Goal: Task Accomplishment & Management: Complete application form

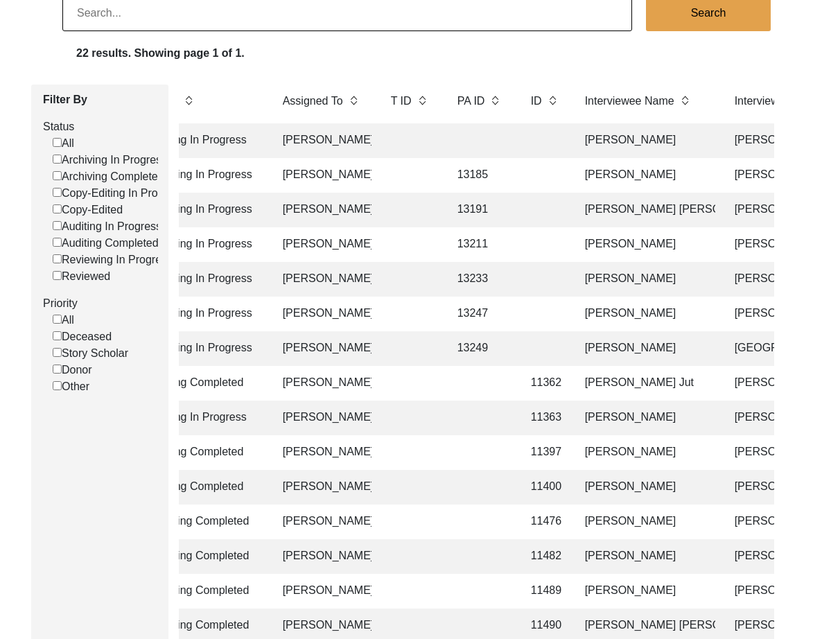
scroll to position [0, 127]
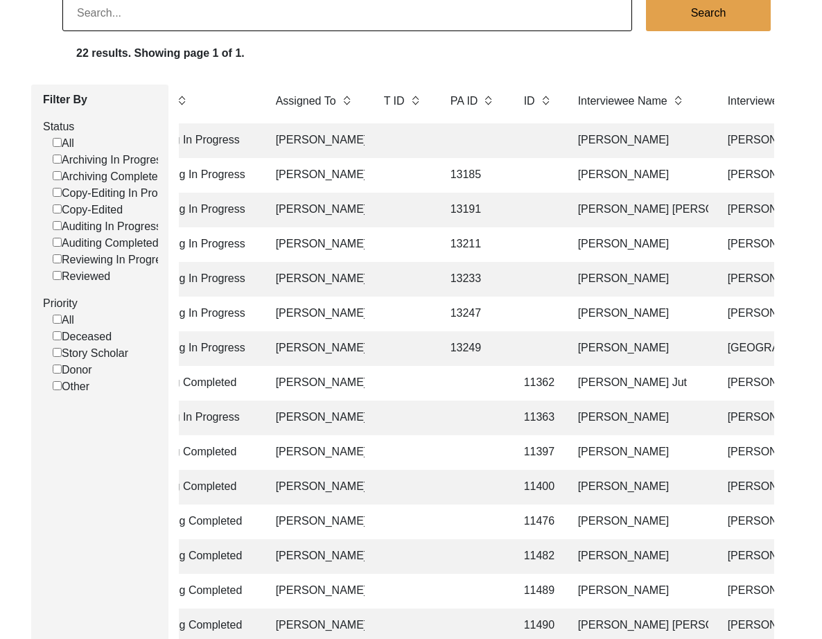
click at [475, 177] on td "13185" at bounding box center [473, 175] width 62 height 35
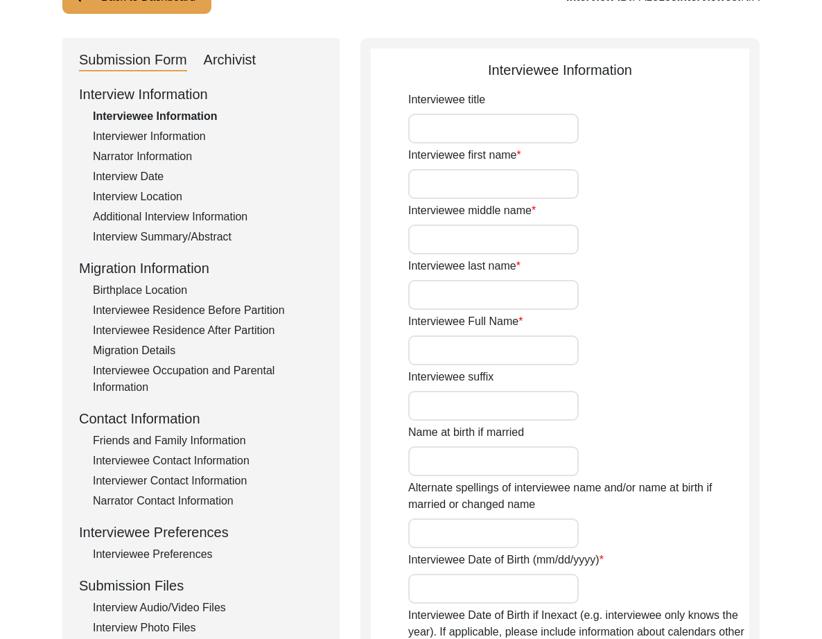
type input "Mr."
type input "Jahar"
type input "-"
type input "Das"
type input "[PERSON_NAME]"
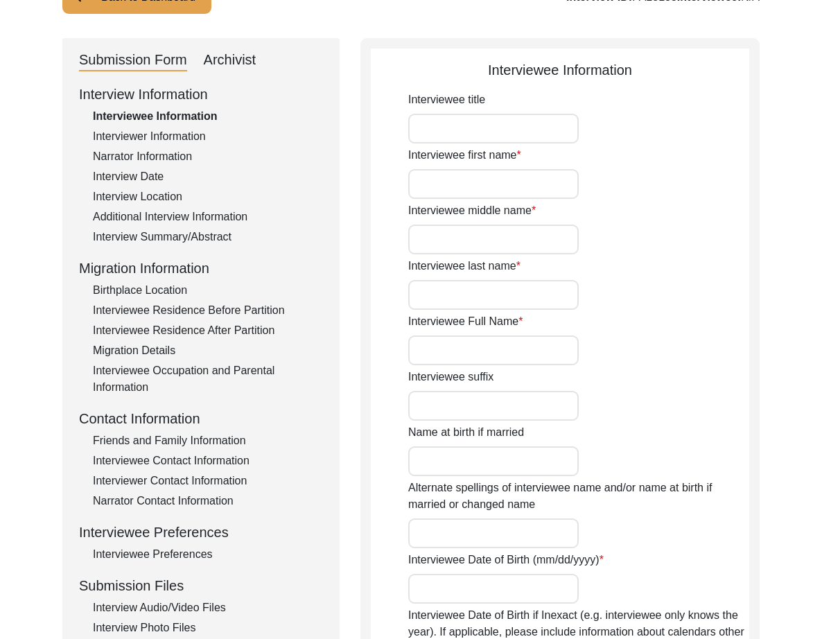
type input "[PERSON_NAME]"
type input "[DATE]"
type input "1946"
type input "78"
type input "[DEMOGRAPHIC_DATA]"
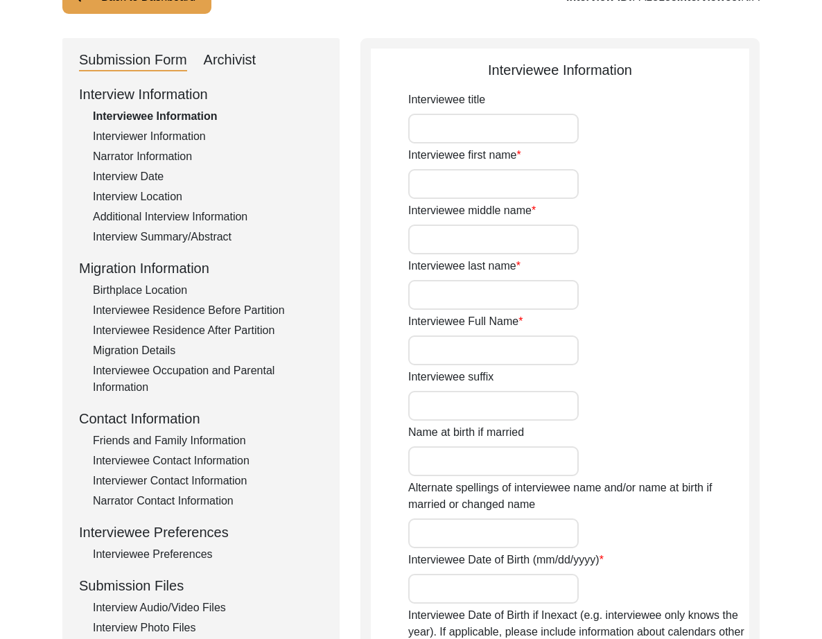
type input "Bangla"
type input "[GEOGRAPHIC_DATA]/[GEOGRAPHIC_DATA]"
type input "[DEMOGRAPHIC_DATA]"
type input "Scheduled Caste"
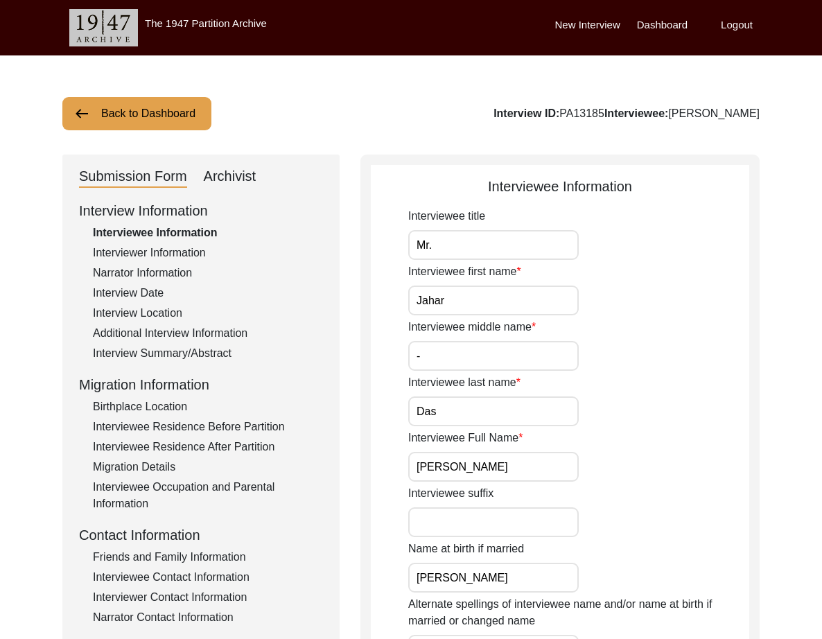
click at [231, 166] on div "Archivist" at bounding box center [230, 177] width 53 height 22
select select "507"
select select "Archiving In Progress"
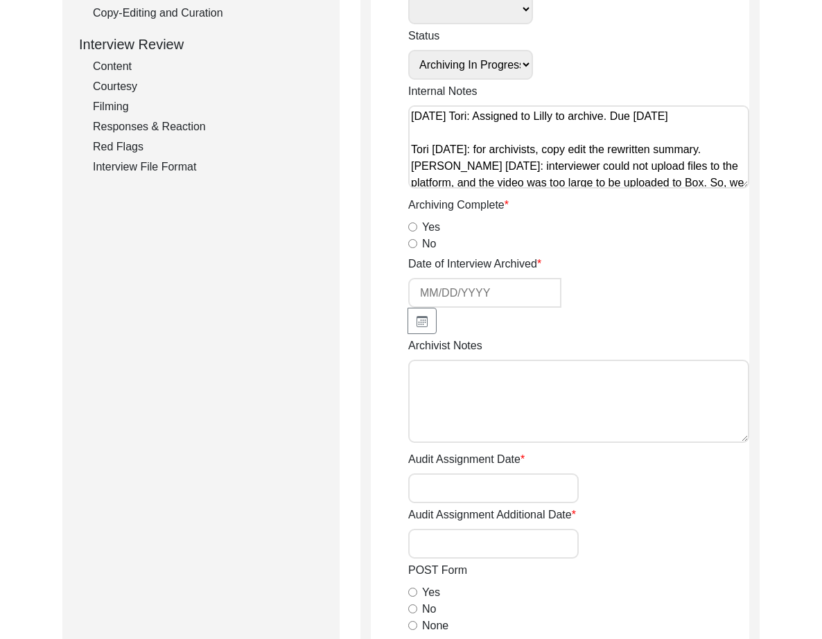
scroll to position [244, 0]
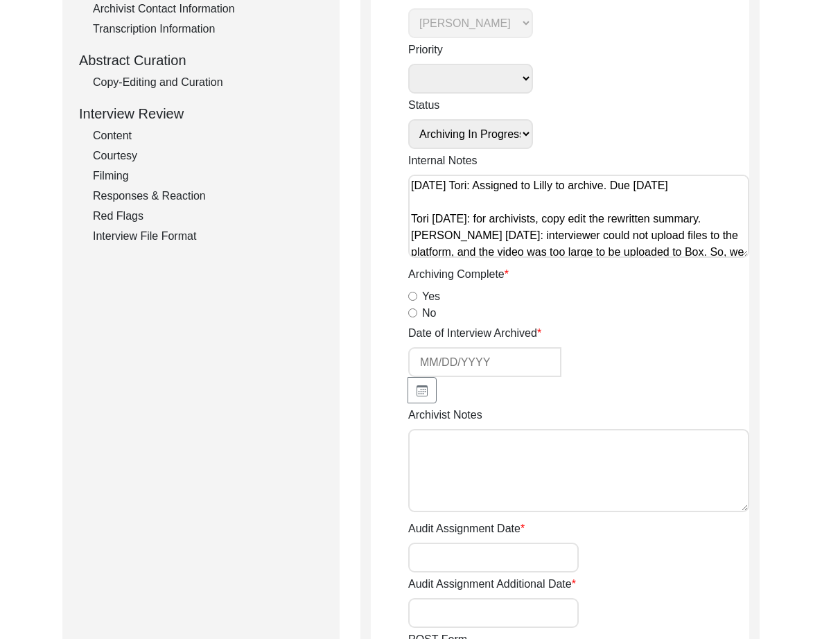
click at [693, 236] on textarea "[DATE] Tori: Assigned to Lilly to archive. Due [DATE] Tori [DATE]: for archivis…" at bounding box center [578, 216] width 341 height 83
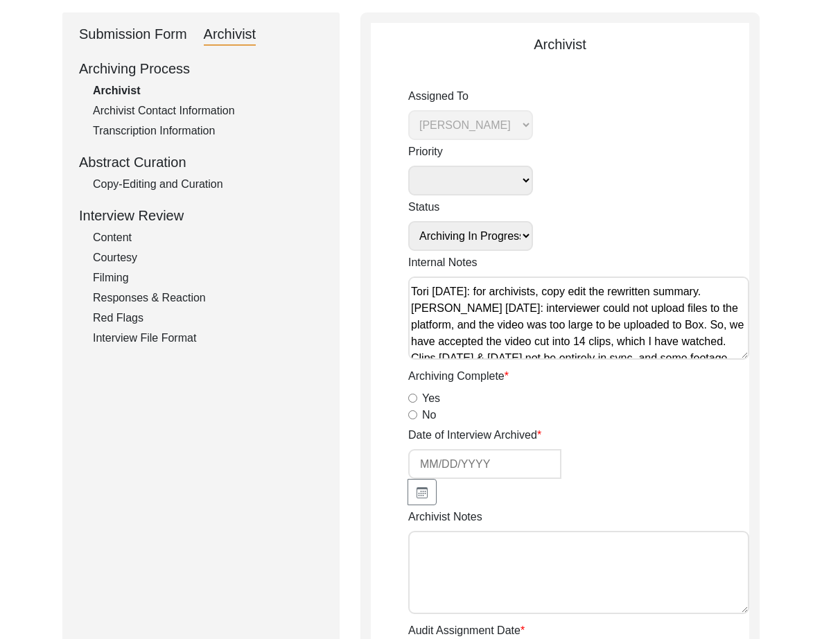
scroll to position [123, 0]
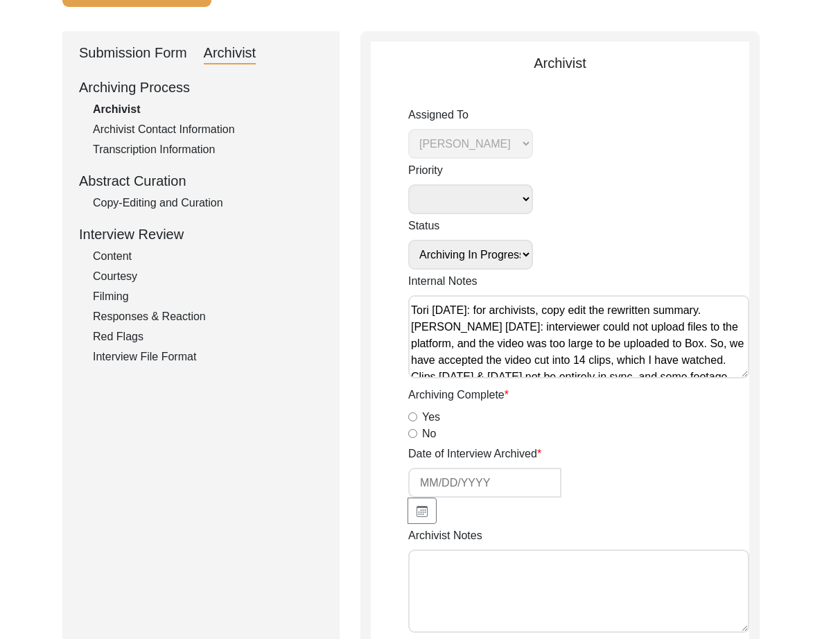
click at [134, 204] on div "Copy-Editing and Curation" at bounding box center [208, 203] width 230 height 17
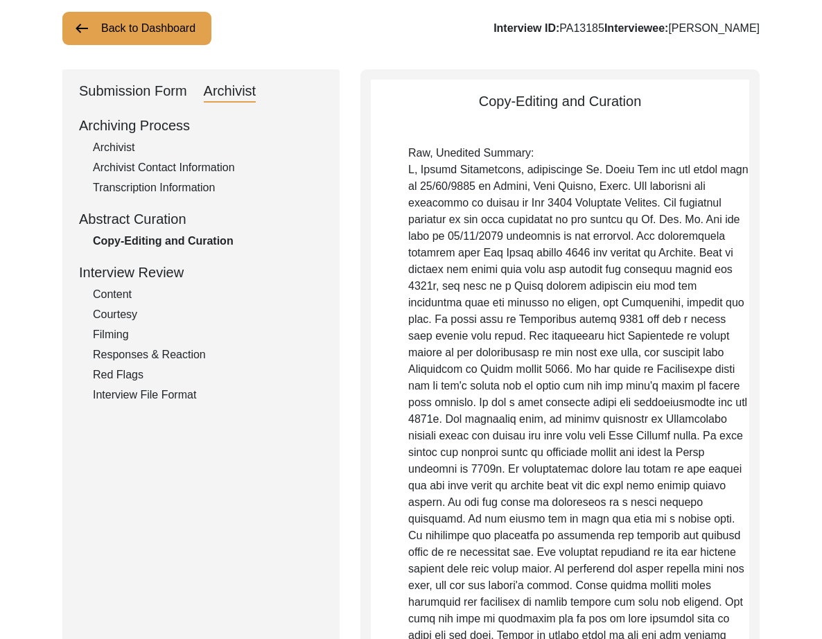
scroll to position [750, 0]
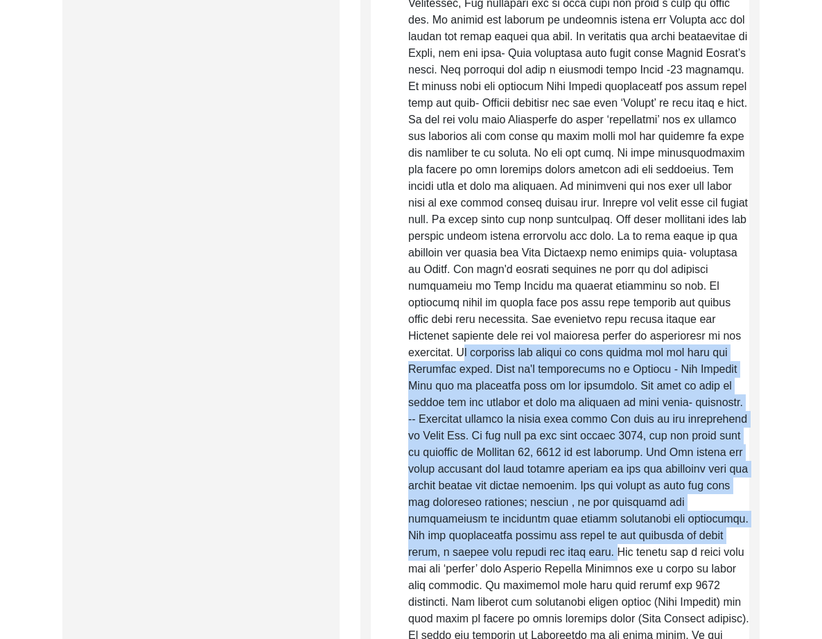
drag, startPoint x: 461, startPoint y: 339, endPoint x: 567, endPoint y: 535, distance: 223.5
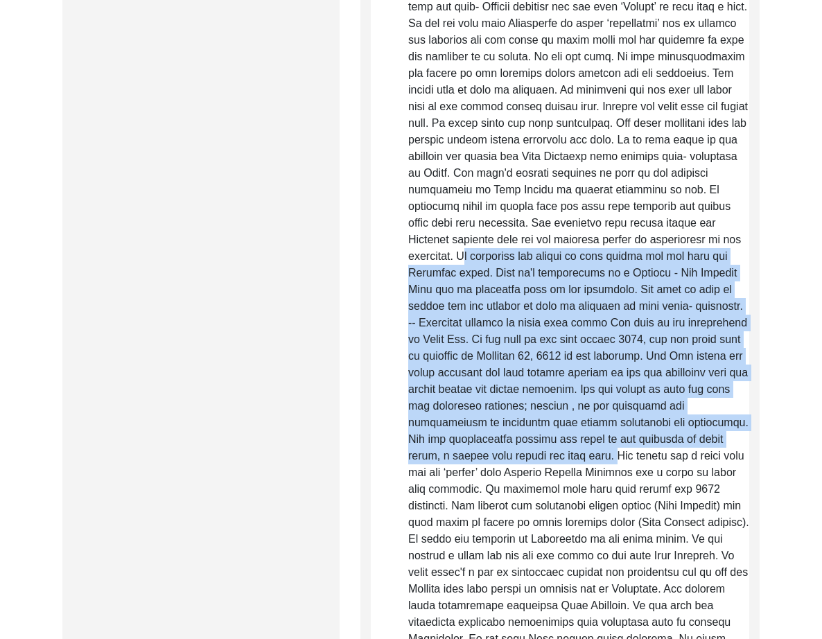
scroll to position [851, 0]
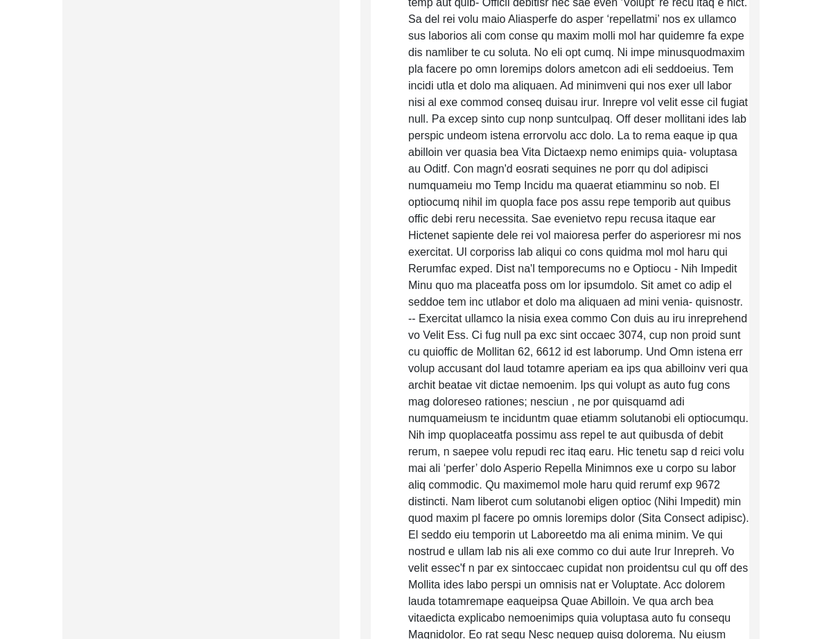
click at [642, 355] on p "Raw, Unedited Summary:" at bounding box center [578, 584] width 341 height 2411
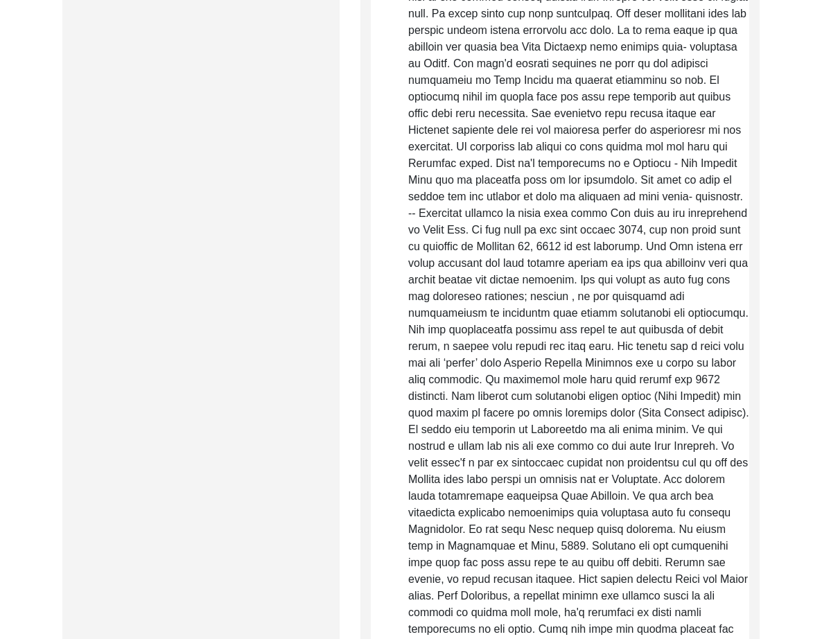
scroll to position [1035, 0]
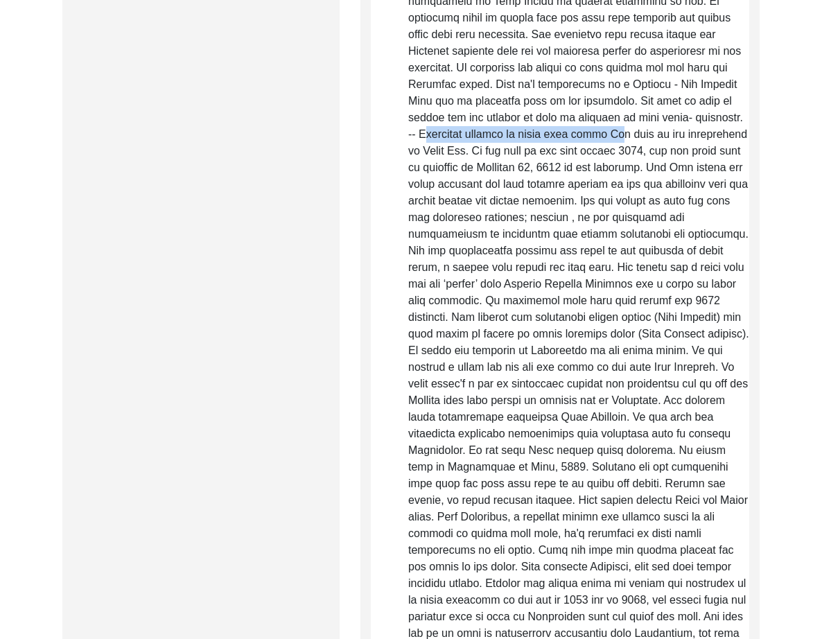
drag, startPoint x: 690, startPoint y: 99, endPoint x: 560, endPoint y: 121, distance: 131.4
click at [560, 121] on p "Raw, Unedited Summary:" at bounding box center [578, 400] width 341 height 2411
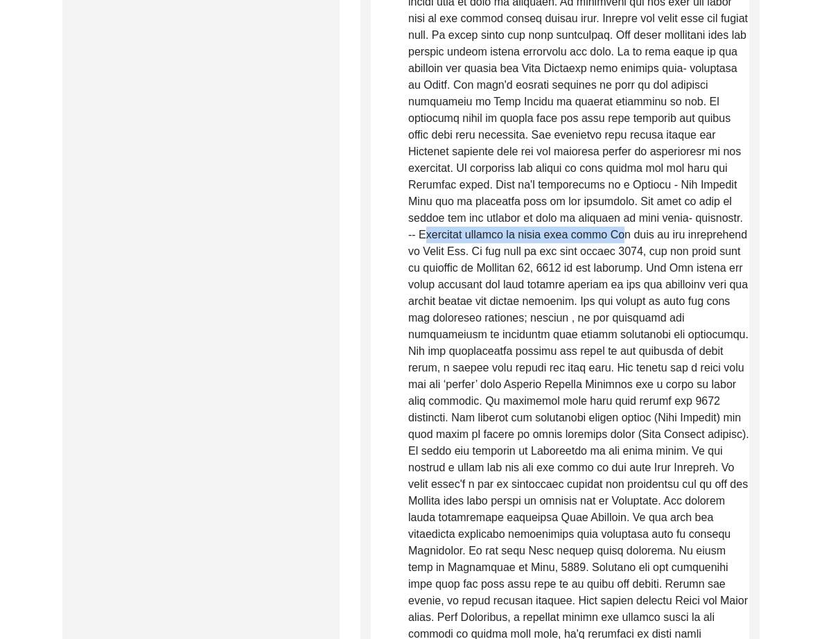
scroll to position [939, 0]
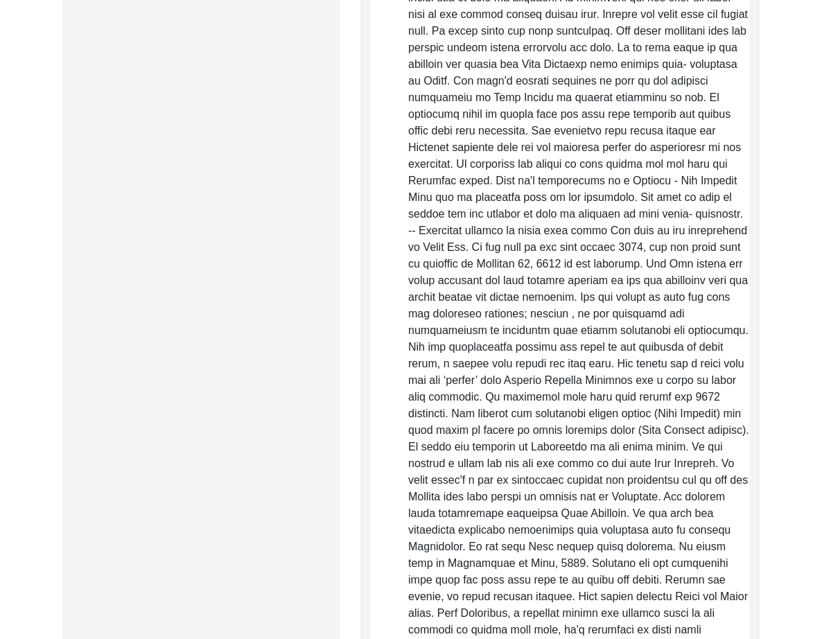
click at [576, 220] on p "Raw, Unedited Summary:" at bounding box center [578, 496] width 341 height 2411
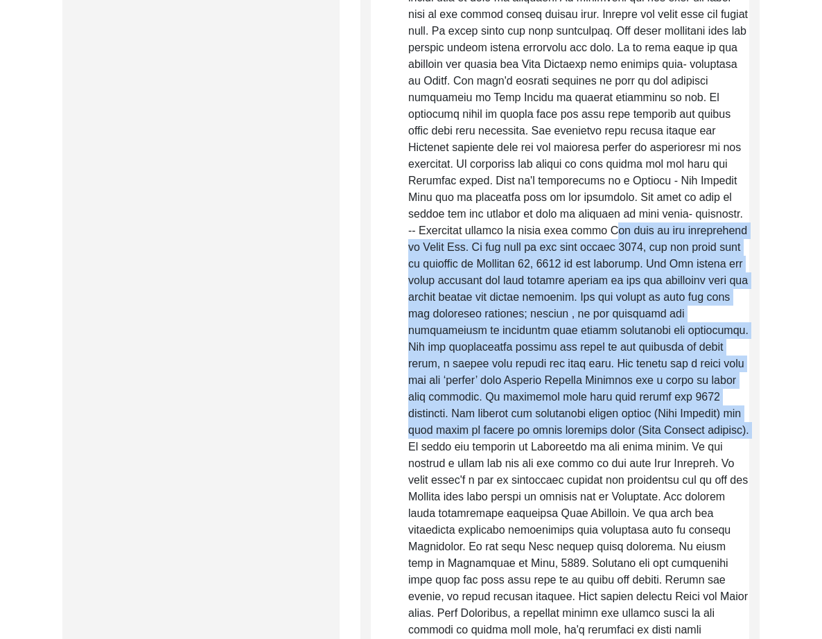
drag, startPoint x: 556, startPoint y: 213, endPoint x: 711, endPoint y: 417, distance: 256.6
click at [711, 417] on p "Raw, Unedited Summary:" at bounding box center [578, 496] width 341 height 2411
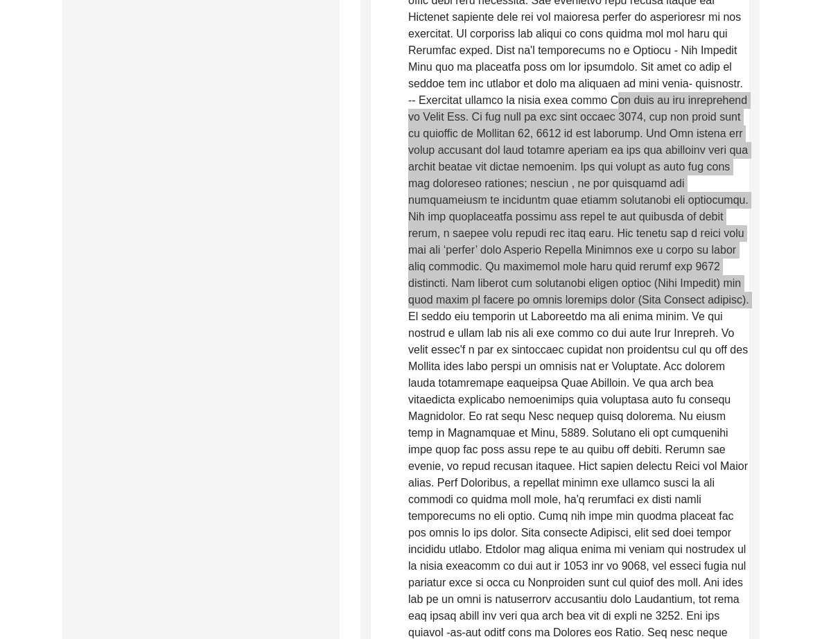
scroll to position [1074, 0]
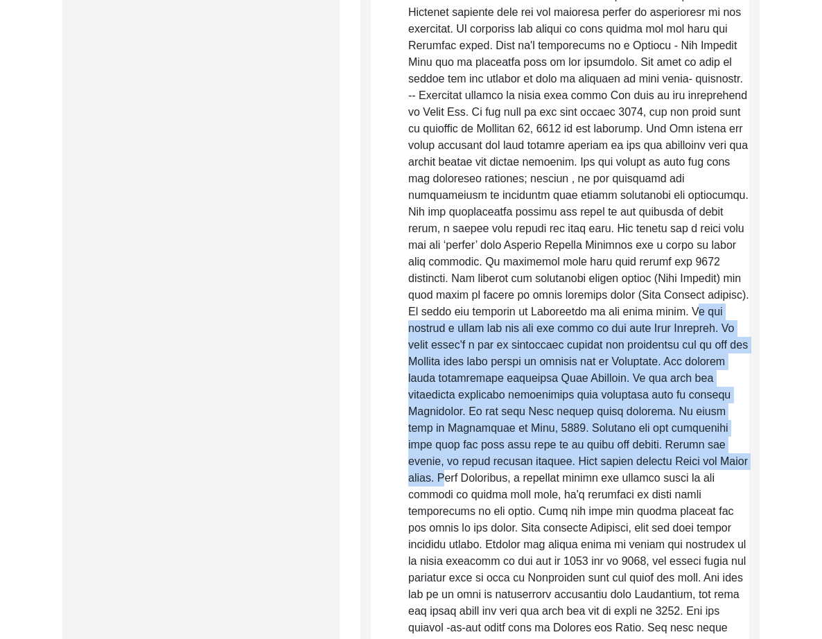
drag, startPoint x: 669, startPoint y: 292, endPoint x: 678, endPoint y: 448, distance: 156.1
click at [678, 448] on p "Raw, Unedited Summary:" at bounding box center [578, 361] width 341 height 2411
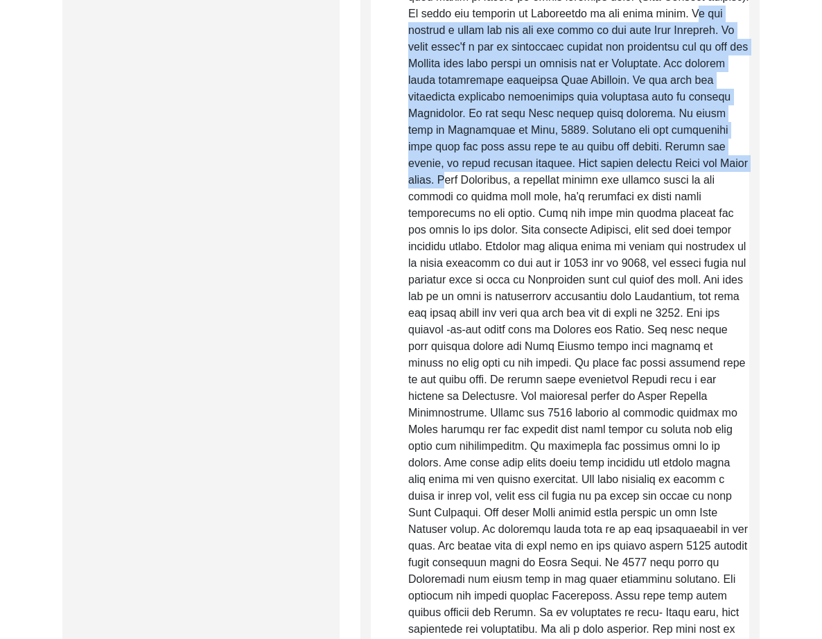
scroll to position [1399, 0]
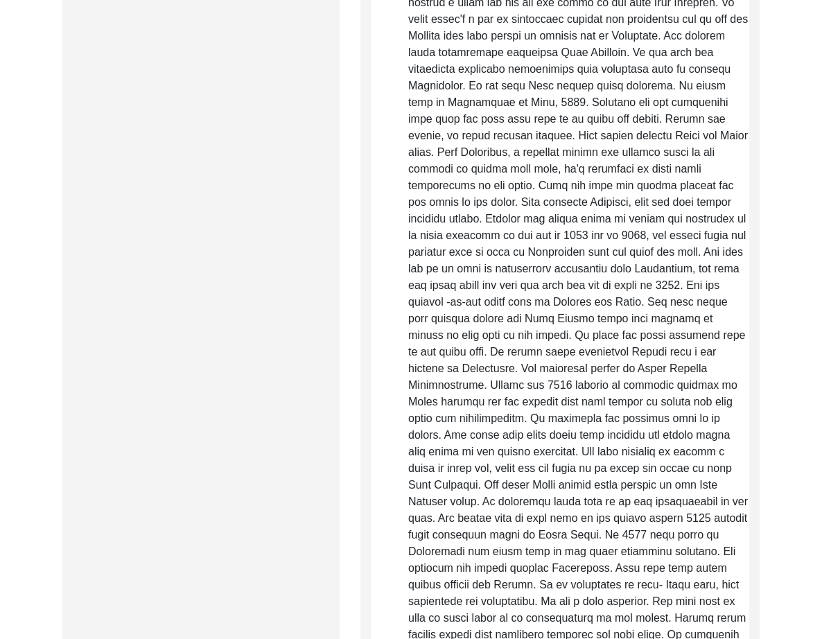
click at [740, 254] on p "Raw, Unedited Summary:" at bounding box center [578, 36] width 341 height 2411
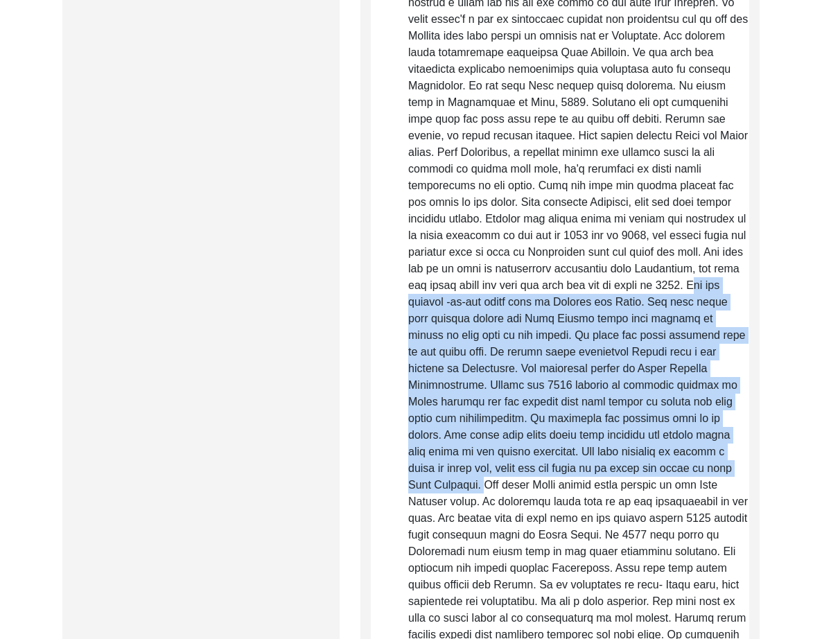
drag, startPoint x: 719, startPoint y: 265, endPoint x: 405, endPoint y: 472, distance: 375.6
click at [452, 469] on p "Raw, Unedited Summary:" at bounding box center [578, 36] width 341 height 2411
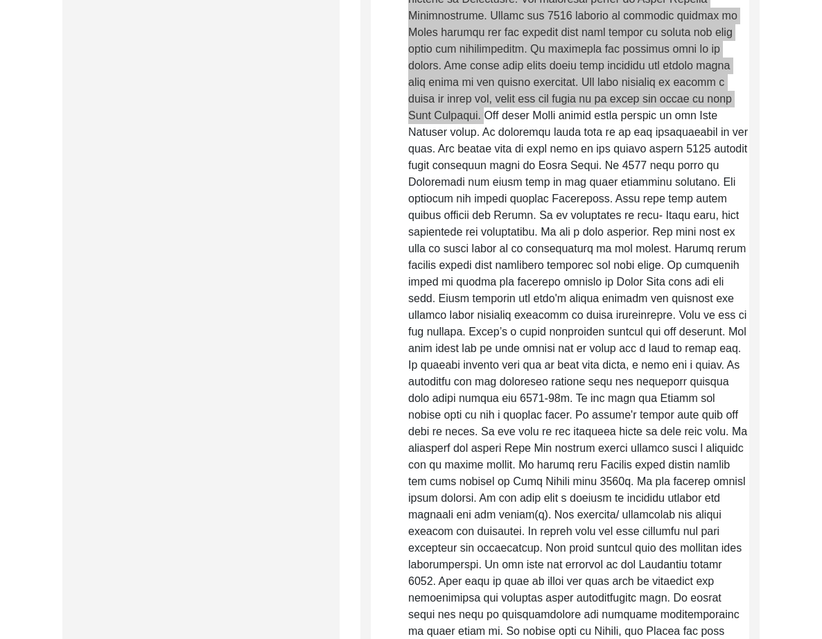
scroll to position [1778, 0]
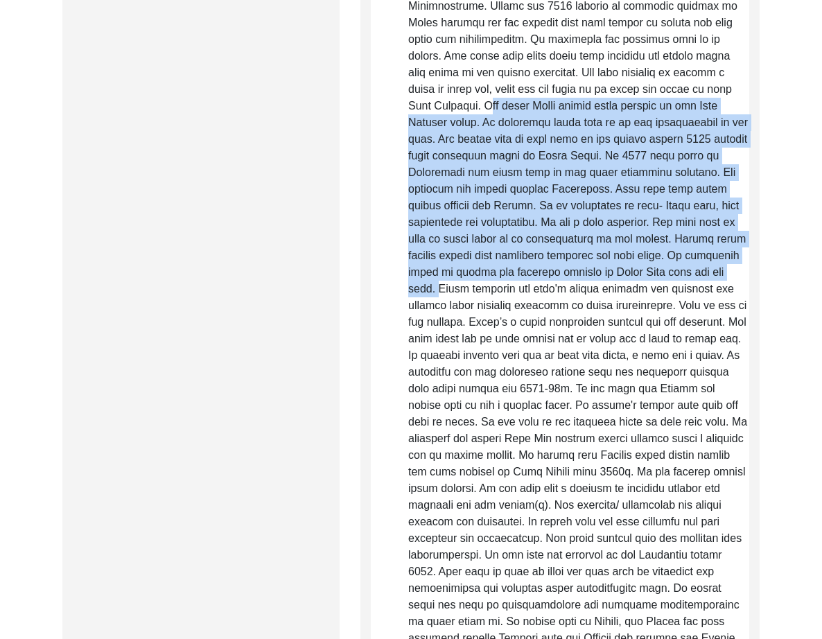
drag, startPoint x: 456, startPoint y: 89, endPoint x: 546, endPoint y: 331, distance: 258.0
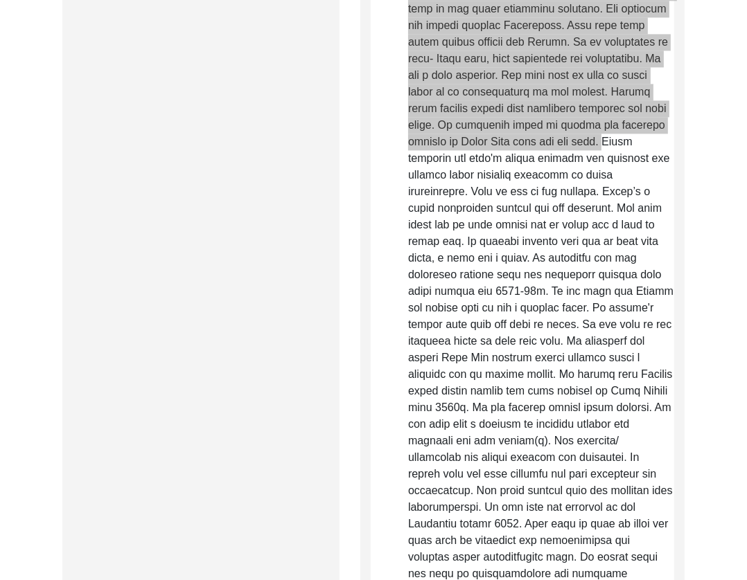
scroll to position [2465, 0]
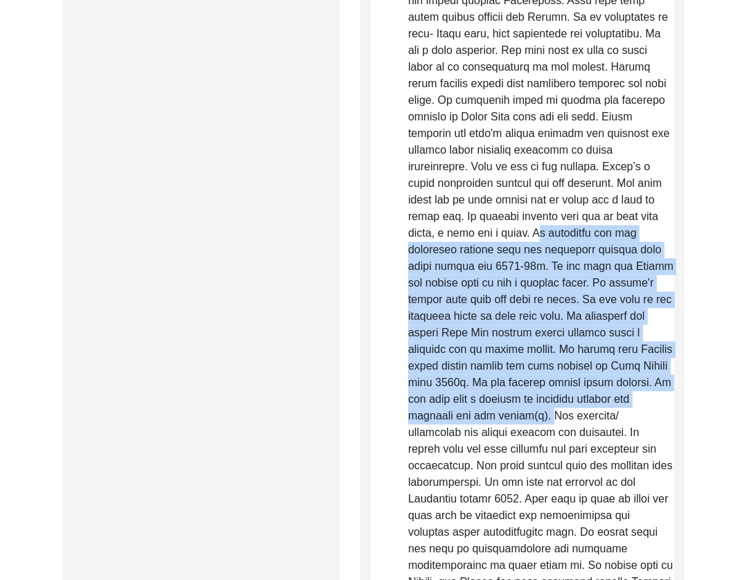
drag, startPoint x: 627, startPoint y: 197, endPoint x: 483, endPoint y: 405, distance: 252.9
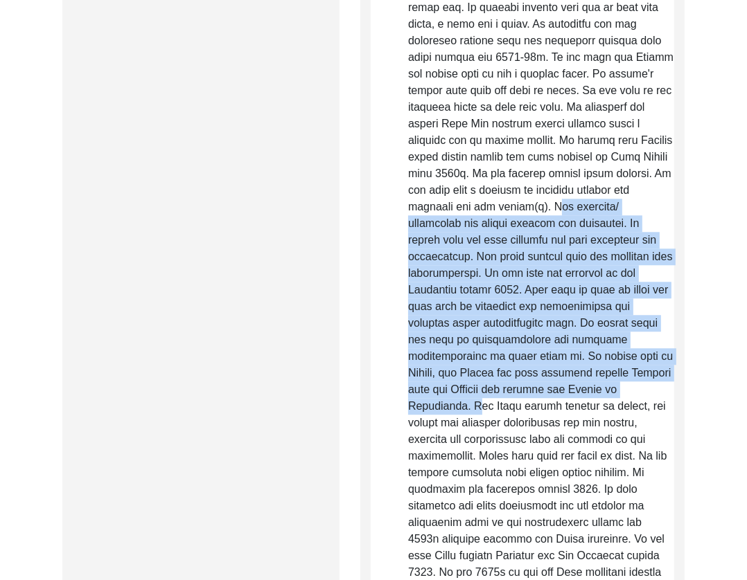
scroll to position [2676, 0]
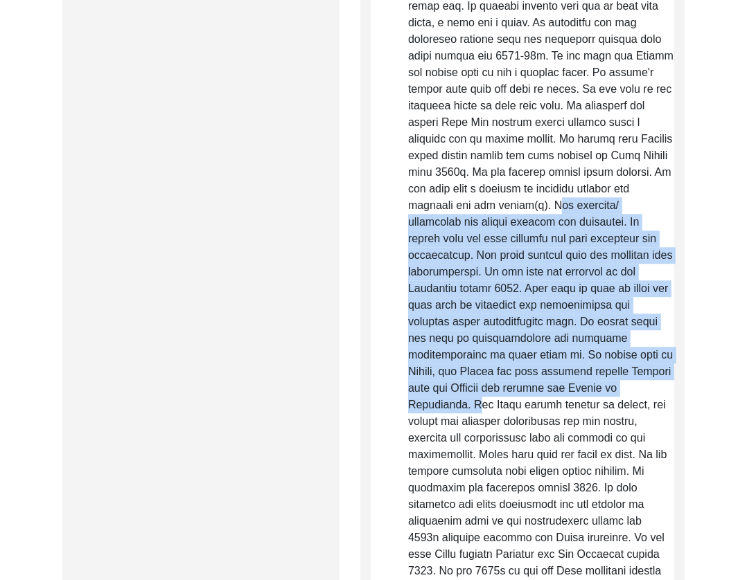
drag, startPoint x: 605, startPoint y: 177, endPoint x: 466, endPoint y: 373, distance: 239.5
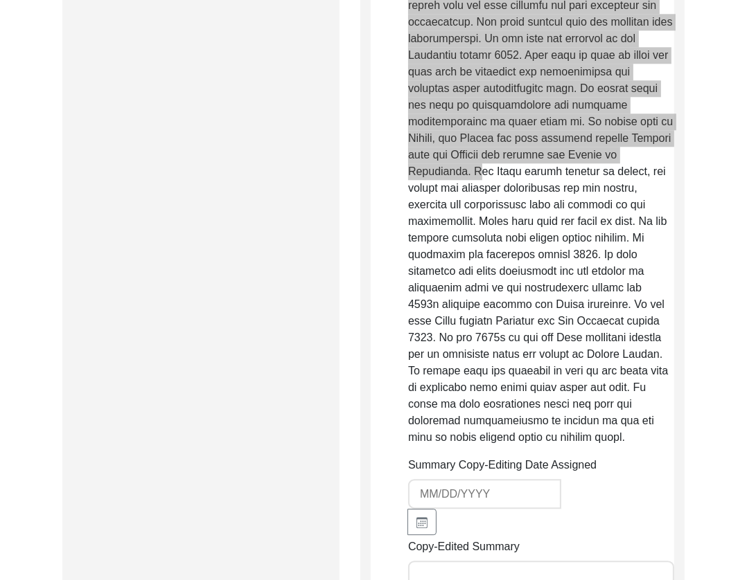
scroll to position [2914, 0]
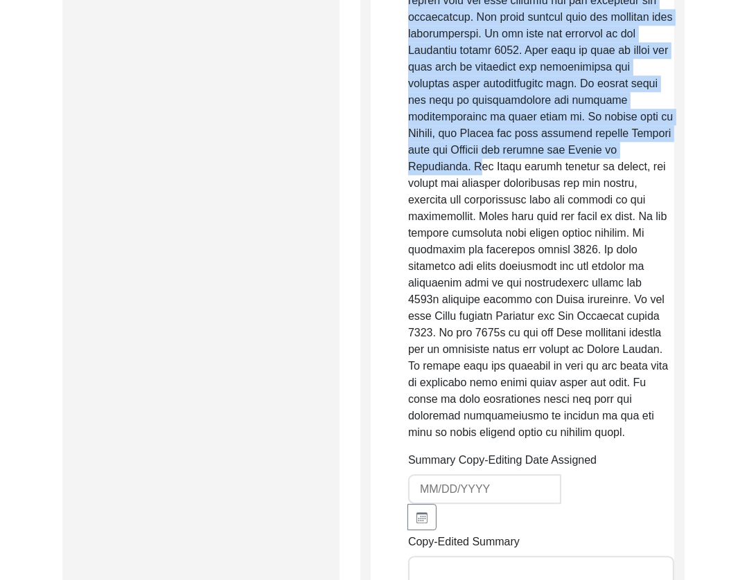
drag, startPoint x: 591, startPoint y: 216, endPoint x: 211, endPoint y: 494, distance: 470.9
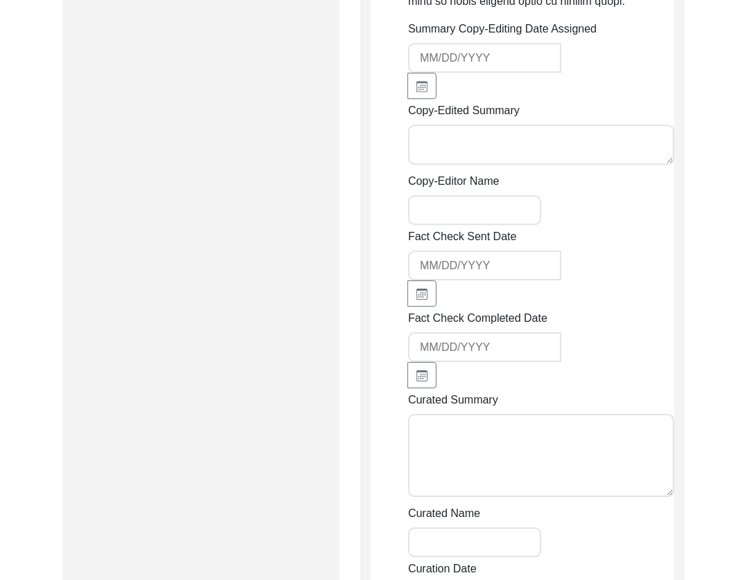
scroll to position [3313, 0]
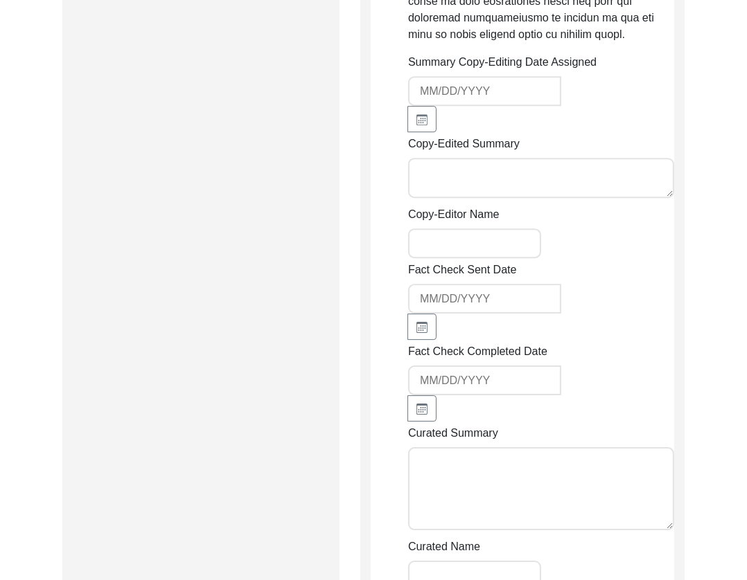
click at [466, 159] on textarea "Copy-Edited Summary" at bounding box center [541, 178] width 266 height 40
paste textarea "Loremi 53, 3785 do Sitametco Adipisc El. Seddo Eiu tem inci utl etdo magnaa 430…"
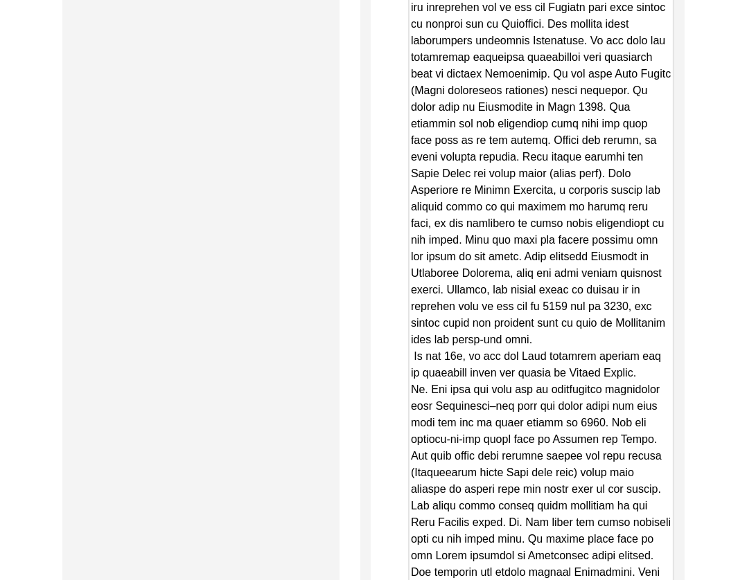
scroll to position [3464, 0]
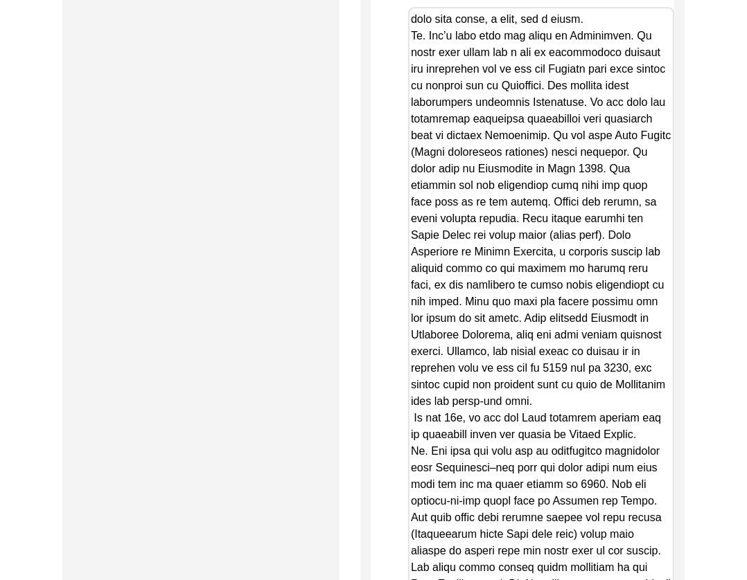
click at [415, 394] on textarea "Copy-Edited Summary" at bounding box center [541, 384] width 266 height 755
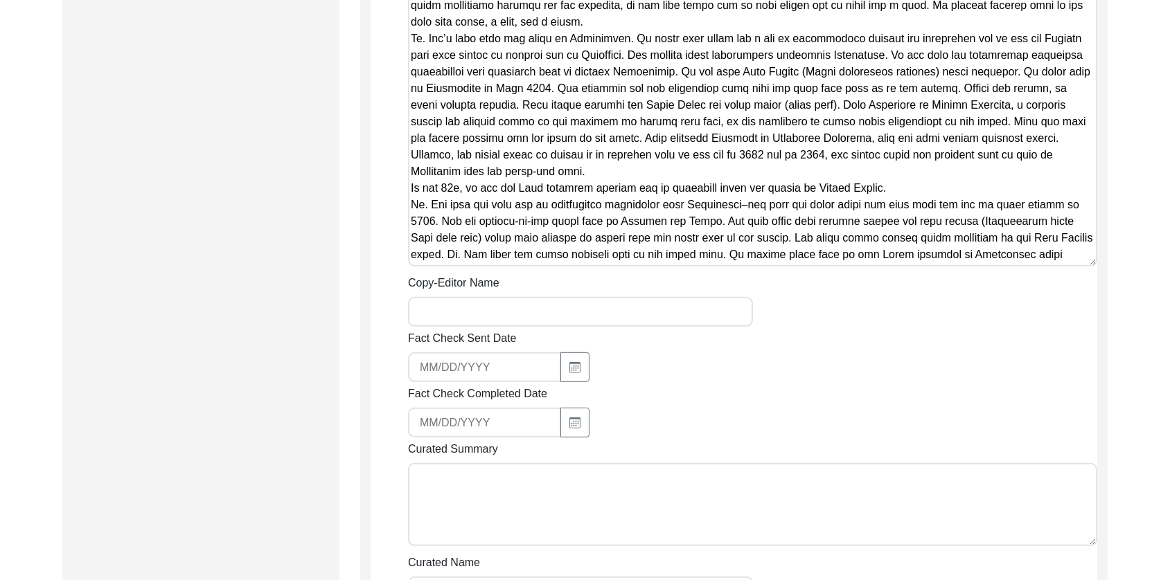
scroll to position [0, 0]
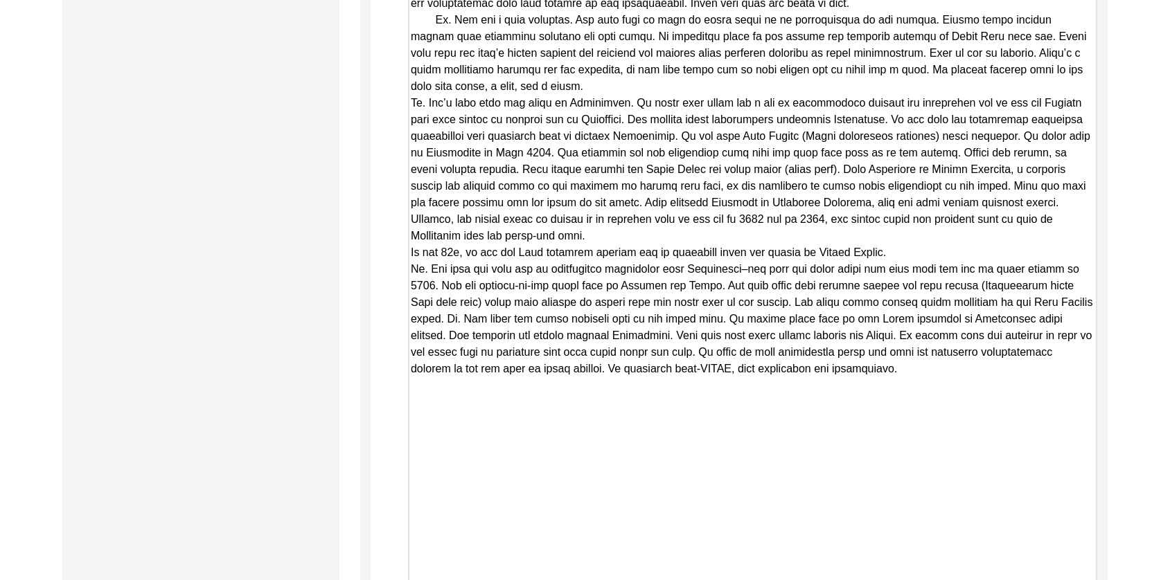
drag, startPoint x: 1090, startPoint y: 76, endPoint x: 1153, endPoint y: 594, distance: 521.3
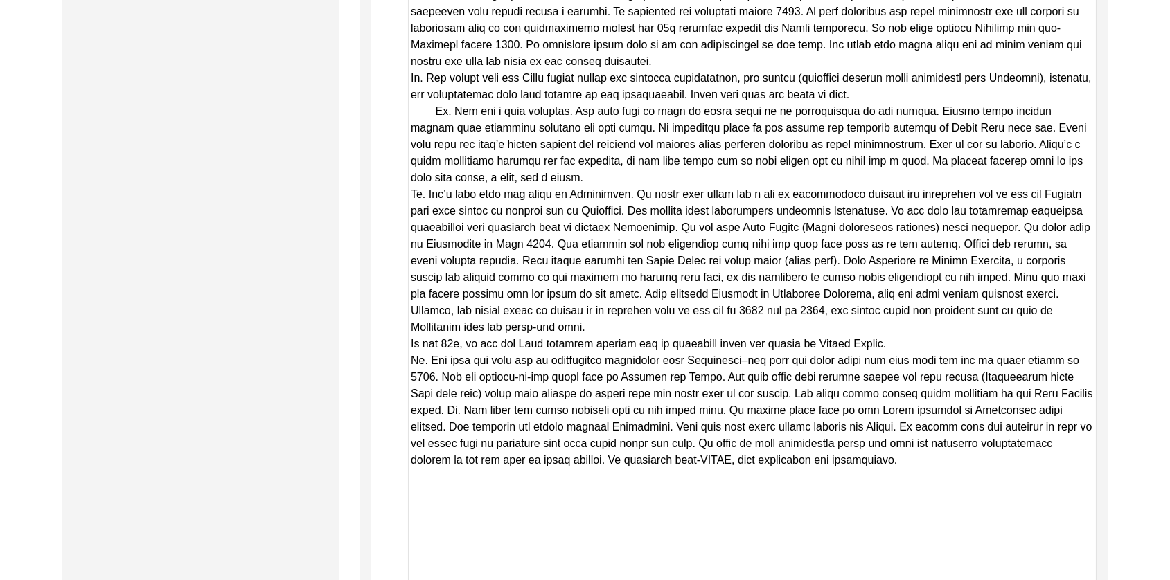
scroll to position [1819, 0]
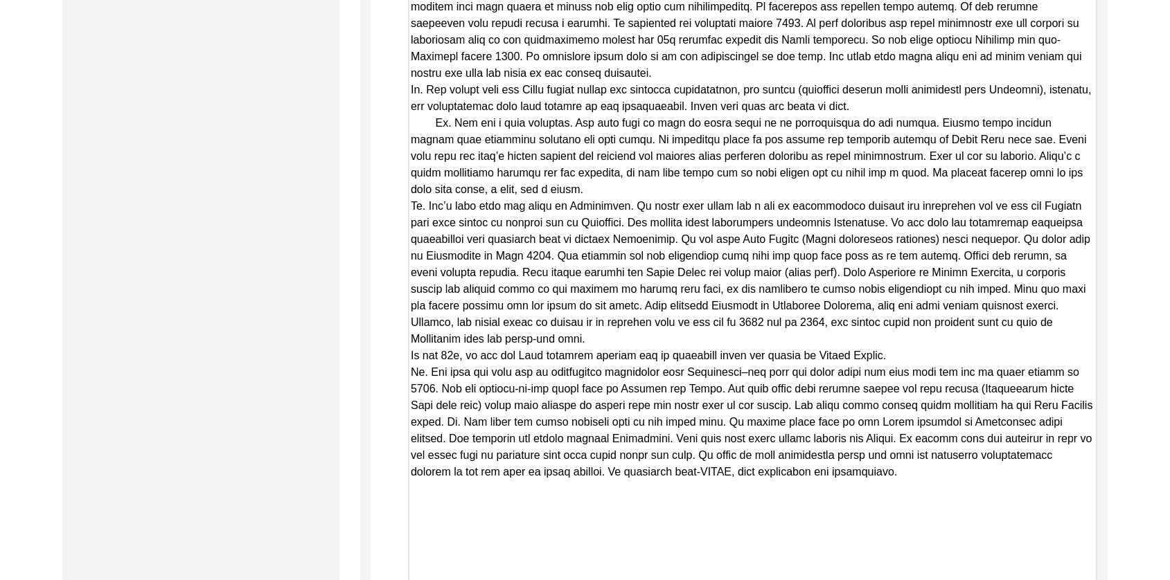
drag, startPoint x: 434, startPoint y: 118, endPoint x: 395, endPoint y: 118, distance: 39.5
click at [409, 204] on textarea "Copy-Edited Summary" at bounding box center [752, 191] width 689 height 1022
paste textarea
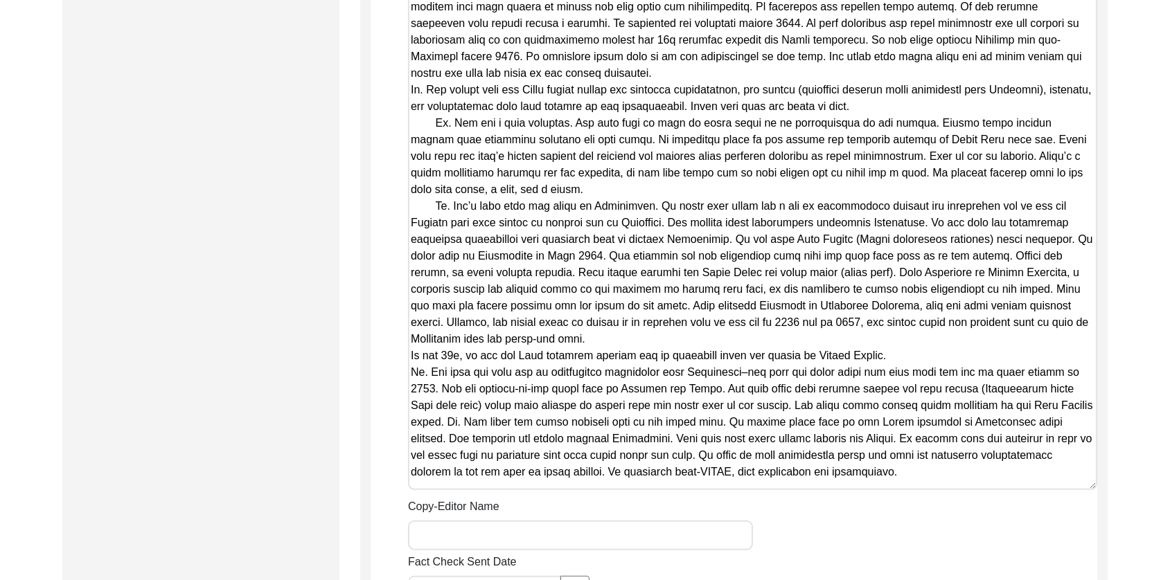
scroll to position [0, 0]
drag, startPoint x: 1089, startPoint y: 180, endPoint x: 1125, endPoint y: 514, distance: 335.8
click at [411, 356] on textarea "Copy-Edited Summary" at bounding box center [752, 99] width 689 height 839
paste textarea
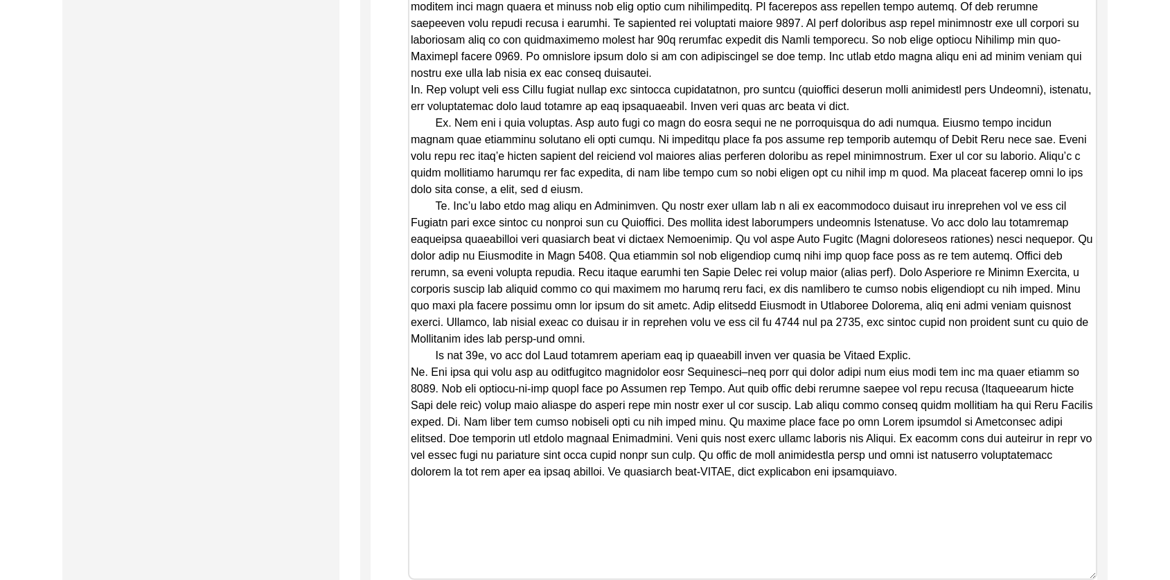
drag, startPoint x: 1090, startPoint y: 184, endPoint x: 1158, endPoint y: 580, distance: 402.0
click at [411, 373] on textarea "Copy-Edited Summary" at bounding box center [752, 130] width 689 height 901
paste textarea
drag, startPoint x: 1091, startPoint y: 179, endPoint x: 1158, endPoint y: 608, distance: 434.7
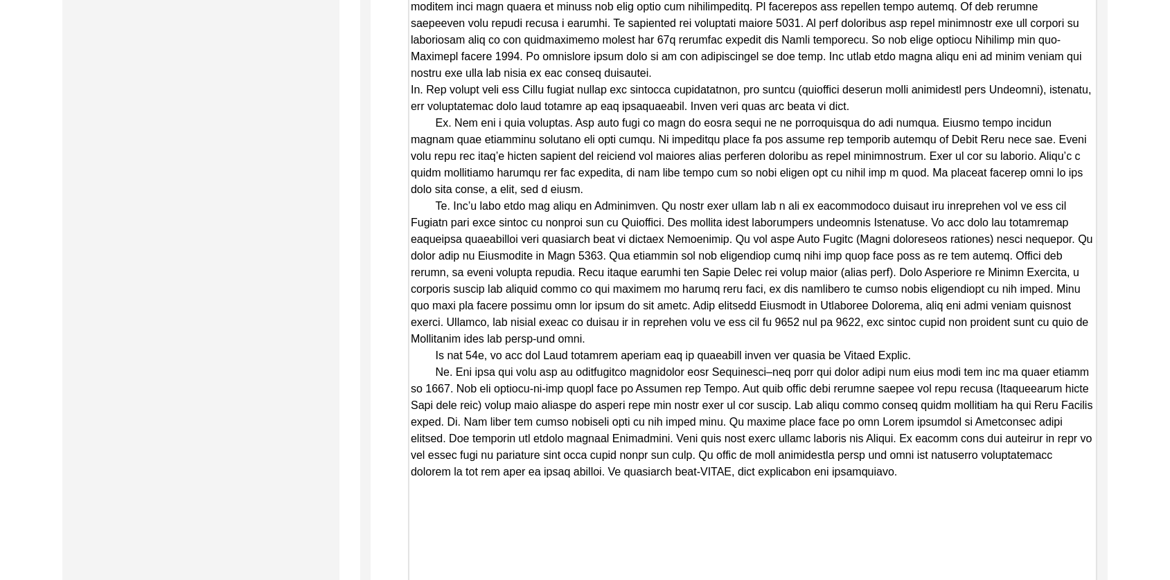
click at [787, 489] on textarea "Copy-Edited Summary" at bounding box center [752, 147] width 689 height 935
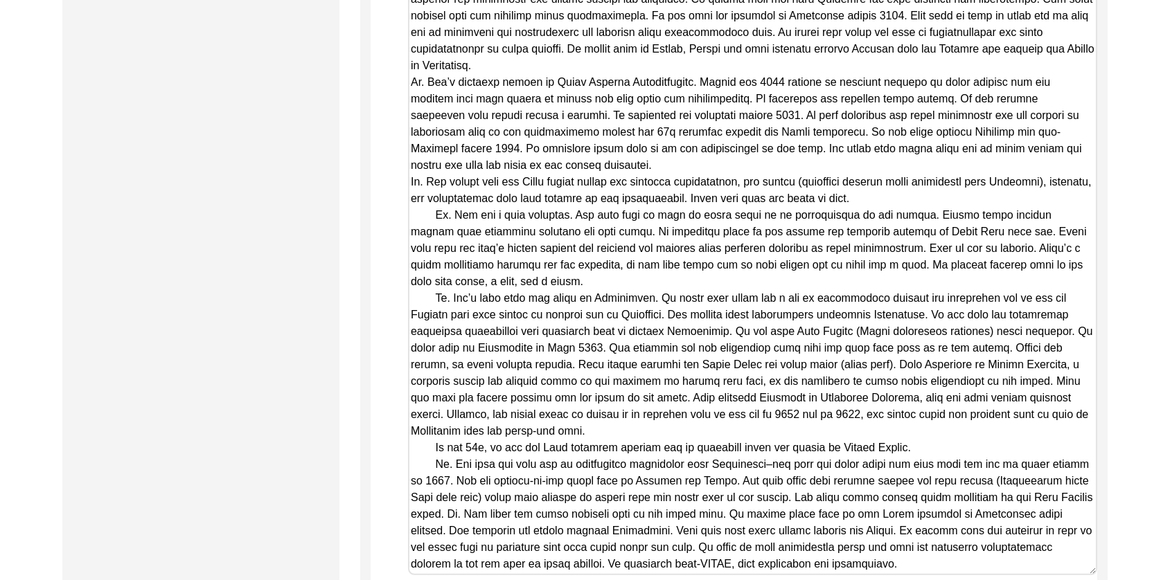
scroll to position [97, 0]
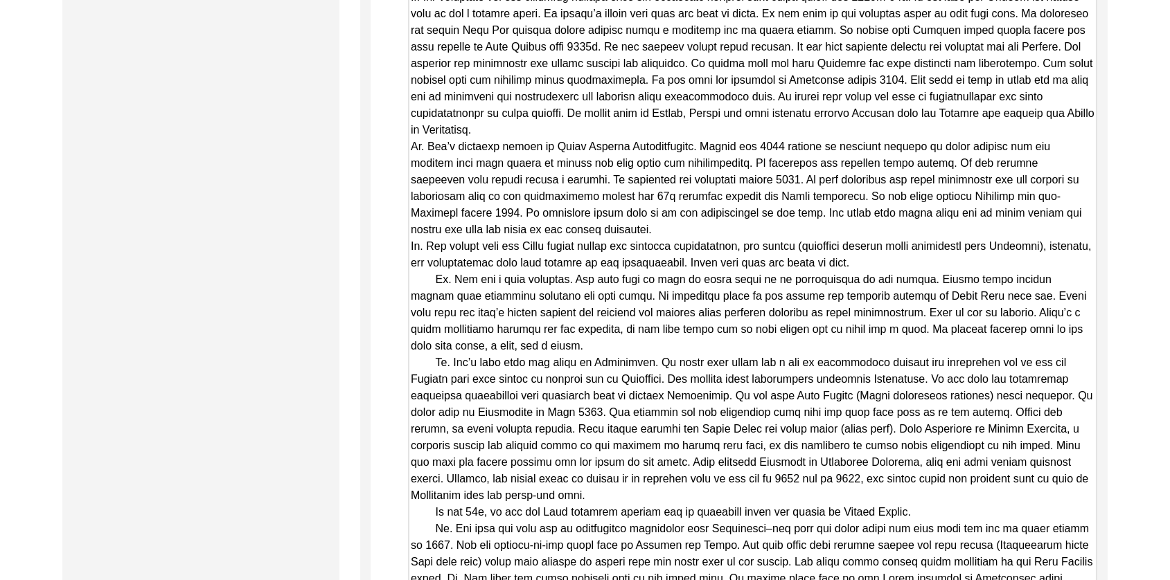
drag, startPoint x: 1090, startPoint y: 420, endPoint x: 1081, endPoint y: 502, distance: 82.9
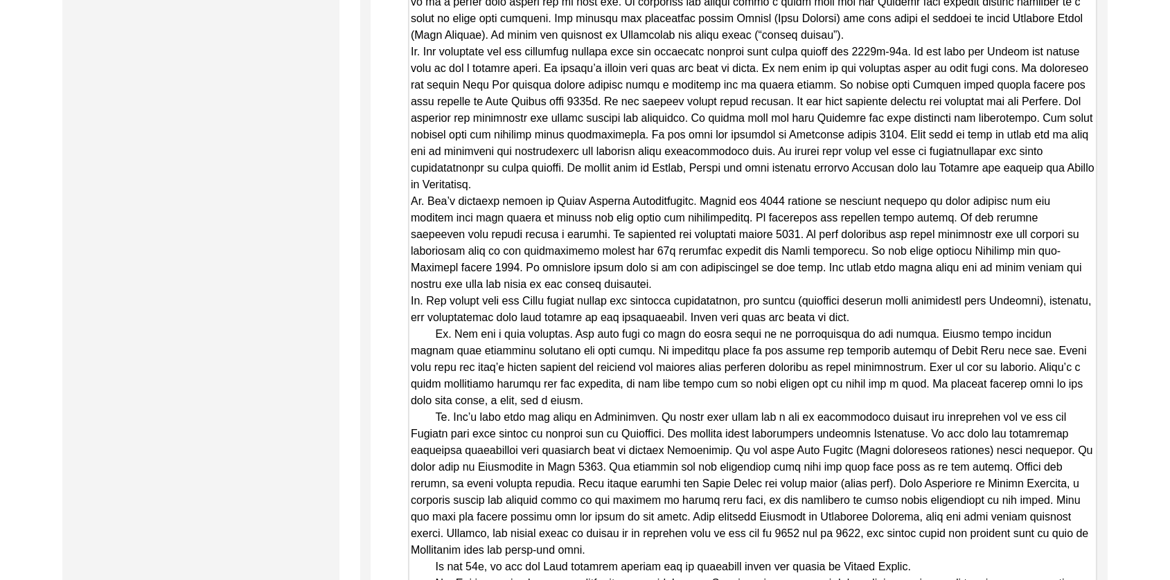
scroll to position [1480, 0]
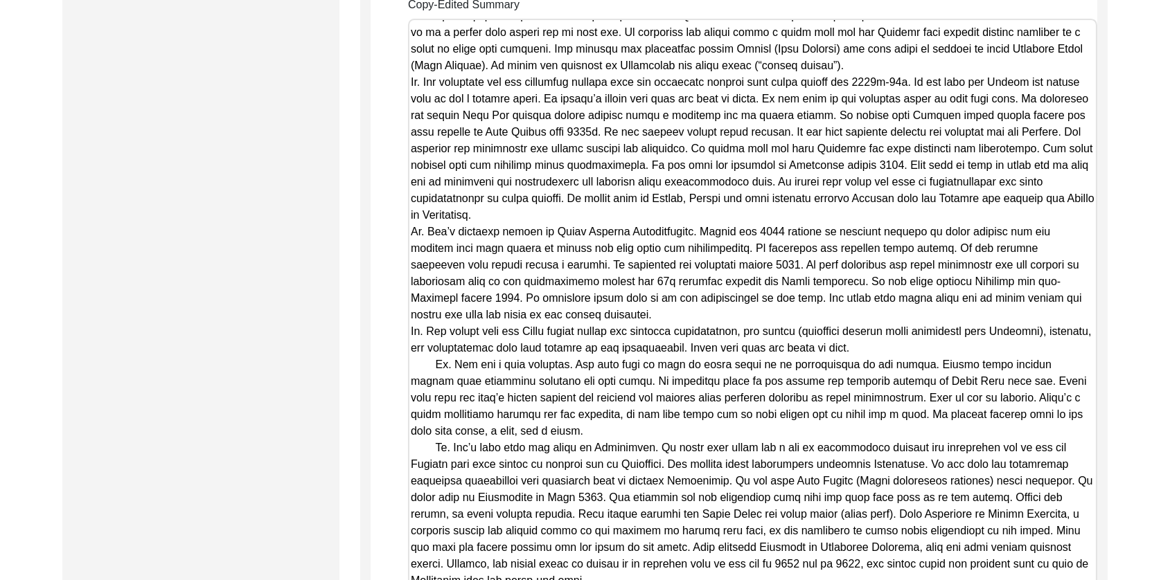
click at [412, 233] on textarea "Copy-Edited Summary" at bounding box center [752, 372] width 689 height 706
paste textarea
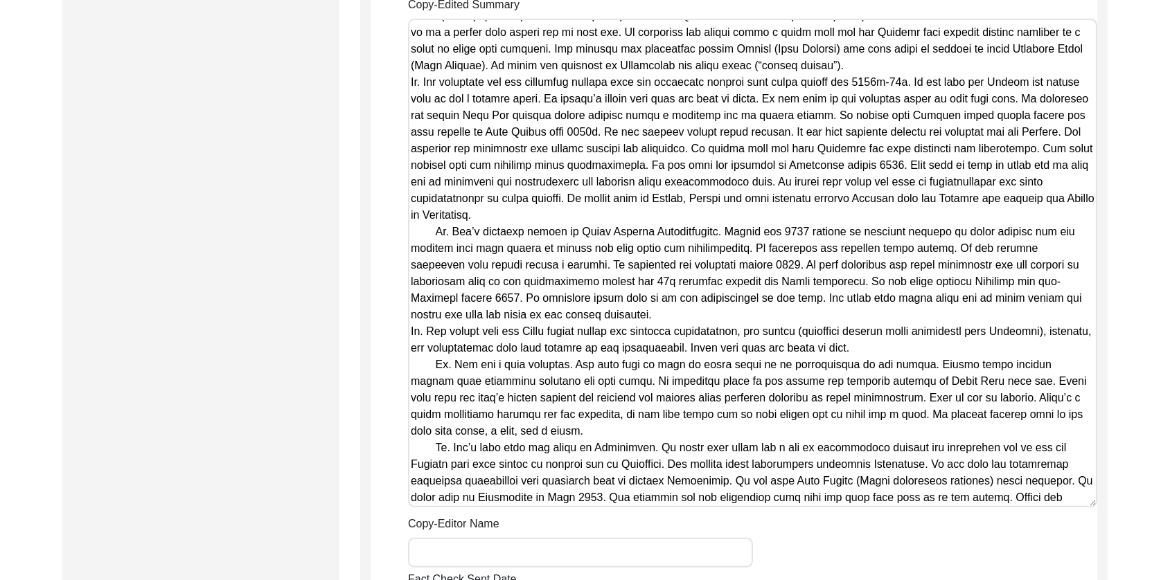
click at [411, 82] on textarea "Copy-Edited Summary" at bounding box center [752, 263] width 689 height 489
paste textarea
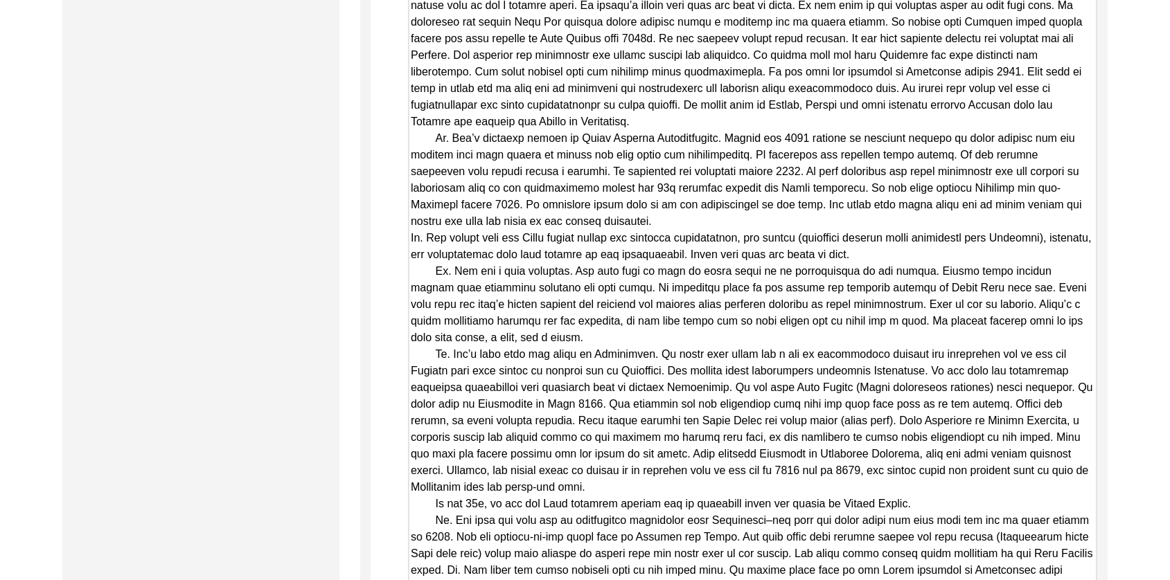
scroll to position [82, 0]
drag, startPoint x: 1088, startPoint y: 392, endPoint x: 944, endPoint y: 410, distance: 145.2
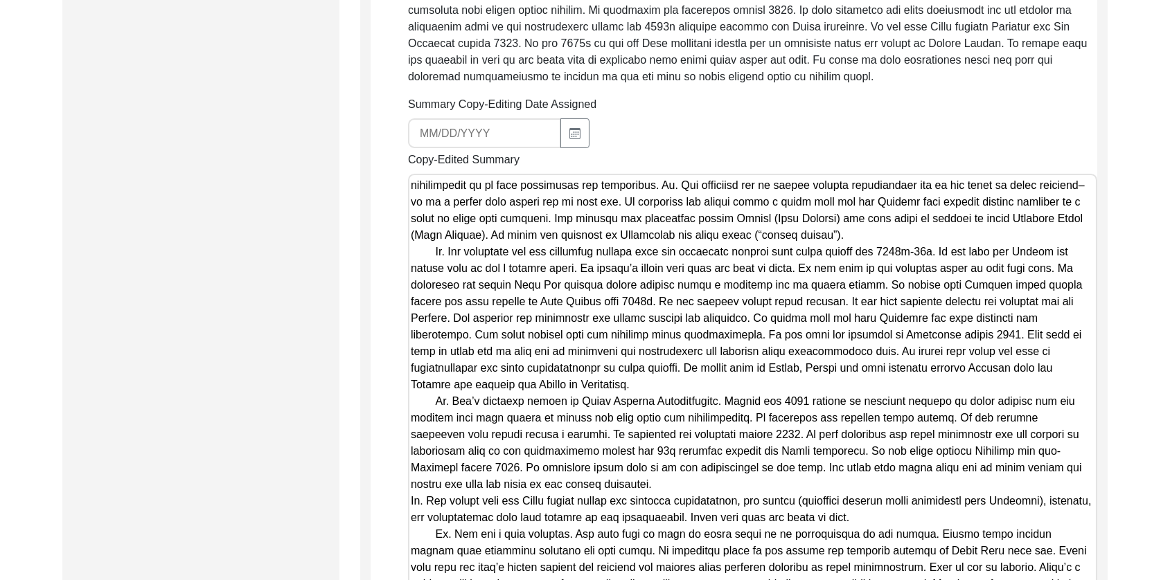
scroll to position [1322, 0]
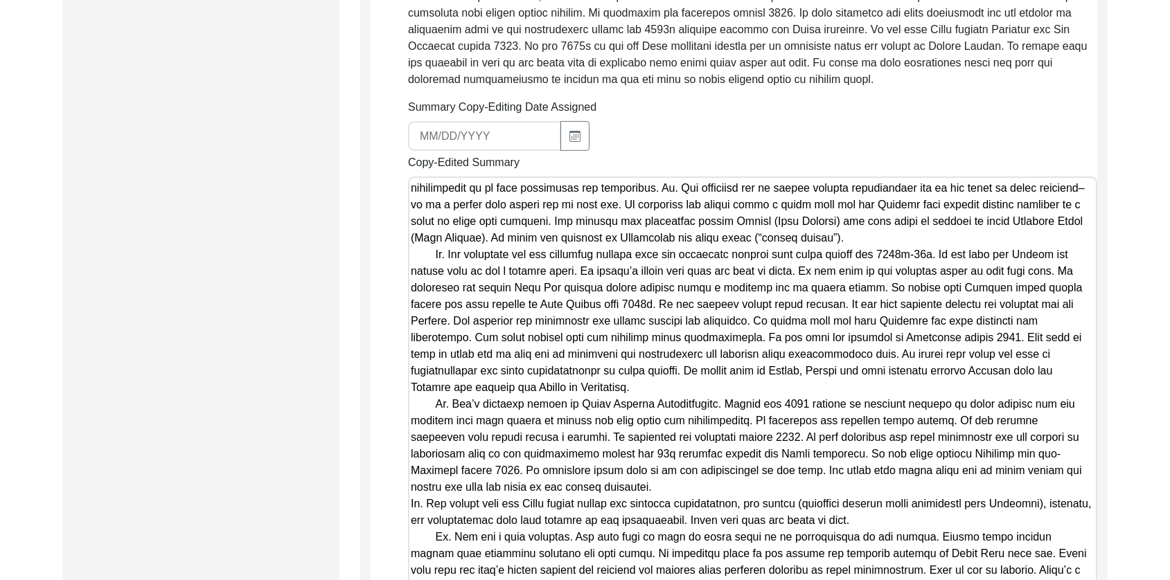
click at [556, 236] on textarea "Copy-Edited Summary" at bounding box center [752, 537] width 689 height 720
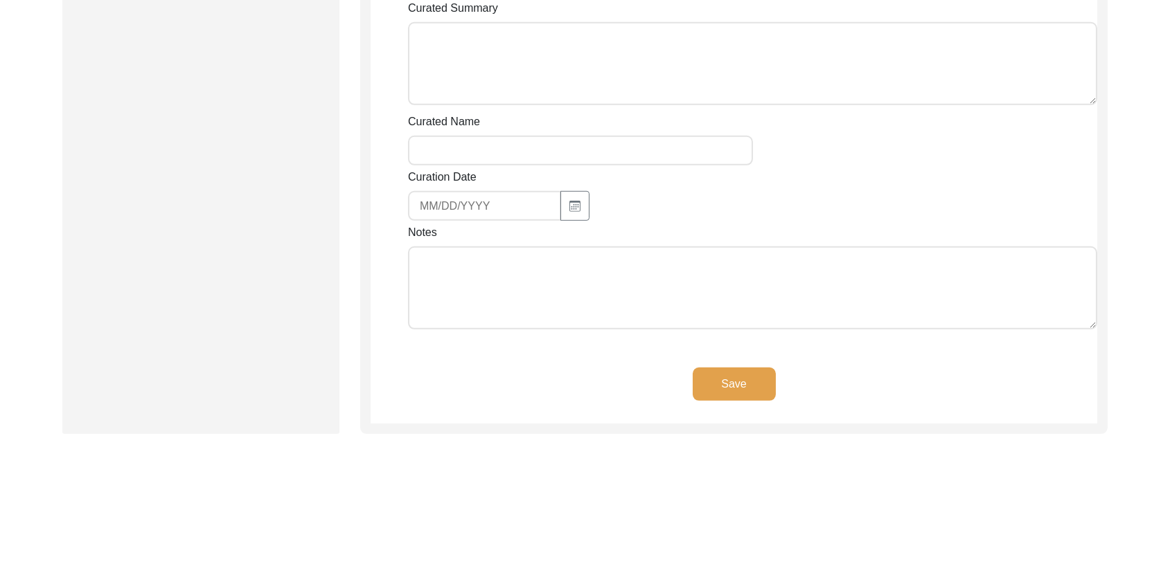
scroll to position [2402, 0]
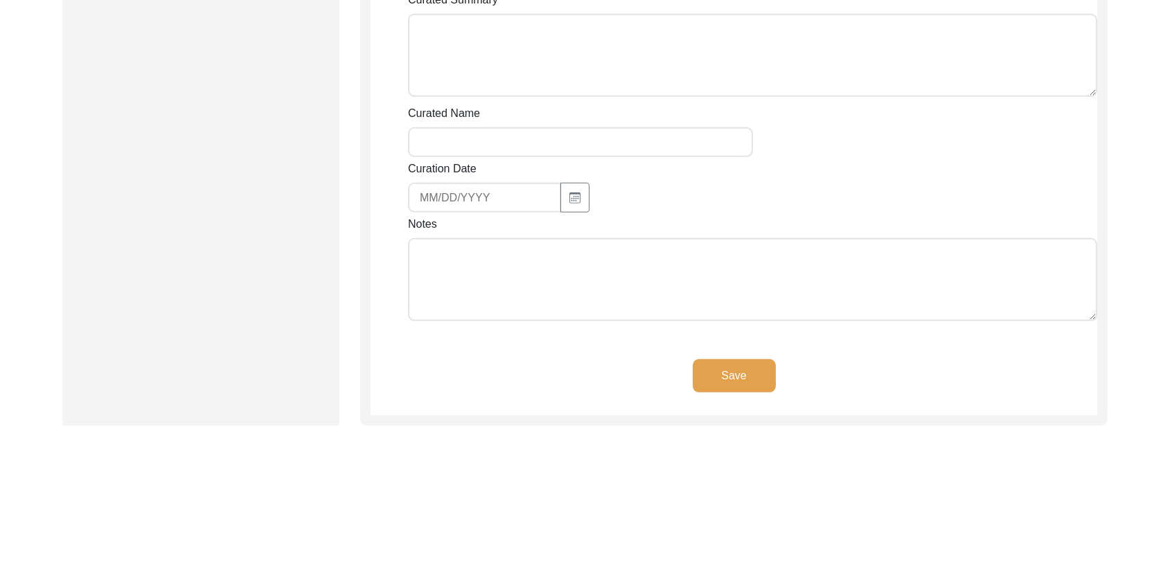
type textarea "Loremi 53, 3785 do Sitametco Adipisc El. Seddo Eiu tem inci utl etdo magnaa 430…"
click at [533, 260] on textarea "Notes" at bounding box center [752, 279] width 689 height 83
paste textarea "[Notes] by LQ on [DATE]: - ‘I, [PERSON_NAME], interviewed [PERSON_NAME] for the…"
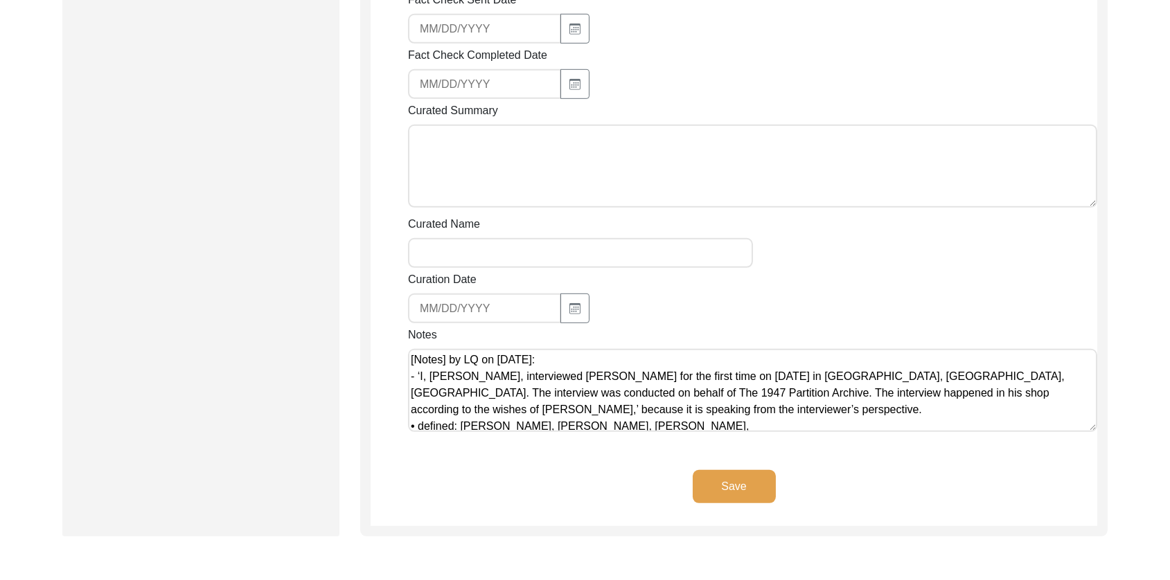
scroll to position [0, 0]
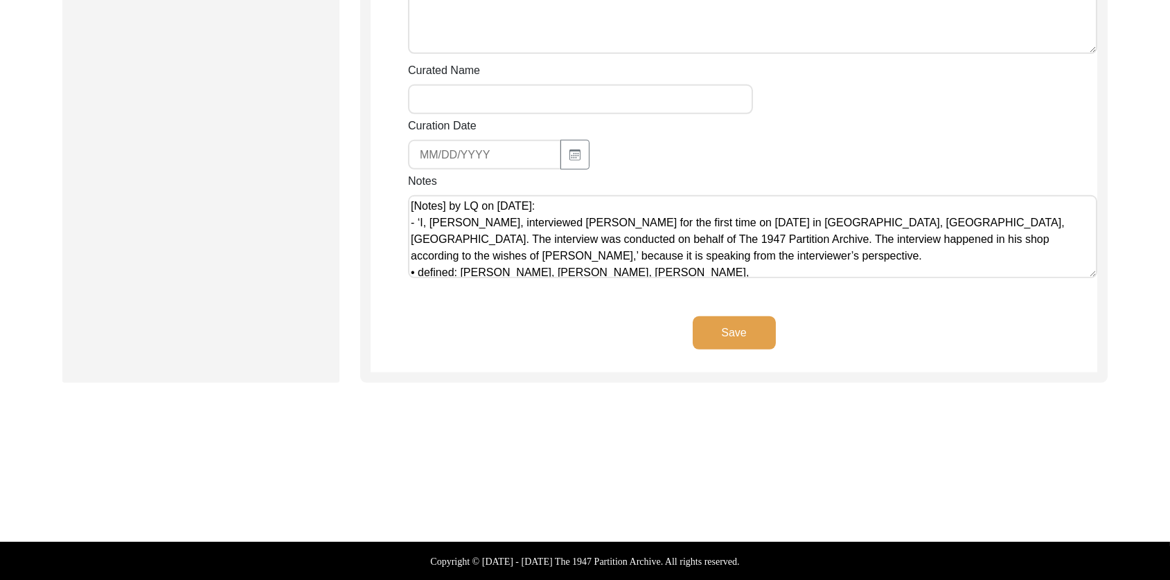
drag, startPoint x: 639, startPoint y: 257, endPoint x: 411, endPoint y: 227, distance: 229.2
click at [411, 227] on textarea "[Notes] by LQ on [DATE]: - ‘I, [PERSON_NAME], interviewed [PERSON_NAME] for the…" at bounding box center [752, 236] width 689 height 83
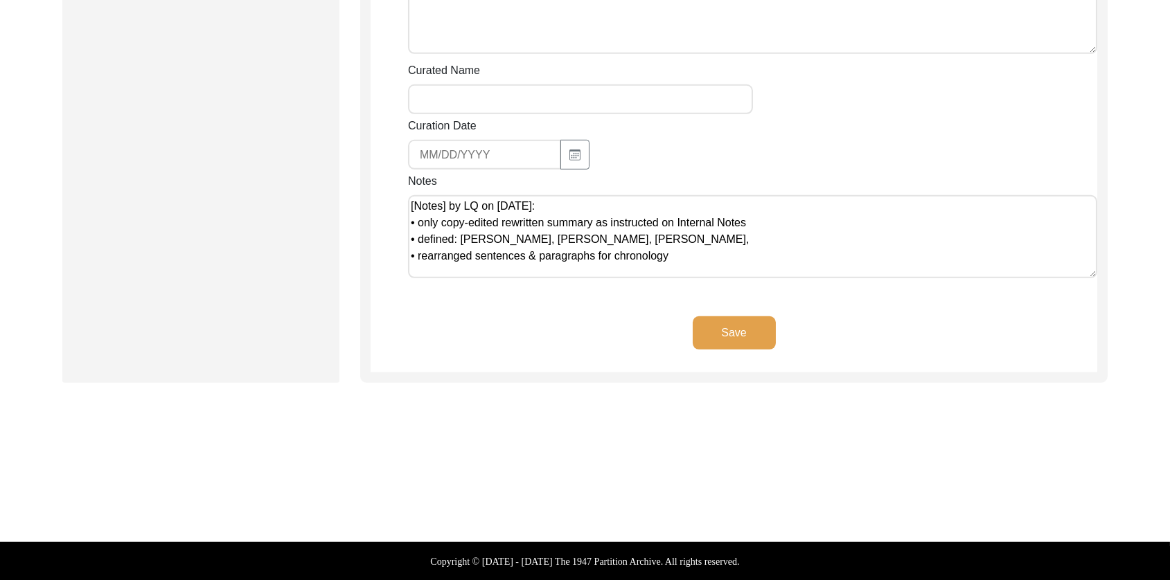
click at [495, 276] on textarea "[Notes] by LQ on [DATE]: • only copy-edited rewritten summary as instructed on …" at bounding box center [752, 236] width 689 height 83
click at [425, 258] on textarea "[Notes] by LQ on [DATE]: • only copy-edited rewritten summary as instructed on …" at bounding box center [752, 236] width 689 height 83
click at [418, 271] on textarea "[Notes] by LQ on [DATE]: • only copy-edited rewritten summary as instructed on …" at bounding box center [752, 236] width 689 height 83
click at [647, 240] on textarea "[Notes] by LQ on [DATE]: • only copy-edited rewritten summary as instructed on …" at bounding box center [752, 236] width 689 height 83
type textarea "[Notes] by LQ on [DATE]: • only copy-edited rewritten summary as instructed on …"
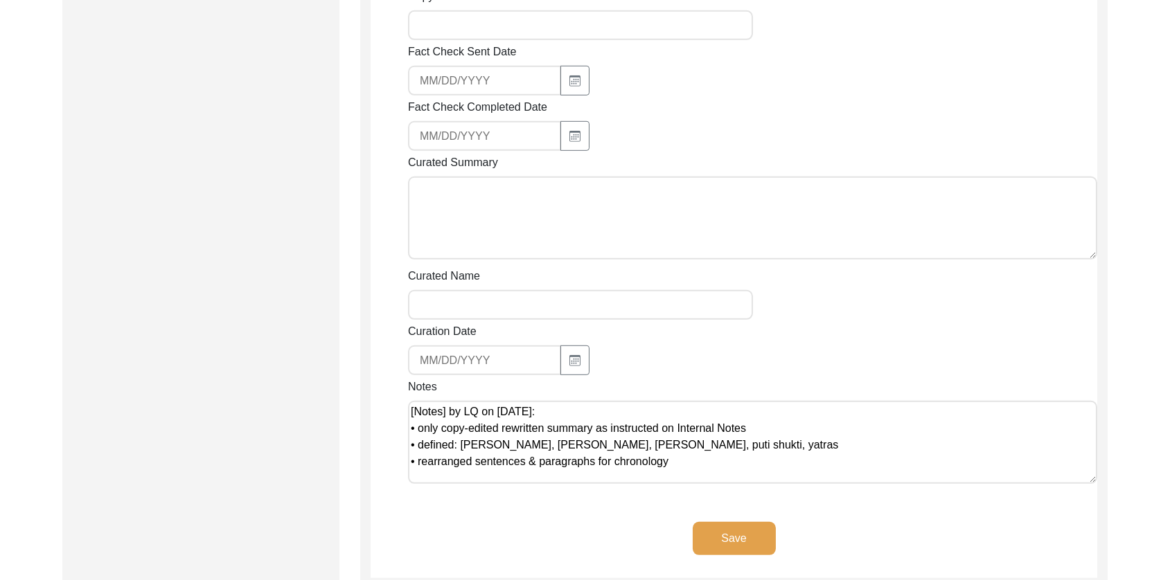
scroll to position [2429, 0]
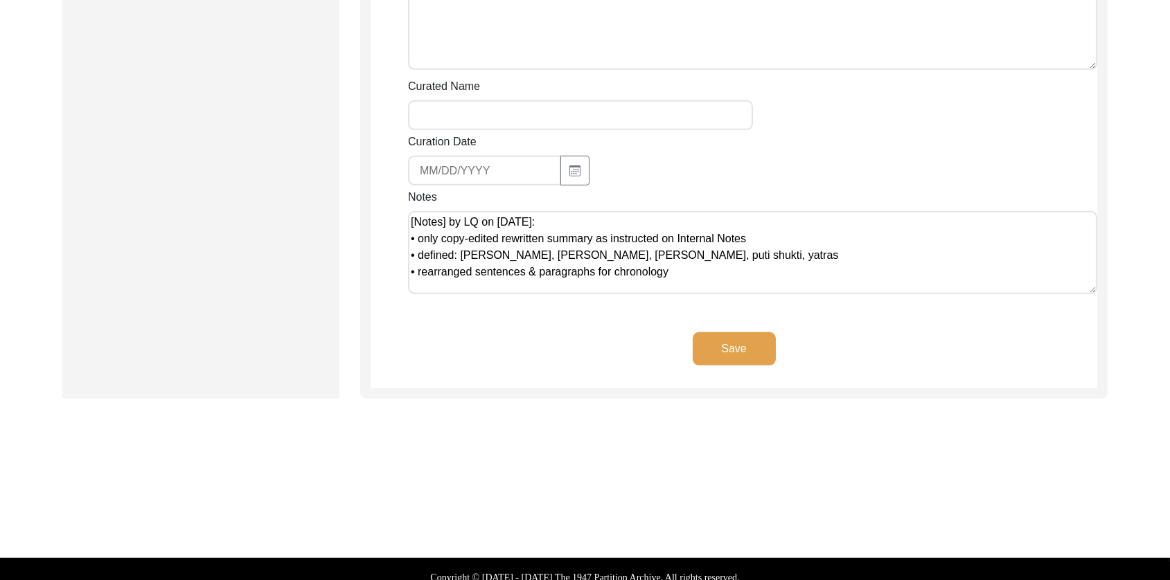
click at [748, 344] on button "Save" at bounding box center [734, 349] width 83 height 33
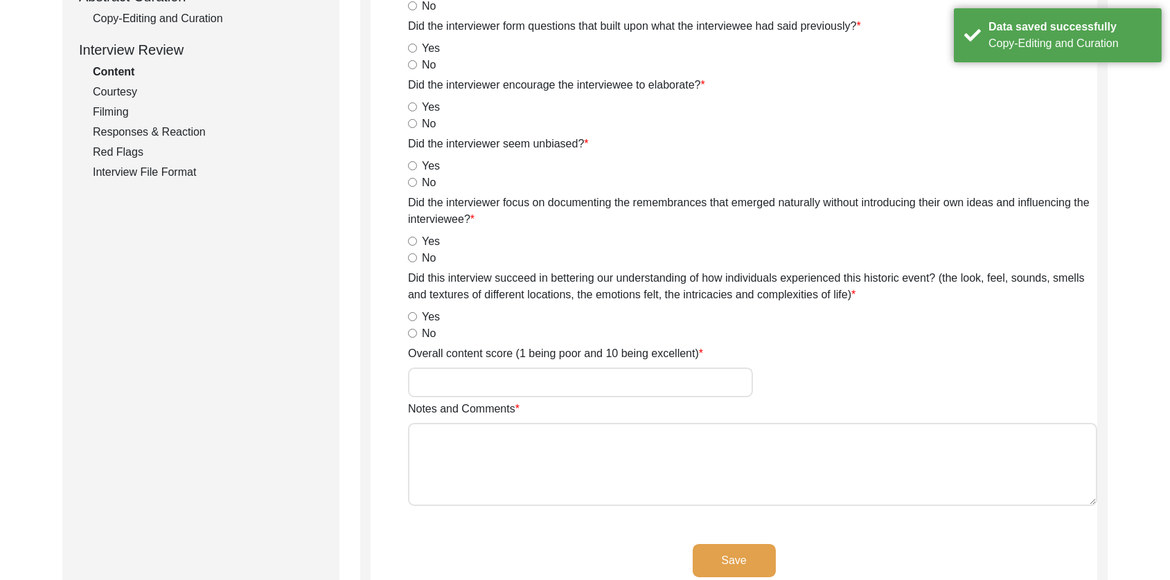
scroll to position [0, 0]
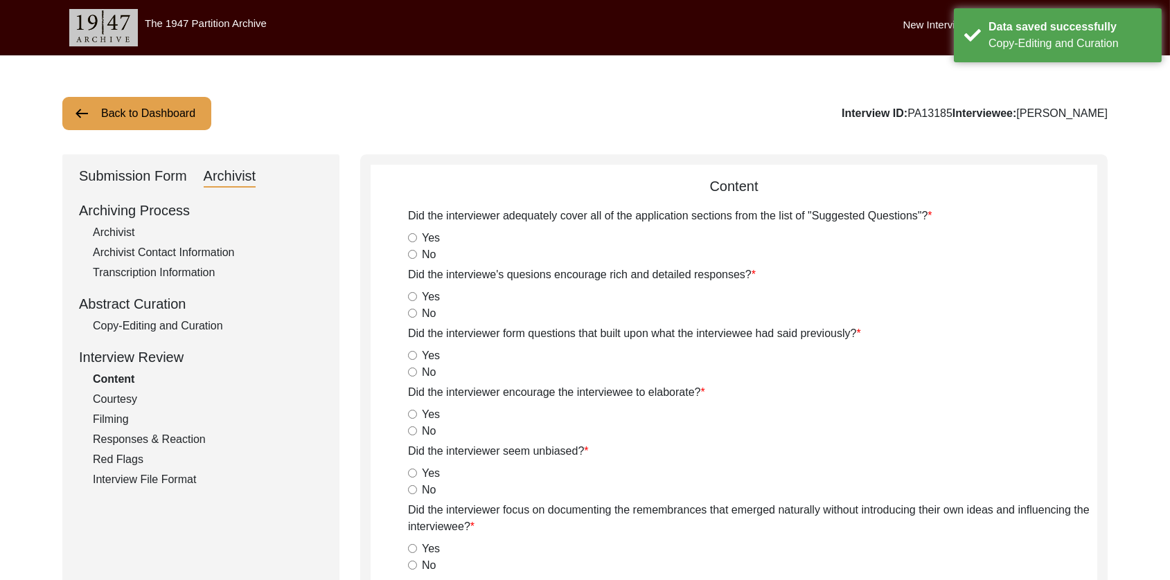
click at [116, 233] on div "Archivist" at bounding box center [208, 232] width 230 height 17
select select "507"
select select "Archiving In Progress"
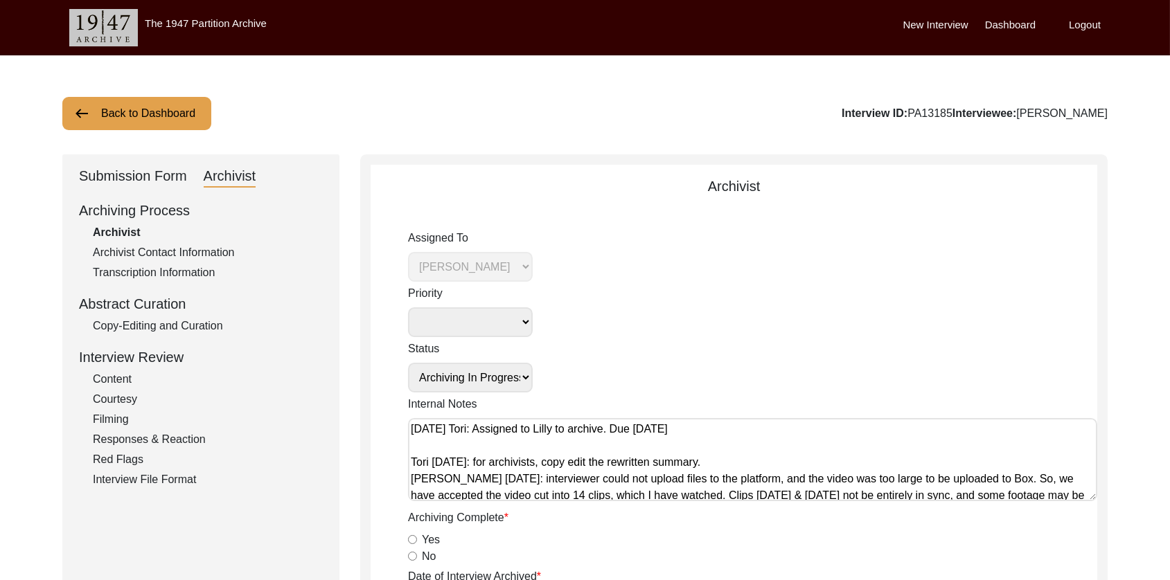
click at [142, 176] on div "Submission Form" at bounding box center [133, 177] width 108 height 22
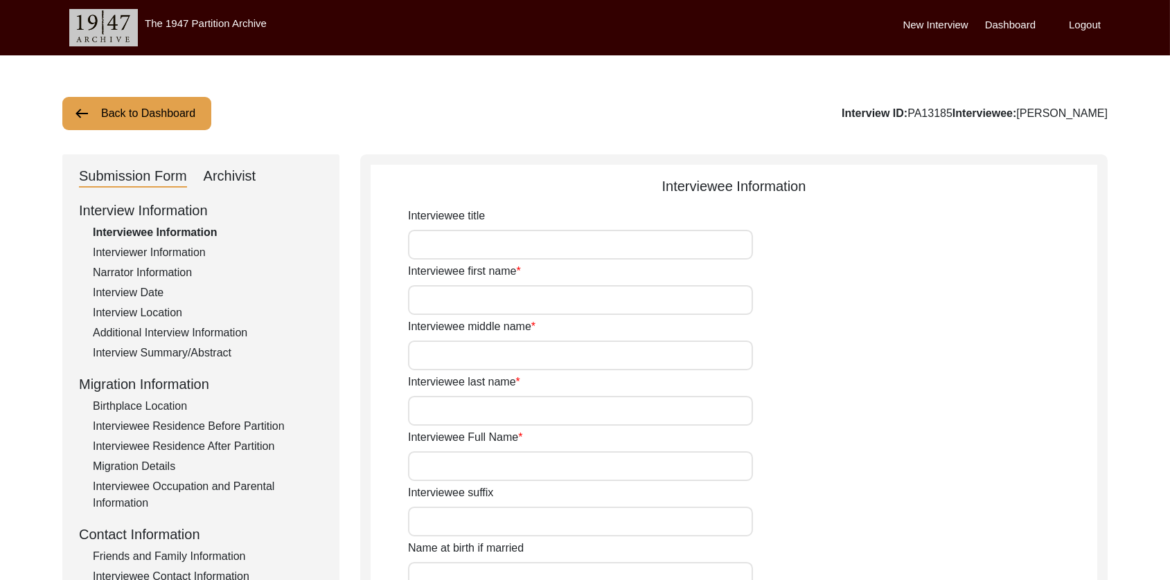
type input "Mr."
type input "Jahar"
type input "-"
type input "Das"
type input "[PERSON_NAME]"
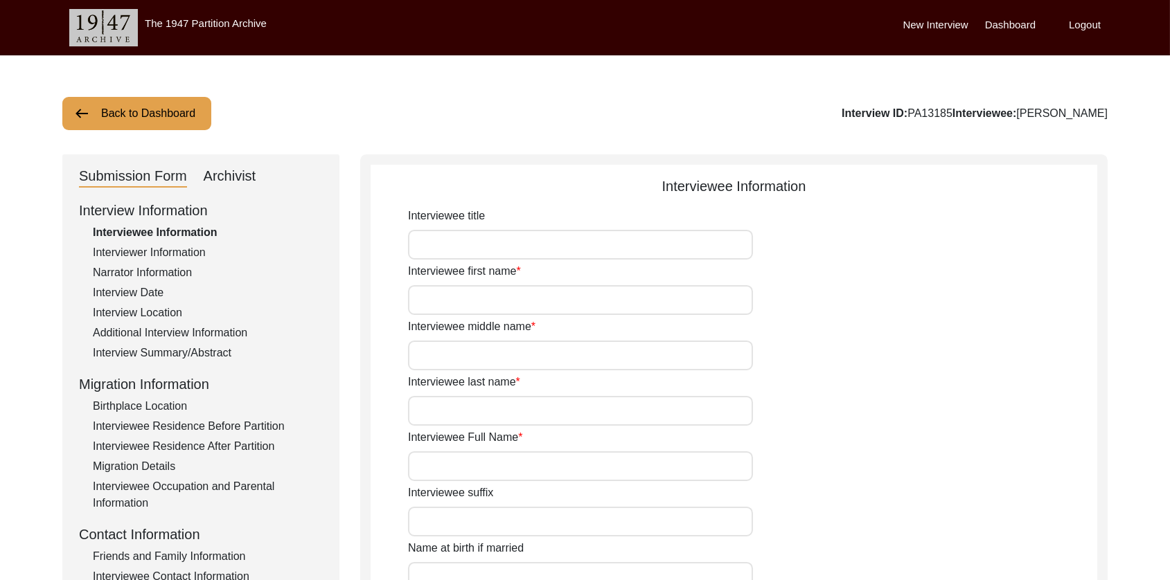
type input "[PERSON_NAME]"
type input "[DATE]"
type input "1946"
type input "78"
type input "[DEMOGRAPHIC_DATA]"
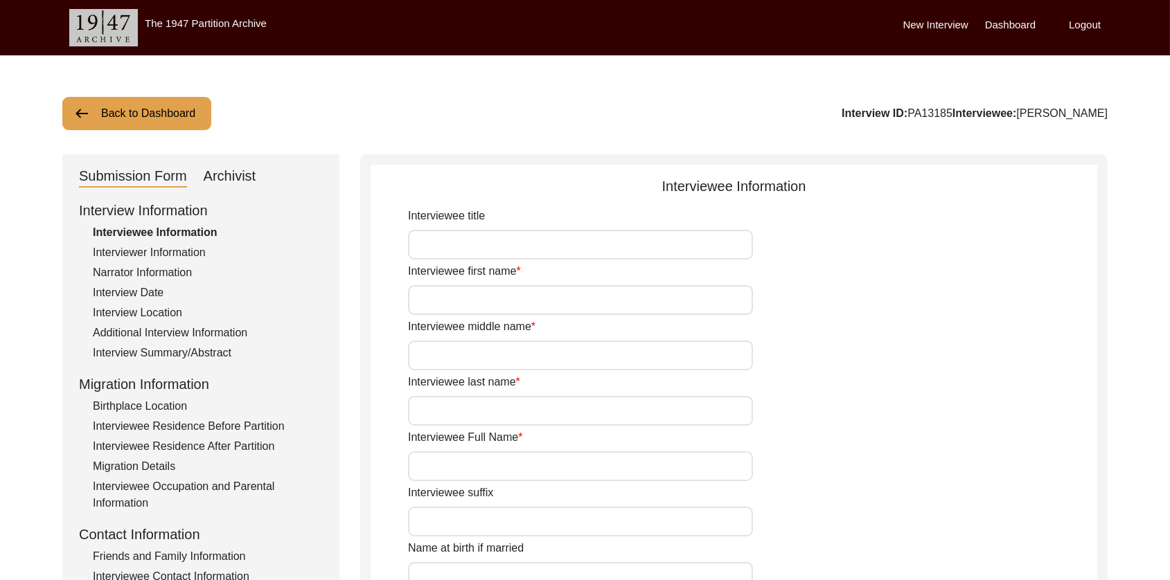
type input "Bangla"
type input "[GEOGRAPHIC_DATA]/[GEOGRAPHIC_DATA]"
type input "[DEMOGRAPHIC_DATA]"
type input "Scheduled Caste"
click at [148, 258] on div "Interviewer Information" at bounding box center [208, 253] width 230 height 17
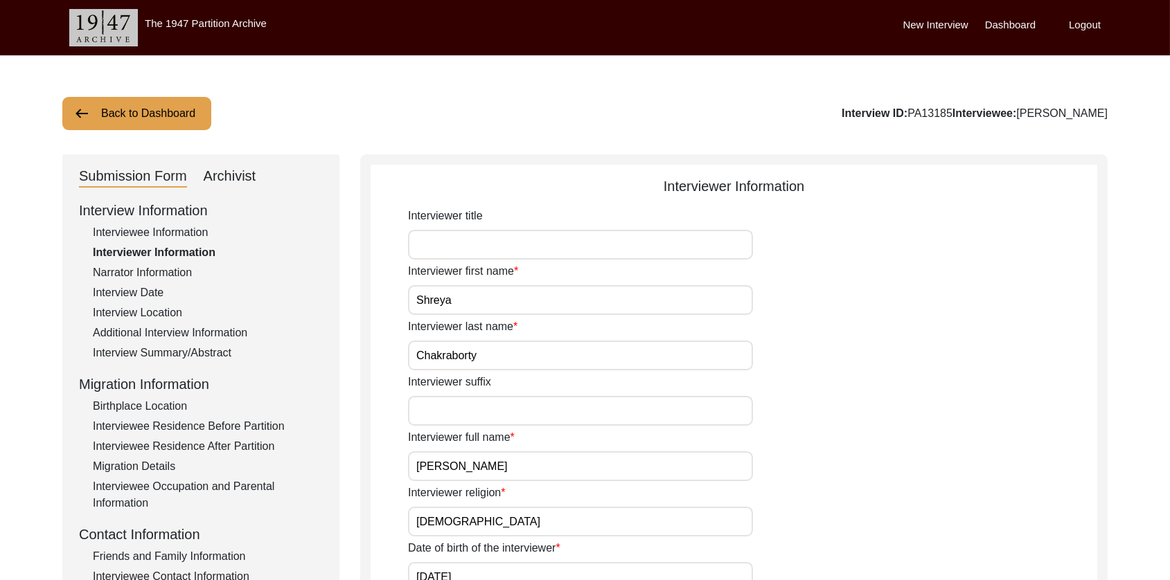
click at [195, 485] on div "Interviewee Occupation and Parental Information" at bounding box center [208, 495] width 230 height 33
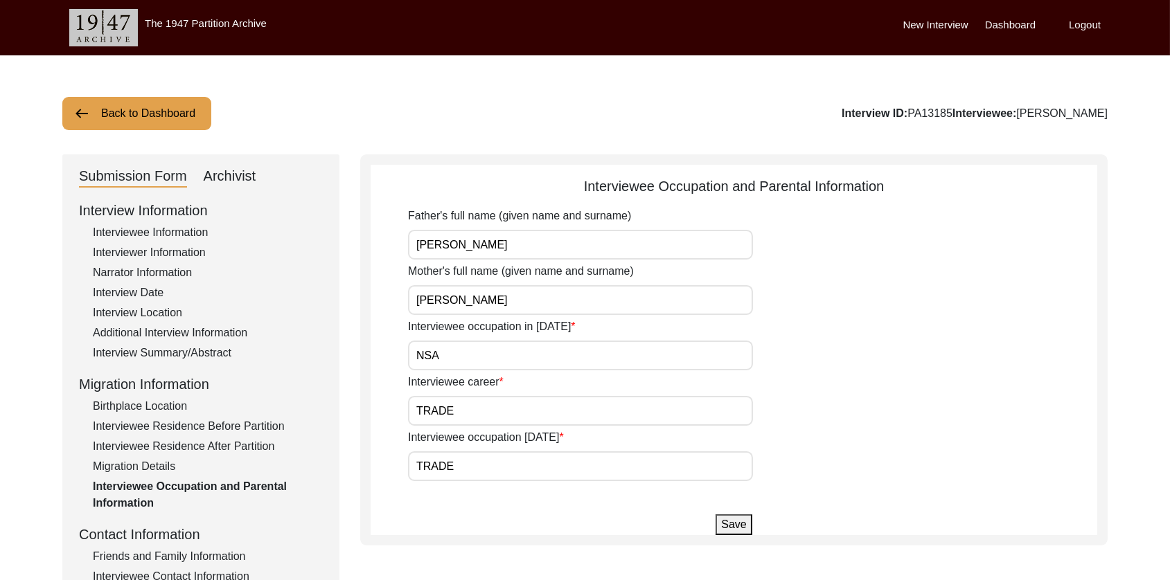
drag, startPoint x: 631, startPoint y: 249, endPoint x: 625, endPoint y: 261, distance: 13.9
click at [631, 249] on input "[PERSON_NAME]" at bounding box center [580, 245] width 345 height 30
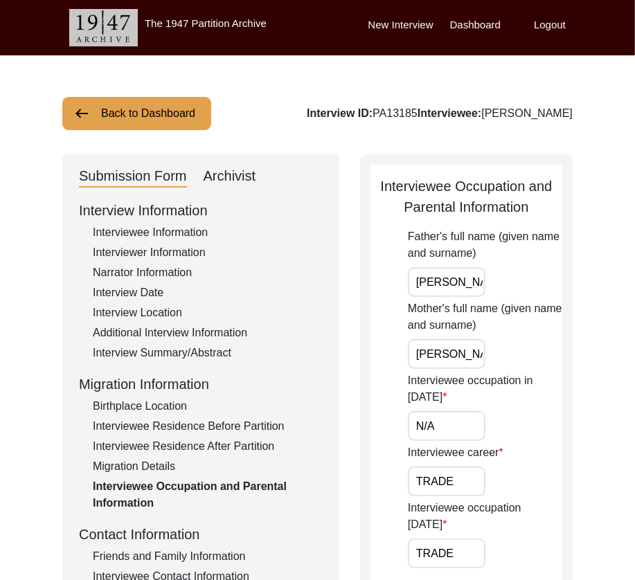
type input "N/A"
paste input "Entrepreneur"
type input "Entrepreneur"
paste input "Entrepreneur"
type input "Entrepreneur"
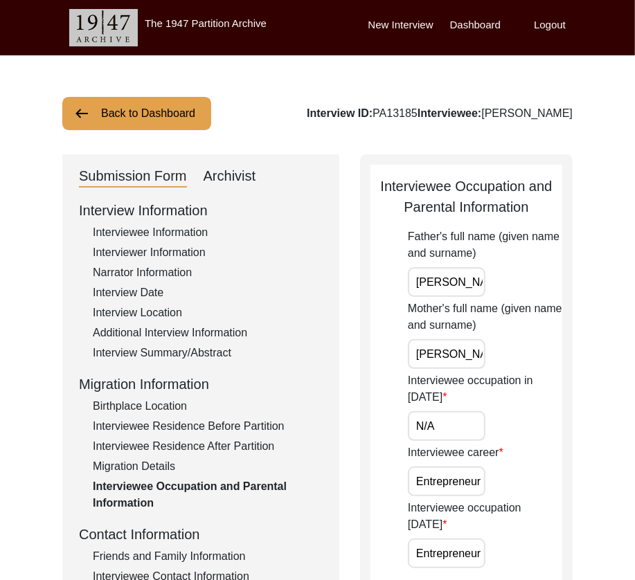
click at [528, 506] on label "Interviewee occupation [DATE]" at bounding box center [485, 516] width 154 height 33
click at [486, 539] on input "Entrepreneur" at bounding box center [447, 554] width 78 height 30
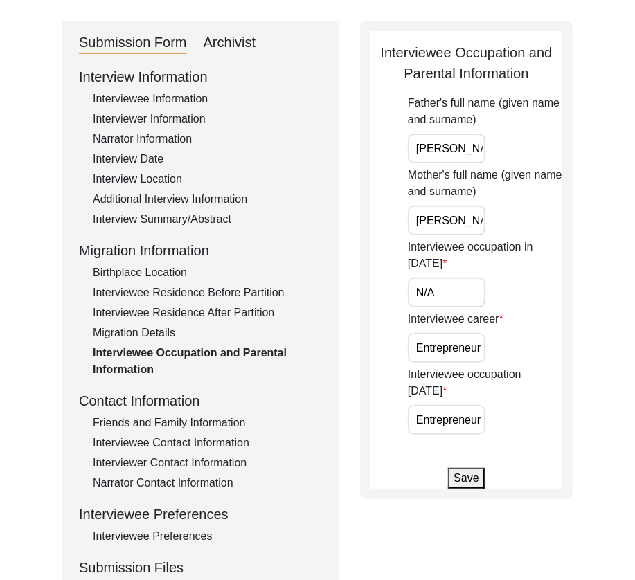
scroll to position [420, 0]
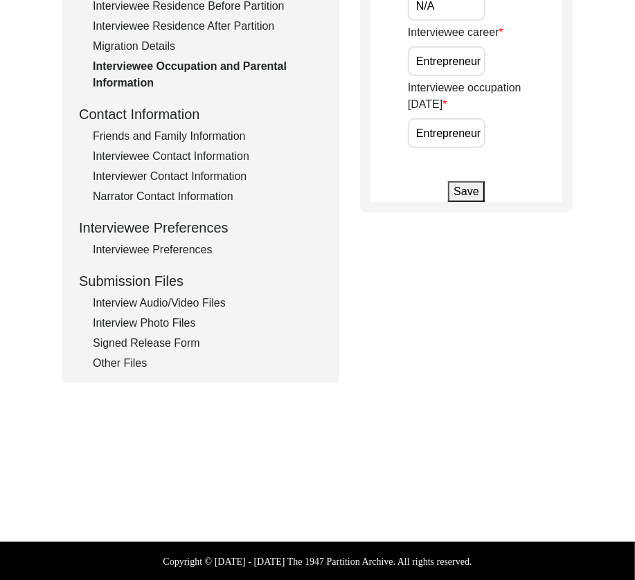
click at [510, 331] on div "Submission Form Archivist Interview Information Interviewee Information Intervi…" at bounding box center [317, 58] width 511 height 649
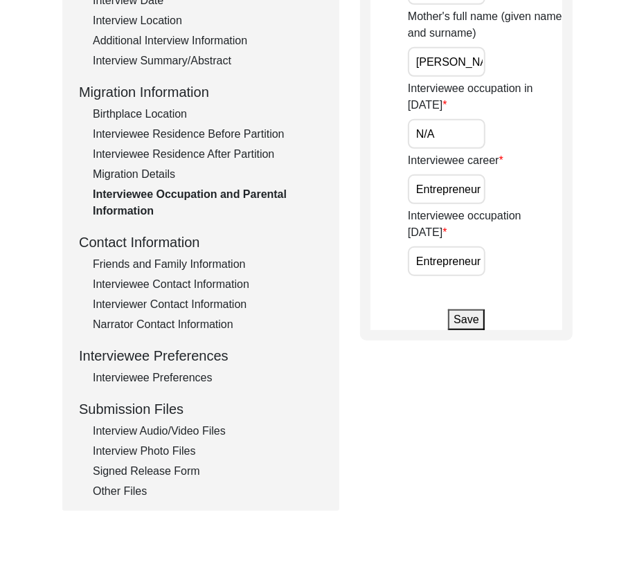
scroll to position [253, 0]
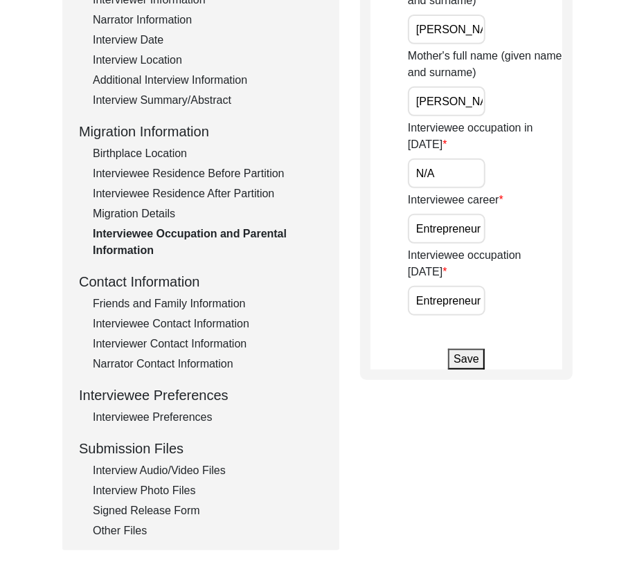
click at [479, 287] on input "Entrepreneur" at bounding box center [447, 301] width 78 height 30
click at [473, 349] on button "Save" at bounding box center [466, 359] width 36 height 21
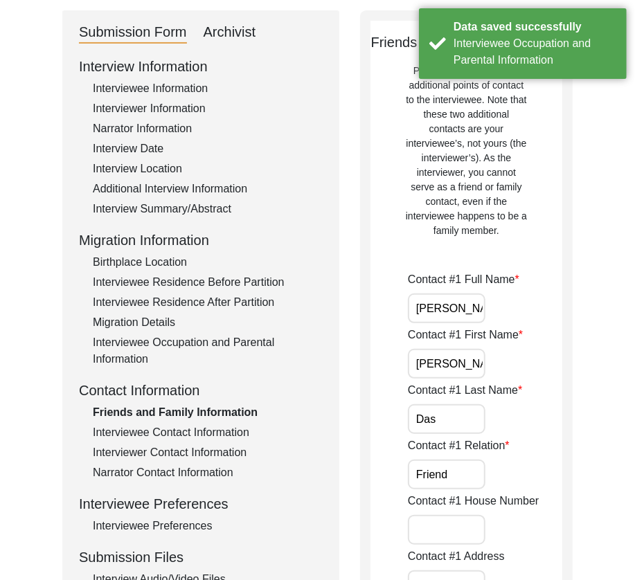
scroll to position [0, 0]
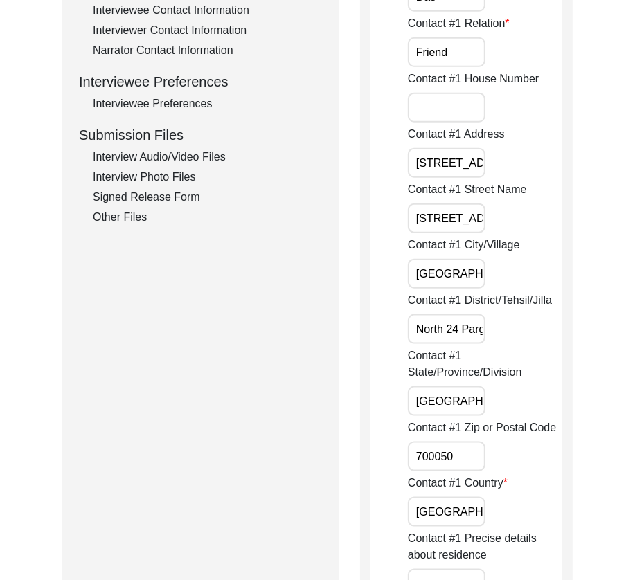
click at [127, 161] on div "Interview Audio/Video Files" at bounding box center [208, 157] width 230 height 17
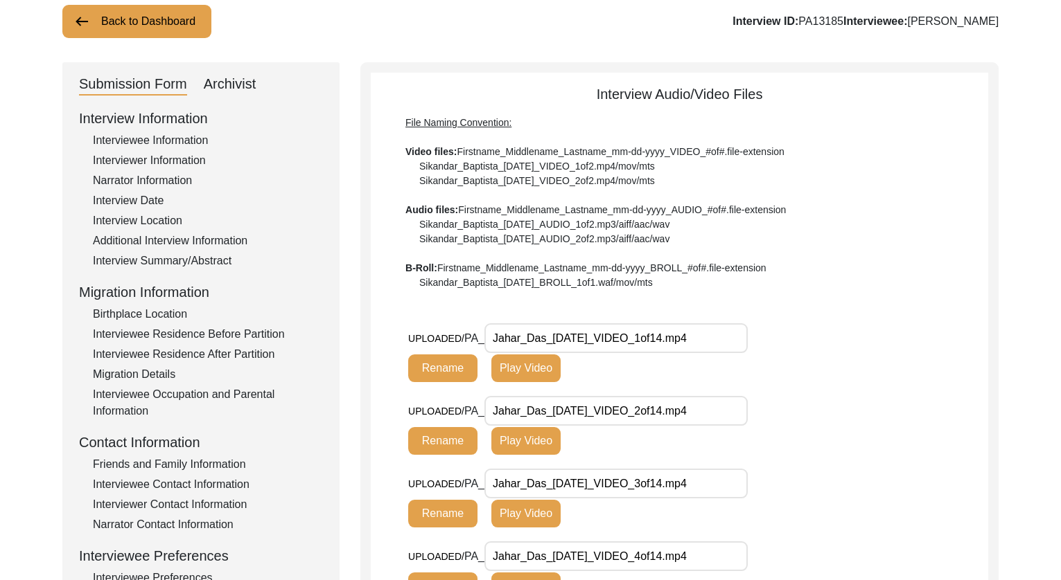
scroll to position [85, 0]
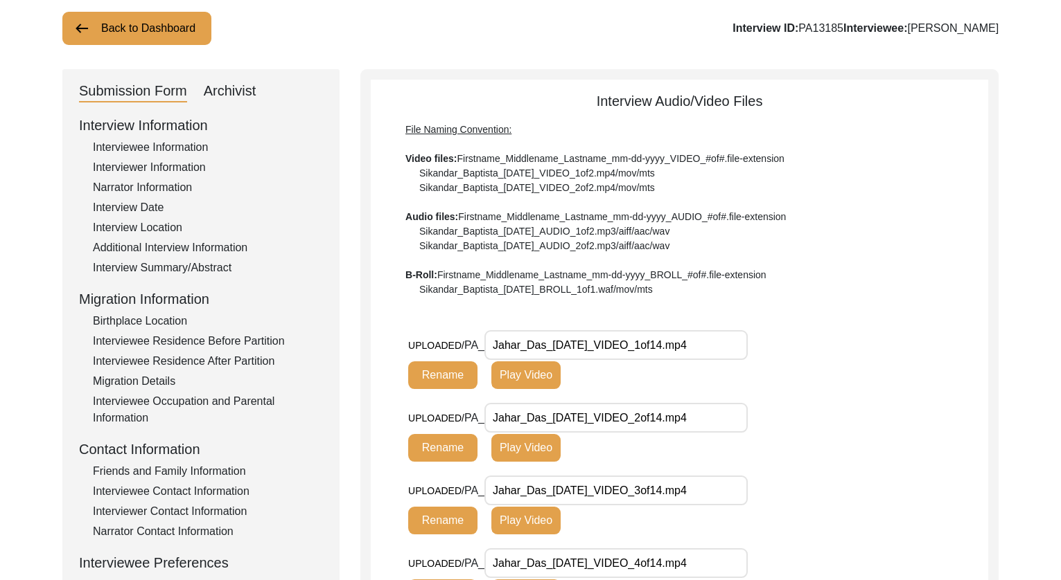
drag, startPoint x: 615, startPoint y: 346, endPoint x: 471, endPoint y: 346, distance: 144.1
click at [471, 346] on div "UPLOADED/ PA_ Jahar_Das_[DATE]_VIDEO_1of14.mp4 Rename Play Video" at bounding box center [611, 359] width 406 height 59
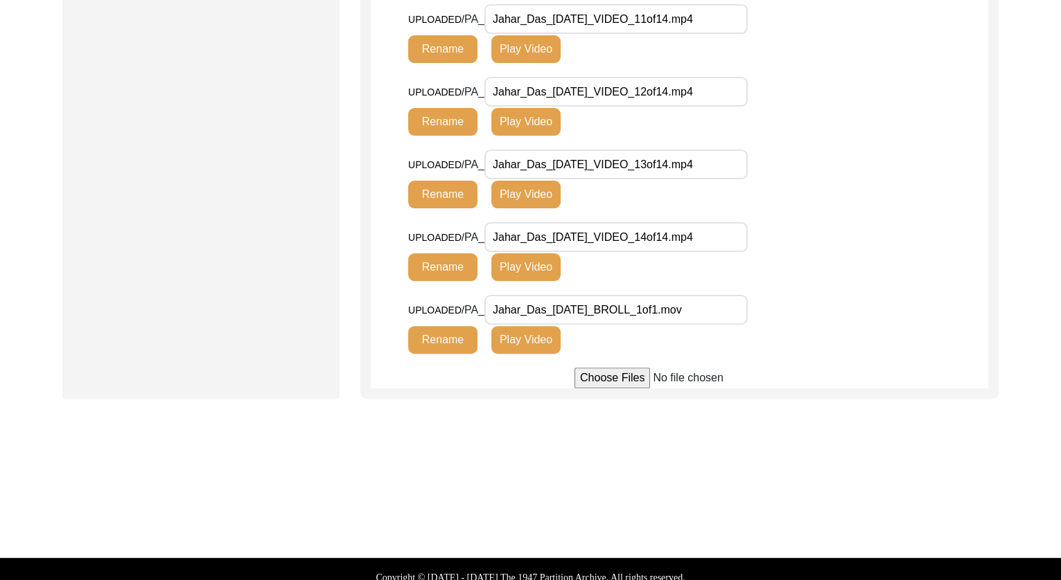
scroll to position [1155, 0]
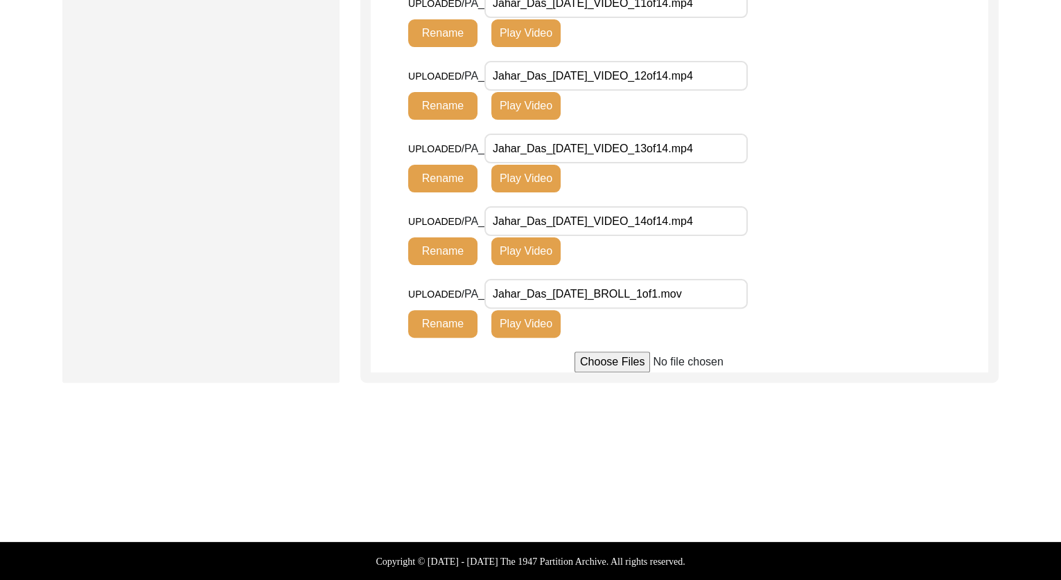
drag, startPoint x: 711, startPoint y: 297, endPoint x: 656, endPoint y: 309, distance: 56.7
click at [711, 297] on input "Jahar_Das_[DATE]_BROLL_1of1.mov" at bounding box center [615, 294] width 263 height 30
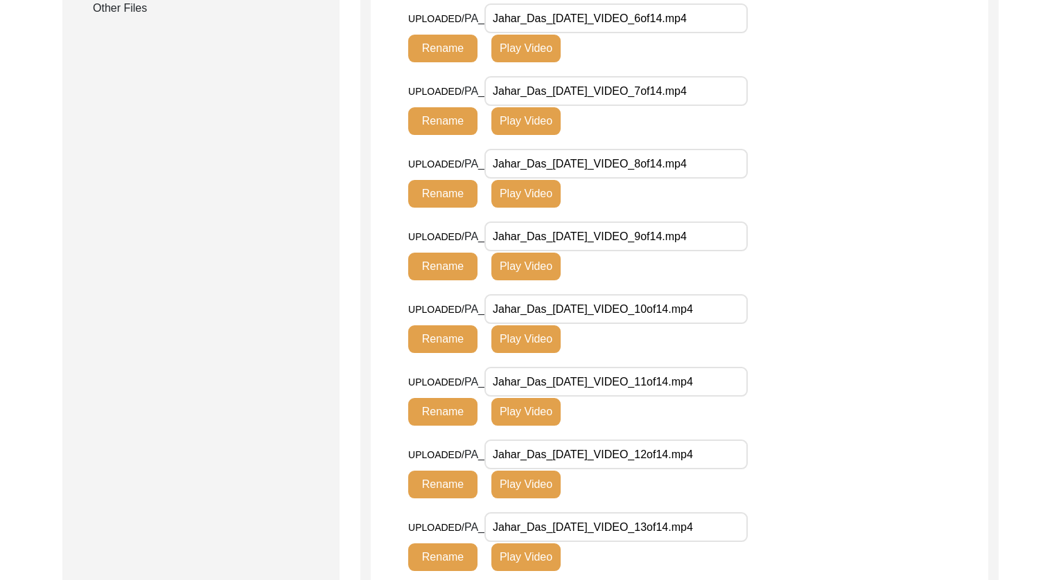
scroll to position [532, 0]
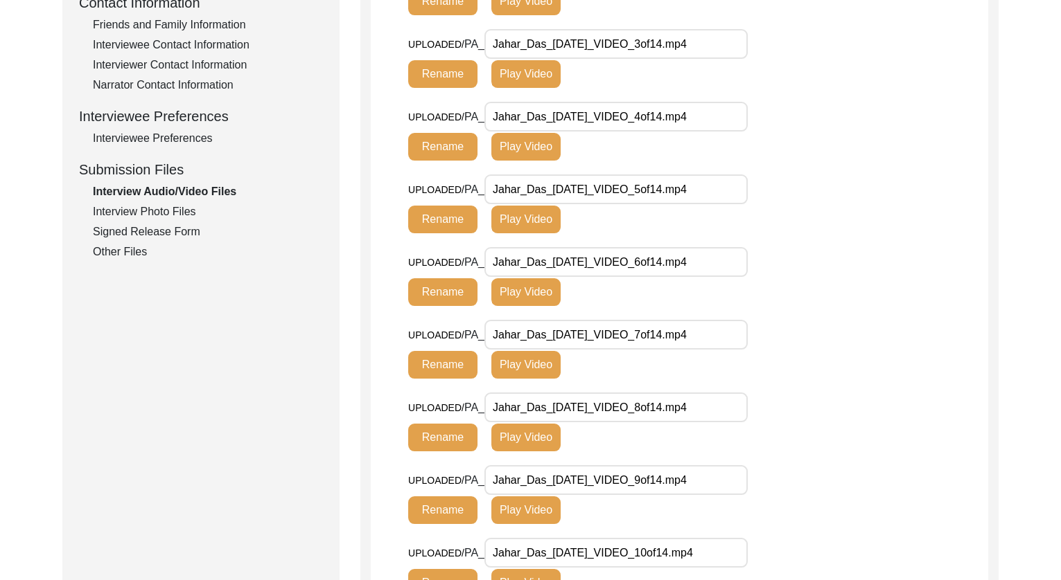
click at [170, 209] on div "Interview Photo Files" at bounding box center [208, 212] width 230 height 17
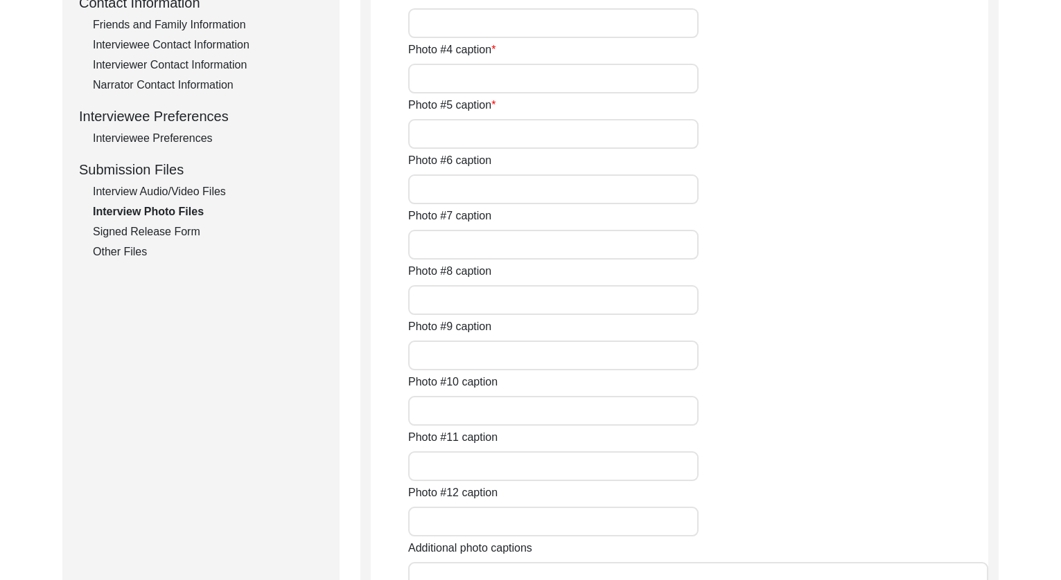
type input "A horizontal shot of [PERSON_NAME]"
type input "[PERSON_NAME] and [PERSON_NAME]"
type input "[PERSON_NAME] and [PERSON_NAME] in [PERSON_NAME] shop"
type input "A photo of [PERSON_NAME] passport issued in [DATE]"
type input "A photo of [PERSON_NAME] portrait page on his passport"
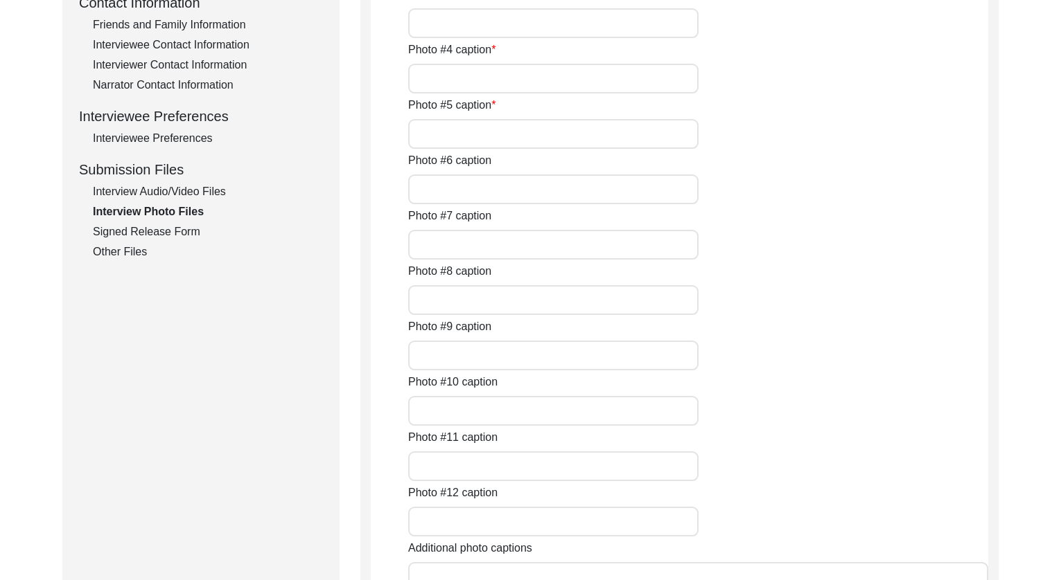
type input "[PERSON_NAME] and [PERSON_NAME] standing next to each other"
type input "2of6"
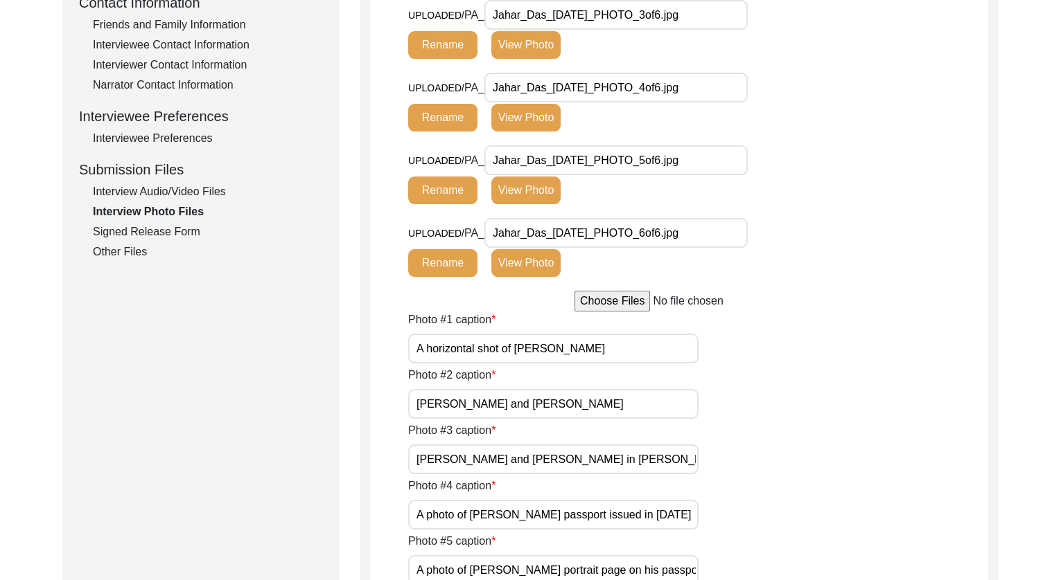
drag, startPoint x: 617, startPoint y: 164, endPoint x: 441, endPoint y: 156, distance: 175.5
click at [441, 156] on div "UPLOADED/ PA_ Jahar_Das_[DATE]_PHOTO_5of6.jpg Rename View Photo" at bounding box center [611, 174] width 406 height 59
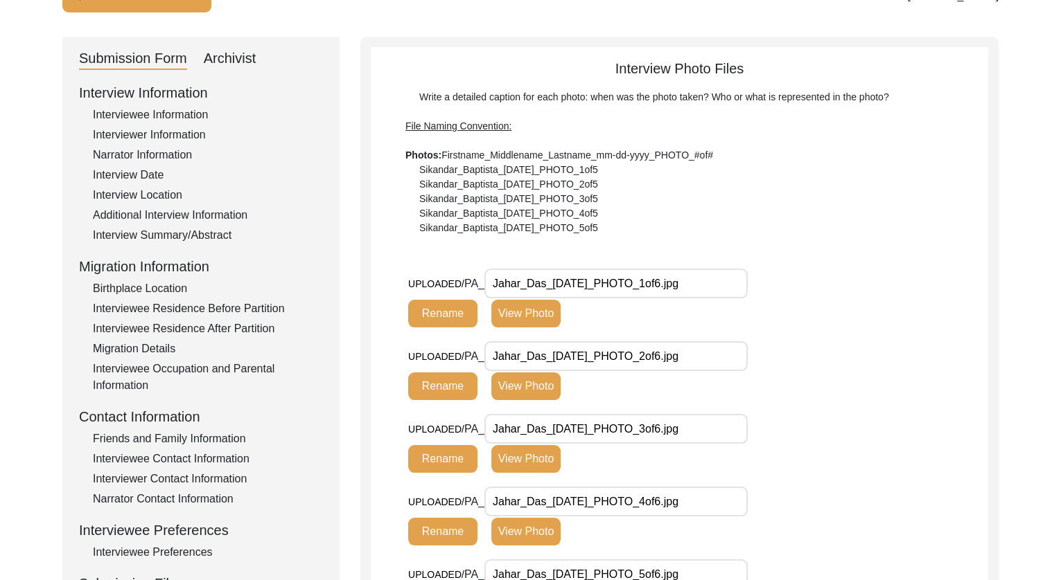
scroll to position [475, 0]
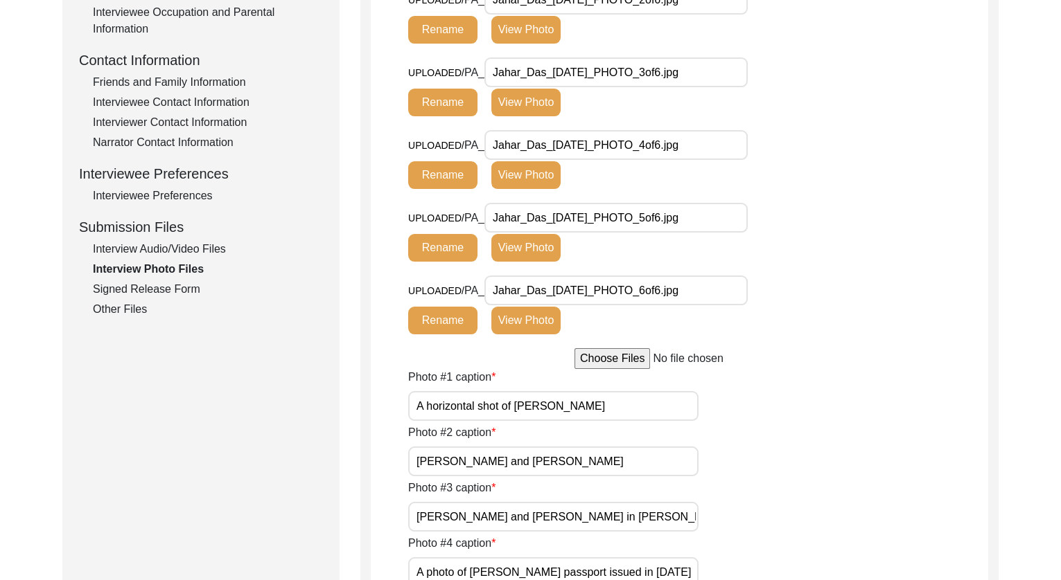
click at [163, 290] on div "Signed Release Form" at bounding box center [208, 289] width 230 height 17
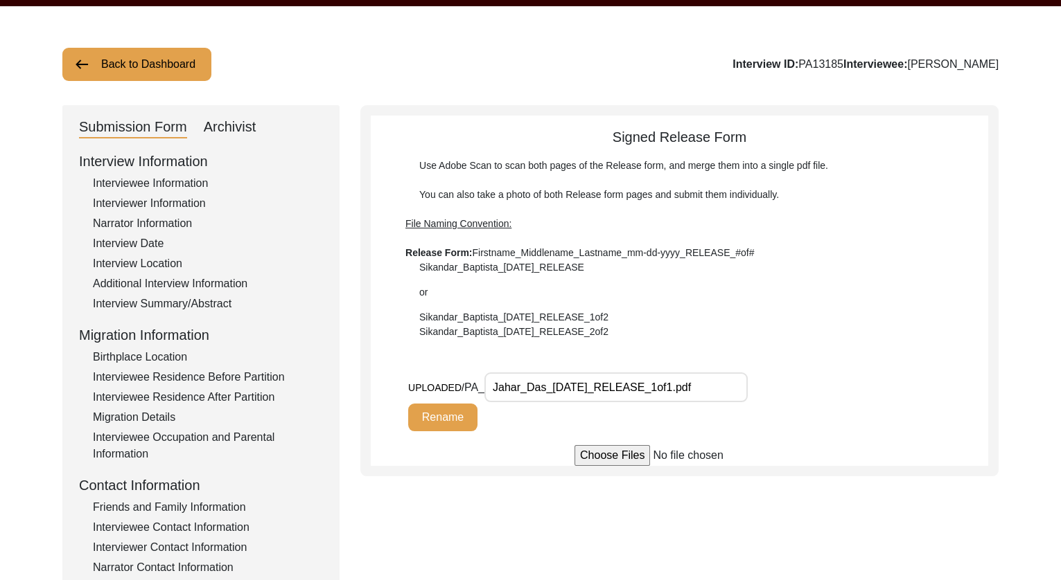
scroll to position [16, 0]
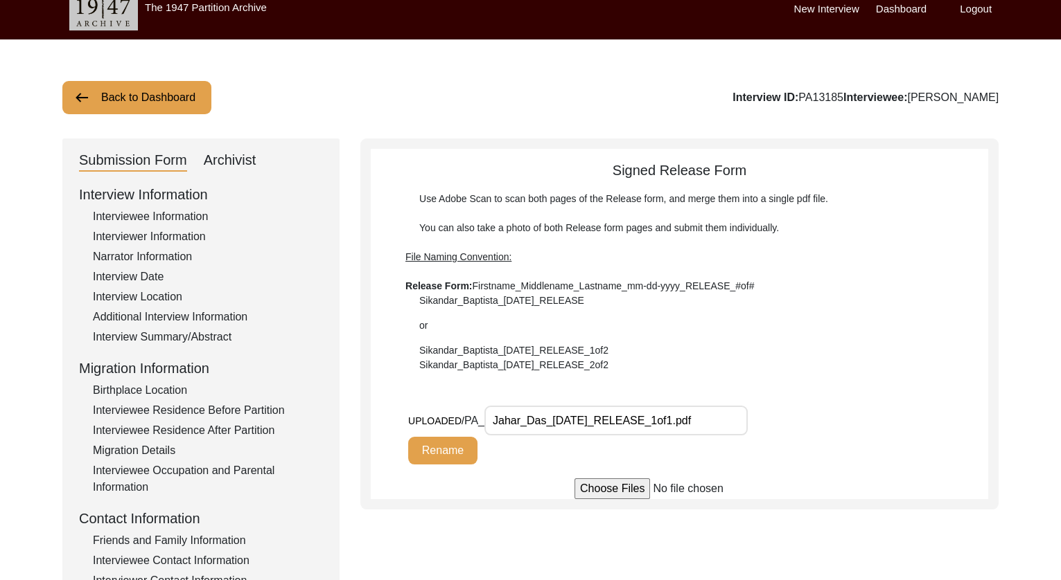
click at [617, 418] on input "Jahar_Das_[DATE]_RELEASE_1of1.pdf" at bounding box center [615, 421] width 263 height 30
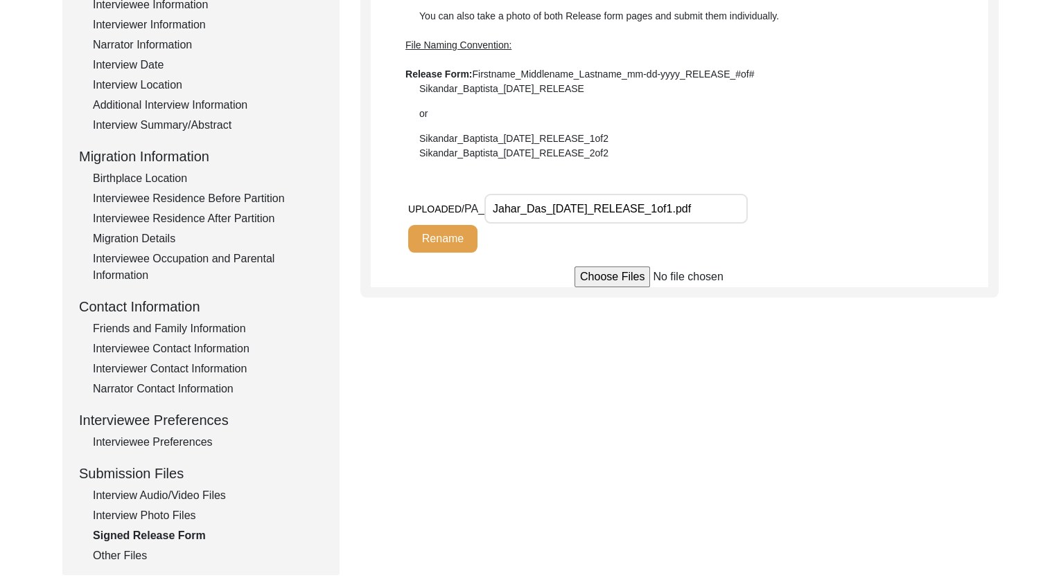
scroll to position [254, 0]
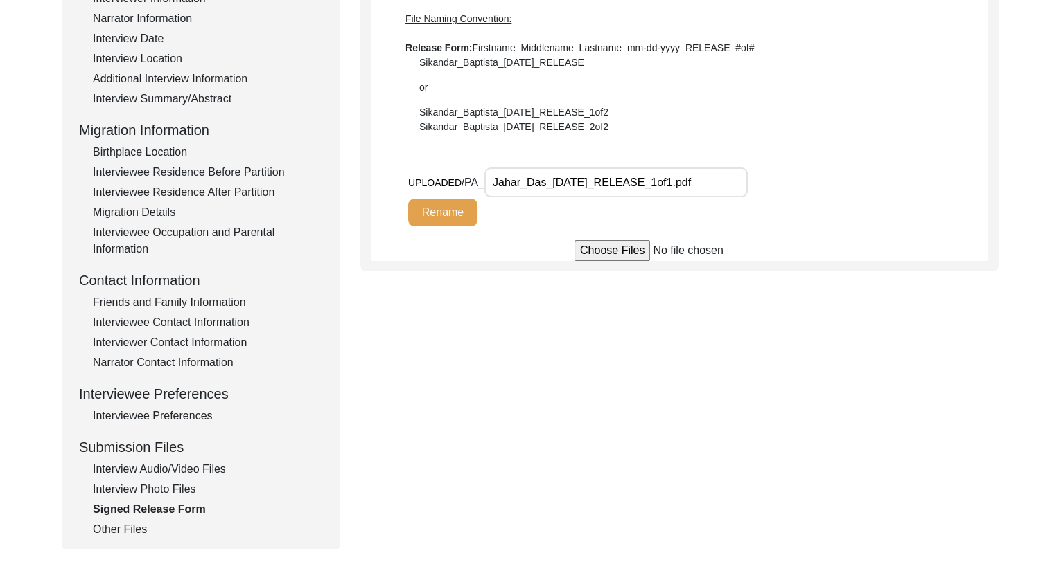
drag, startPoint x: 87, startPoint y: 527, endPoint x: 100, endPoint y: 528, distance: 12.5
click at [88, 527] on div "Interview Information Interviewee Information Interviewer Information Narrator …" at bounding box center [201, 242] width 244 height 592
click at [99, 527] on div "Other Files" at bounding box center [208, 530] width 230 height 17
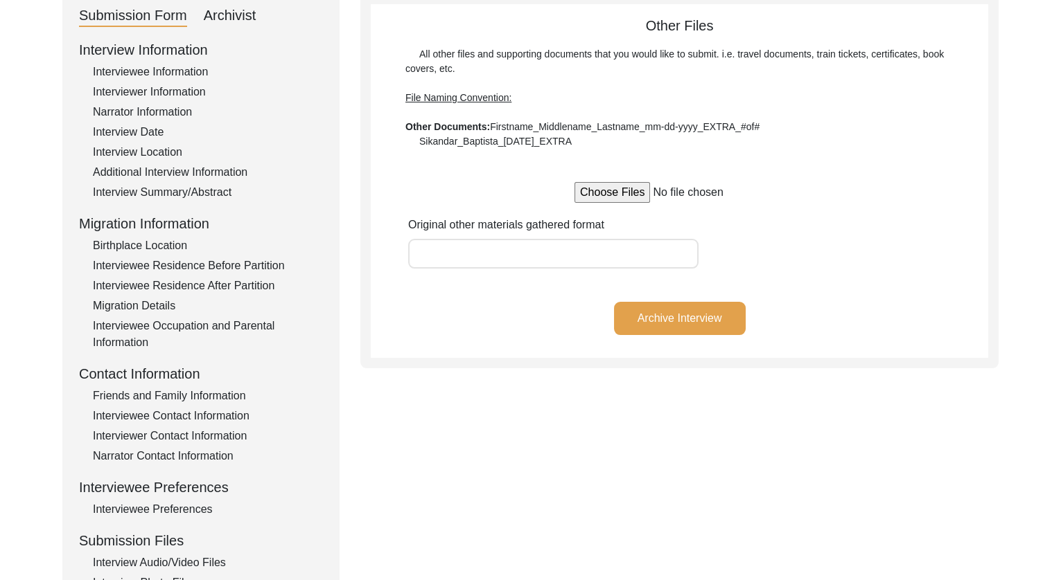
scroll to position [0, 0]
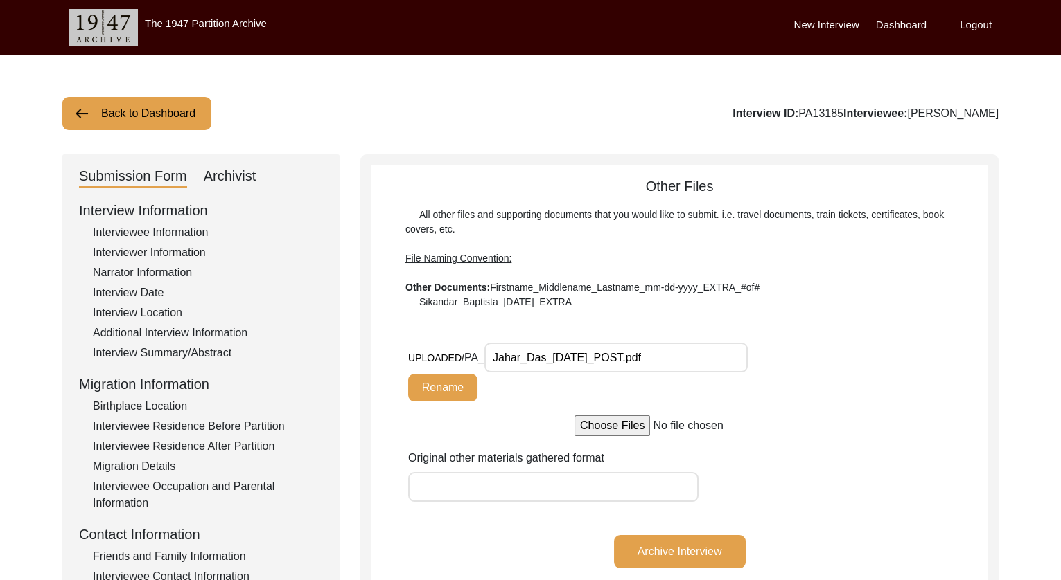
click at [230, 183] on div "Archivist" at bounding box center [230, 177] width 53 height 22
select select "507"
select select "Archiving In Progress"
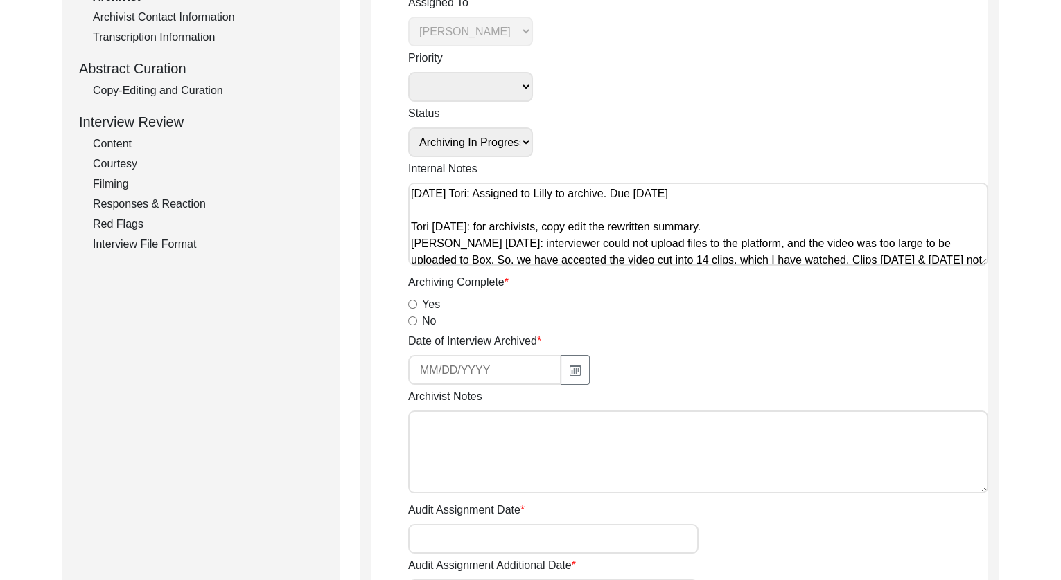
scroll to position [163, 0]
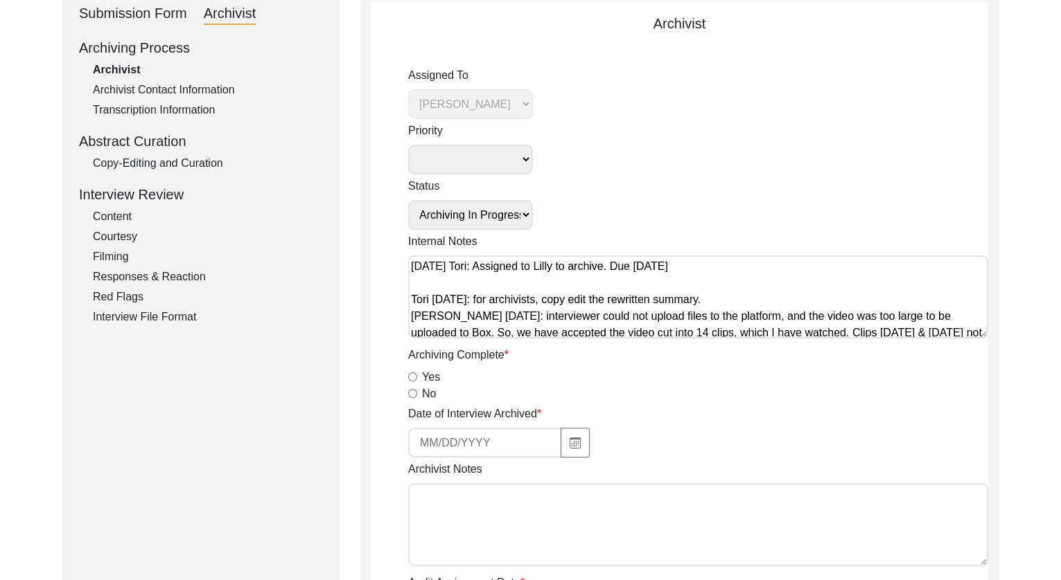
click at [470, 499] on textarea "Archivist Notes" at bounding box center [698, 525] width 580 height 83
paste textarea "[Loremipsu] do Sitame 7, 7293 co Adipiscin Elitsed Doeiusmodte Incididuntu - la…"
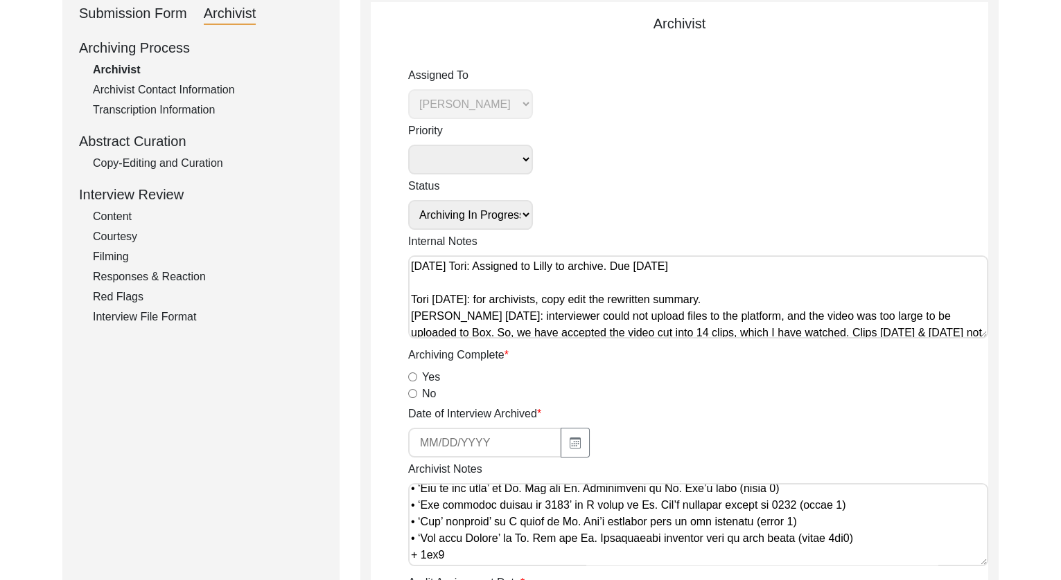
scroll to position [1268, 0]
type textarea "[Loremipsu] do Sitame 7, 7293 co Adipiscin Elitsed Doeiusmodte Incididuntu - la…"
drag, startPoint x: 416, startPoint y: 379, endPoint x: 438, endPoint y: 391, distance: 25.7
click at [416, 379] on input "Yes" at bounding box center [412, 377] width 9 height 9
radio input "true"
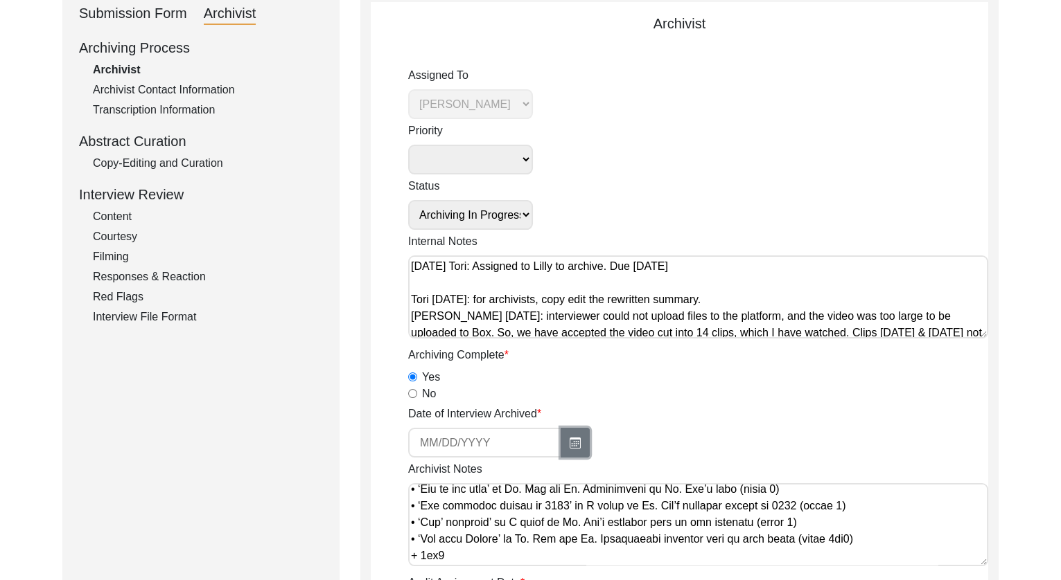
click at [560, 446] on button "button" at bounding box center [574, 443] width 29 height 30
select select "8"
select select "2025"
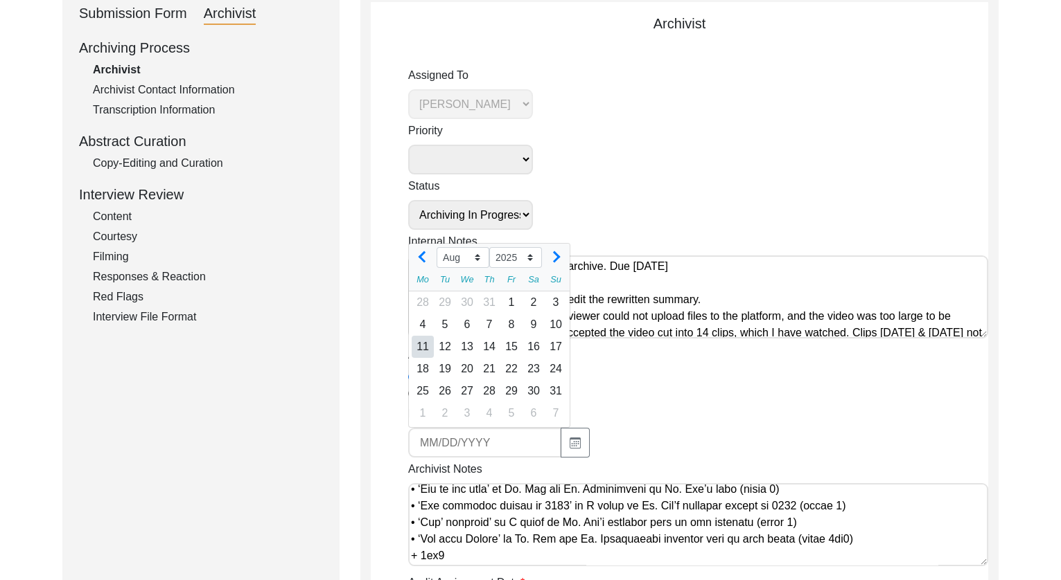
drag, startPoint x: 421, startPoint y: 346, endPoint x: 514, endPoint y: 409, distance: 112.2
click at [424, 348] on div "11" at bounding box center [422, 347] width 22 height 22
type input "[DATE]"
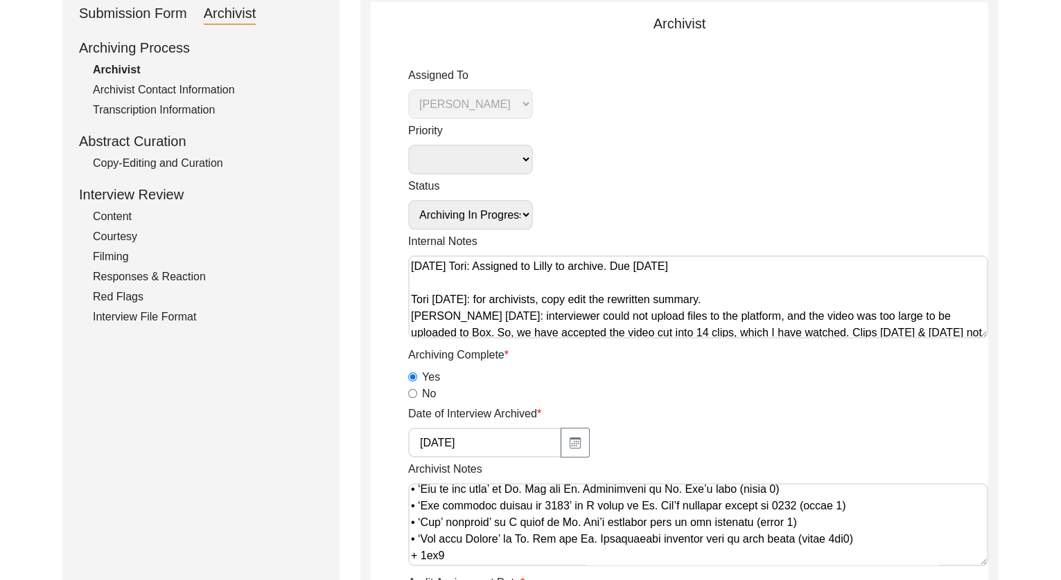
click at [638, 531] on textarea "Archivist Notes" at bounding box center [698, 525] width 580 height 83
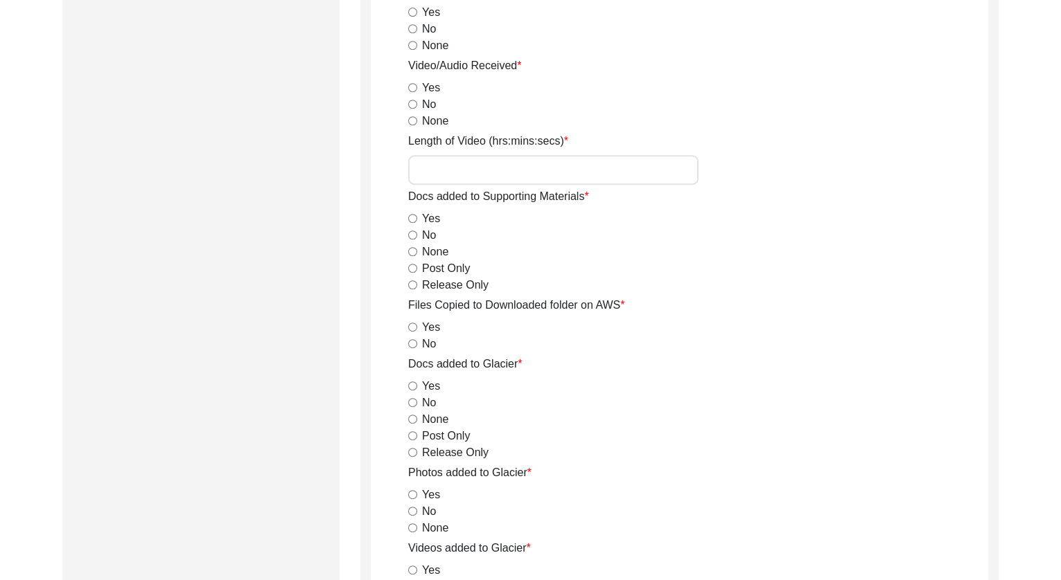
scroll to position [2156, 0]
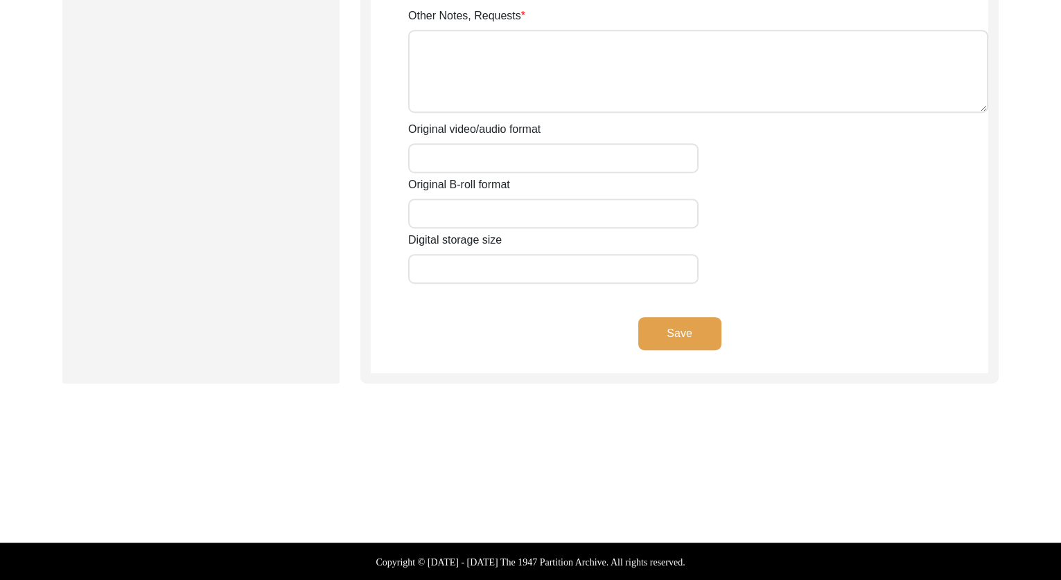
click at [483, 211] on input "Original B-roll format" at bounding box center [553, 214] width 290 height 30
type input "mov"
click at [492, 165] on input "Original video/audio format" at bounding box center [553, 158] width 290 height 30
type input "mp4"
click at [725, 268] on div "Digital storage size" at bounding box center [698, 258] width 580 height 52
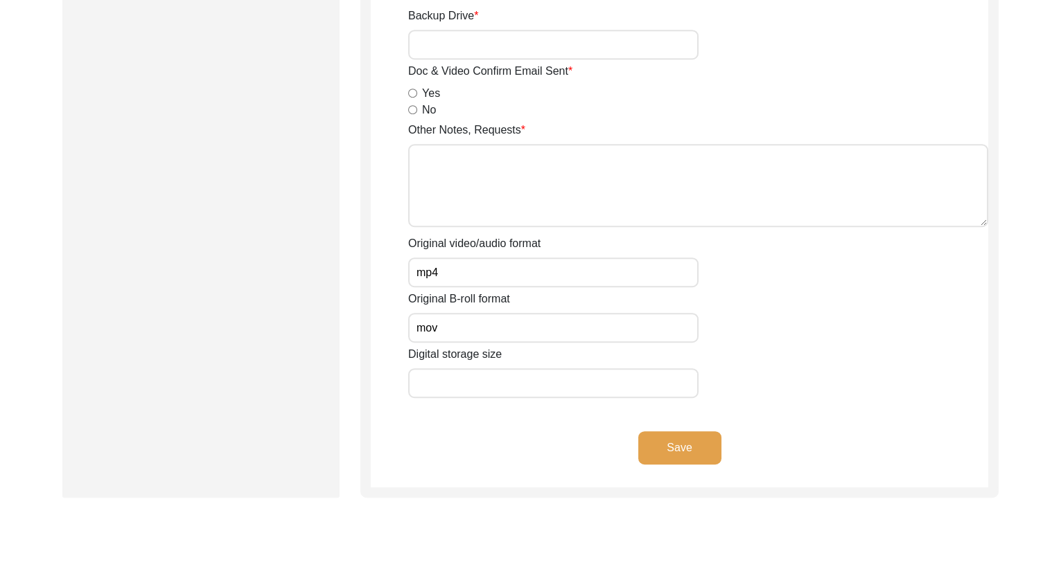
scroll to position [2043, 0]
click at [633, 209] on textarea "Other Notes, Requests" at bounding box center [698, 184] width 580 height 83
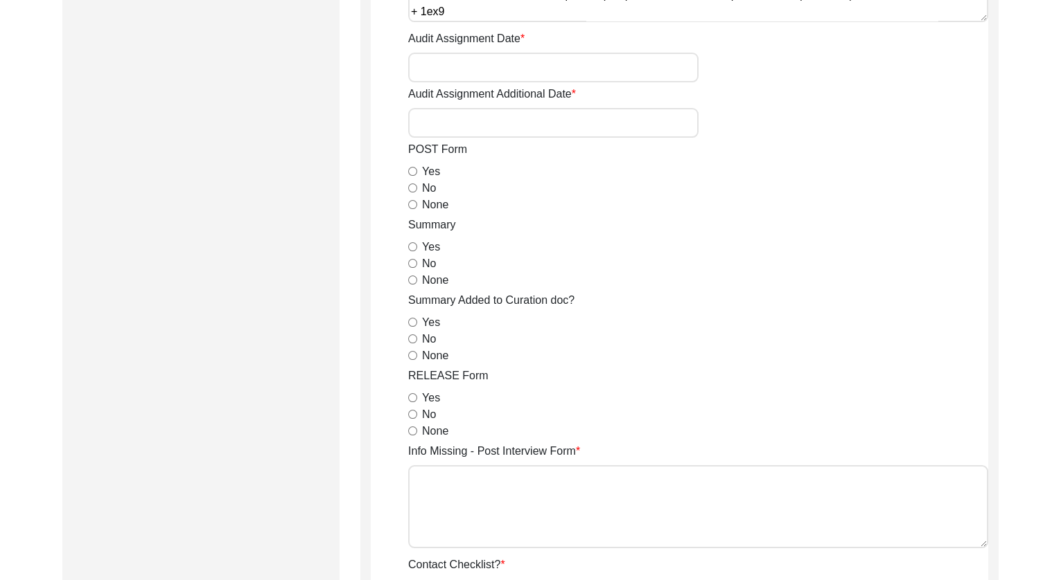
scroll to position [688, 0]
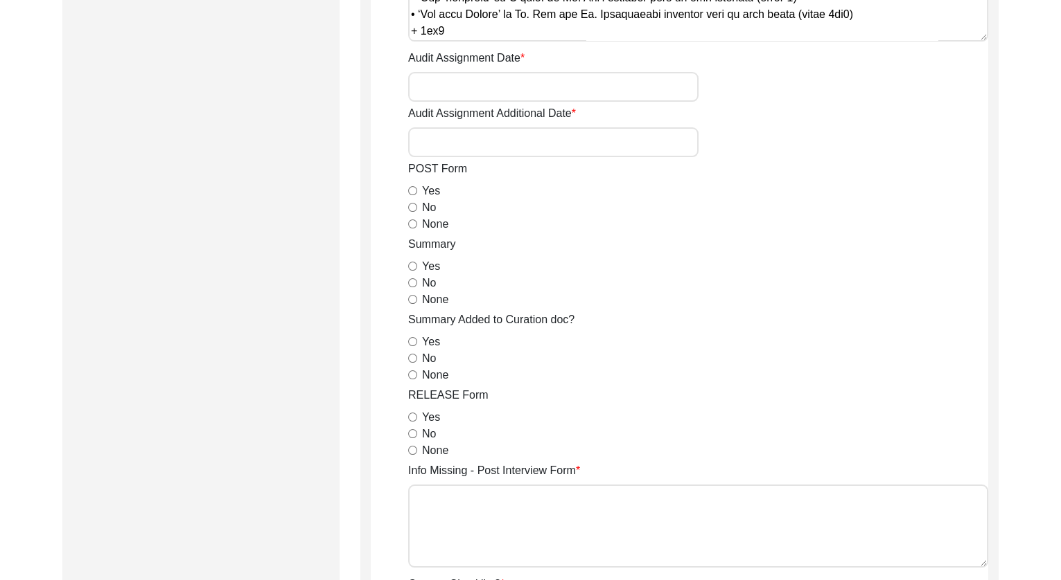
type textarea "B-roll length:"
click at [410, 223] on input "None" at bounding box center [412, 224] width 9 height 9
radio input "true"
drag, startPoint x: 410, startPoint y: 265, endPoint x: 413, endPoint y: 294, distance: 29.9
click at [410, 265] on input "Yes" at bounding box center [412, 266] width 9 height 9
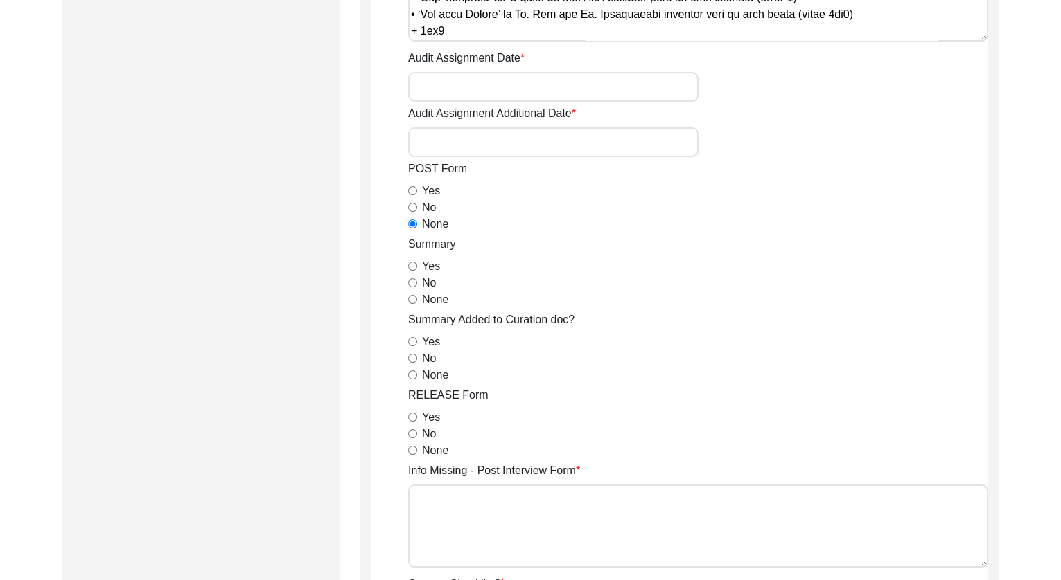
radio input "true"
click at [411, 372] on input "None" at bounding box center [412, 375] width 9 height 9
radio input "true"
drag, startPoint x: 411, startPoint y: 419, endPoint x: 508, endPoint y: 378, distance: 104.9
click at [411, 419] on input "Yes" at bounding box center [412, 417] width 9 height 9
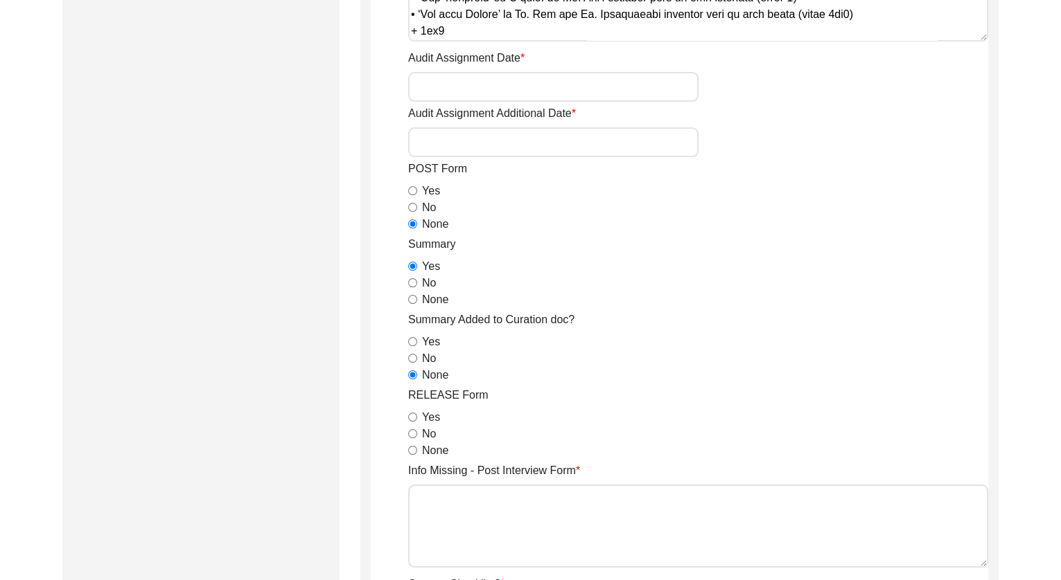
radio input "true"
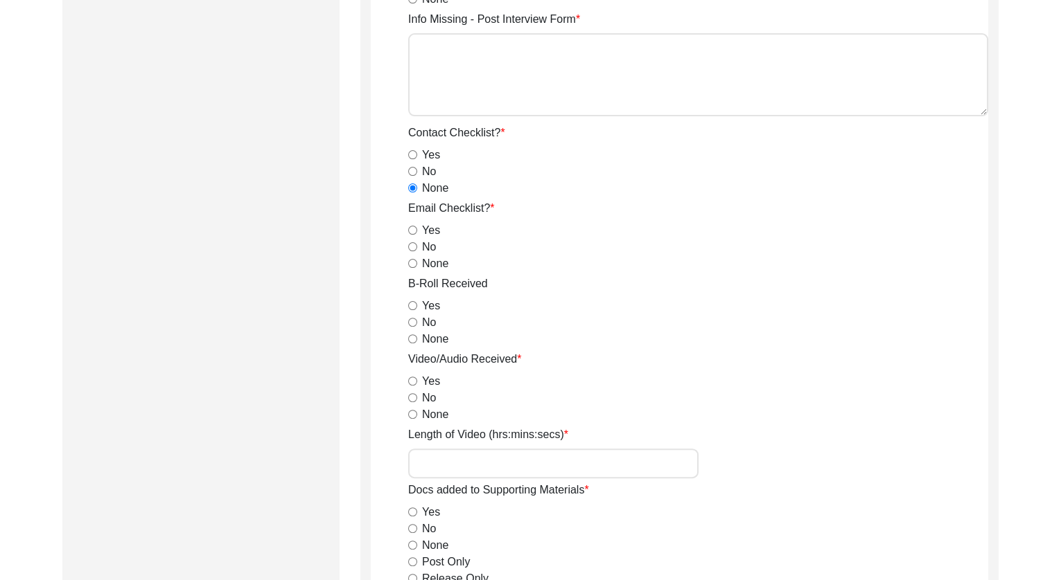
scroll to position [1146, 0]
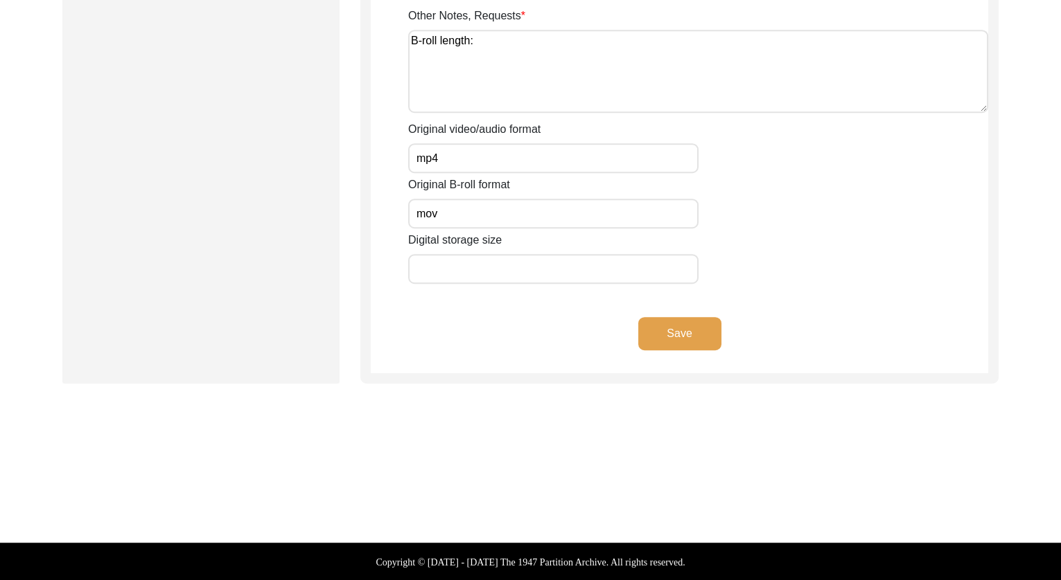
click at [669, 324] on button "Save" at bounding box center [679, 333] width 83 height 33
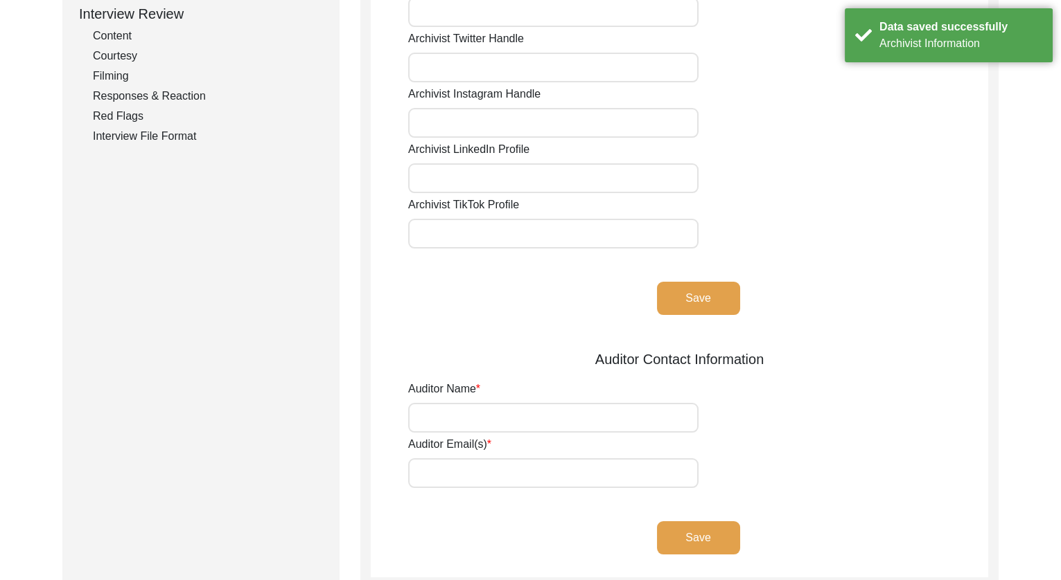
scroll to position [0, 0]
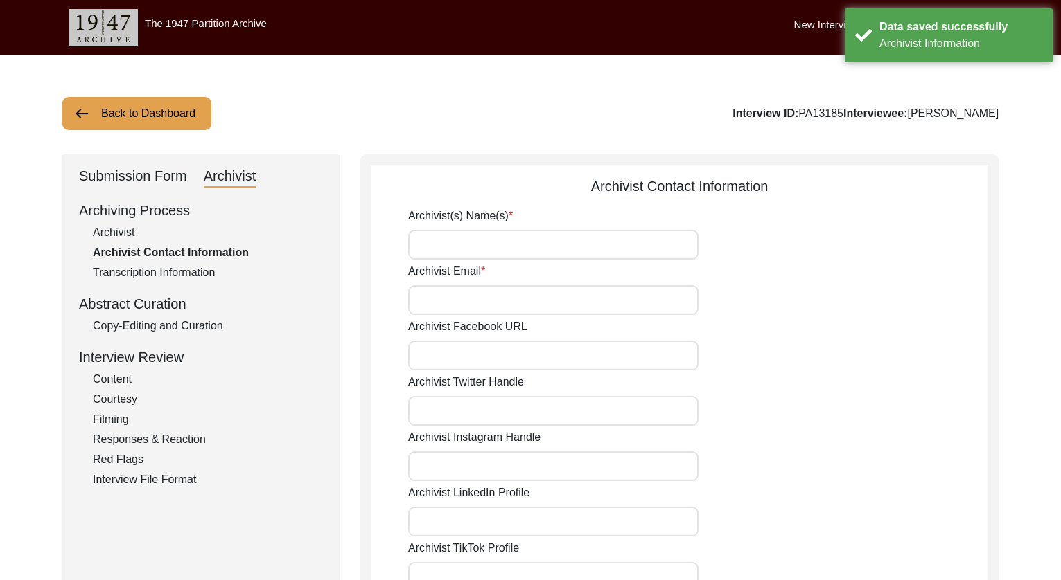
click at [550, 246] on input "Archivist(s) Name(s)" at bounding box center [553, 245] width 290 height 30
type input "[PERSON_NAME]"
click at [522, 296] on input "Archivist Email" at bounding box center [553, 300] width 290 height 30
type input "[EMAIL_ADDRESS][DOMAIN_NAME]"
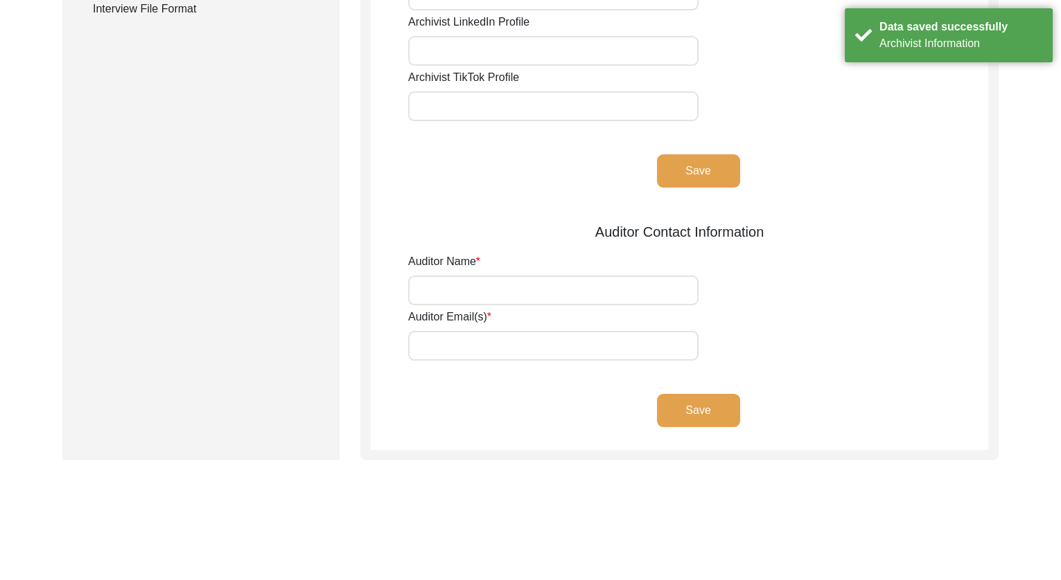
click at [695, 182] on button "Save" at bounding box center [698, 170] width 83 height 33
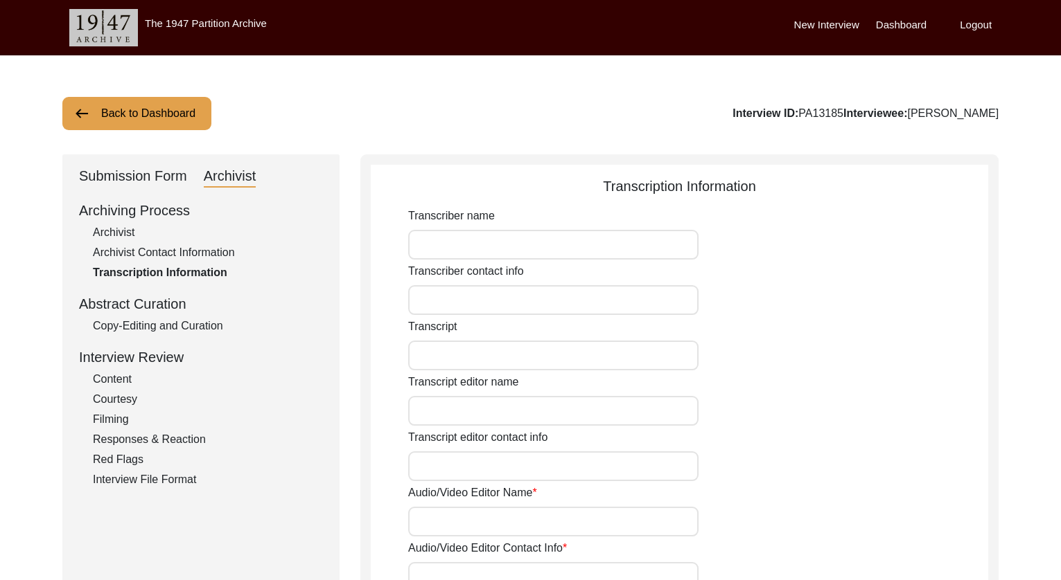
click at [118, 178] on div "Submission Form" at bounding box center [133, 177] width 108 height 22
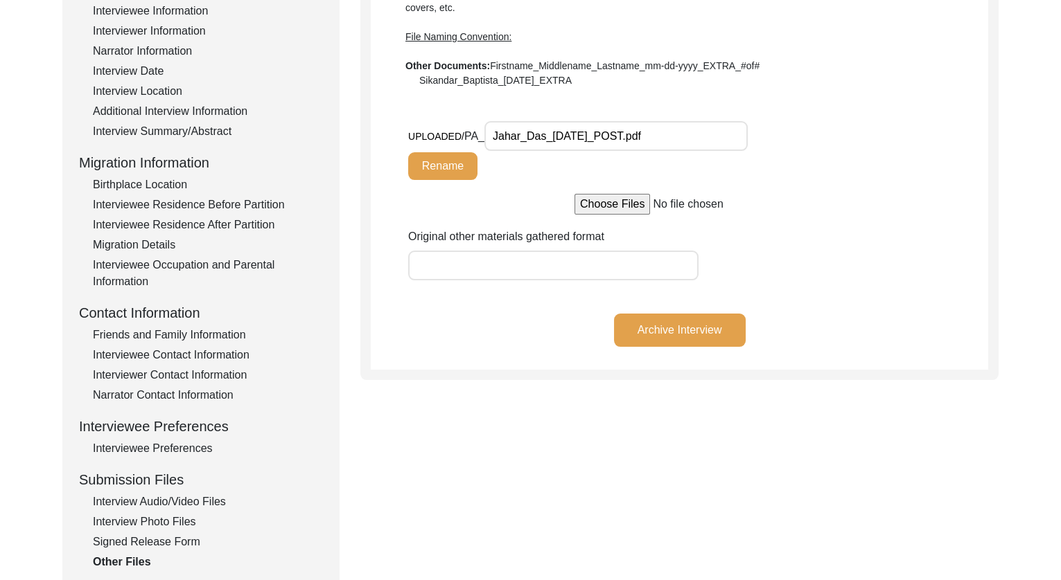
scroll to position [218, 0]
drag, startPoint x: 138, startPoint y: 524, endPoint x: 189, endPoint y: 489, distance: 62.3
click at [138, 524] on div "Interview Photo Files" at bounding box center [208, 523] width 230 height 17
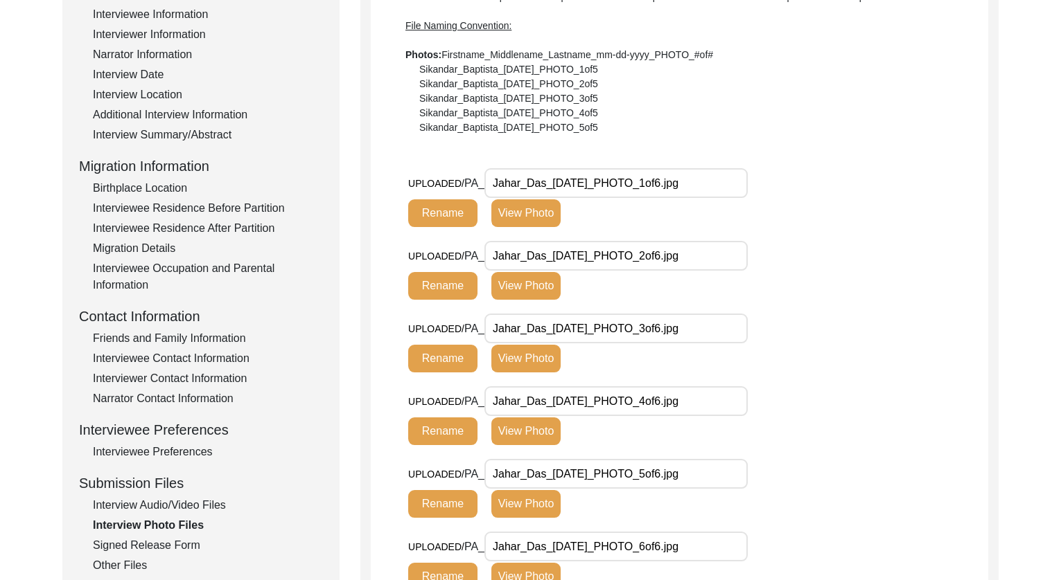
click at [539, 213] on button "View Photo" at bounding box center [525, 214] width 69 height 28
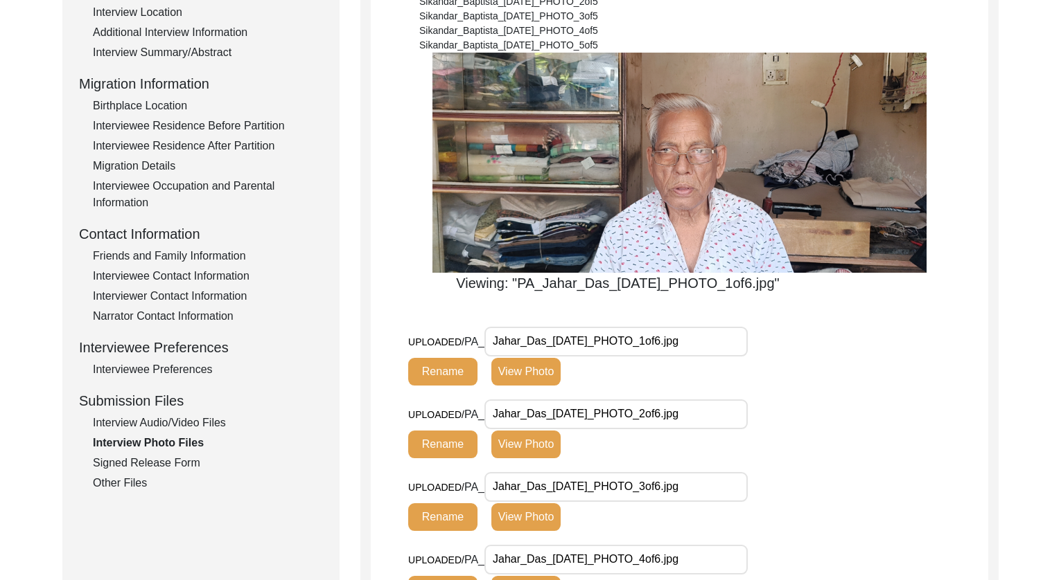
scroll to position [303, 0]
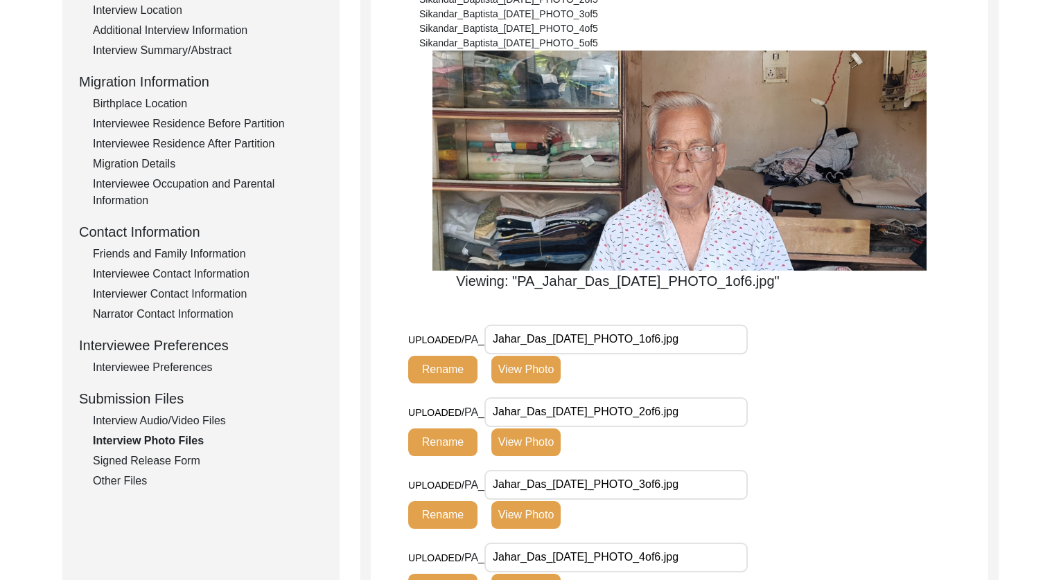
click at [533, 447] on button "View Photo" at bounding box center [525, 443] width 69 height 28
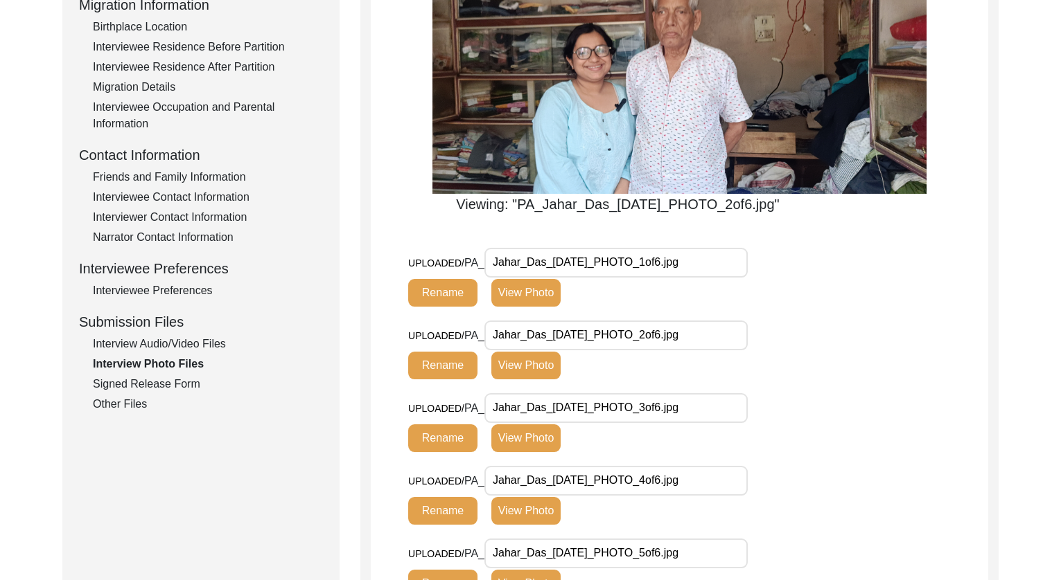
scroll to position [408, 0]
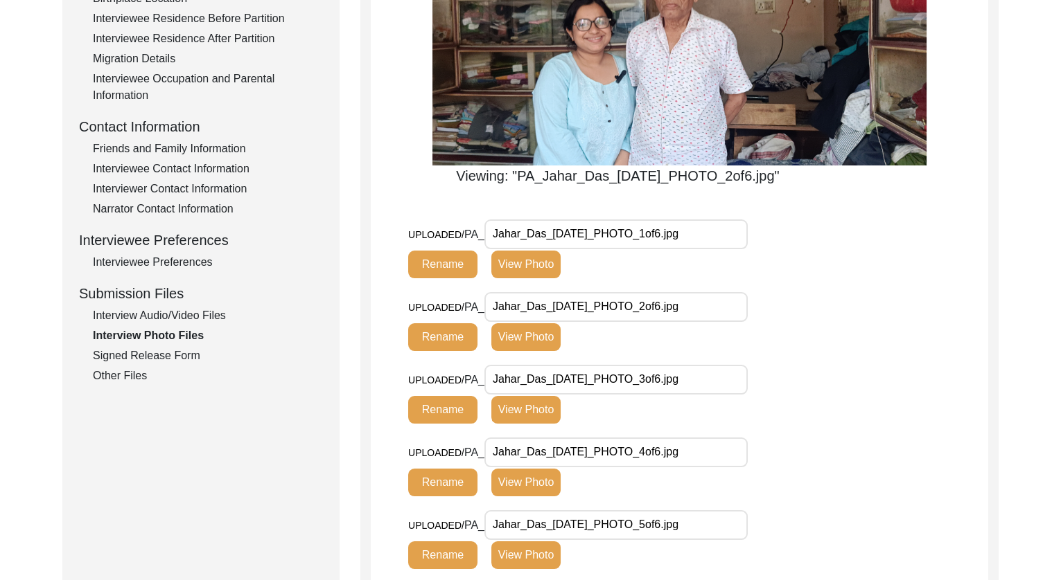
click at [522, 407] on button "View Photo" at bounding box center [525, 410] width 69 height 28
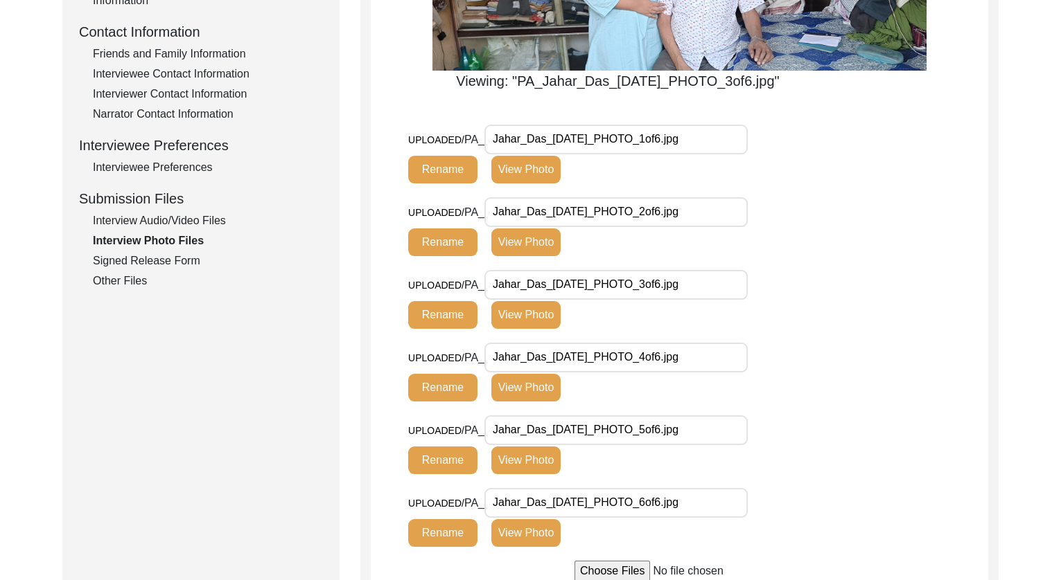
scroll to position [513, 0]
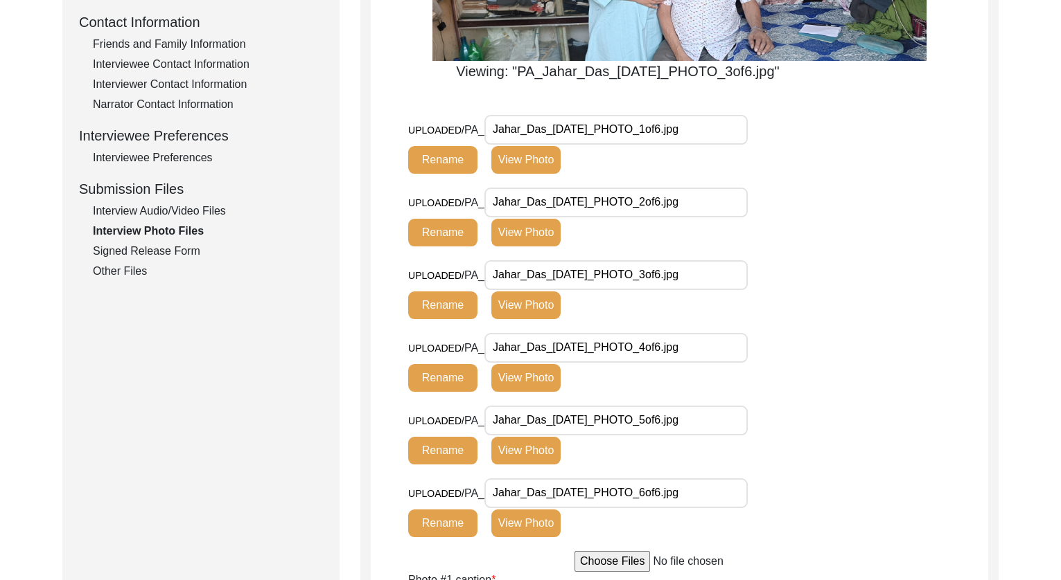
click at [522, 380] on button "View Photo" at bounding box center [525, 378] width 69 height 28
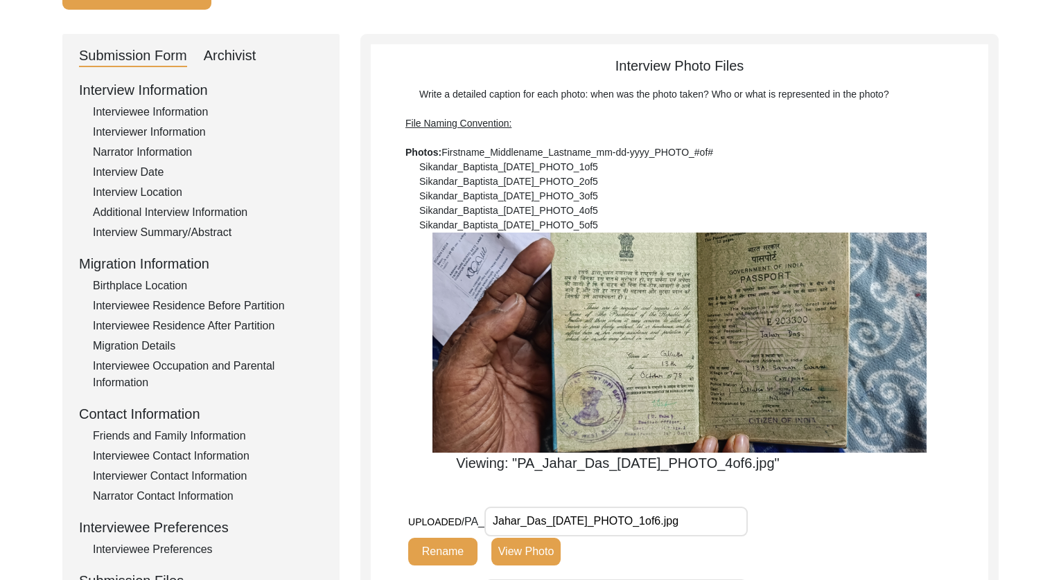
scroll to position [450, 0]
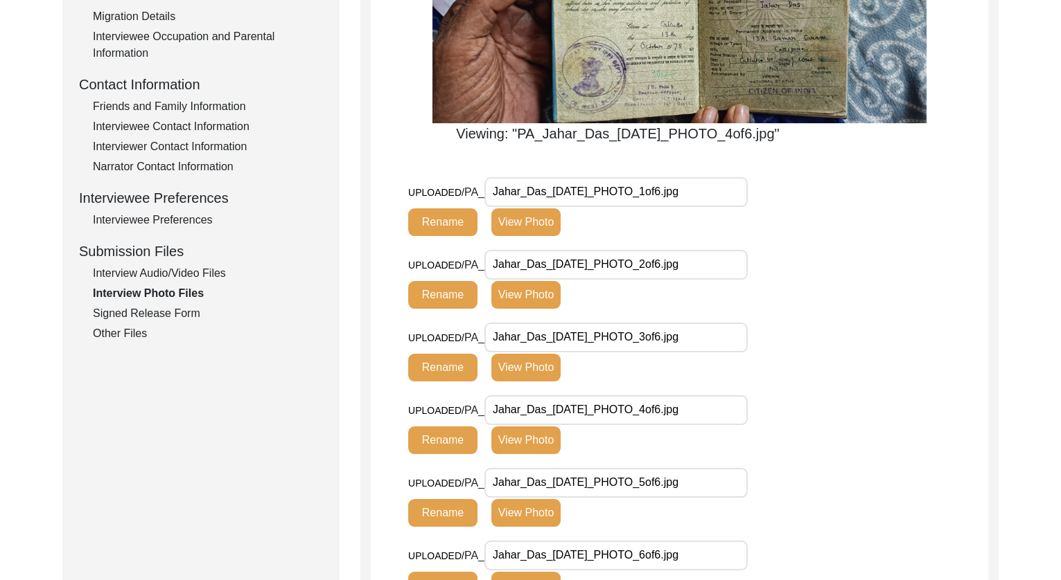
click at [521, 510] on button "View Photo" at bounding box center [525, 513] width 69 height 28
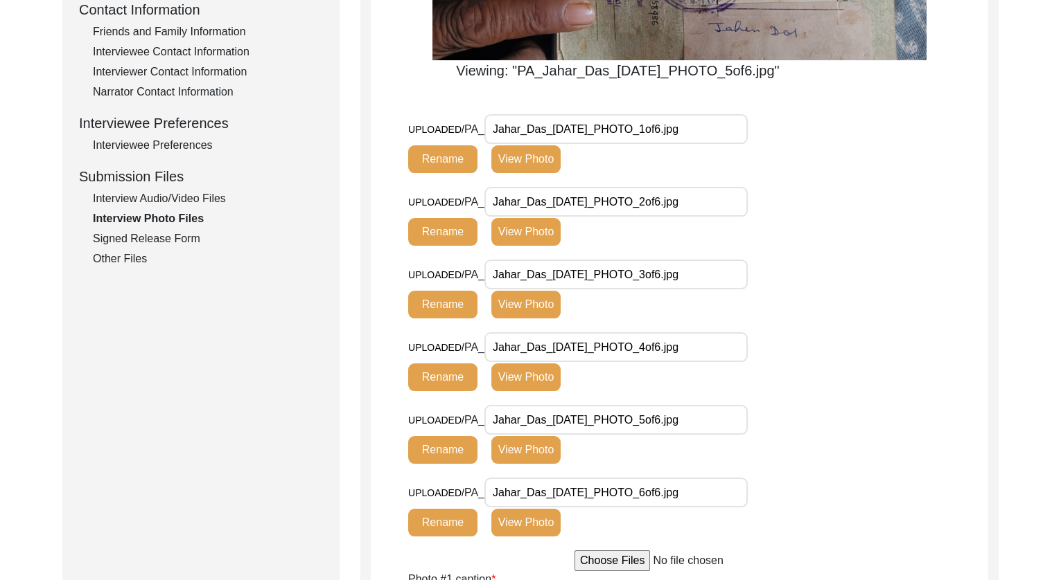
scroll to position [572, 0]
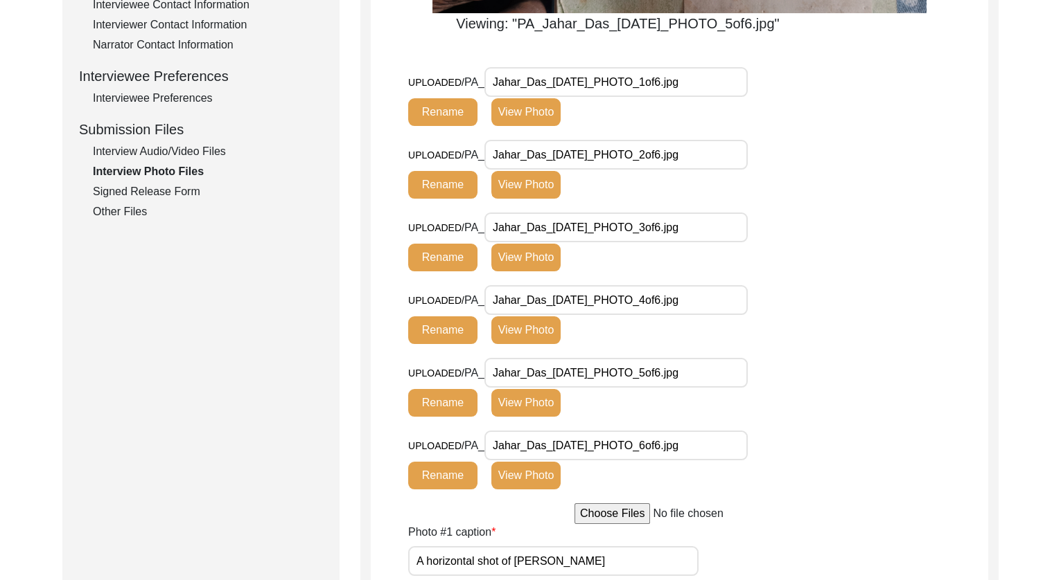
click at [514, 483] on button "View Photo" at bounding box center [525, 476] width 69 height 28
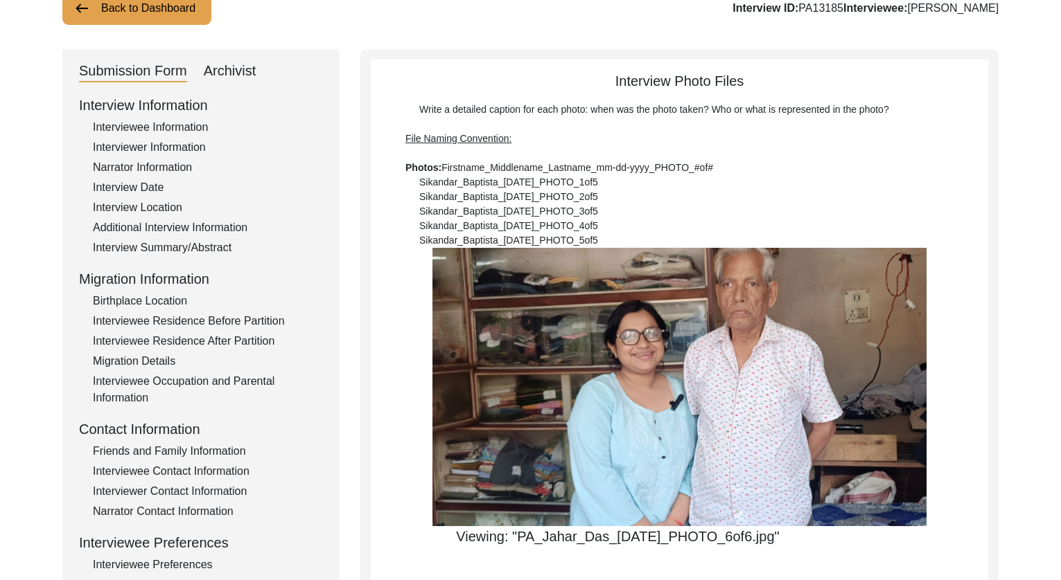
scroll to position [88, 0]
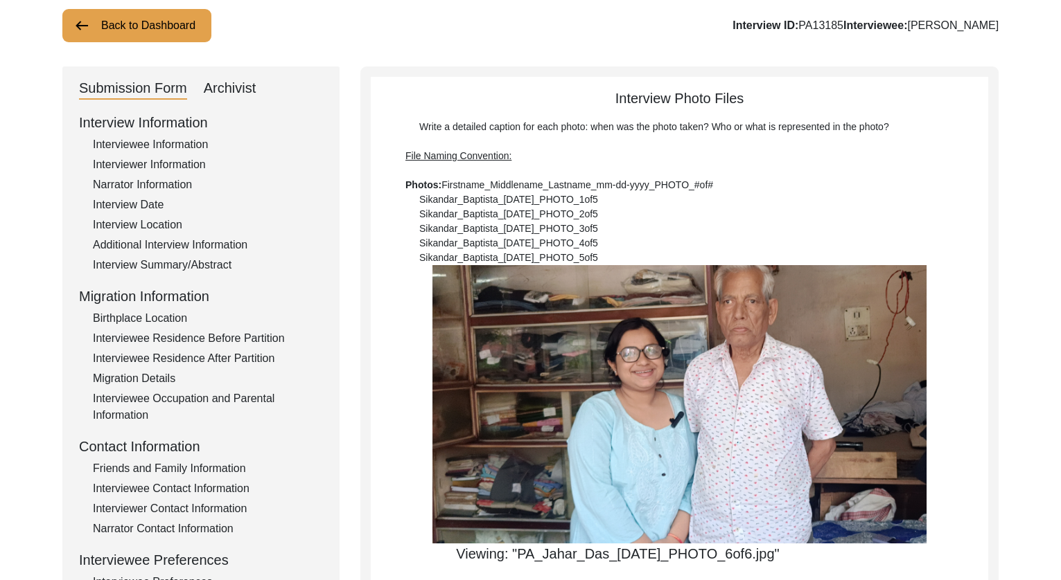
click at [243, 97] on div "Archivist" at bounding box center [230, 89] width 53 height 22
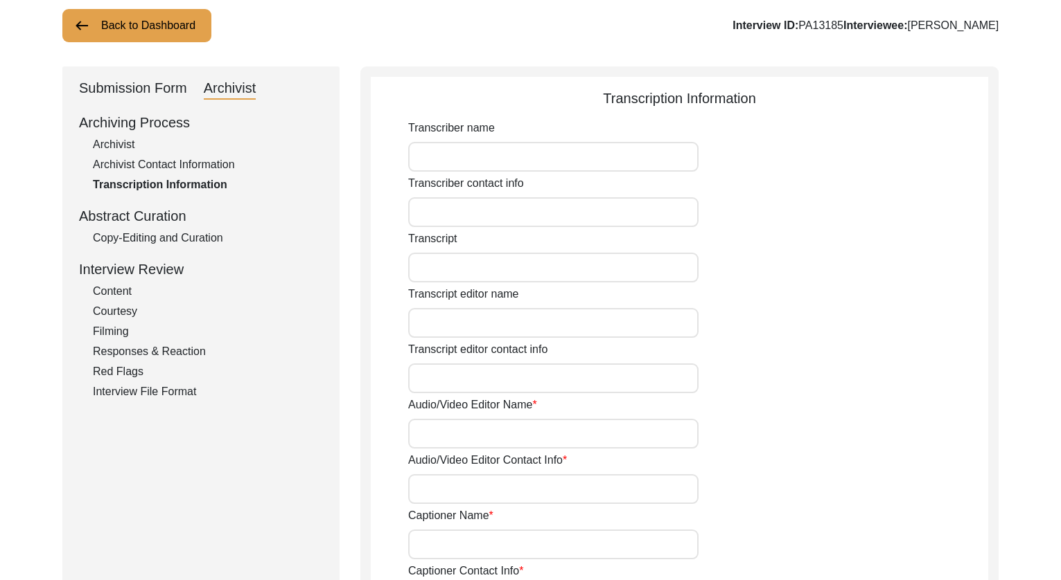
click at [125, 145] on div "Archivist" at bounding box center [208, 144] width 230 height 17
select select "507"
select select "Archiving In Progress"
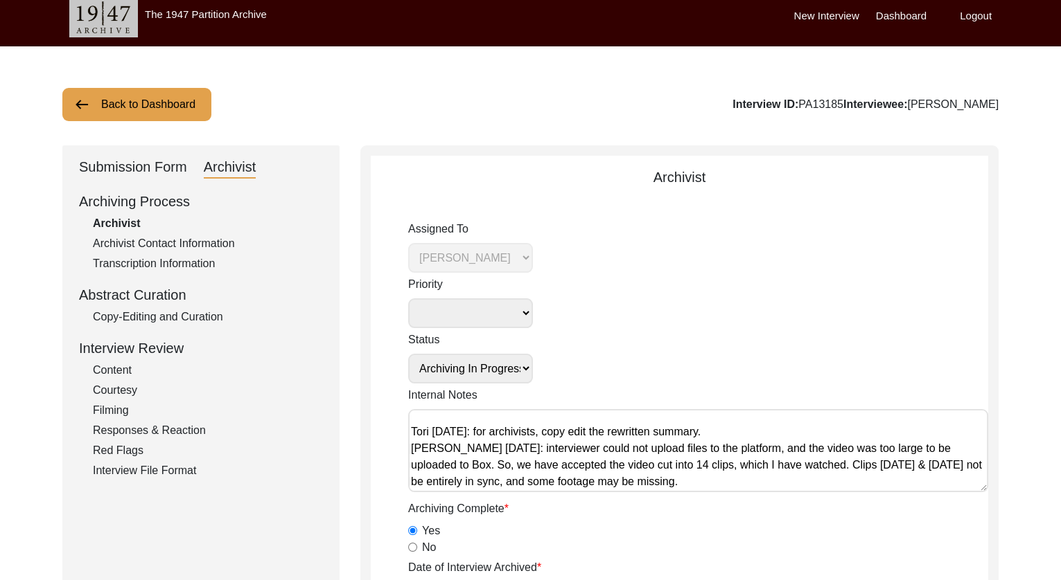
scroll to position [0, 0]
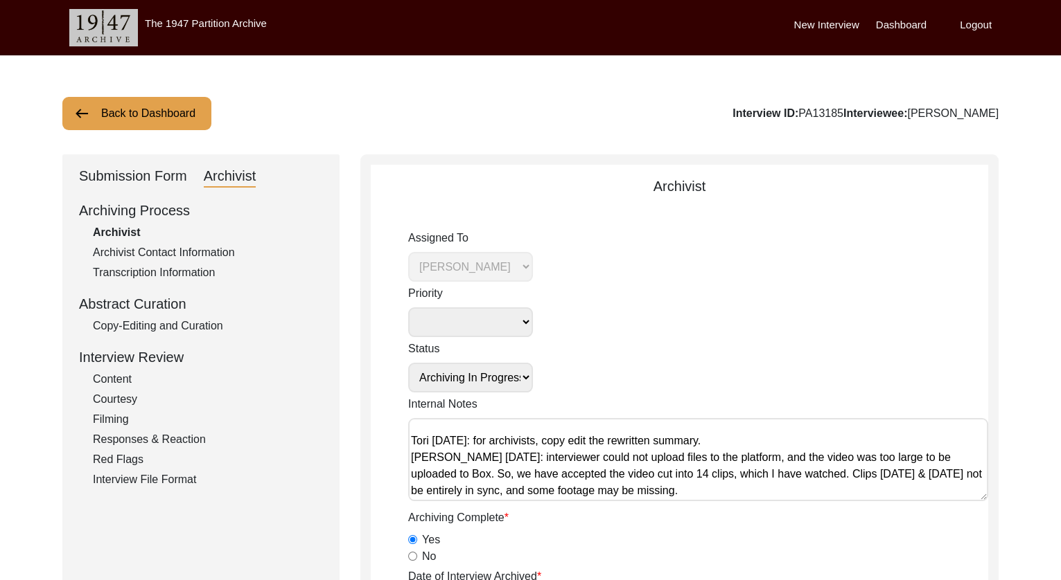
click at [135, 178] on div "Submission Form" at bounding box center [133, 177] width 108 height 22
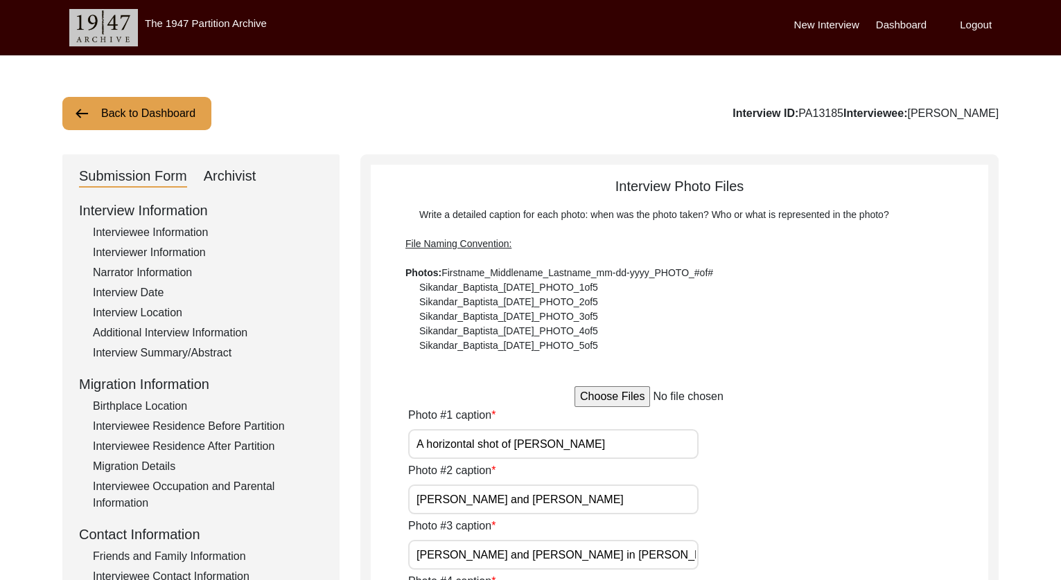
click at [233, 176] on div "Archivist" at bounding box center [230, 177] width 53 height 22
select select "507"
select select "Archiving In Progress"
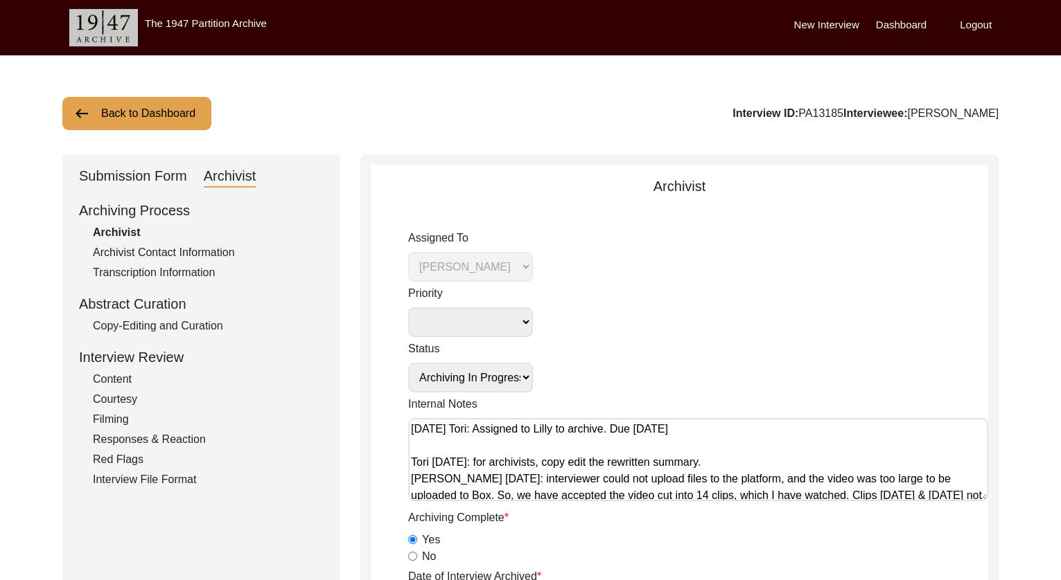
click at [156, 330] on div "Copy-Editing and Curation" at bounding box center [208, 326] width 230 height 17
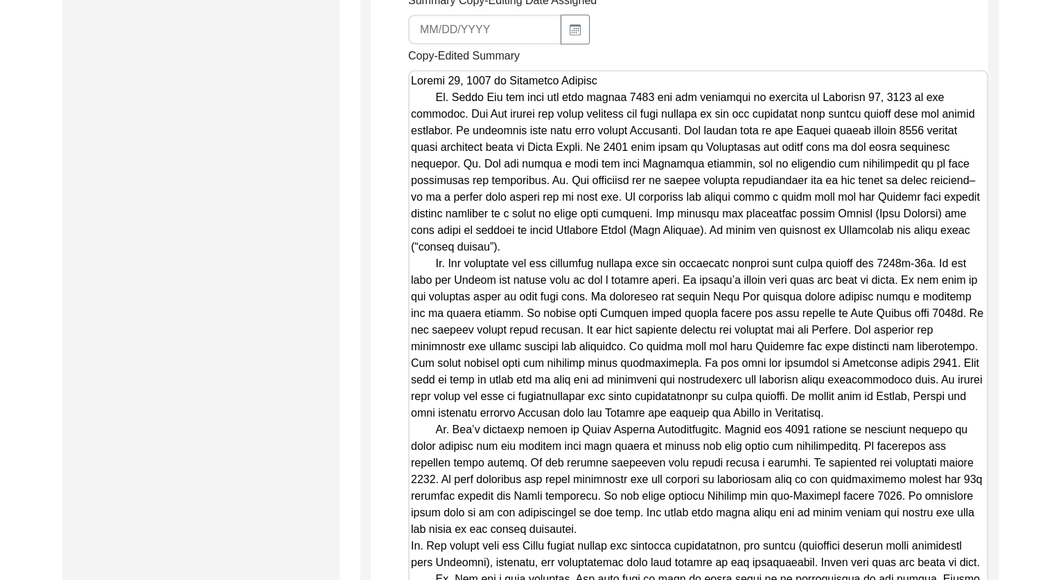
scroll to position [1836, 0]
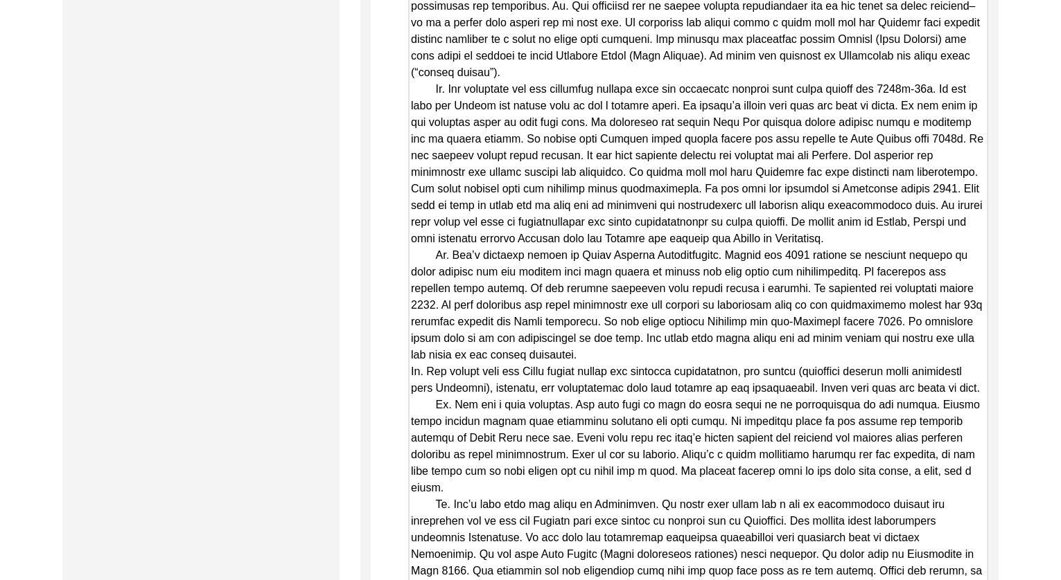
drag, startPoint x: 983, startPoint y: 412, endPoint x: 1002, endPoint y: 633, distance: 221.8
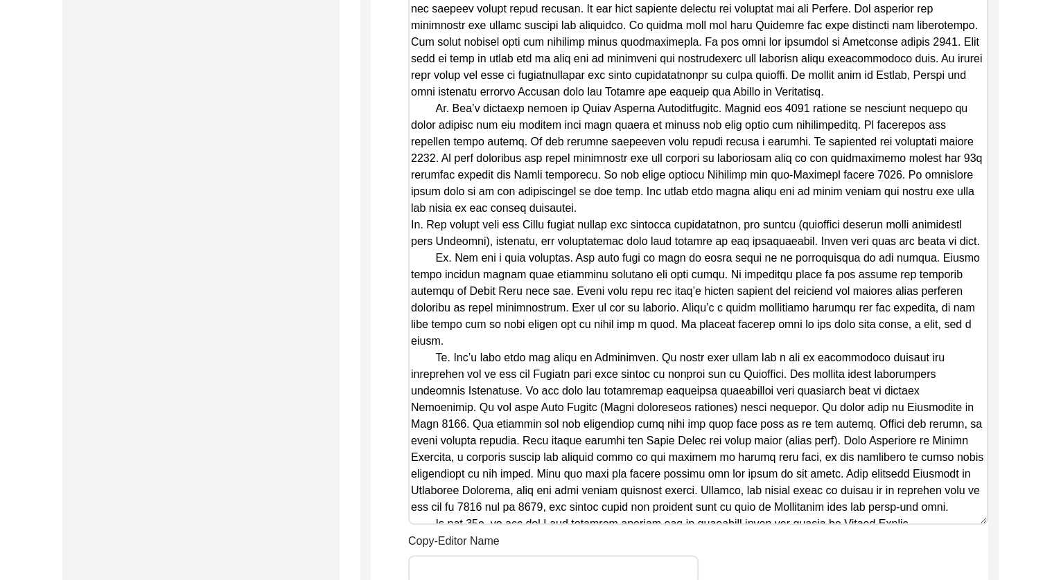
scroll to position [2044, 0]
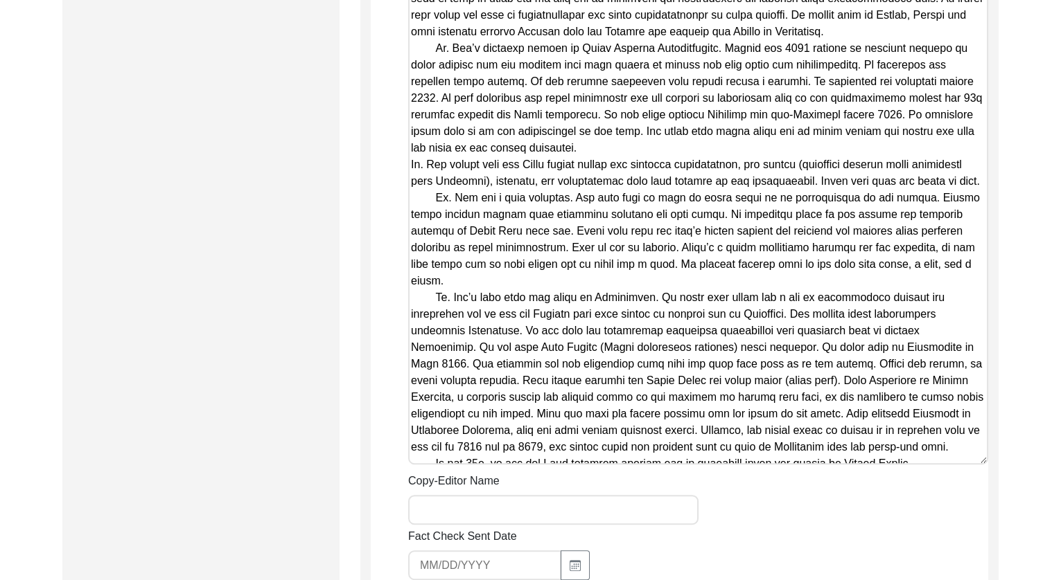
drag, startPoint x: 987, startPoint y: 426, endPoint x: 991, endPoint y: 468, distance: 41.7
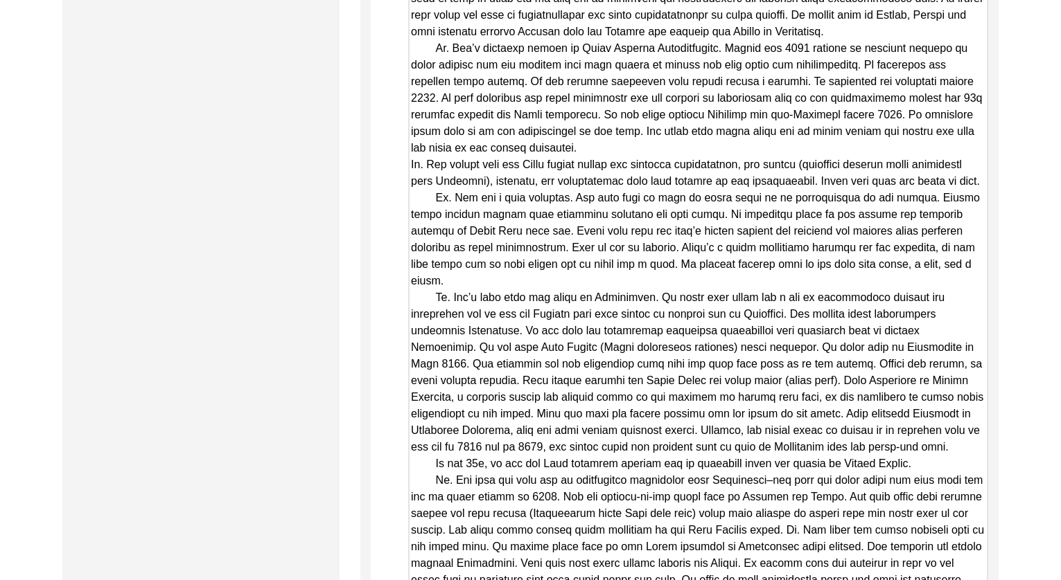
drag, startPoint x: 981, startPoint y: 425, endPoint x: 1004, endPoint y: 575, distance: 152.2
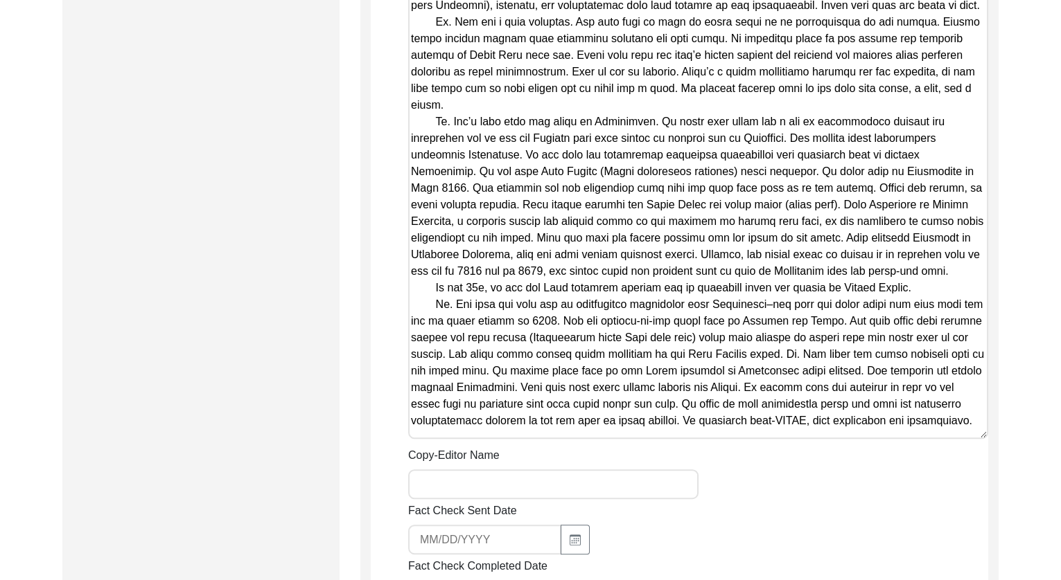
scroll to position [2274, 0]
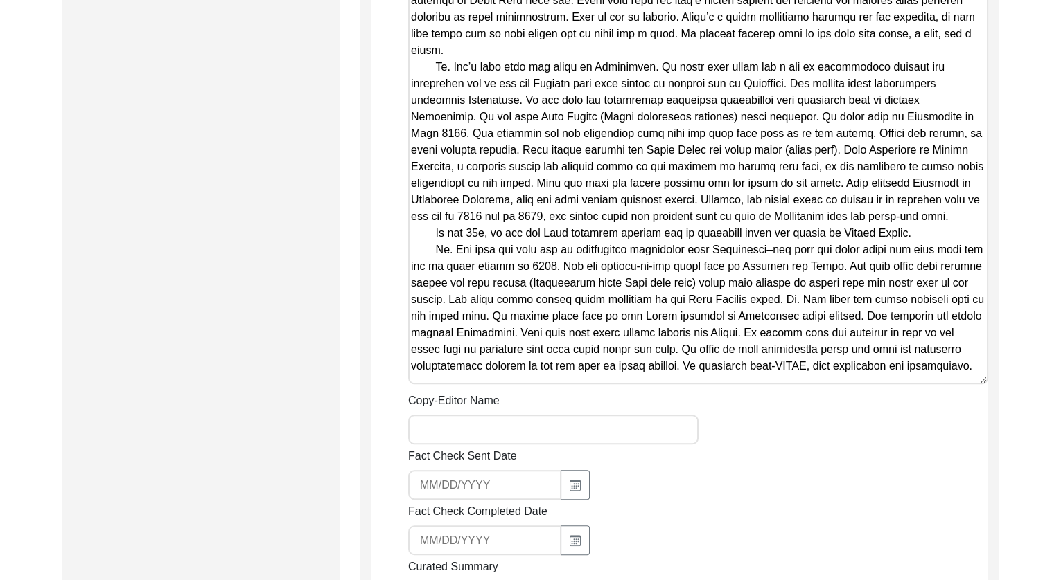
click at [821, 393] on div "Copy-Editor Name" at bounding box center [698, 419] width 580 height 52
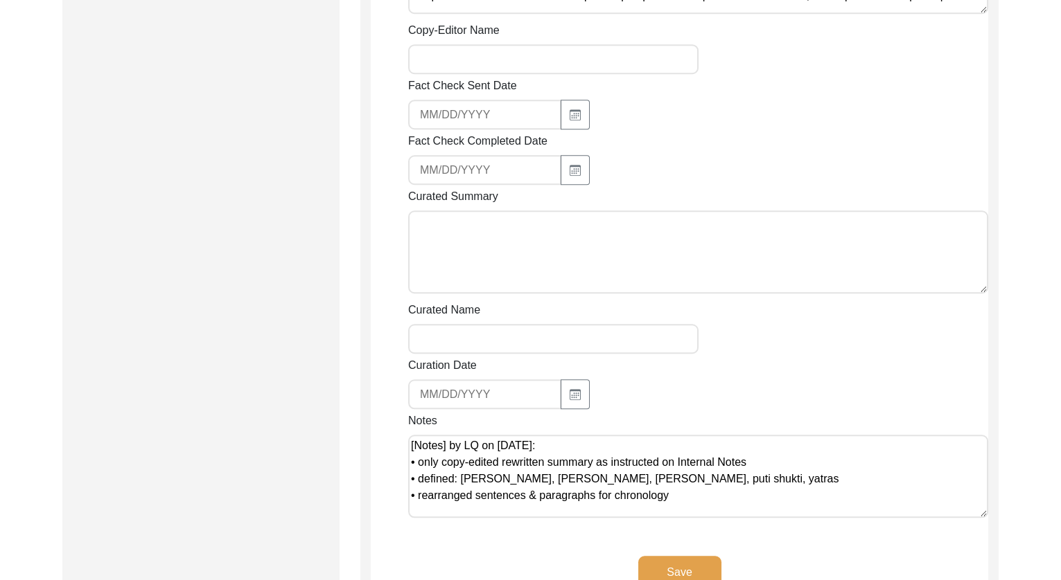
scroll to position [2589, 0]
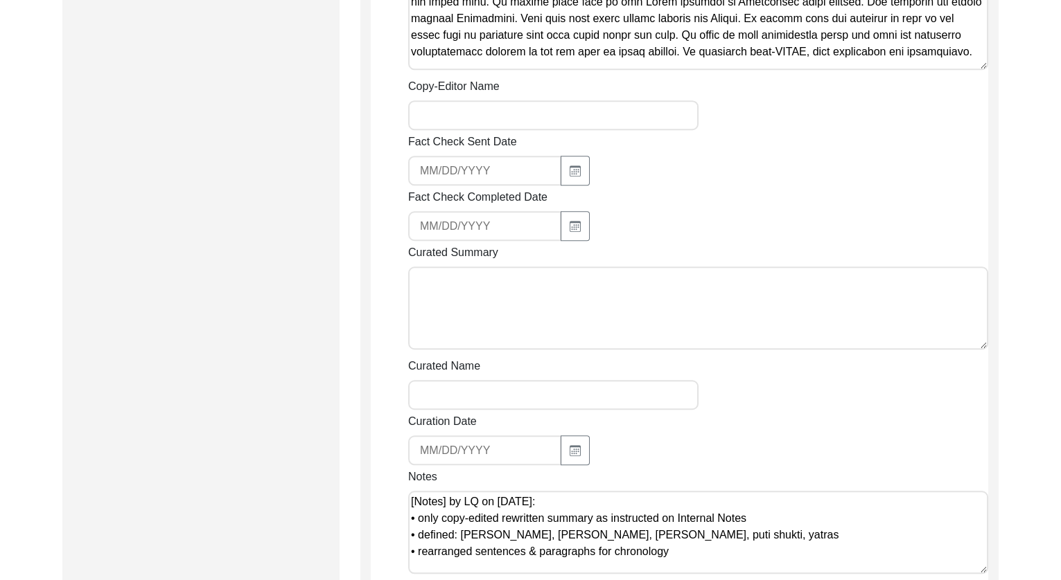
click at [540, 100] on input "Copy-Editor Name" at bounding box center [553, 115] width 290 height 30
type input "[PERSON_NAME]"
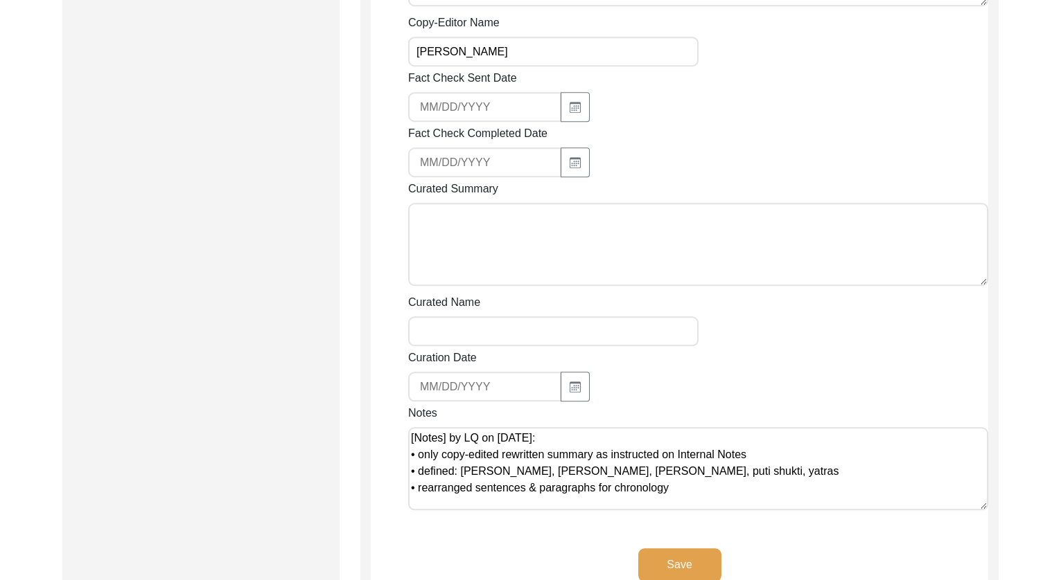
scroll to position [2803, 0]
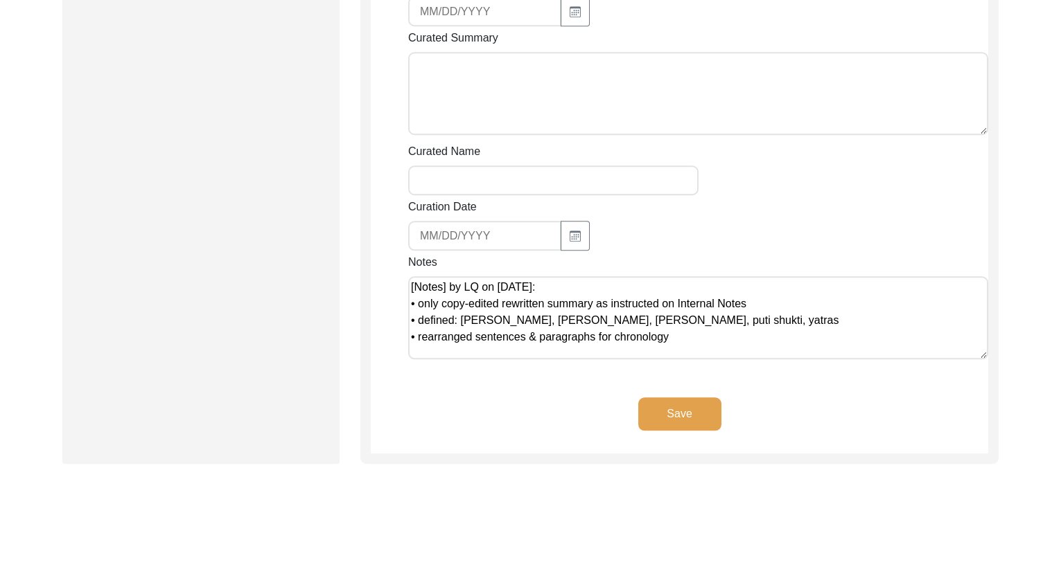
click at [673, 303] on textarea "[Notes] by LQ on [DATE]: • only copy-edited rewritten summary as instructed on …" at bounding box center [698, 317] width 580 height 83
click at [680, 398] on button "Save" at bounding box center [679, 414] width 83 height 33
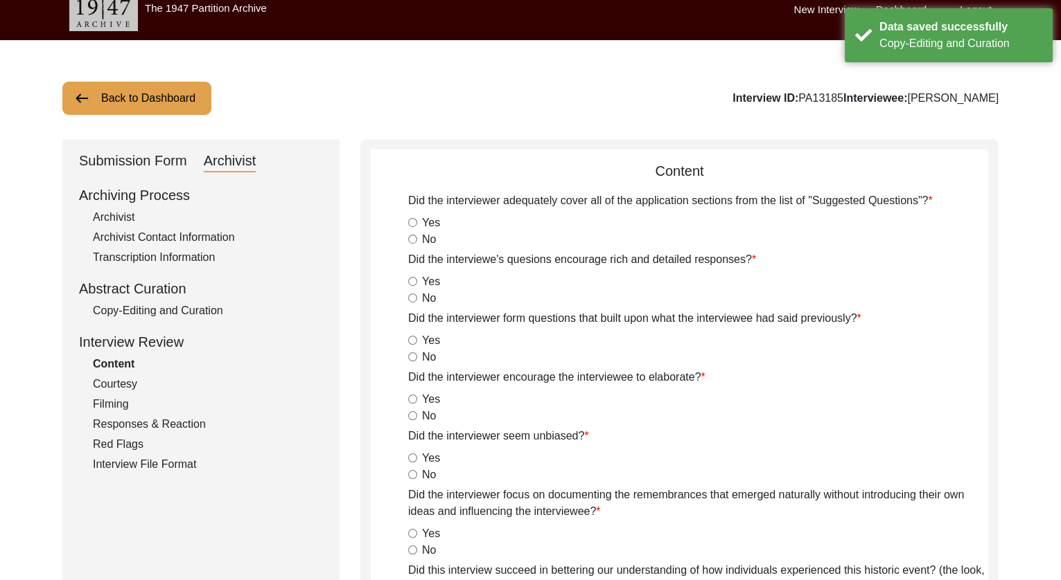
scroll to position [0, 0]
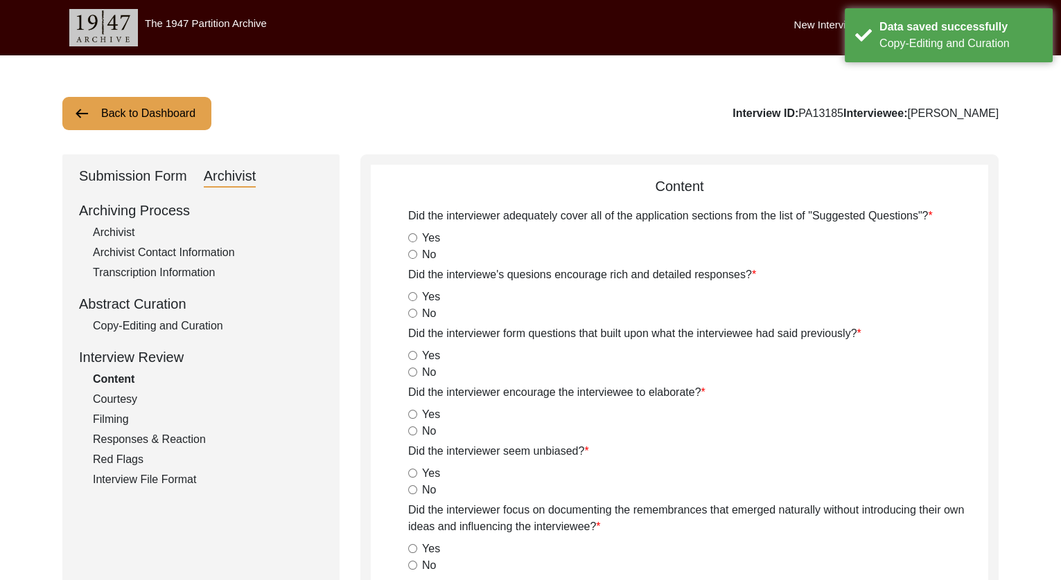
click at [141, 124] on button "Back to Dashboard" at bounding box center [136, 113] width 149 height 33
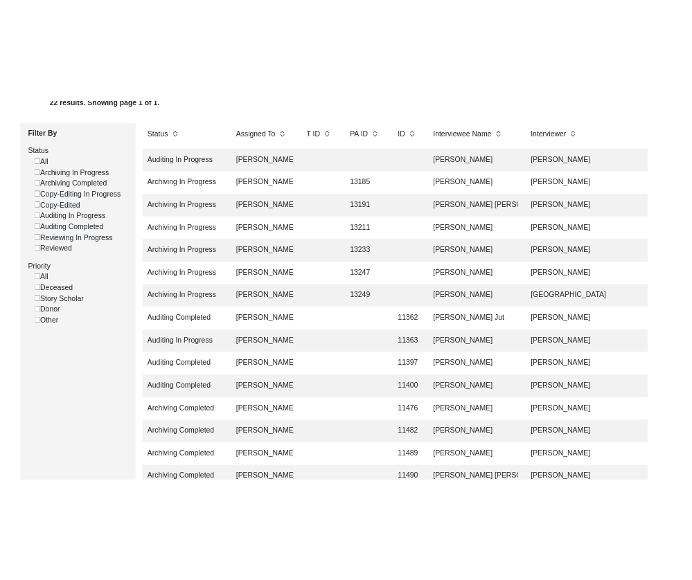
scroll to position [168, 0]
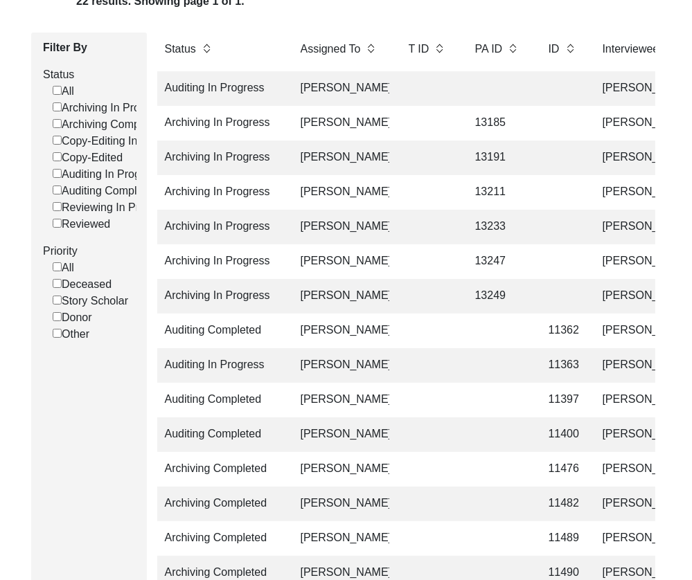
click at [344, 361] on td "[PERSON_NAME]" at bounding box center [340, 365] width 97 height 35
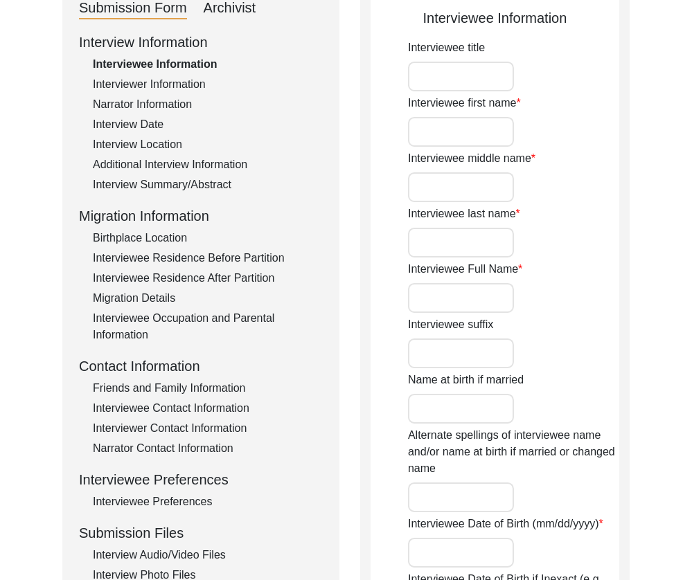
type input "Mr."
type input "[PERSON_NAME]"
type input "Ghosh"
type input "[PERSON_NAME]"
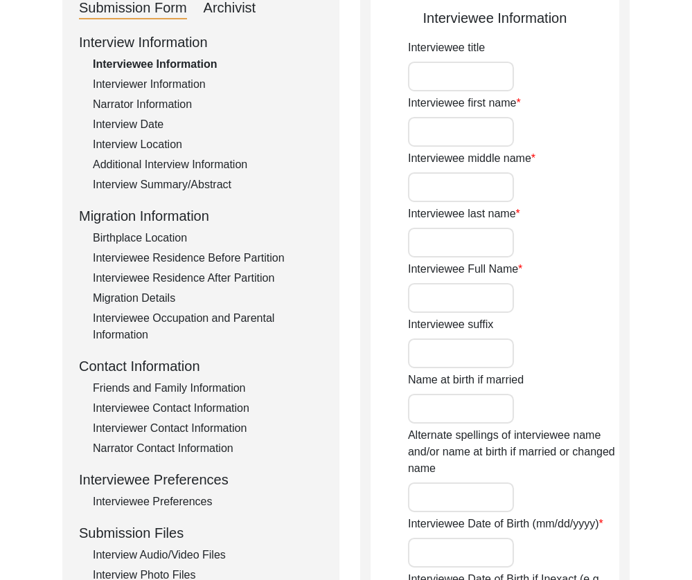
type input "[DATE]"
type input "82"
type input "[DEMOGRAPHIC_DATA]"
type input "Indian (Bengali)"
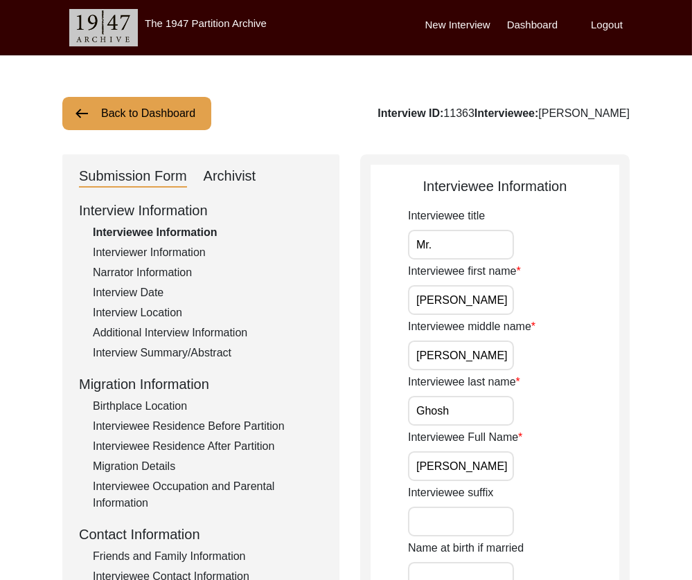
click at [450, 251] on input "Mr." at bounding box center [461, 245] width 106 height 30
click at [450, 240] on input "Mr." at bounding box center [461, 245] width 106 height 30
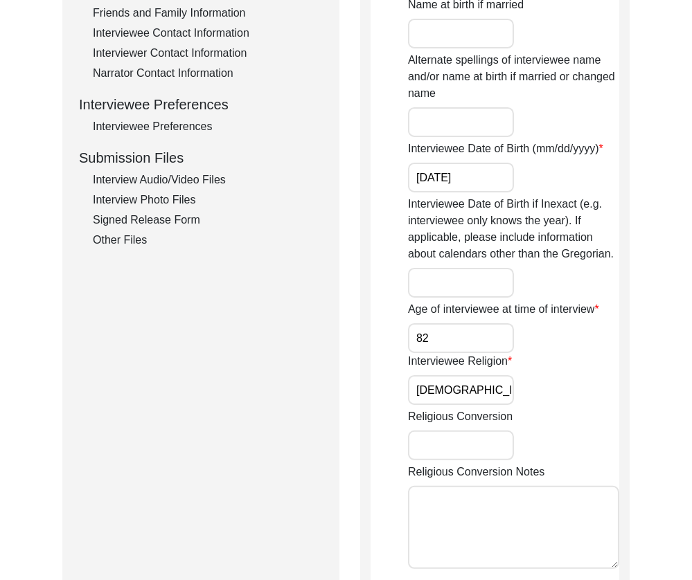
scroll to position [868, 0]
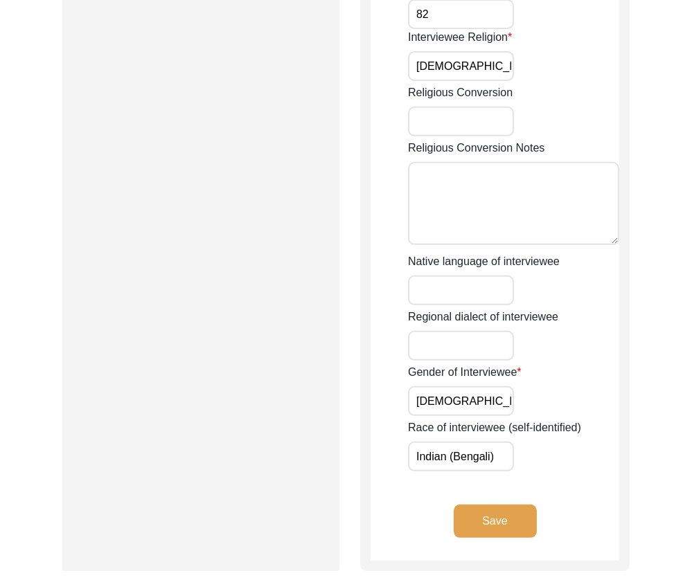
click at [499, 519] on button "Save" at bounding box center [495, 521] width 83 height 33
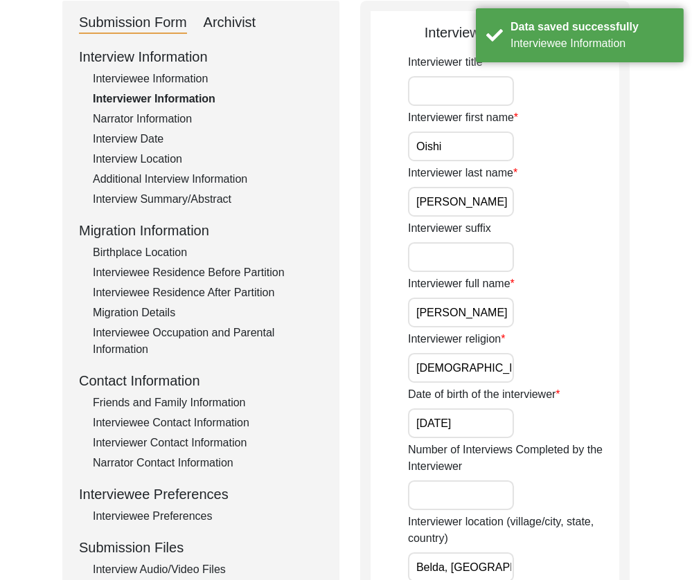
scroll to position [0, 0]
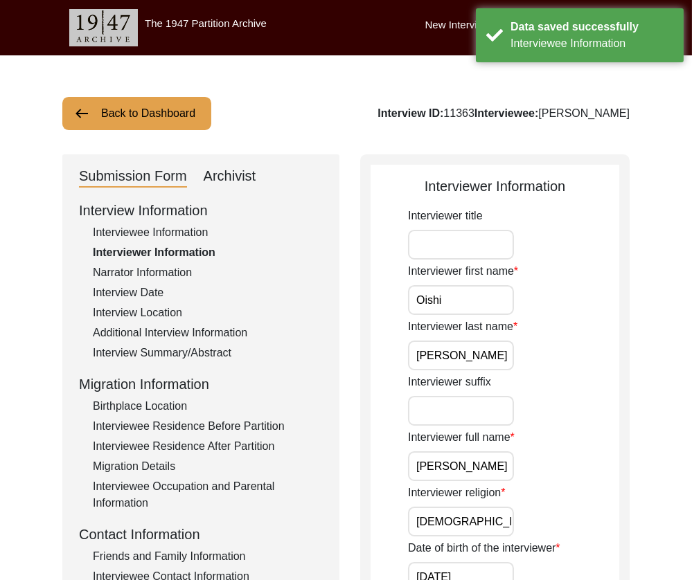
click at [481, 312] on input "Oishi" at bounding box center [461, 300] width 106 height 30
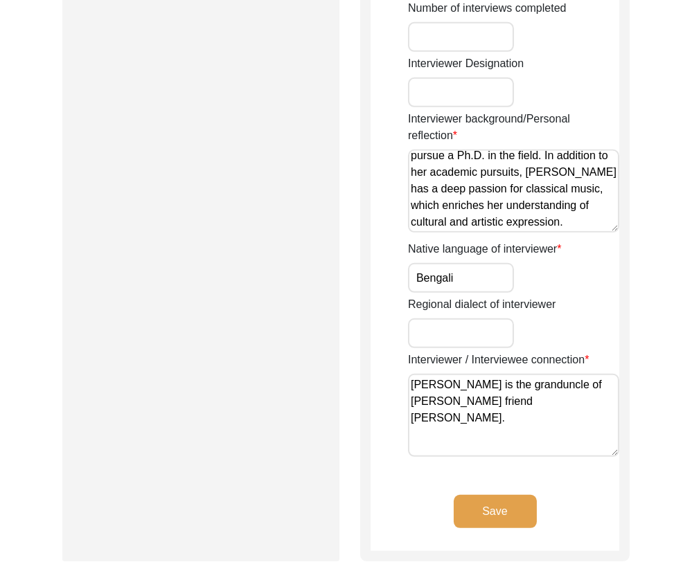
scroll to position [1144, 0]
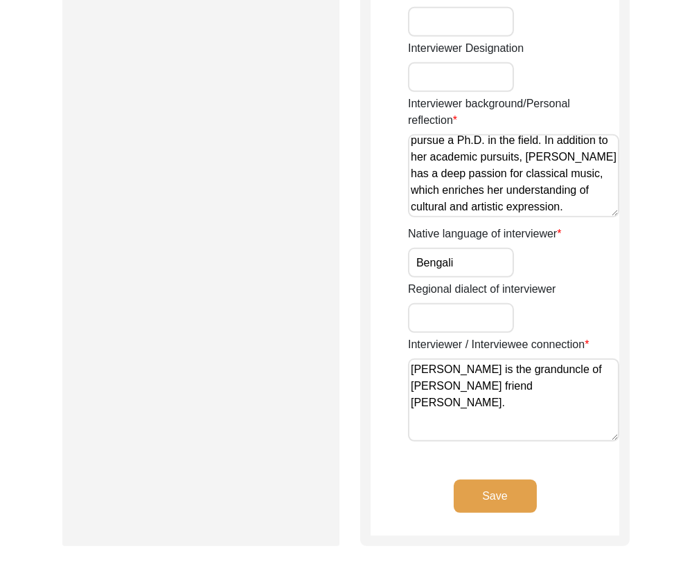
drag, startPoint x: 496, startPoint y: 499, endPoint x: 488, endPoint y: 495, distance: 8.4
click at [496, 499] on button "Save" at bounding box center [495, 496] width 83 height 33
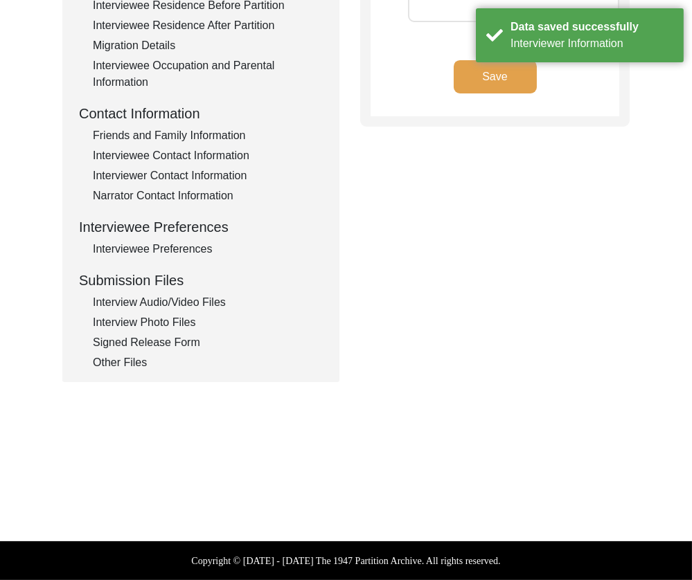
type textarea "Brother"
type textarea "[PERSON_NAME]"
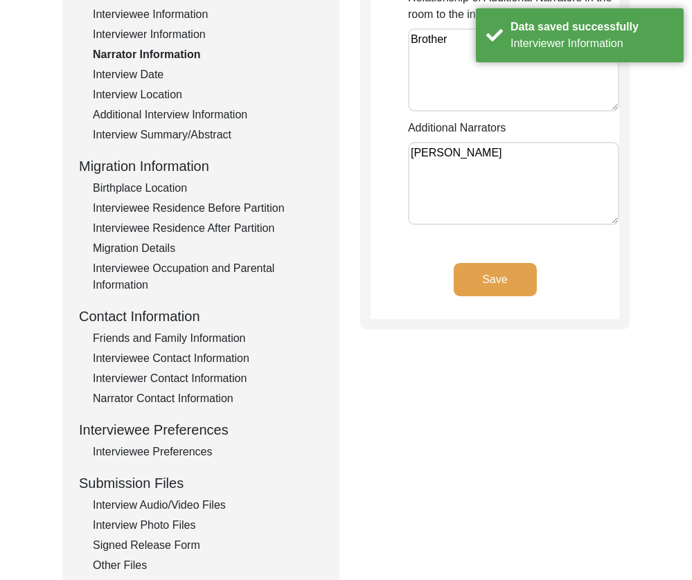
scroll to position [0, 0]
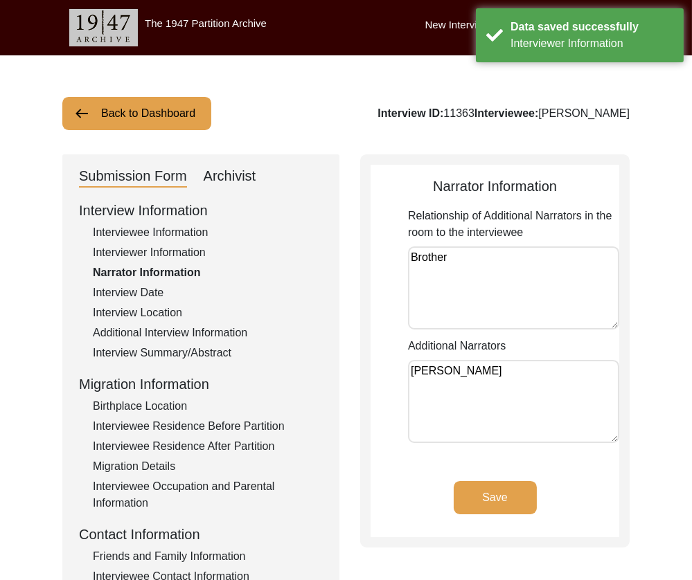
click at [540, 269] on textarea "Brother" at bounding box center [513, 288] width 211 height 83
click at [512, 508] on button "Save" at bounding box center [495, 497] width 83 height 33
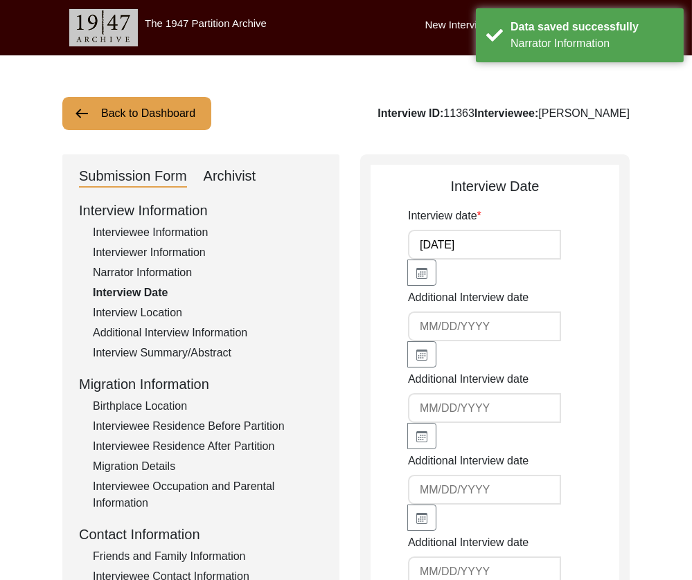
click at [484, 244] on input "[DATE]" at bounding box center [484, 245] width 153 height 30
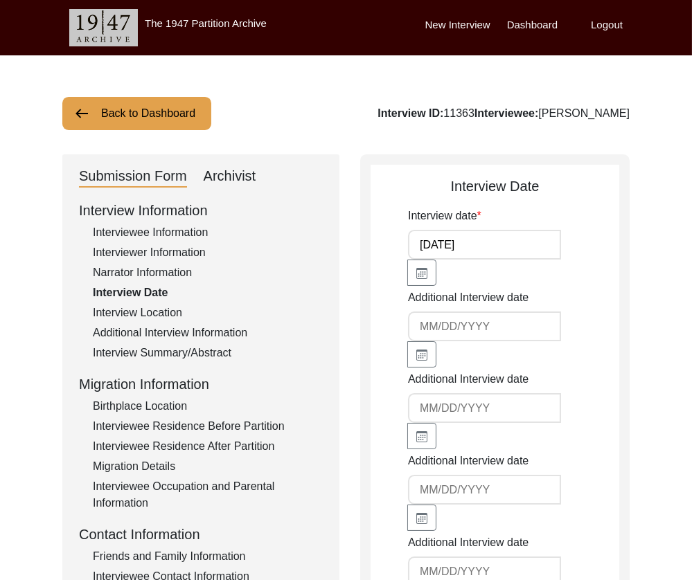
click at [160, 310] on div "Interview Location" at bounding box center [208, 313] width 230 height 17
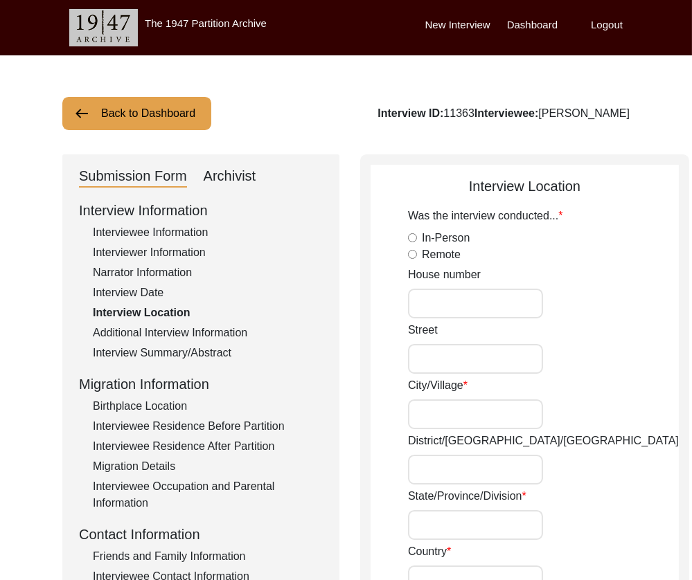
radio input "true"
type input "W-2, Moorchhana Cooperative"
type input "H-30, Baishnabghata [GEOGRAPHIC_DATA]"
type input "Patuli"
type input "[GEOGRAPHIC_DATA]"
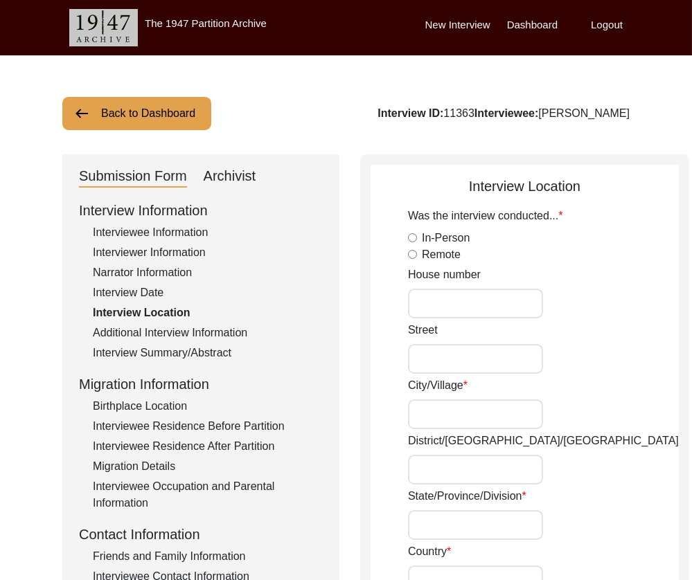
type input "[GEOGRAPHIC_DATA]"
type input "700094"
type input "Patuli, [GEOGRAPHIC_DATA], [GEOGRAPHIC_DATA]"
type input "22.4721"
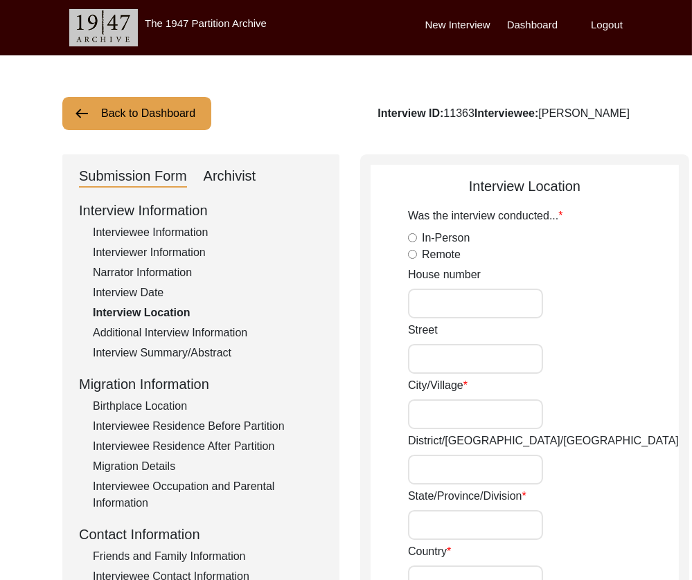
type input "88.3844"
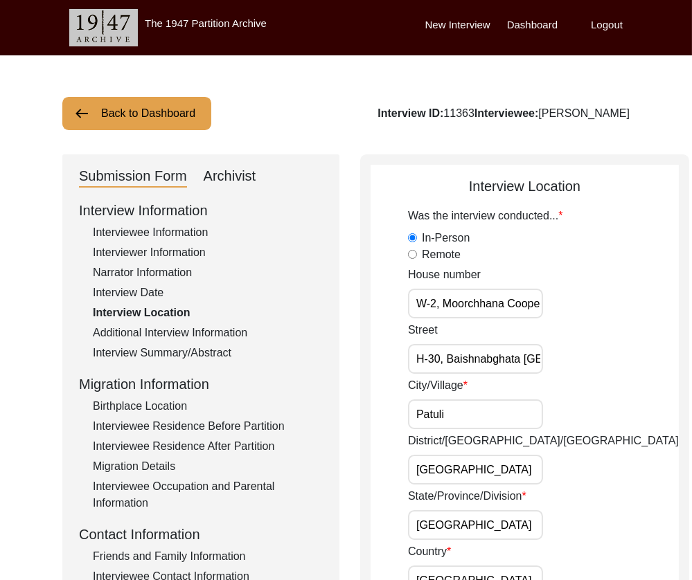
click at [466, 299] on input "W-2, Moorchhana Cooperative" at bounding box center [475, 304] width 135 height 30
drag, startPoint x: 511, startPoint y: 304, endPoint x: 522, endPoint y: 318, distance: 17.3
click at [511, 304] on input "W-2, Moorchhana Cooperative" at bounding box center [475, 304] width 135 height 30
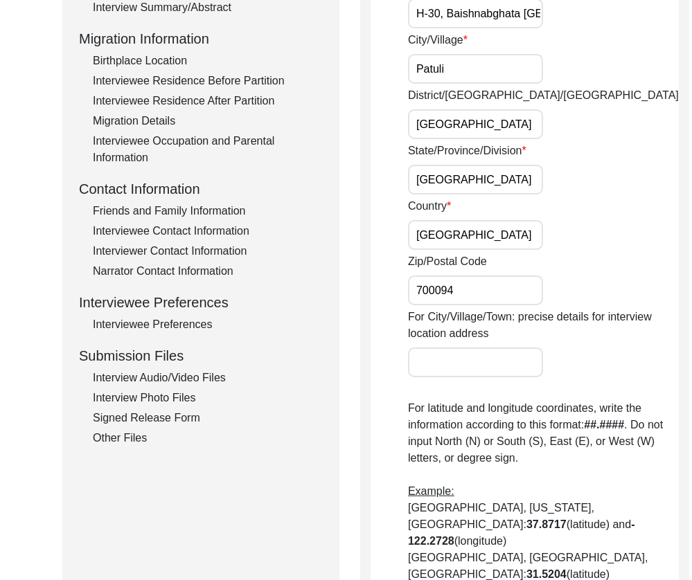
scroll to position [753, 0]
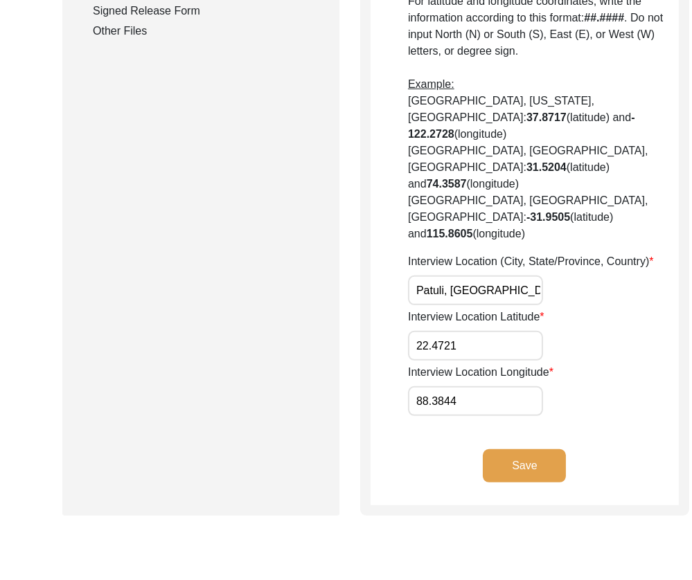
click at [491, 298] on input "Patuli, [GEOGRAPHIC_DATA], [GEOGRAPHIC_DATA]" at bounding box center [475, 291] width 135 height 30
click at [496, 291] on input "Patuli, [GEOGRAPHIC_DATA], [GEOGRAPHIC_DATA]" at bounding box center [475, 291] width 135 height 30
click at [475, 343] on input "22.4721" at bounding box center [475, 346] width 135 height 30
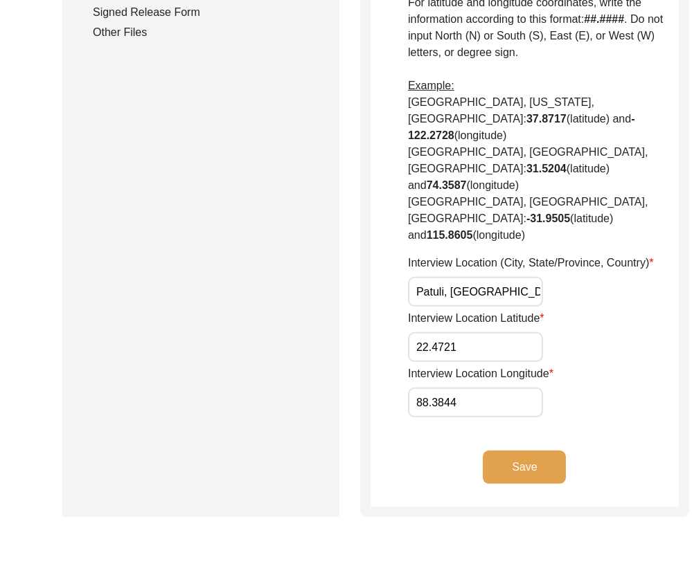
click at [478, 399] on input "88.3844" at bounding box center [475, 403] width 135 height 30
click at [472, 294] on input "Patuli, [GEOGRAPHIC_DATA], [GEOGRAPHIC_DATA]" at bounding box center [475, 292] width 135 height 30
click at [476, 346] on input "22.4721" at bounding box center [475, 348] width 135 height 30
click at [478, 398] on input "88.3844" at bounding box center [475, 403] width 135 height 30
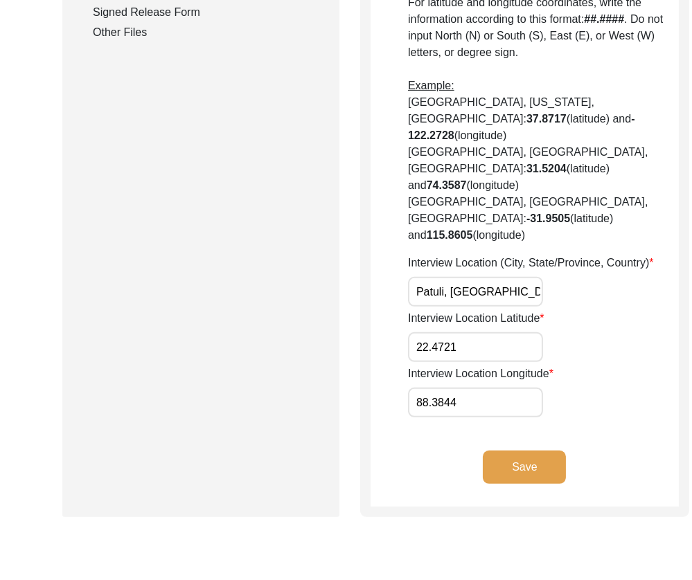
click at [475, 296] on input "Patuli, [GEOGRAPHIC_DATA], [GEOGRAPHIC_DATA]" at bounding box center [475, 292] width 135 height 30
click at [479, 296] on input "Patuli, [GEOGRAPHIC_DATA], [GEOGRAPHIC_DATA]" at bounding box center [475, 292] width 135 height 30
click at [458, 298] on input "Patuli, [GEOGRAPHIC_DATA], [GEOGRAPHIC_DATA]" at bounding box center [475, 292] width 135 height 30
paste input "[GEOGRAPHIC_DATA], [GEOGRAPHIC_DATA], Burdwan Division,"
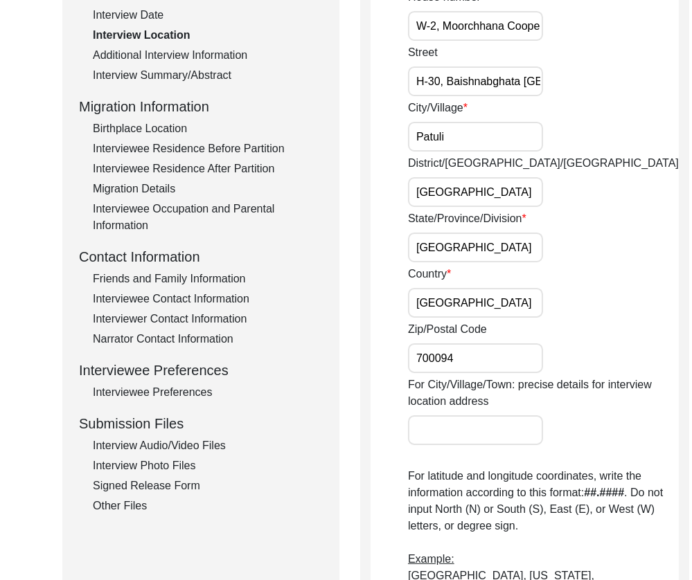
scroll to position [220, 0]
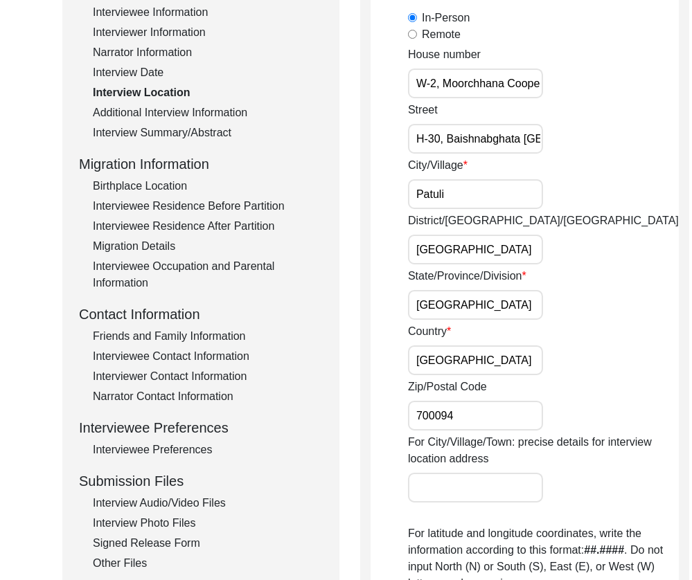
type input "[GEOGRAPHIC_DATA], [GEOGRAPHIC_DATA], [GEOGRAPHIC_DATA], Burdwan Division, [GEO…"
click at [471, 251] on input "[GEOGRAPHIC_DATA]" at bounding box center [475, 250] width 135 height 30
click at [579, 342] on div "Country [GEOGRAPHIC_DATA]" at bounding box center [543, 349] width 271 height 52
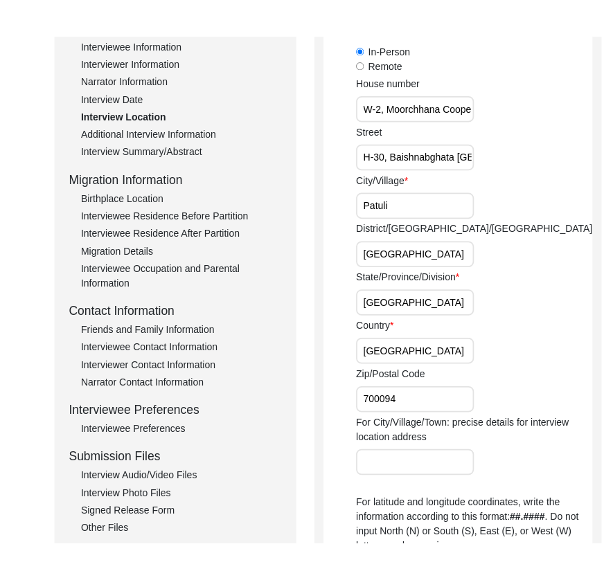
scroll to position [220, 0]
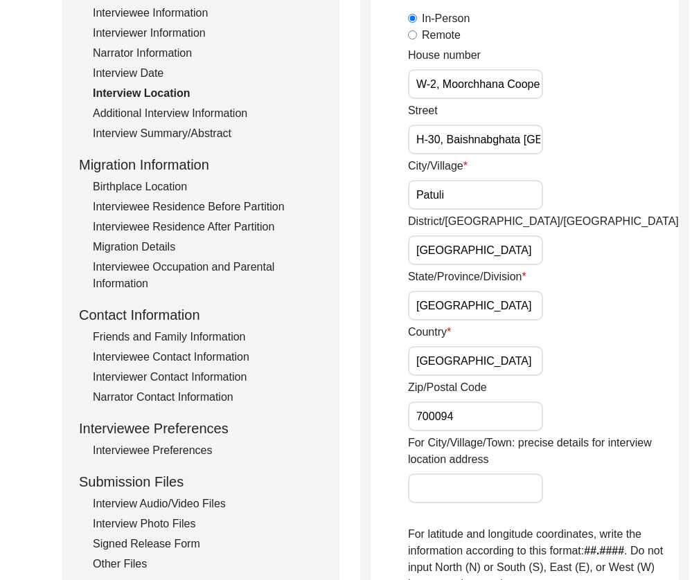
click at [481, 254] on input "[GEOGRAPHIC_DATA]" at bounding box center [475, 251] width 135 height 30
click at [3, 261] on div "Back to Dashboard Interview ID: 11363 Interviewee: [PERSON_NAME] Submission For…" at bounding box center [346, 495] width 692 height 1318
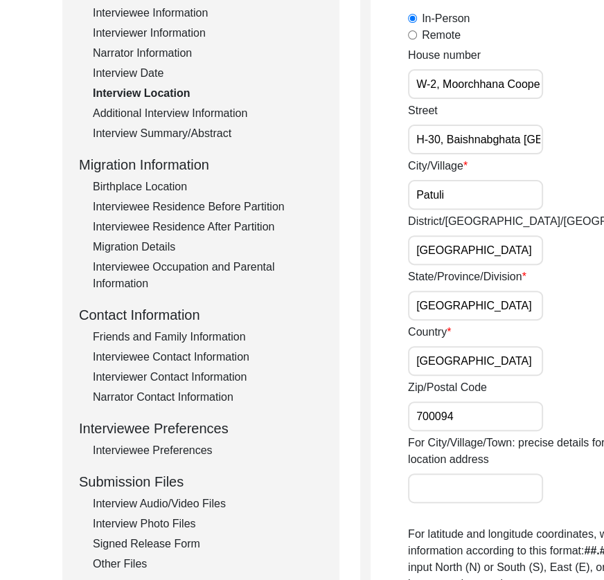
click at [423, 247] on div "District/[GEOGRAPHIC_DATA]/Jilla [GEOGRAPHIC_DATA]" at bounding box center [543, 239] width 271 height 52
click at [453, 210] on input "Patuli" at bounding box center [475, 195] width 135 height 30
type input "[GEOGRAPHIC_DATA]"
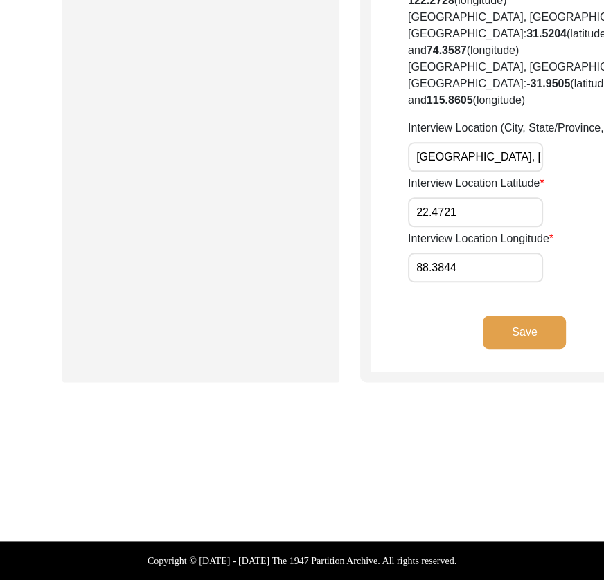
click at [483, 335] on button "Save" at bounding box center [524, 332] width 83 height 33
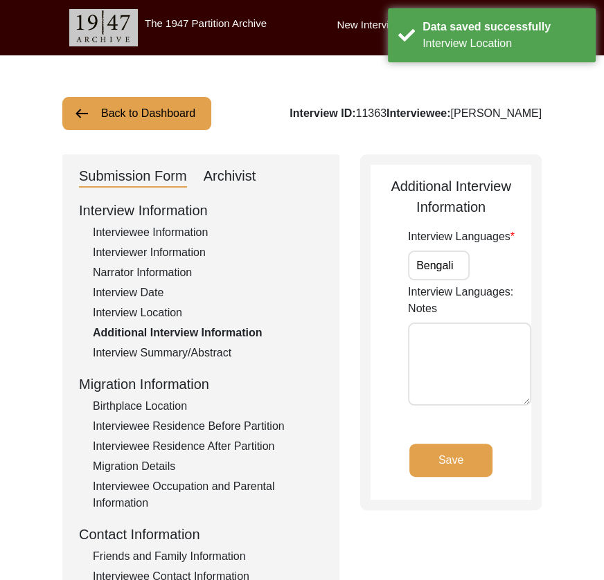
click at [453, 263] on input "Bengali" at bounding box center [439, 266] width 62 height 30
click at [454, 452] on button "Save" at bounding box center [450, 460] width 83 height 33
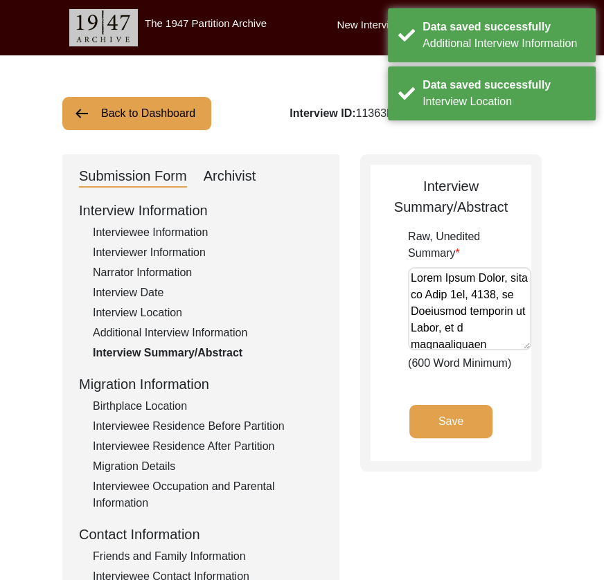
click at [142, 407] on div "Birthplace Location" at bounding box center [208, 406] width 230 height 17
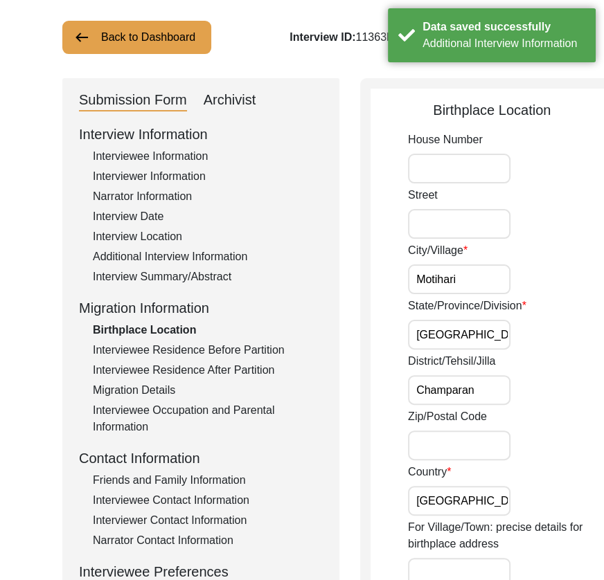
scroll to position [97, 0]
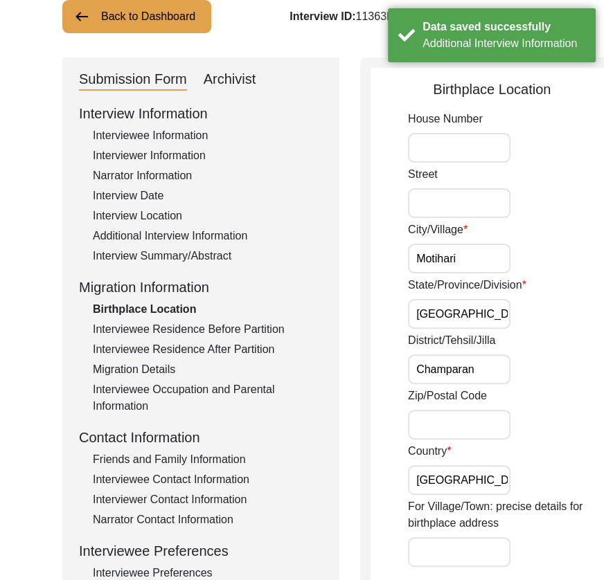
click at [465, 254] on input "Motihari" at bounding box center [459, 259] width 103 height 30
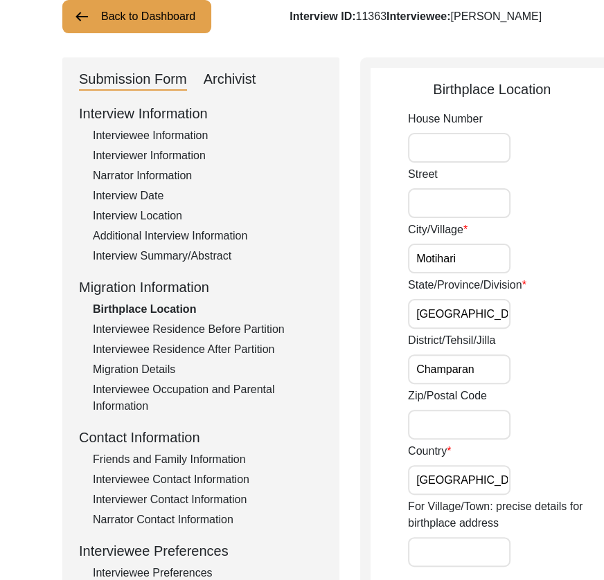
click at [454, 363] on input "Champaran" at bounding box center [459, 370] width 103 height 30
click at [468, 373] on input "Champaran" at bounding box center [459, 370] width 103 height 30
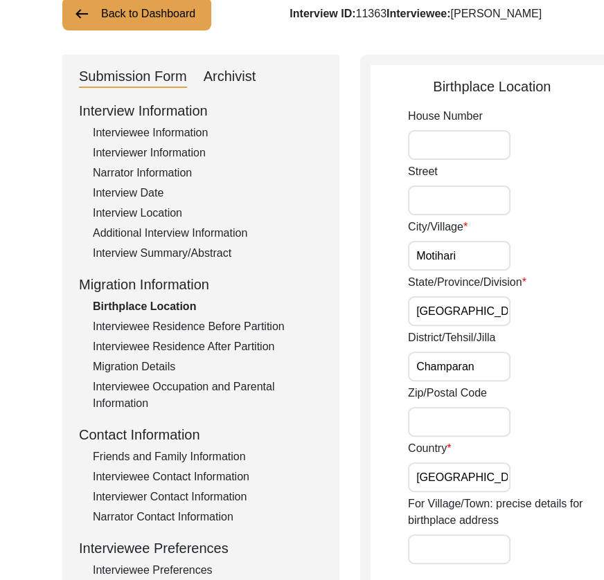
scroll to position [877, 0]
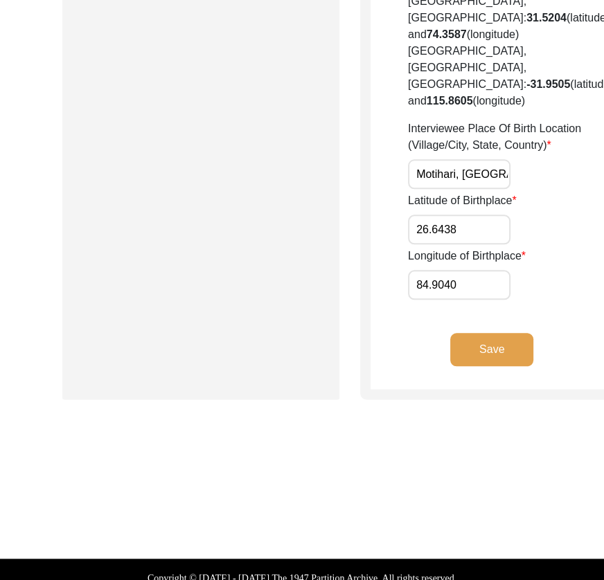
click at [439, 189] on input "Motihari, [GEOGRAPHIC_DATA], [GEOGRAPHIC_DATA]" at bounding box center [459, 174] width 103 height 30
click at [446, 189] on input "Motihari, [GEOGRAPHIC_DATA], [GEOGRAPHIC_DATA]" at bounding box center [459, 174] width 103 height 30
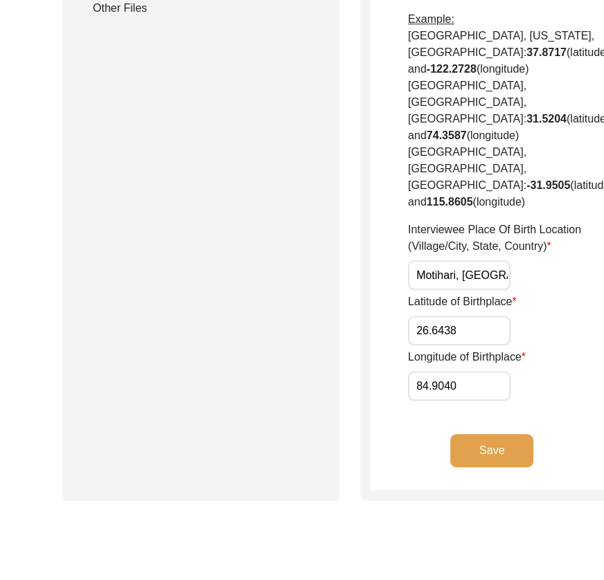
scroll to position [811, 0]
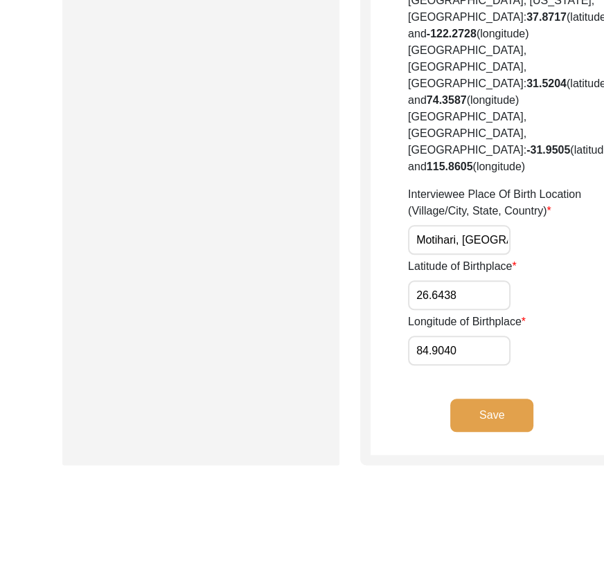
click at [438, 255] on input "Motihari, [GEOGRAPHIC_DATA], [GEOGRAPHIC_DATA]" at bounding box center [459, 240] width 103 height 30
paste input "Motihari, [GEOGRAPHIC_DATA], Tirhut Division, [GEOGRAPHIC_DATA], [GEOGRAPHIC_DA…"
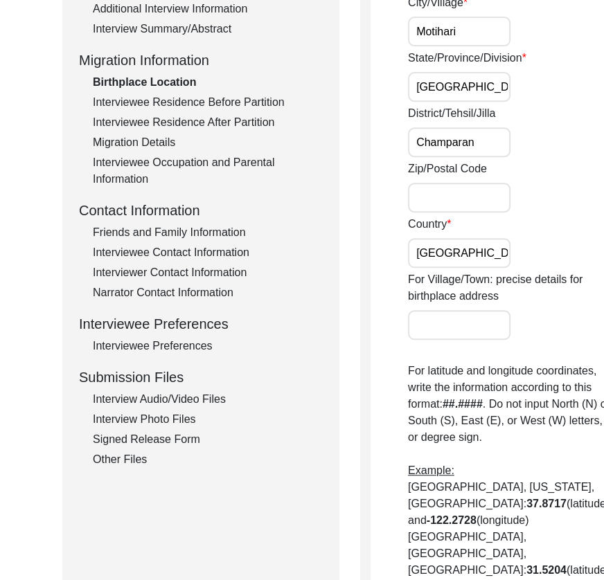
scroll to position [202, 0]
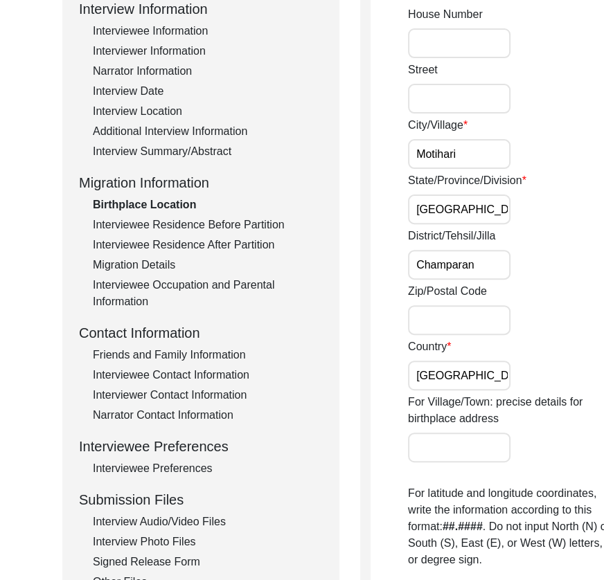
type input "Motihari, [GEOGRAPHIC_DATA], Tirhut Division, [GEOGRAPHIC_DATA], [GEOGRAPHIC_DA…"
click at [458, 175] on label "State/Province/Division" at bounding box center [467, 180] width 118 height 17
click at [458, 195] on input "[GEOGRAPHIC_DATA]" at bounding box center [459, 210] width 103 height 30
click at [463, 158] on input "Motihari" at bounding box center [459, 154] width 103 height 30
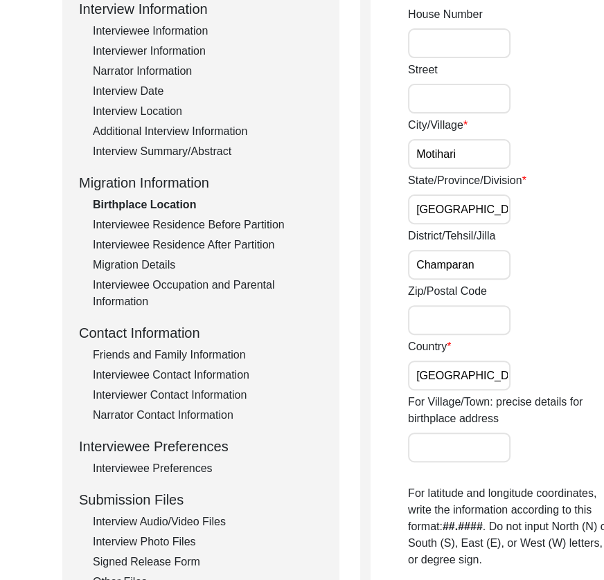
scroll to position [0, 7]
click at [454, 264] on input "Champaran" at bounding box center [459, 265] width 103 height 30
click at [420, 267] on input "Champaran" at bounding box center [459, 265] width 103 height 30
paste input "Purbi [GEOGRAPHIC_DATA]"
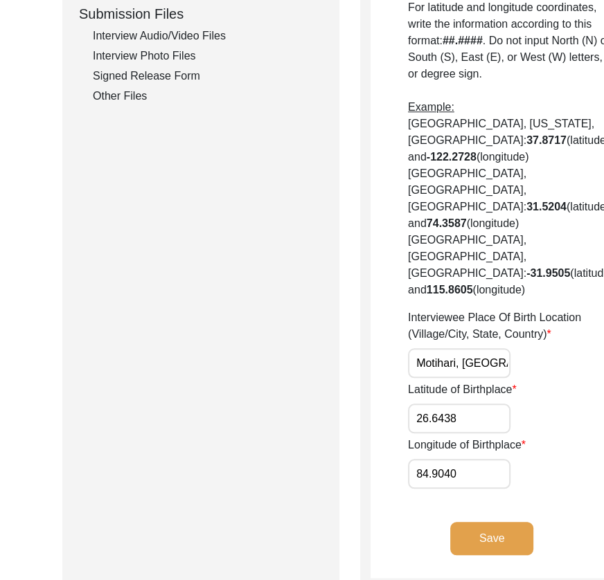
scroll to position [1010, 0]
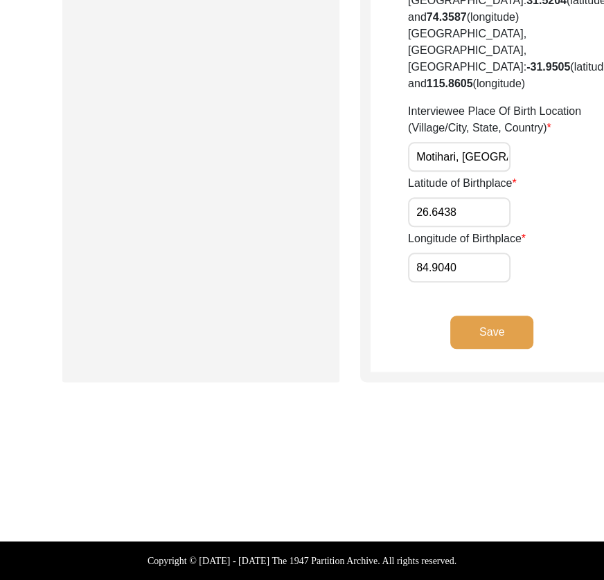
type input "Purbi [GEOGRAPHIC_DATA]"
click at [461, 271] on input "84.9040" at bounding box center [459, 268] width 103 height 30
click at [470, 344] on button "Save" at bounding box center [491, 332] width 83 height 33
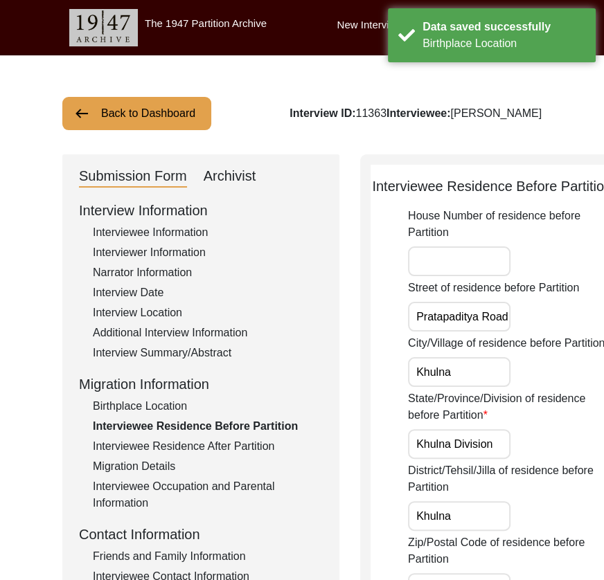
click at [449, 332] on input "Pratapaditya Road" at bounding box center [459, 317] width 103 height 30
drag, startPoint x: 457, startPoint y: 427, endPoint x: 458, endPoint y: 436, distance: 8.3
click at [457, 387] on div "City/Village of residence before Partition [GEOGRAPHIC_DATA]" at bounding box center [510, 361] width 205 height 52
click at [458, 387] on input "Khulna" at bounding box center [459, 372] width 103 height 30
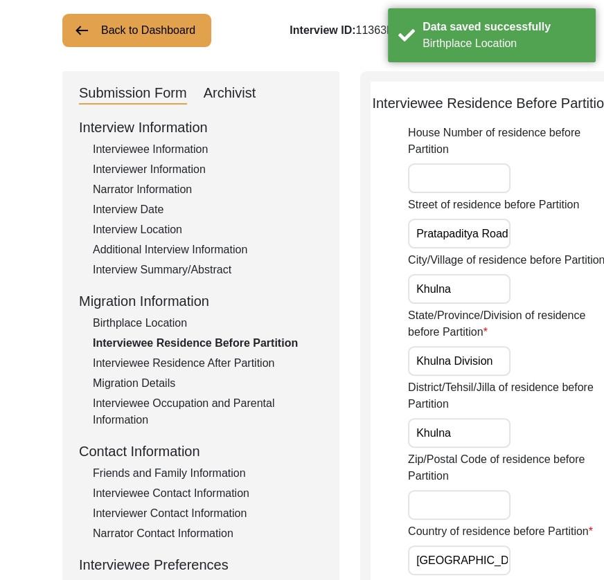
scroll to position [128, 0]
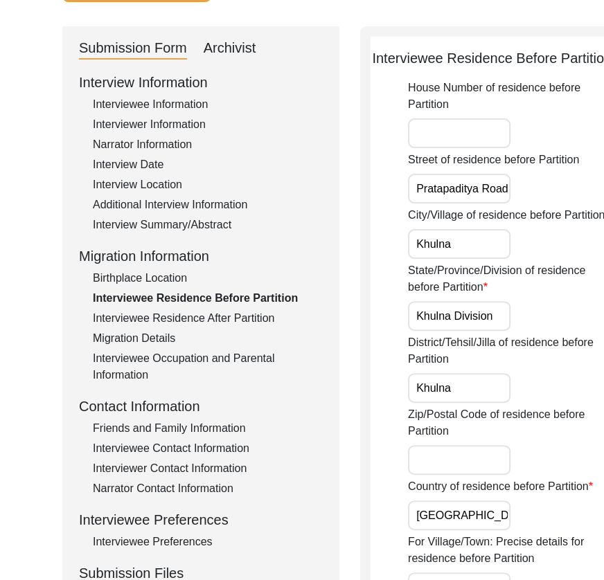
click at [447, 331] on input "Khulna Division" at bounding box center [459, 316] width 103 height 30
click at [447, 403] on input "Khulna" at bounding box center [459, 388] width 103 height 30
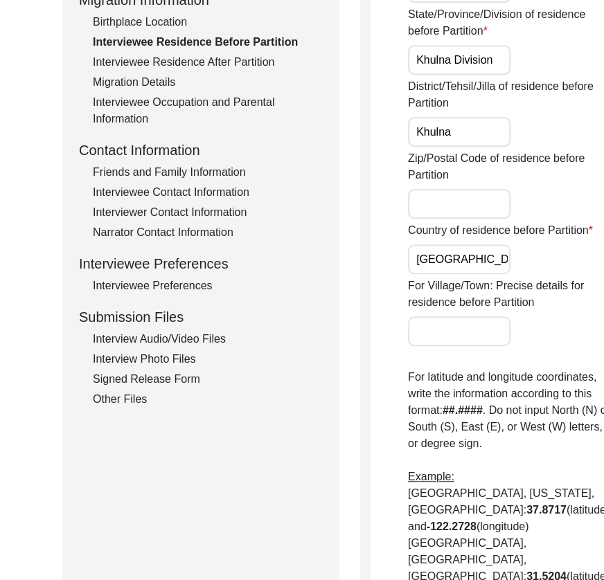
scroll to position [405, 0]
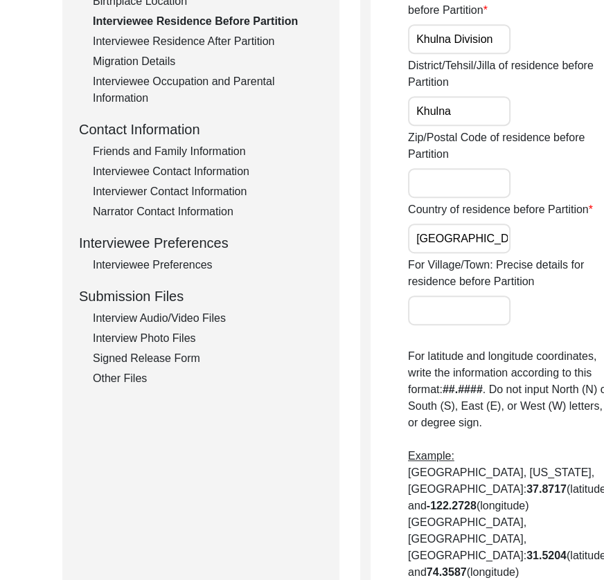
click at [459, 126] on input "Khulna" at bounding box center [459, 111] width 103 height 30
type input "[GEOGRAPHIC_DATA]"
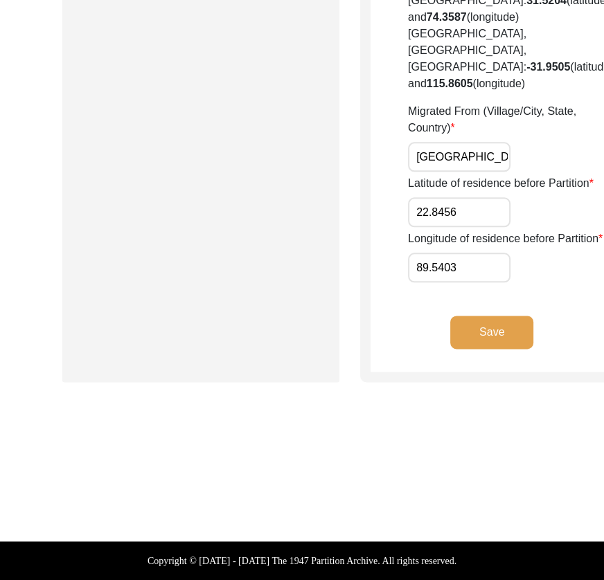
scroll to position [1108, 0]
click at [456, 172] on input "[GEOGRAPHIC_DATA], Khulna Division, [GEOGRAPHIC_DATA]" at bounding box center [459, 157] width 103 height 30
click at [464, 227] on input "22.8456" at bounding box center [459, 212] width 103 height 30
drag, startPoint x: 466, startPoint y: 408, endPoint x: 461, endPoint y: 445, distance: 37.8
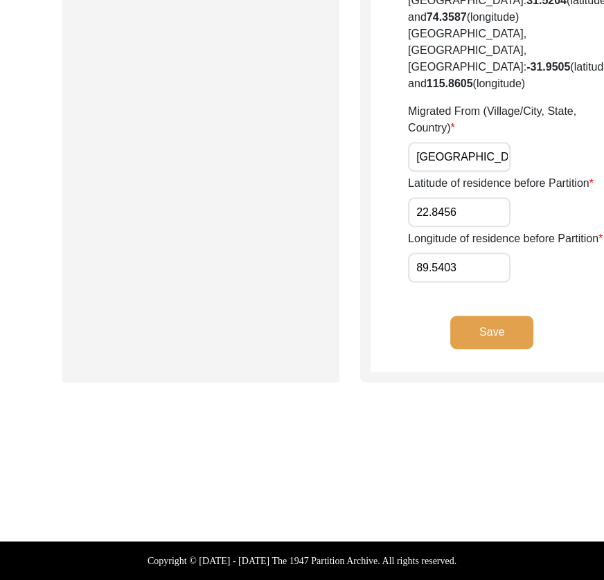
click at [466, 283] on input "89.5403" at bounding box center [459, 268] width 103 height 30
click at [456, 349] on button "Save" at bounding box center [491, 332] width 83 height 33
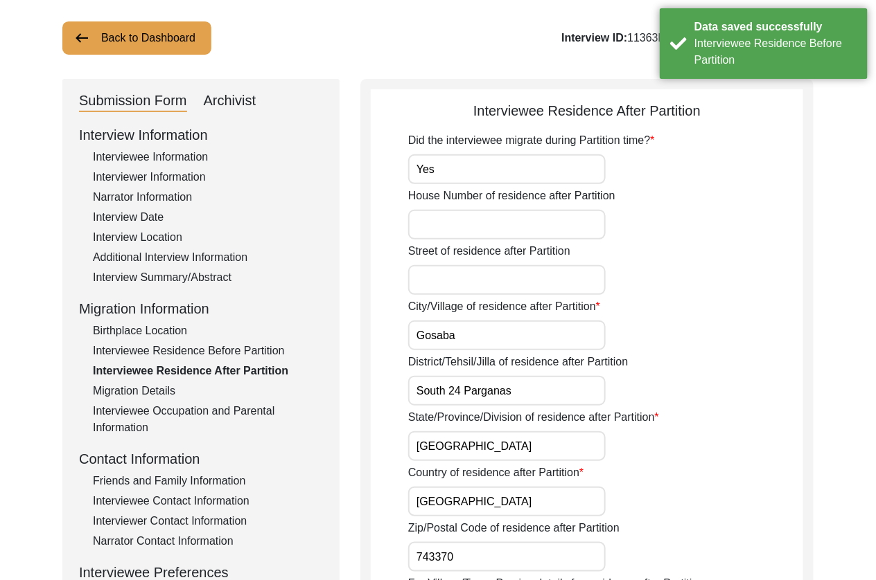
scroll to position [80, 0]
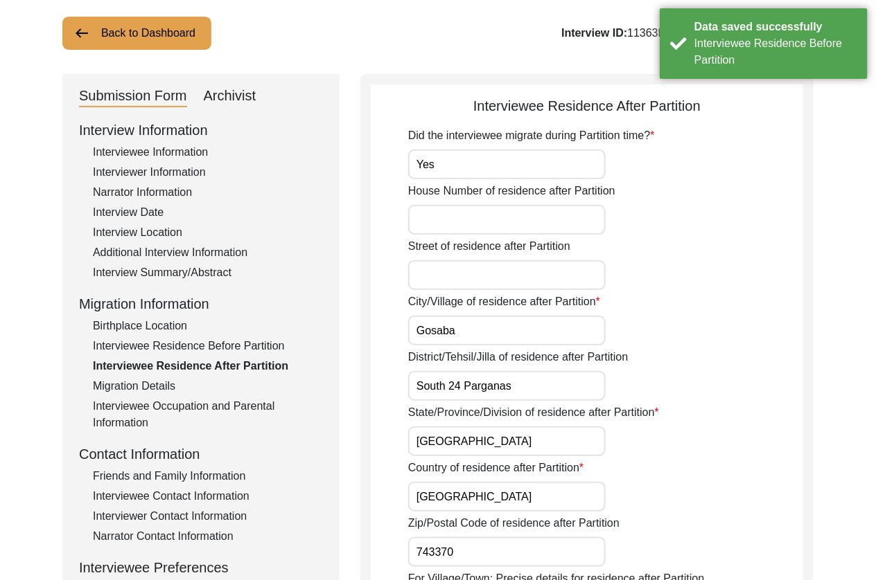
click at [477, 179] on div "Did the interviewee migrate during Partition time? Yes House Number of residenc…" at bounding box center [605, 564] width 395 height 875
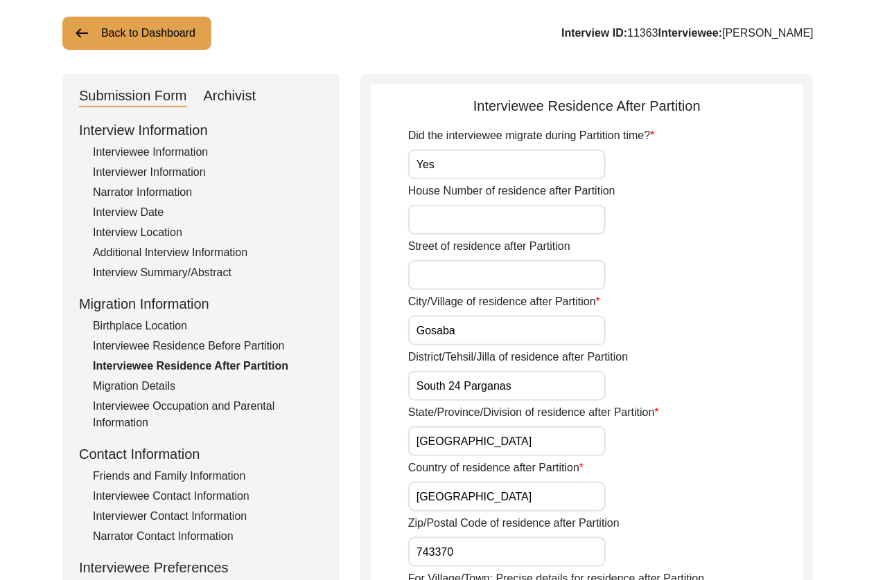
click at [476, 170] on input "Yes" at bounding box center [506, 165] width 197 height 30
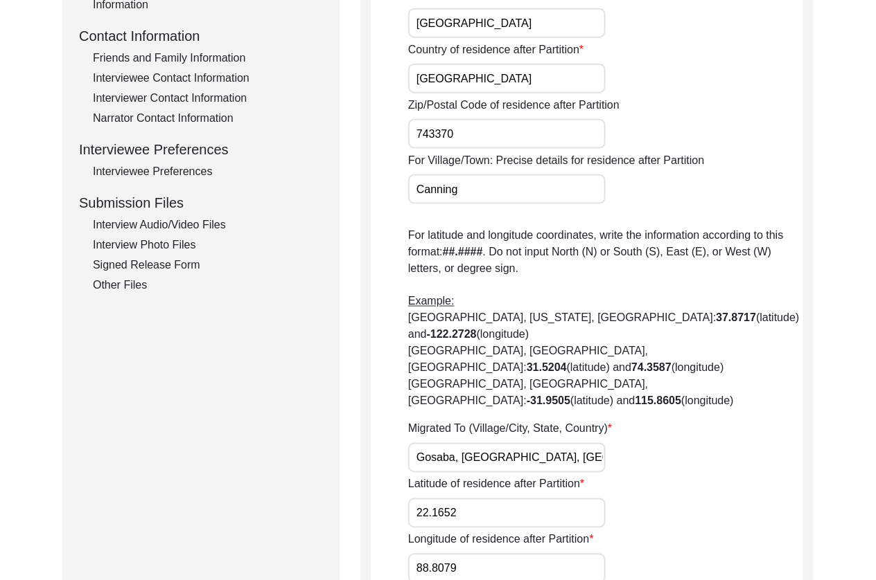
scroll to position [504, 0]
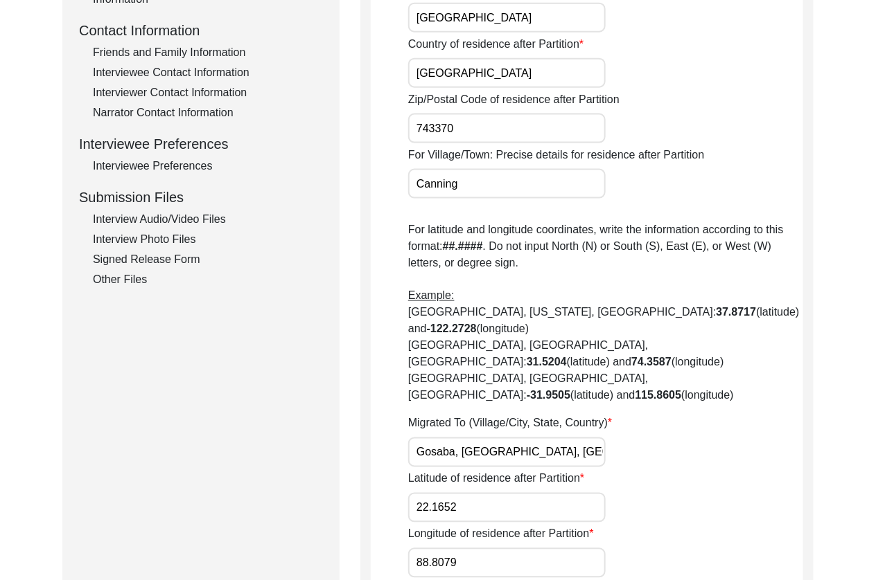
click at [598, 438] on input "Gosaba, [GEOGRAPHIC_DATA], [GEOGRAPHIC_DATA]" at bounding box center [506, 453] width 197 height 30
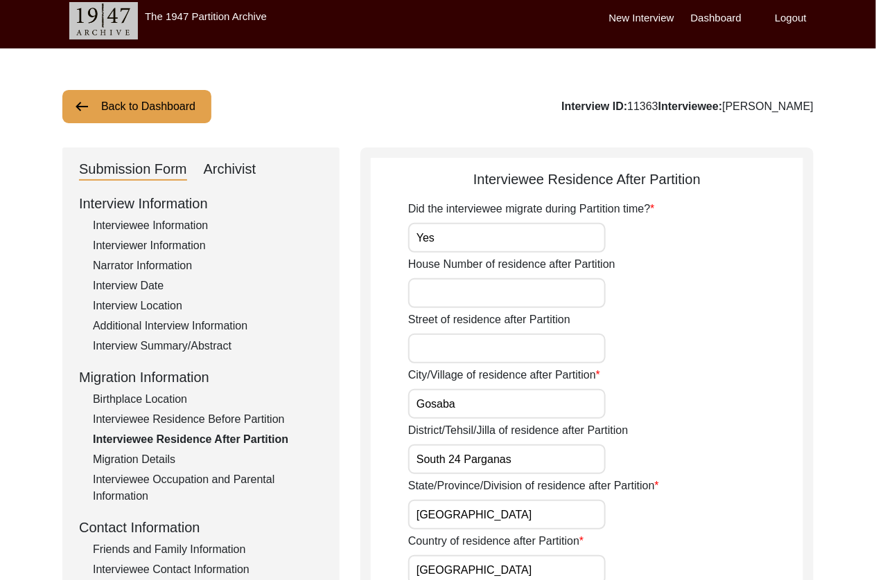
scroll to position [7, 0]
click at [504, 405] on input "Gosaba" at bounding box center [506, 404] width 197 height 30
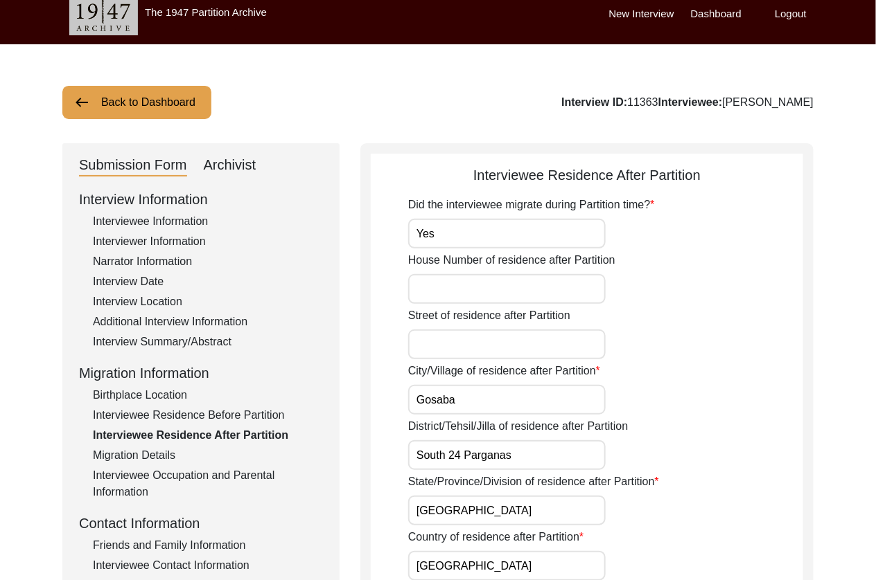
scroll to position [342, 0]
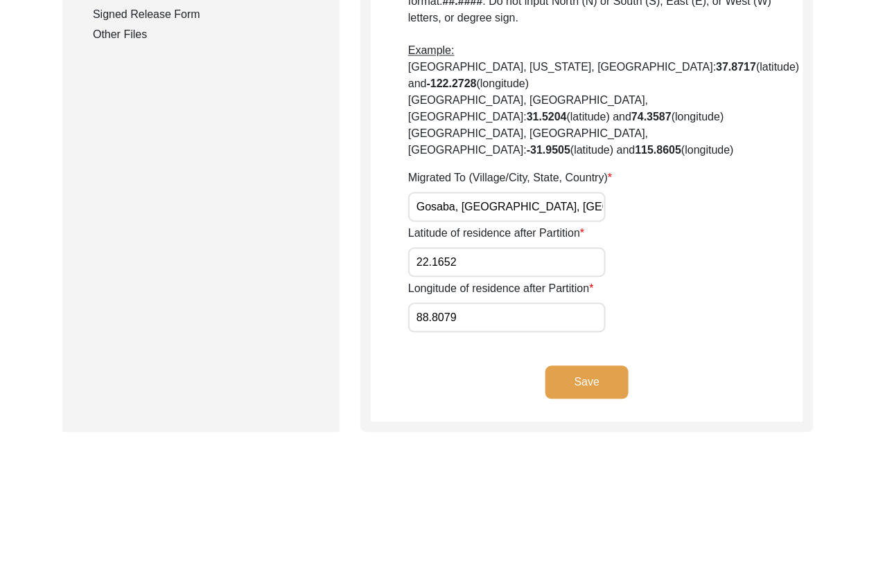
click at [614, 366] on button "Save" at bounding box center [586, 382] width 83 height 33
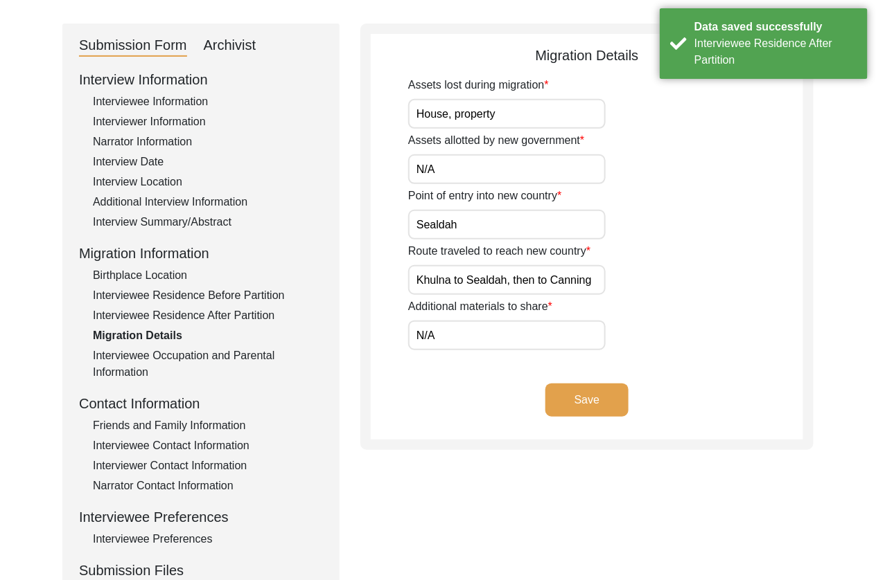
scroll to position [0, 0]
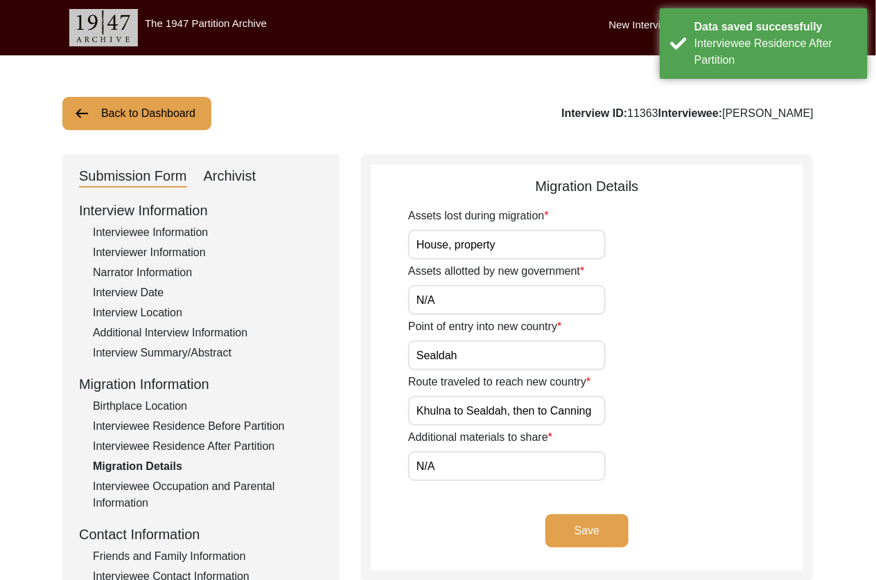
click at [551, 240] on input "House, property" at bounding box center [506, 245] width 197 height 30
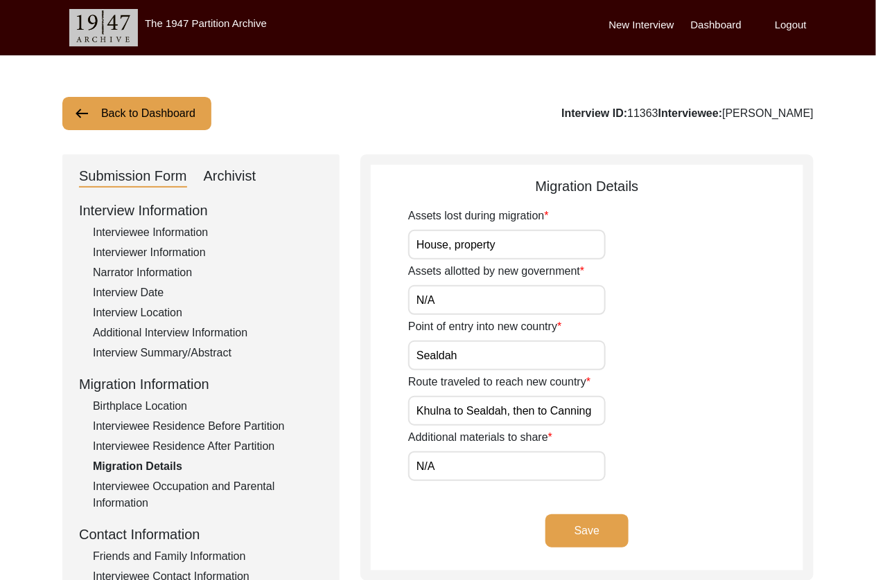
click at [569, 518] on button "Save" at bounding box center [586, 531] width 83 height 33
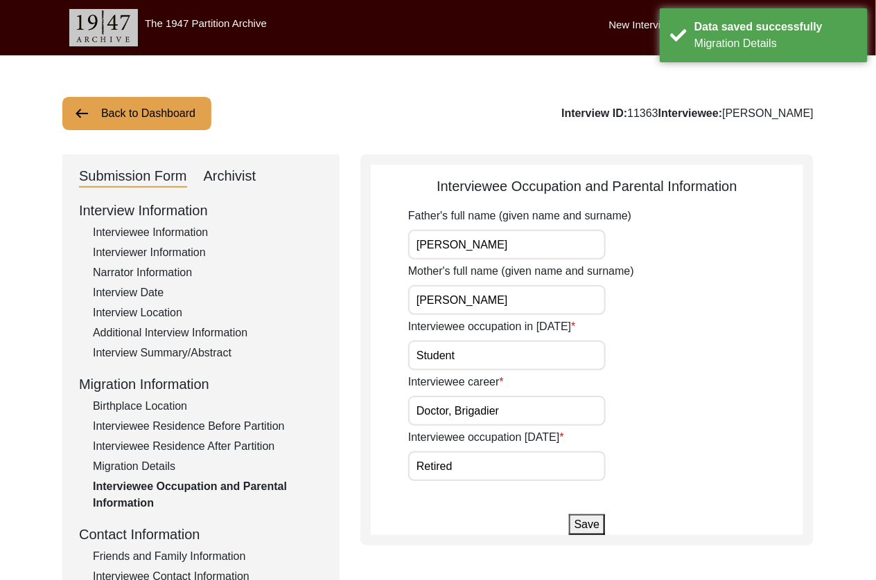
click at [528, 237] on input "[PERSON_NAME]" at bounding box center [506, 245] width 197 height 30
click at [530, 249] on input "[PERSON_NAME]" at bounding box center [506, 245] width 197 height 30
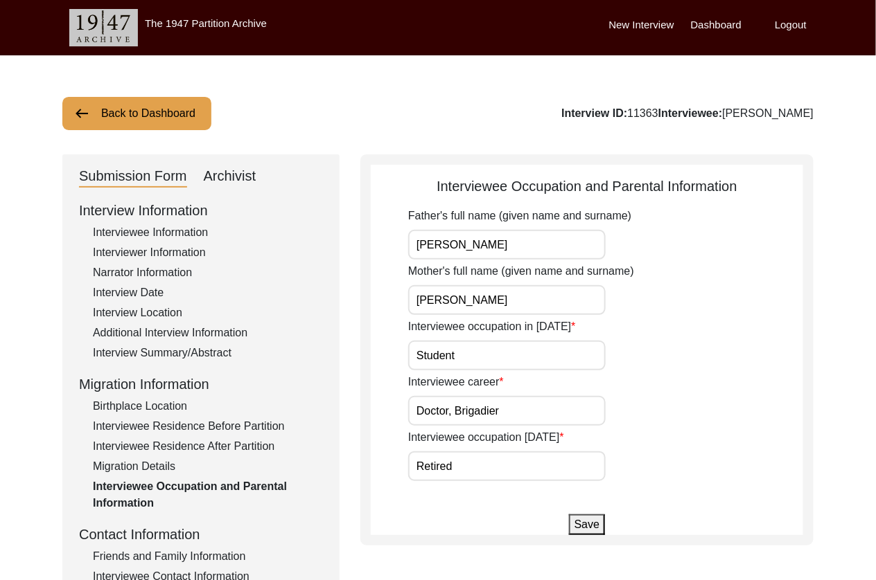
click at [495, 472] on input "Retired" at bounding box center [506, 467] width 197 height 30
click at [524, 415] on input "Doctor, Brigadier" at bounding box center [506, 411] width 197 height 30
click at [515, 473] on input "Retired" at bounding box center [506, 467] width 197 height 30
click at [578, 523] on button "Save" at bounding box center [587, 525] width 36 height 21
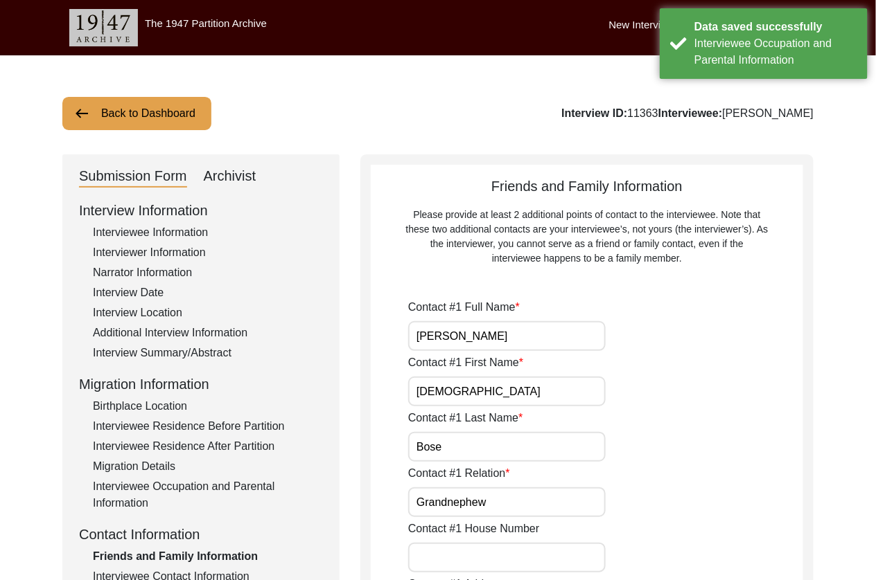
click at [508, 337] on input "[PERSON_NAME]" at bounding box center [506, 336] width 197 height 30
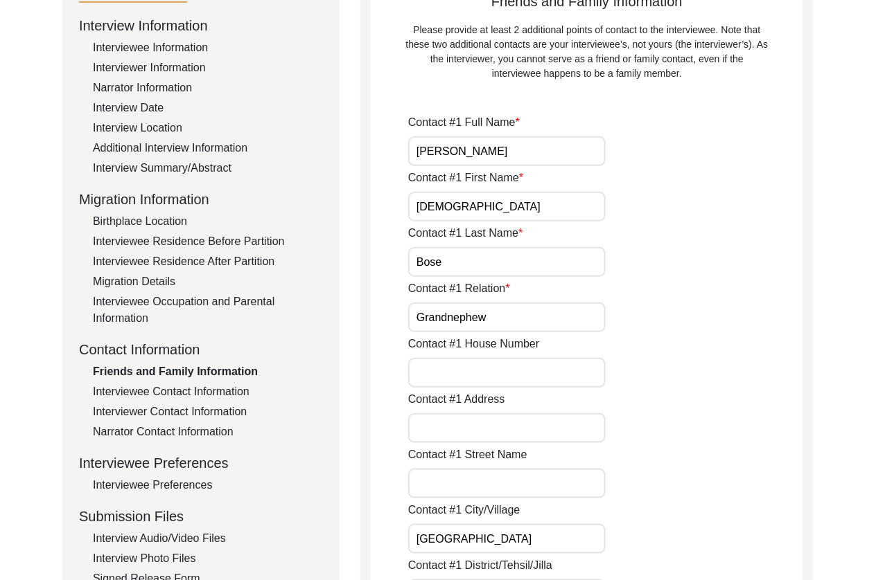
scroll to position [186, 0]
click at [193, 393] on div "Interviewee Contact Information" at bounding box center [208, 391] width 230 height 17
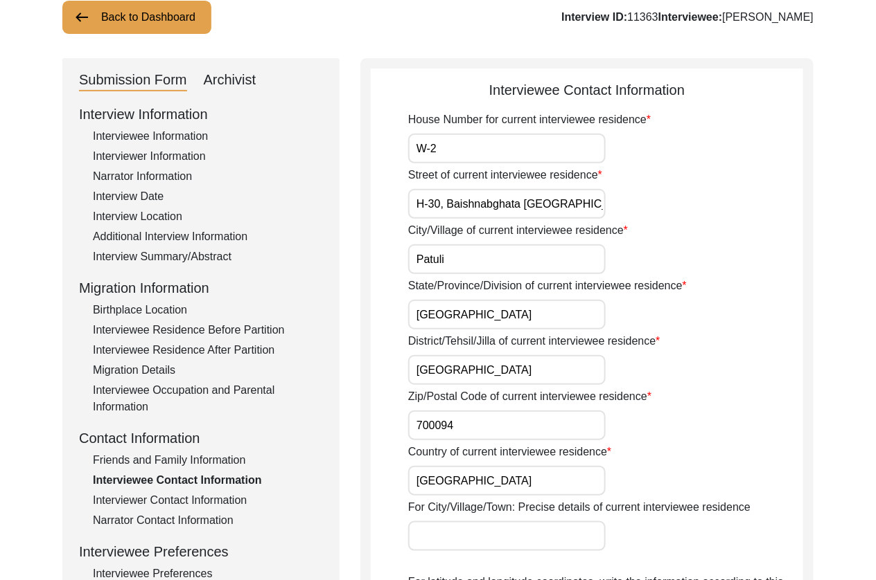
scroll to position [0, 0]
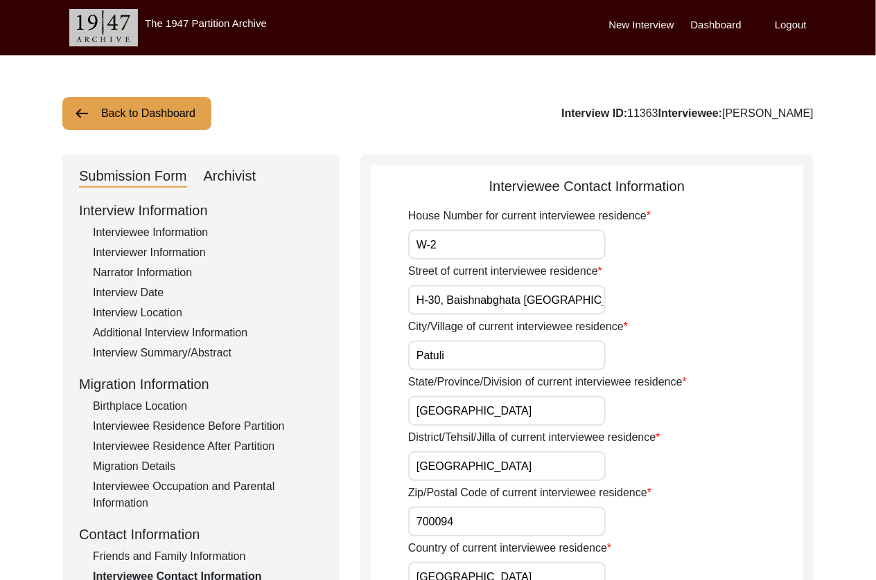
click at [560, 231] on input "W-2" at bounding box center [506, 245] width 197 height 30
click at [562, 242] on input "W-2" at bounding box center [506, 245] width 197 height 30
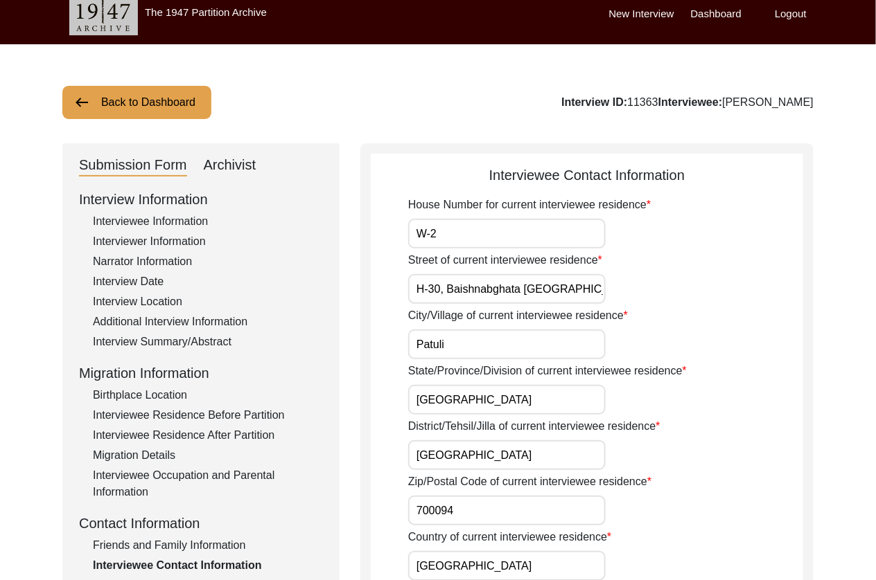
scroll to position [342, 0]
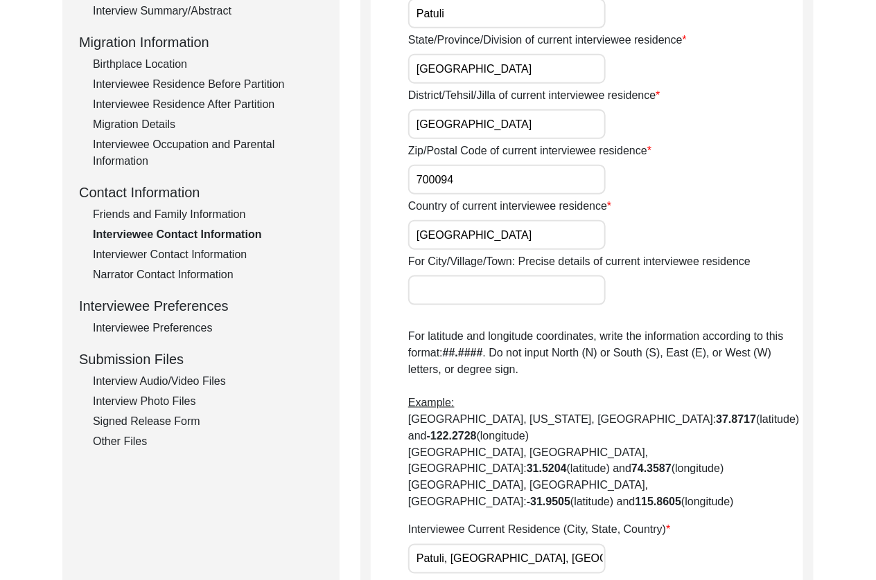
paste input "[GEOGRAPHIC_DATA], [GEOGRAPHIC_DATA], Burdwan Division,"
type input "[GEOGRAPHIC_DATA], [GEOGRAPHIC_DATA], [GEOGRAPHIC_DATA], Burdwan Division, [GEO…"
click at [700, 463] on div "House Number for current interviewee residence W-2 Street of current interviewe…" at bounding box center [605, 526] width 395 height 1321
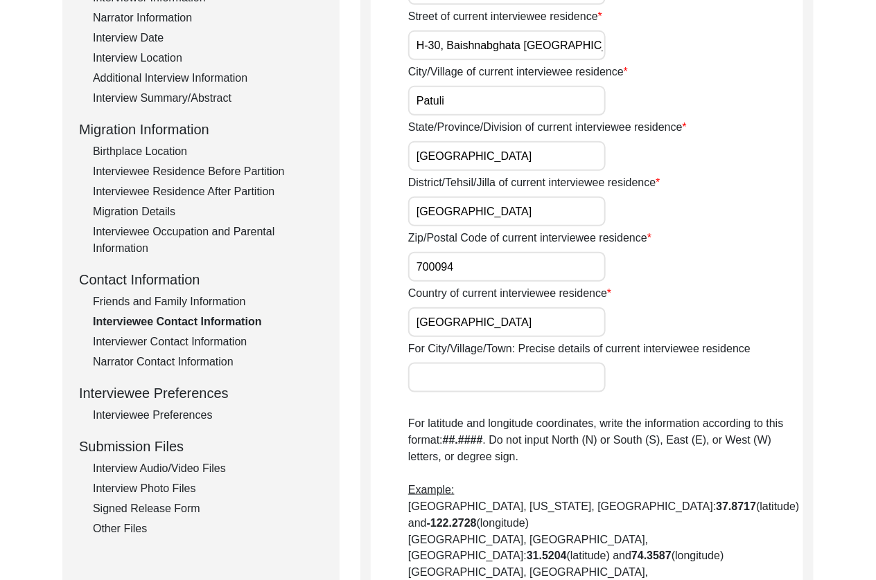
scroll to position [152, 0]
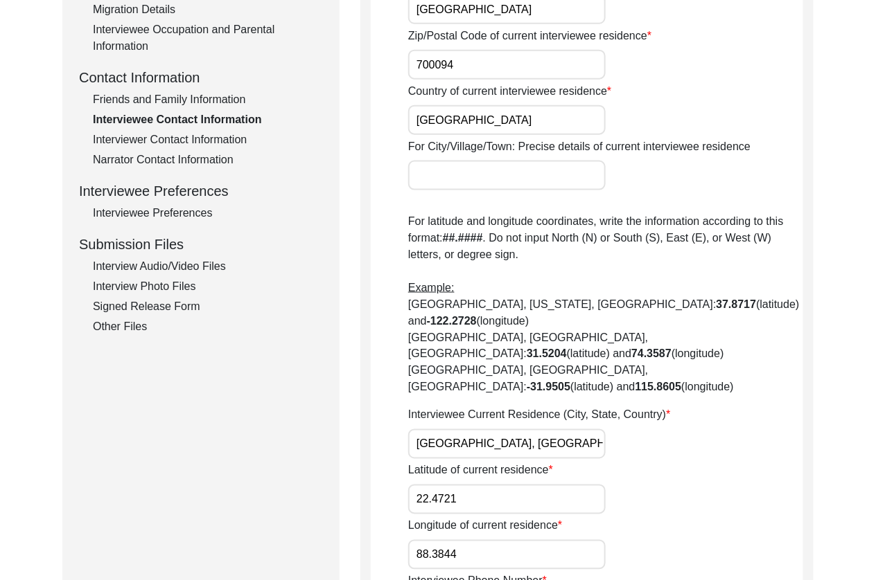
click at [579, 429] on input "[GEOGRAPHIC_DATA], [GEOGRAPHIC_DATA], [GEOGRAPHIC_DATA], Burdwan Division, [GEO…" at bounding box center [506, 444] width 197 height 30
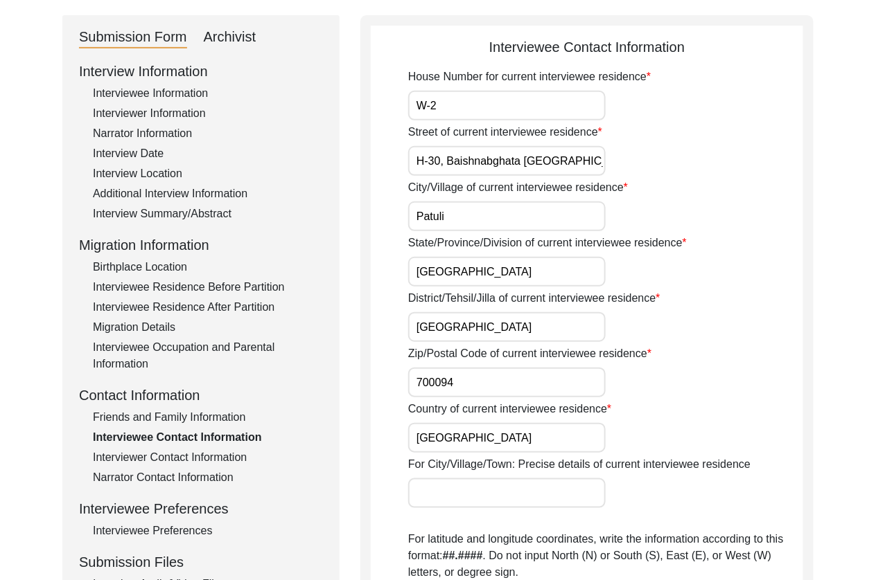
scroll to position [141, 0]
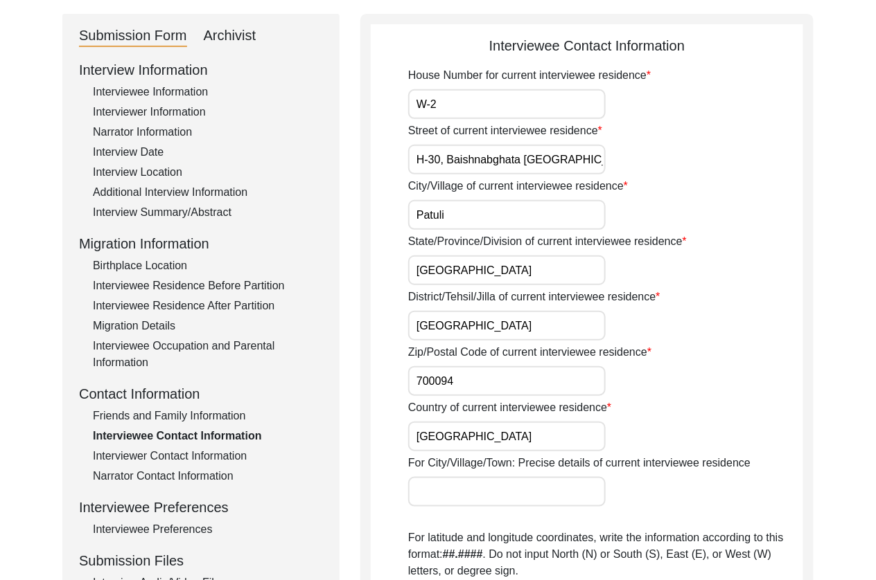
drag, startPoint x: 508, startPoint y: 327, endPoint x: 339, endPoint y: 316, distance: 169.4
paste input "[GEOGRAPHIC_DATA]"
type input "[GEOGRAPHIC_DATA]"
click at [127, 309] on div "Interviewee Residence After Partition" at bounding box center [208, 306] width 230 height 17
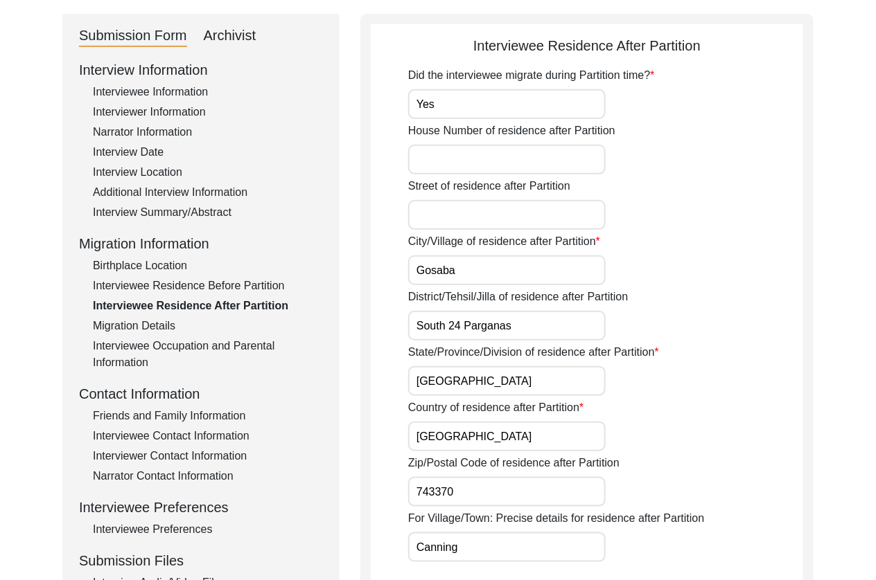
click at [176, 443] on div "Interviewee Contact Information" at bounding box center [208, 436] width 230 height 17
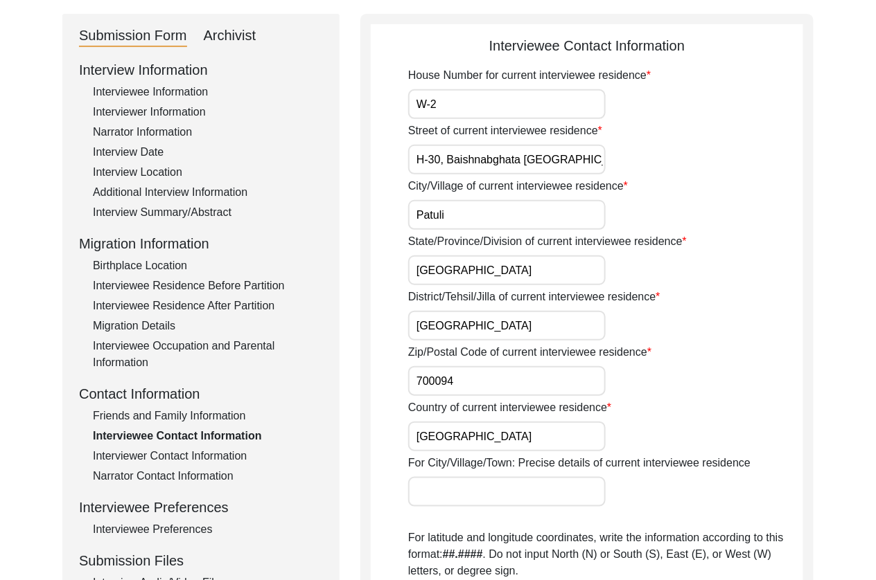
scroll to position [130, 0]
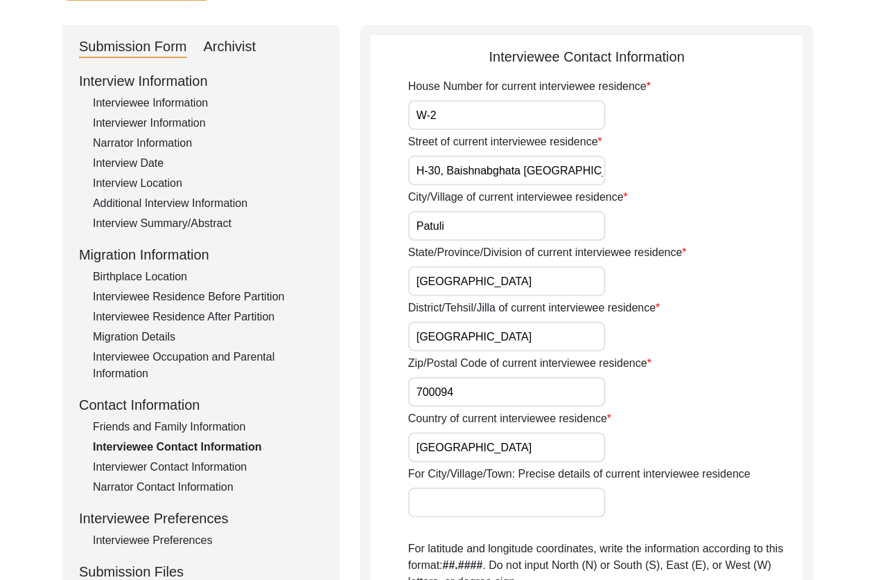
click at [502, 277] on input "[GEOGRAPHIC_DATA]" at bounding box center [506, 282] width 197 height 30
drag, startPoint x: 496, startPoint y: 335, endPoint x: 286, endPoint y: 327, distance: 210.0
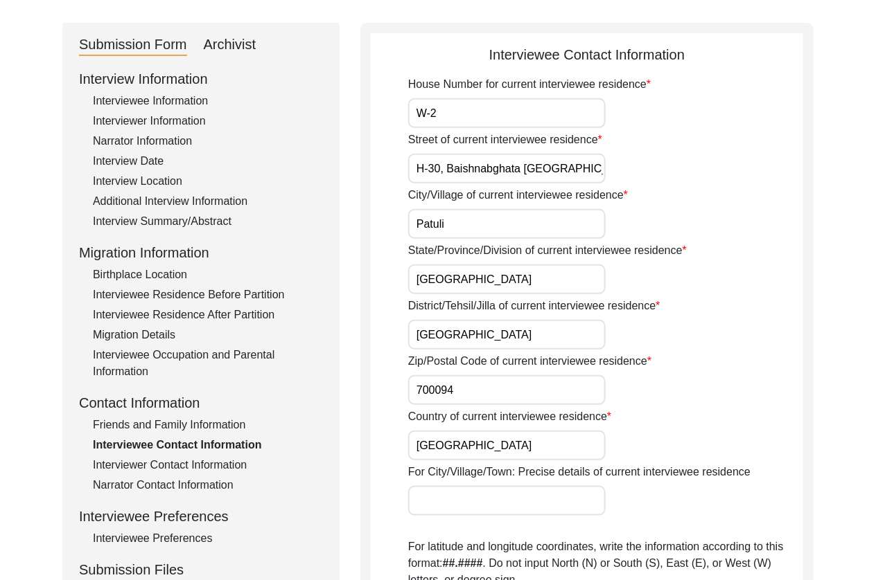
paste input "[GEOGRAPHIC_DATA]"
type input "[GEOGRAPHIC_DATA]"
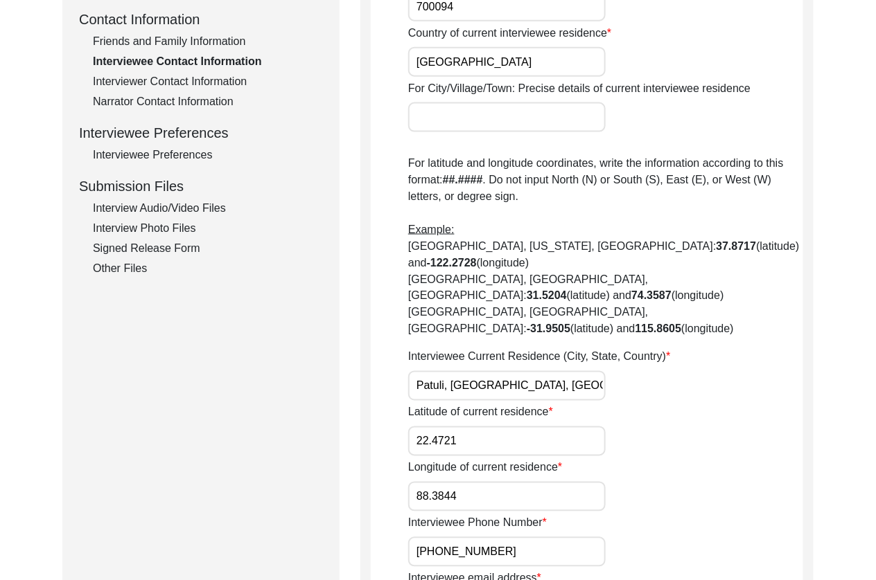
click at [530, 371] on input "Patuli, [GEOGRAPHIC_DATA], [GEOGRAPHIC_DATA]" at bounding box center [506, 386] width 197 height 30
paste input "[GEOGRAPHIC_DATA], [GEOGRAPHIC_DATA], Burdwan Division,"
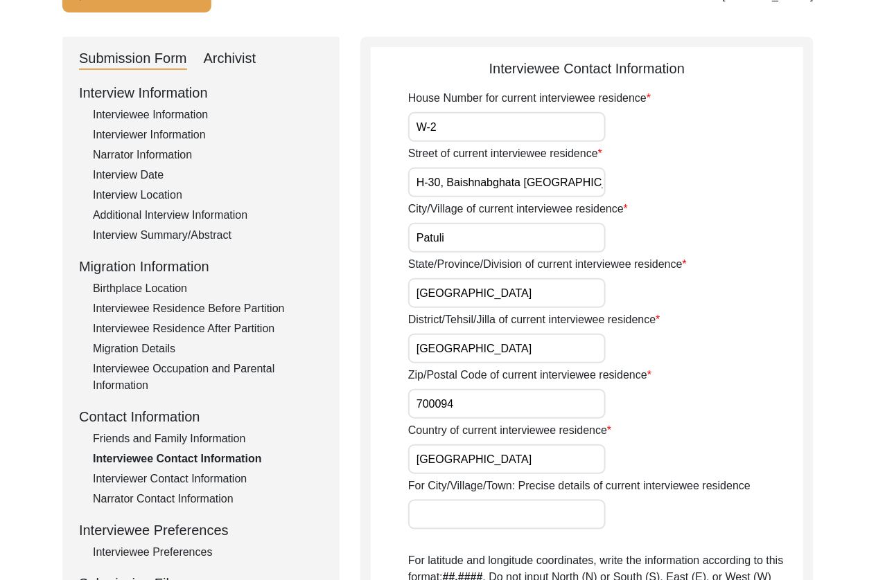
scroll to position [119, 0]
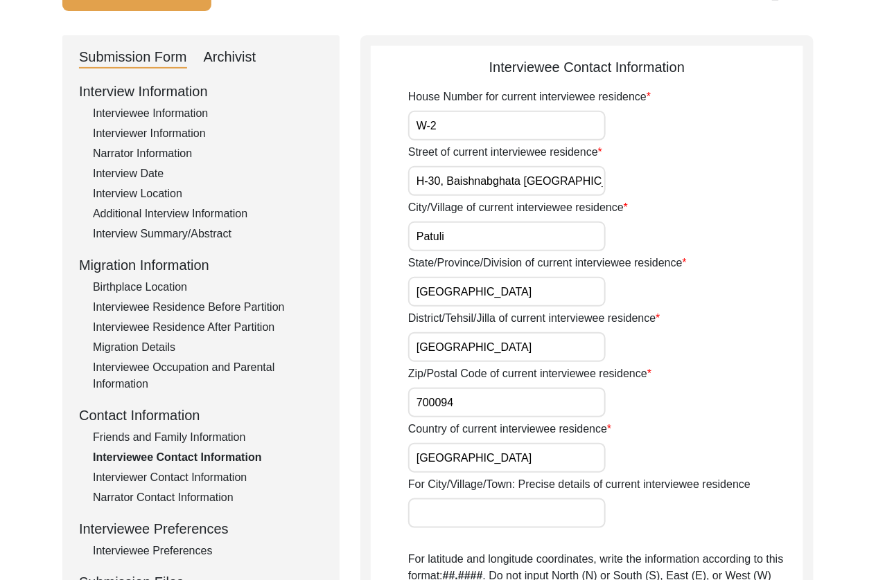
type input "[GEOGRAPHIC_DATA], [GEOGRAPHIC_DATA], [GEOGRAPHIC_DATA], Burdwan Division, [GEO…"
click at [561, 339] on input "[GEOGRAPHIC_DATA]" at bounding box center [506, 348] width 197 height 30
click at [559, 344] on input "[GEOGRAPHIC_DATA]" at bounding box center [506, 348] width 197 height 30
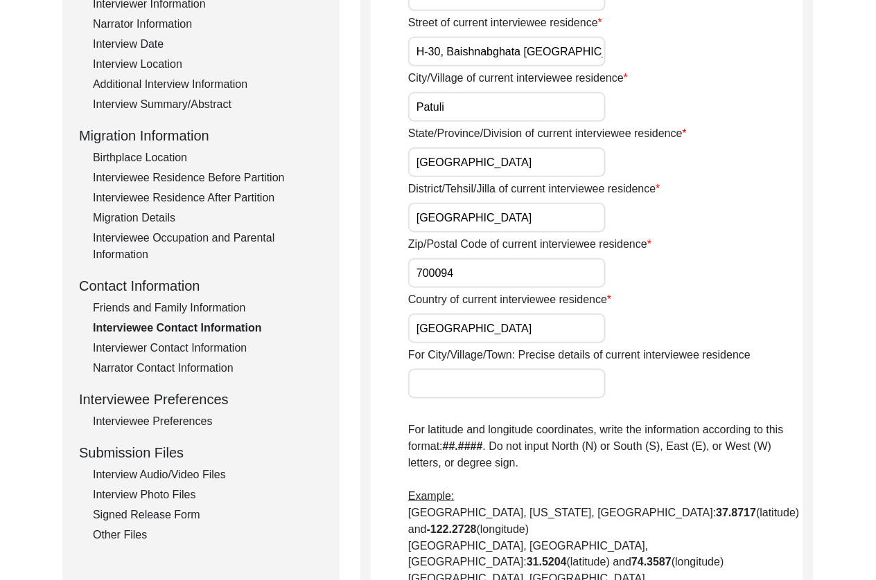
scroll to position [240, 0]
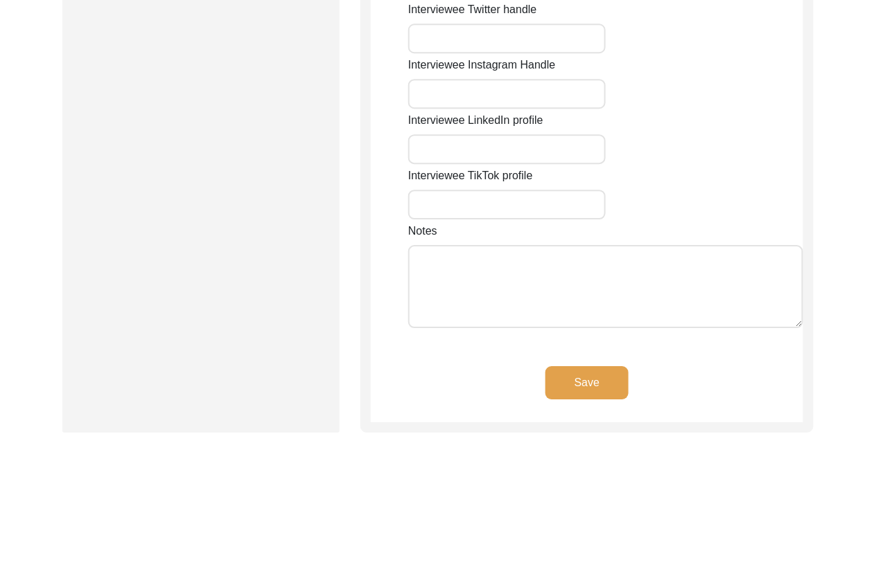
click at [570, 366] on button "Save" at bounding box center [586, 382] width 83 height 33
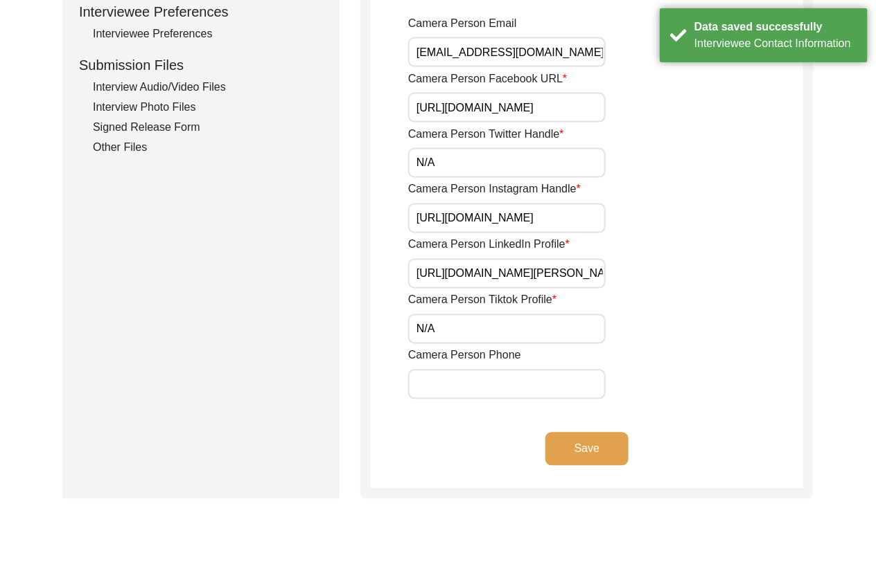
scroll to position [272, 0]
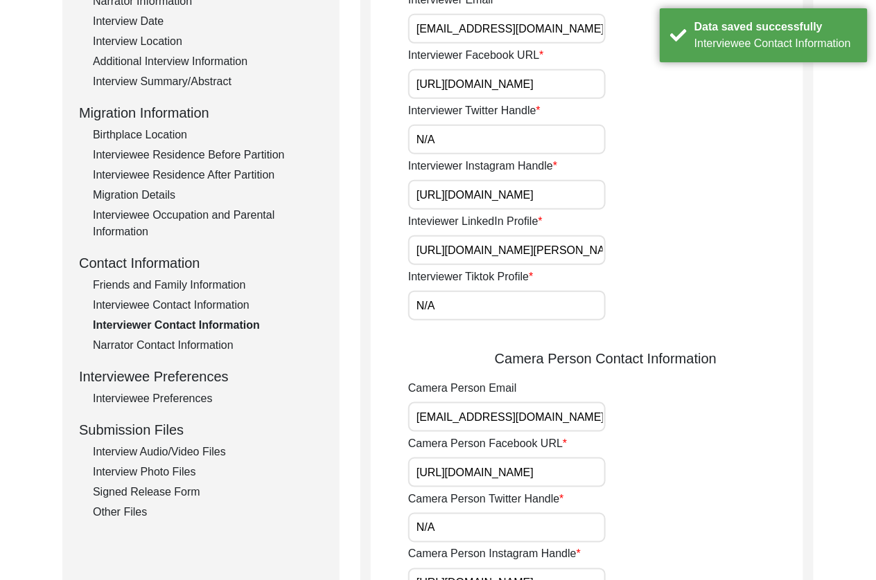
click at [161, 305] on div "Interviewee Contact Information" at bounding box center [208, 305] width 230 height 17
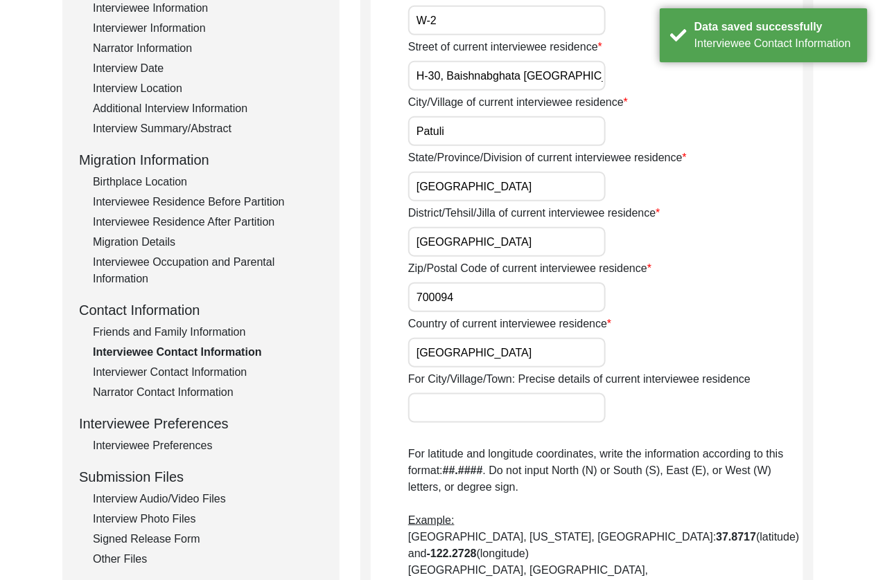
scroll to position [226, 0]
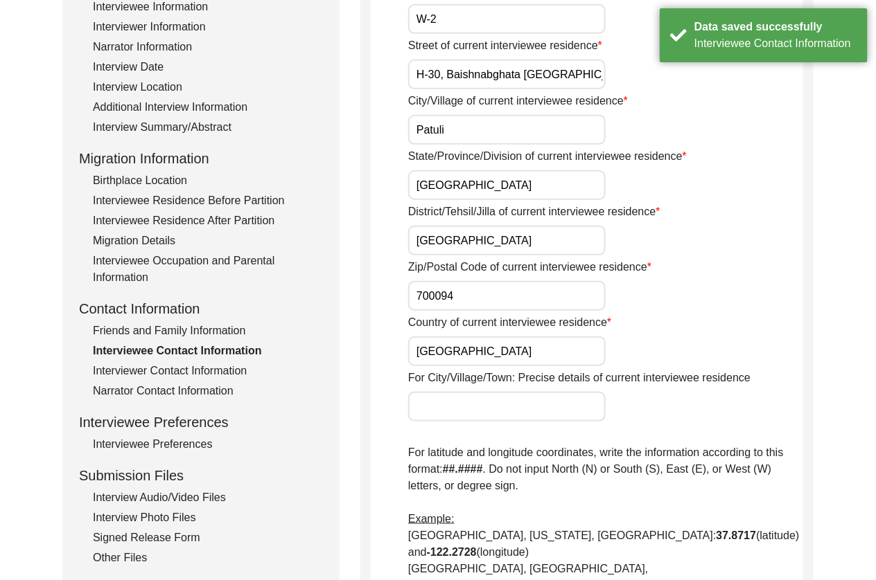
click at [190, 222] on div "Interviewee Residence After Partition" at bounding box center [208, 221] width 230 height 17
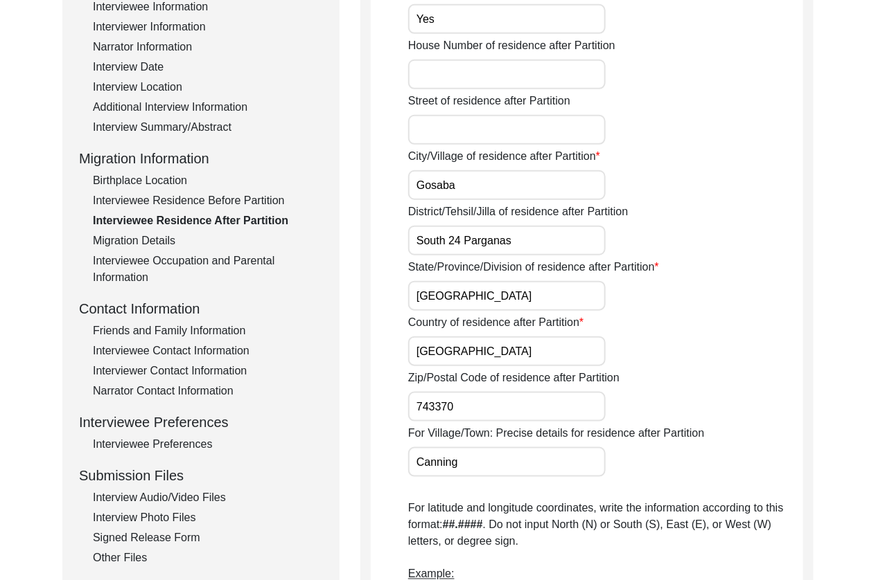
click at [533, 209] on label "District/Tehsil/Jilla of residence after Partition" at bounding box center [518, 212] width 220 height 17
click at [533, 226] on input "South 24 Parganas" at bounding box center [506, 241] width 197 height 30
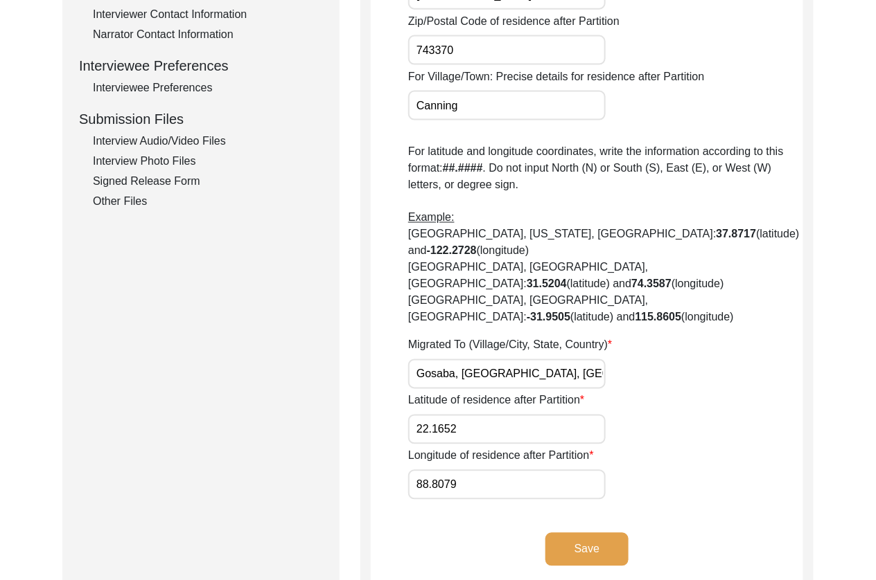
scroll to position [619, 0]
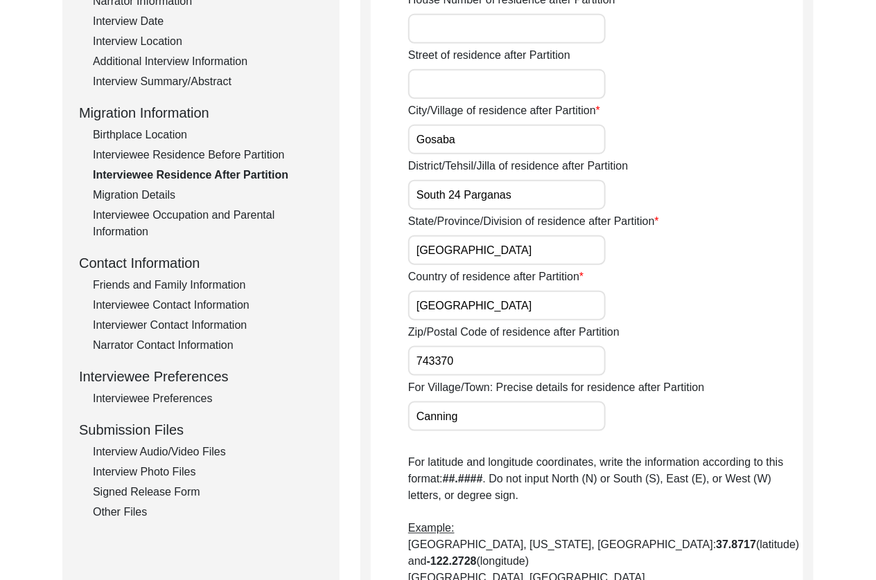
click at [194, 152] on div "Interviewee Residence Before Partition" at bounding box center [208, 155] width 230 height 17
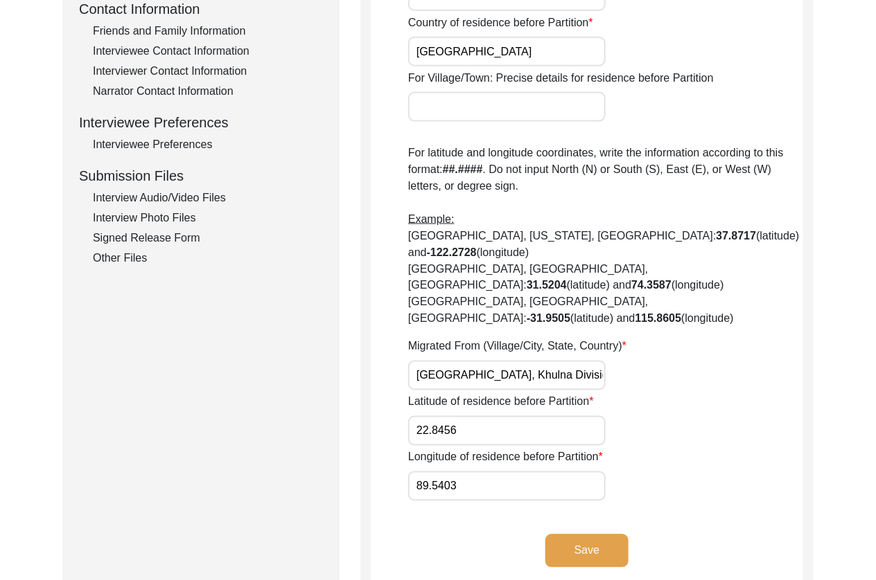
scroll to position [625, 0]
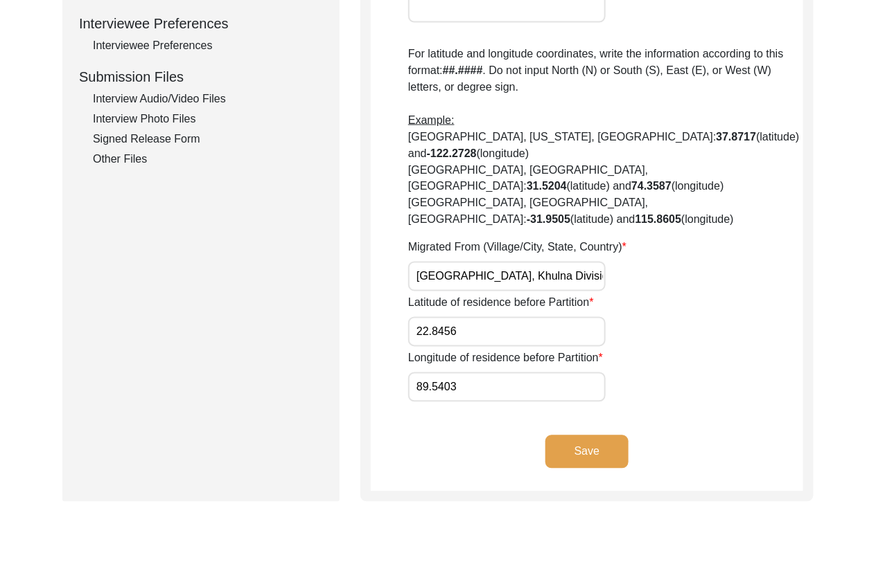
click at [619, 436] on button "Save" at bounding box center [586, 452] width 83 height 33
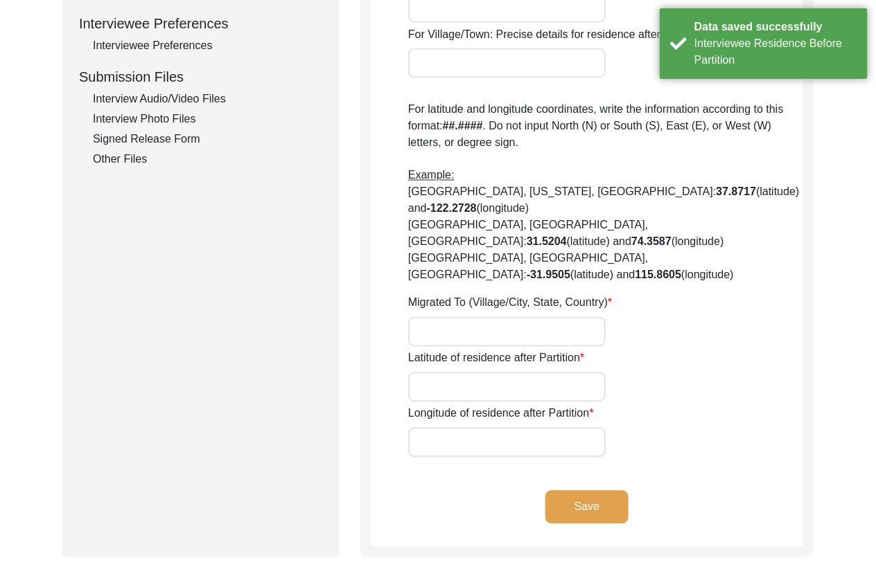
type input "Yes"
type input "Gosaba"
type input "South 24 Parganas"
type input "[GEOGRAPHIC_DATA]"
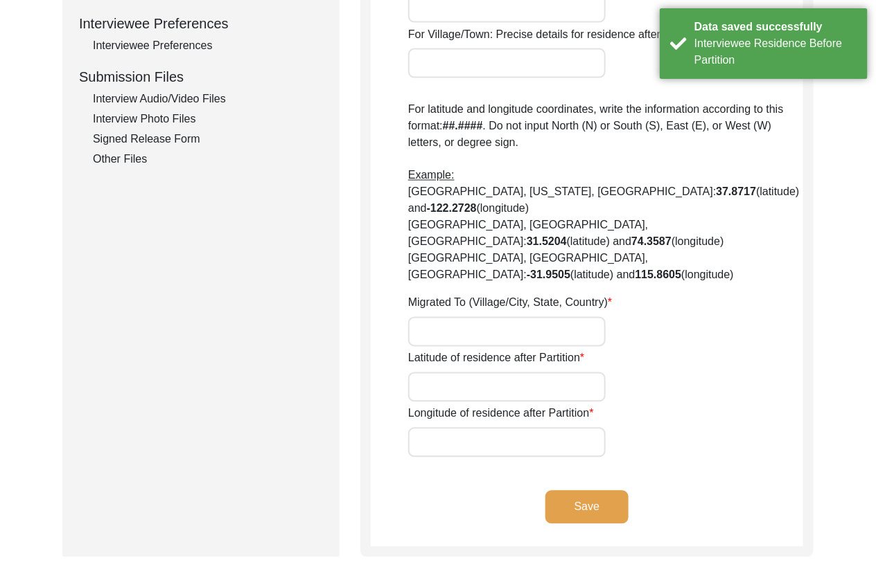
type input "743370"
type input "Canning"
type input "Gosaba, [GEOGRAPHIC_DATA], [GEOGRAPHIC_DATA]"
type input "22.1652"
type input "88.8079"
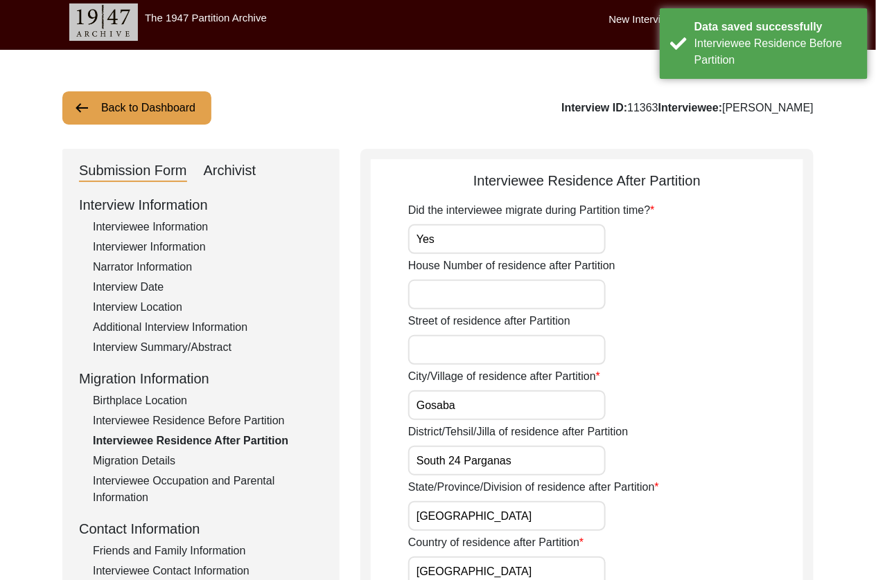
scroll to position [0, 0]
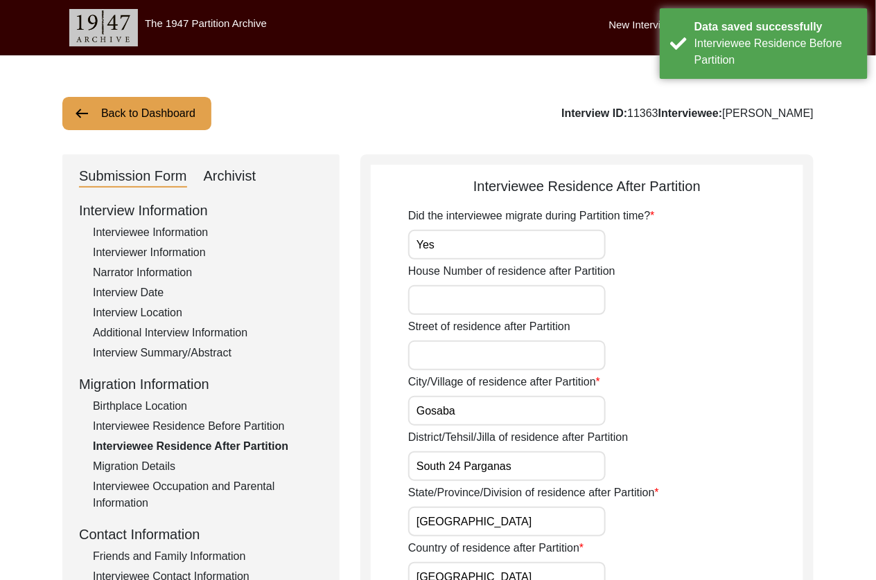
click at [561, 252] on input "Yes" at bounding box center [506, 245] width 197 height 30
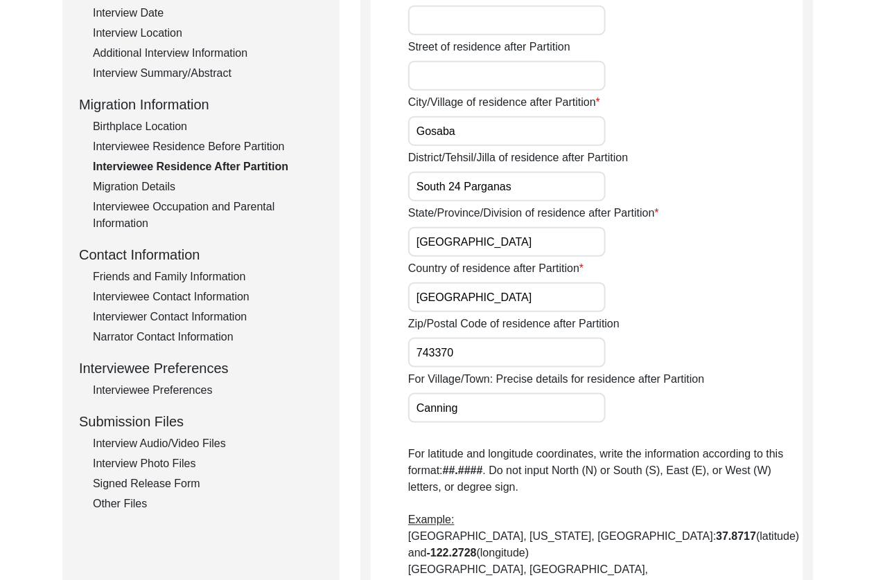
scroll to position [284, 0]
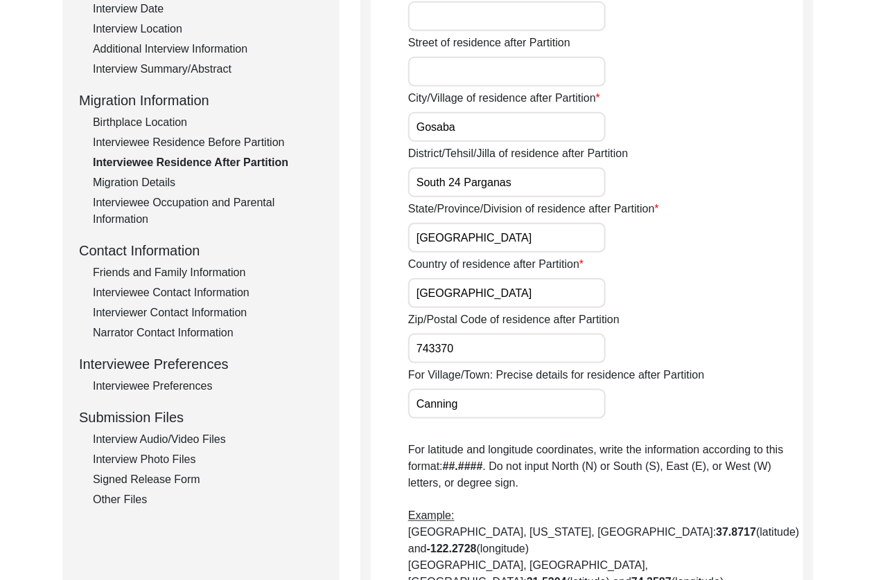
click at [190, 386] on div "Interviewee Preferences" at bounding box center [208, 386] width 230 height 17
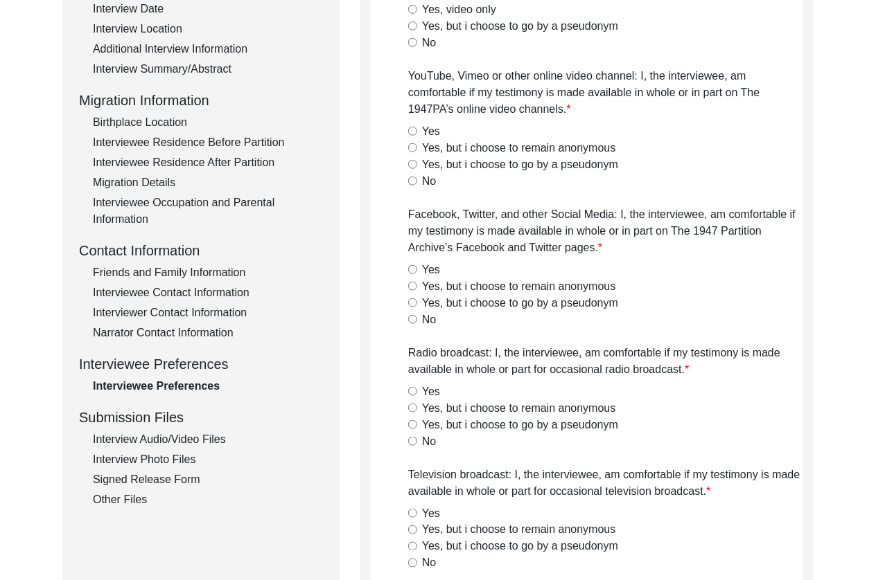
radio input "true"
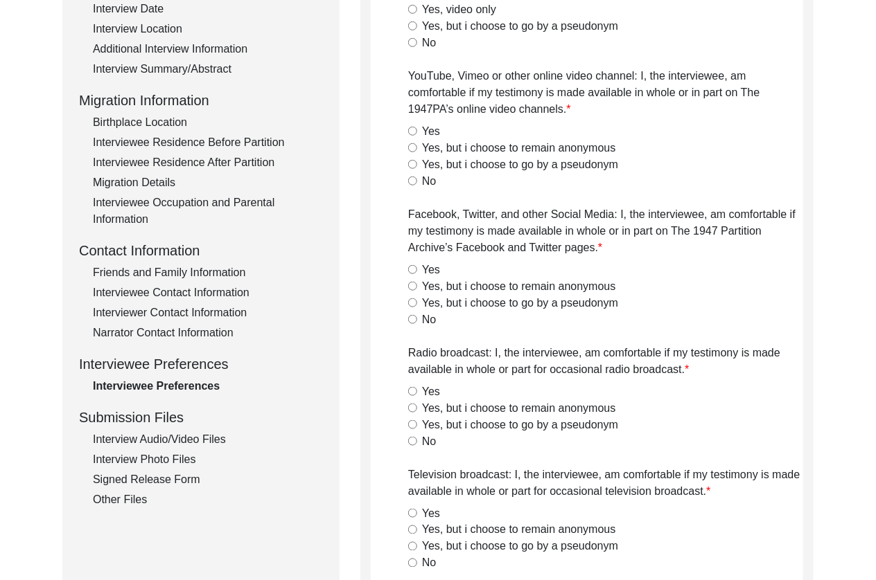
radio input "true"
click at [182, 294] on div "Interviewee Contact Information" at bounding box center [208, 293] width 230 height 17
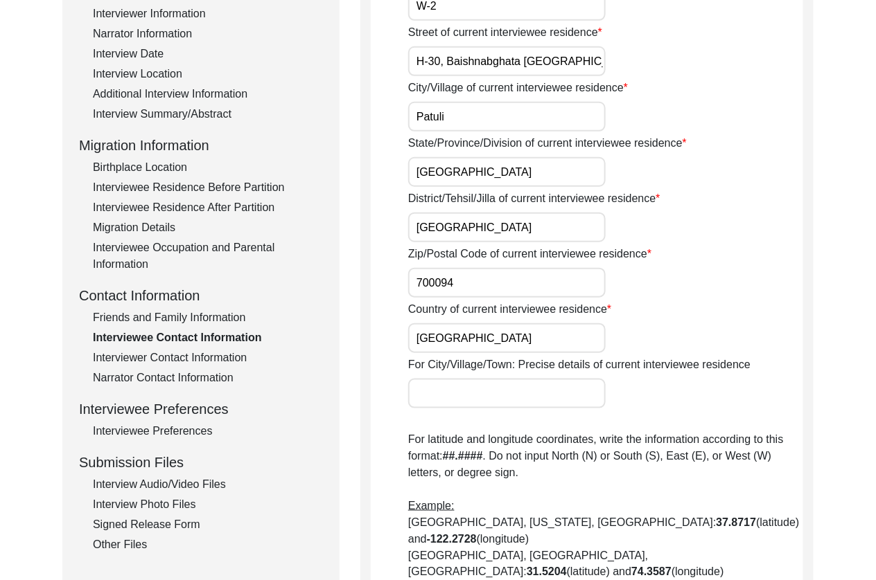
scroll to position [233, 0]
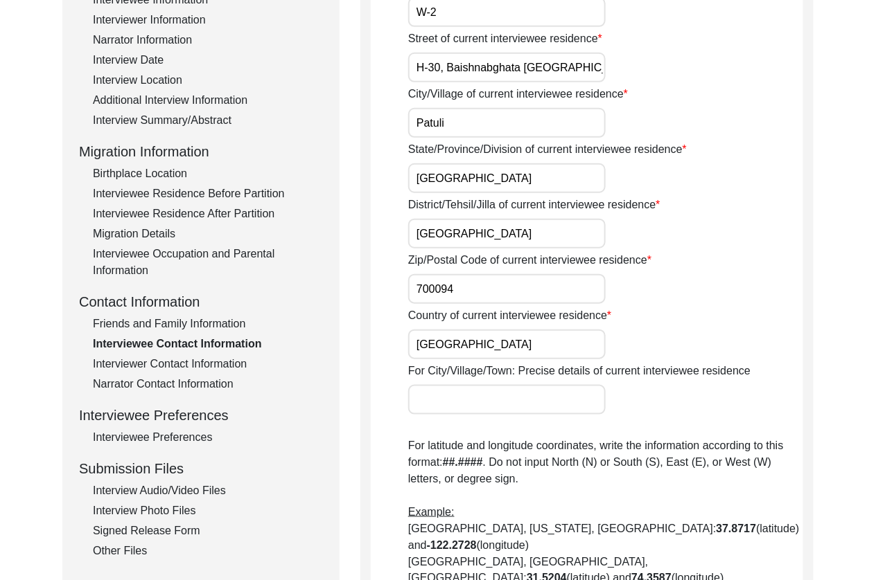
click at [177, 366] on div "Interviewer Contact Information" at bounding box center [208, 364] width 230 height 17
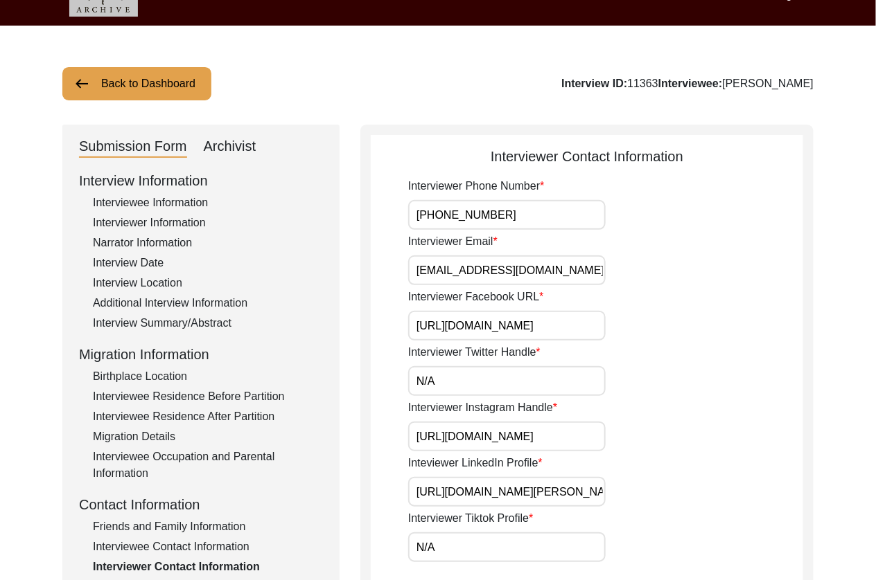
scroll to position [24, 0]
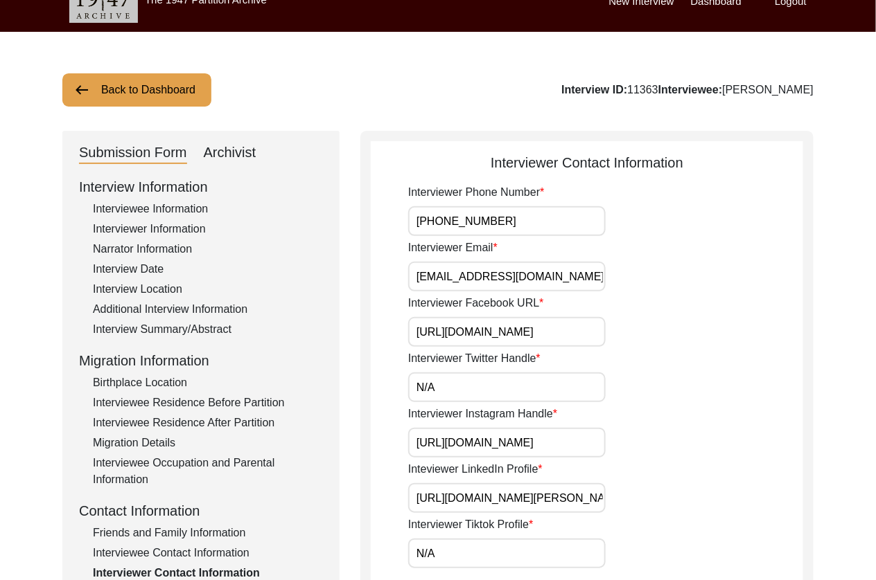
click at [555, 224] on input "[PHONE_NUMBER]" at bounding box center [506, 221] width 197 height 30
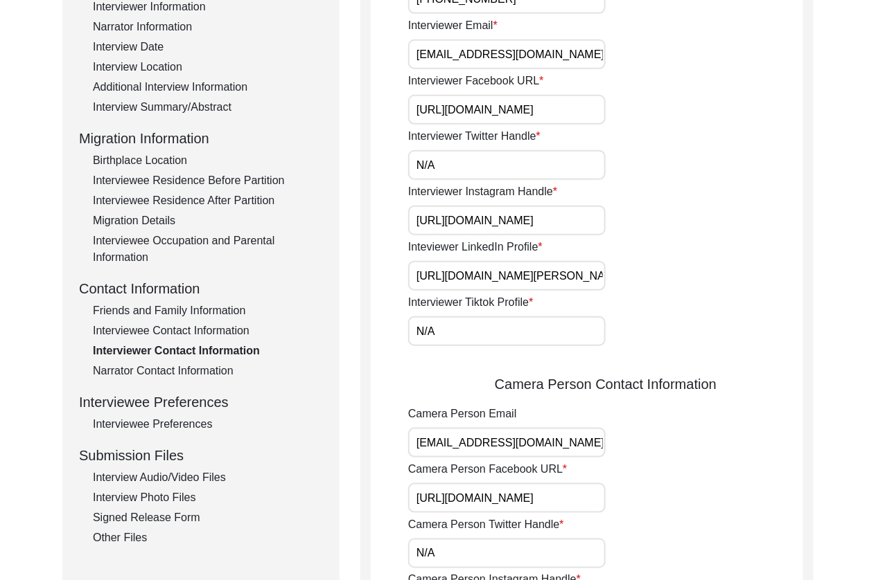
scroll to position [82, 0]
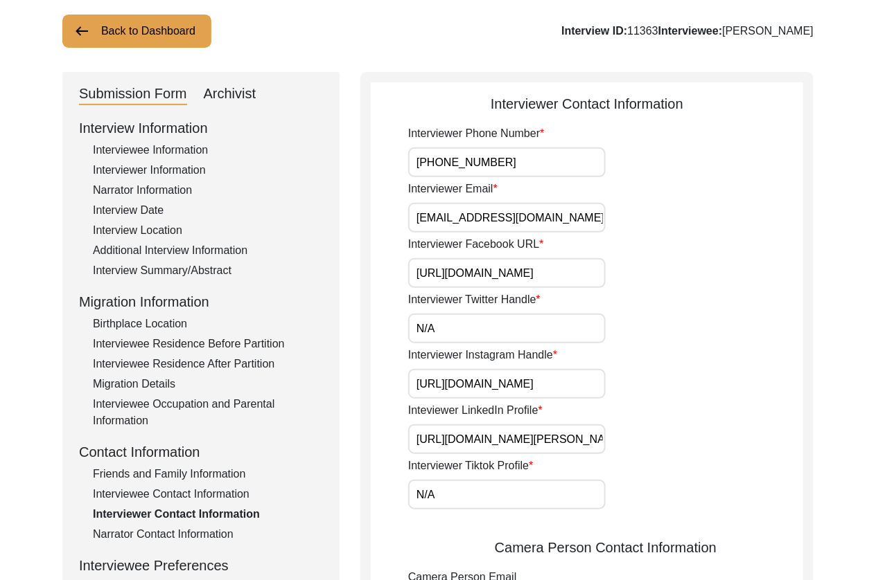
drag, startPoint x: 549, startPoint y: 159, endPoint x: 363, endPoint y: 165, distance: 185.7
click at [363, 165] on div "Interviewer Contact Information Interviewer Phone Number [PHONE_NUMBER] Intervi…" at bounding box center [586, 563] width 453 height 982
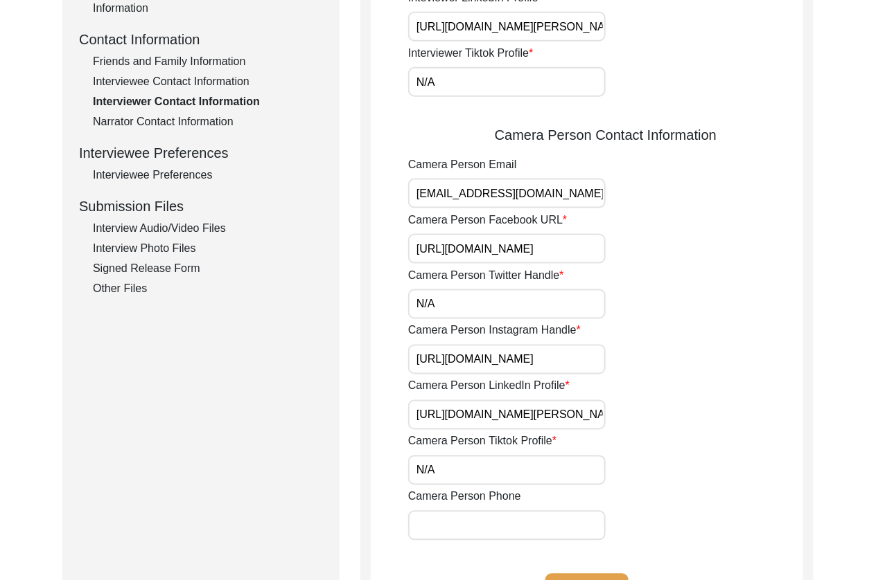
scroll to position [605, 0]
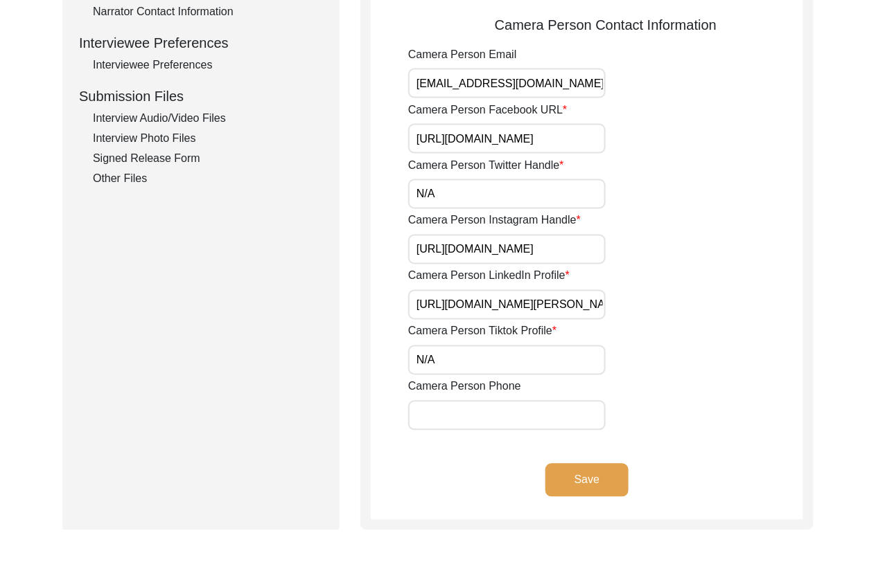
click at [513, 405] on input "Camera Person Phone" at bounding box center [506, 416] width 197 height 30
paste input "[PHONE_NUMBER]"
type input "[PHONE_NUMBER]"
drag, startPoint x: 565, startPoint y: 478, endPoint x: 542, endPoint y: 473, distance: 23.4
click at [565, 478] on button "Save" at bounding box center [586, 480] width 83 height 33
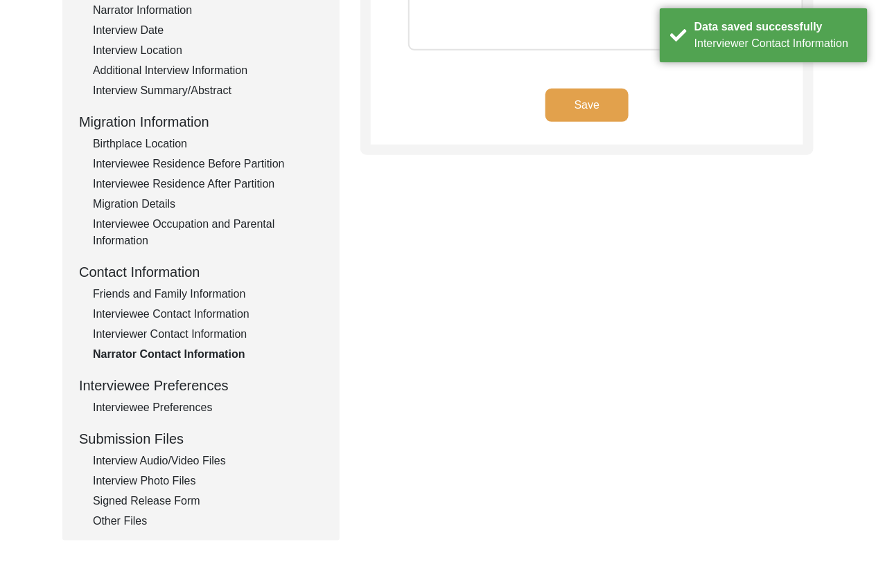
scroll to position [0, 0]
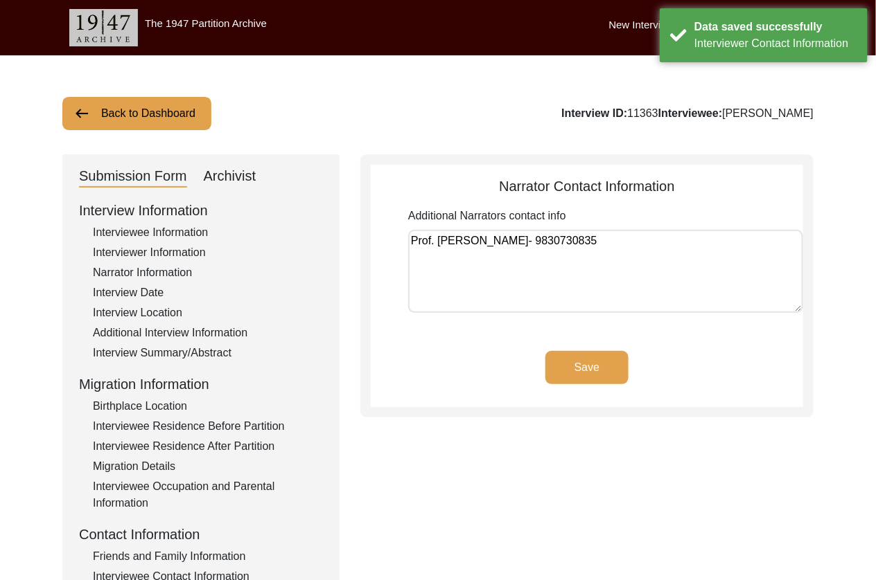
click at [664, 246] on textarea "Prof. [PERSON_NAME]- 9830730835" at bounding box center [605, 271] width 395 height 83
click at [539, 238] on textarea "Prof. [PERSON_NAME]- 9830730835" at bounding box center [605, 271] width 395 height 83
click at [648, 241] on textarea "Prof. [PERSON_NAME] - 9830730835" at bounding box center [605, 271] width 395 height 83
type textarea "Prof. [PERSON_NAME] - 9830730835"
click at [605, 367] on button "Save" at bounding box center [586, 367] width 83 height 33
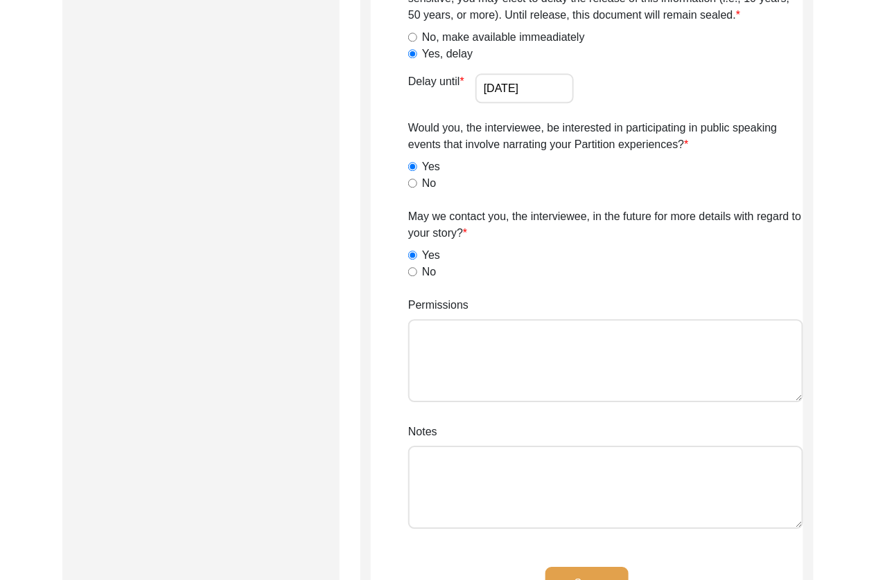
scroll to position [1022, 0]
click at [492, 344] on textarea "Permissions" at bounding box center [605, 360] width 395 height 83
paste textarea "No to all but yes to video and transcript, public speaking, and future contact;…"
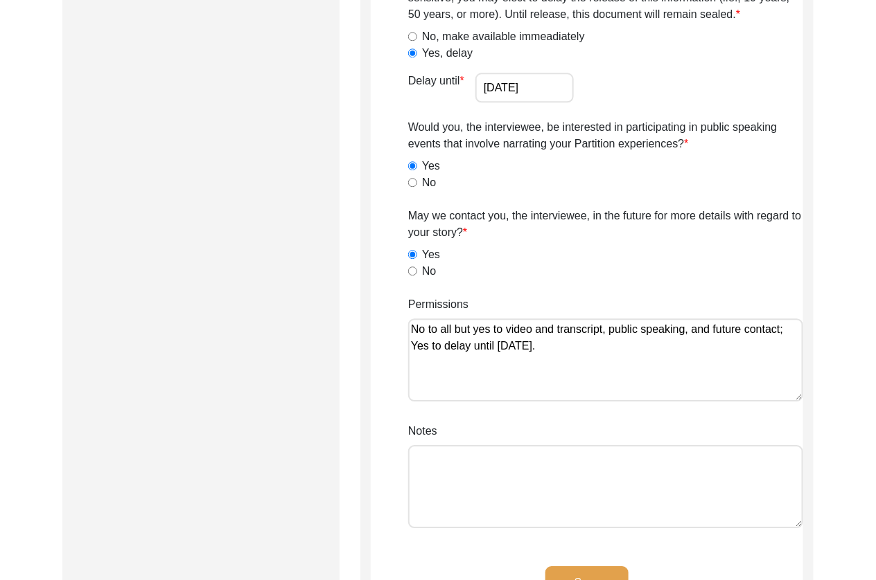
type textarea "No to all but yes to video and transcript, public speaking, and future contact;…"
type textarea "Lilly Q on [DATE]."
drag, startPoint x: 614, startPoint y: 460, endPoint x: 254, endPoint y: 461, distance: 359.5
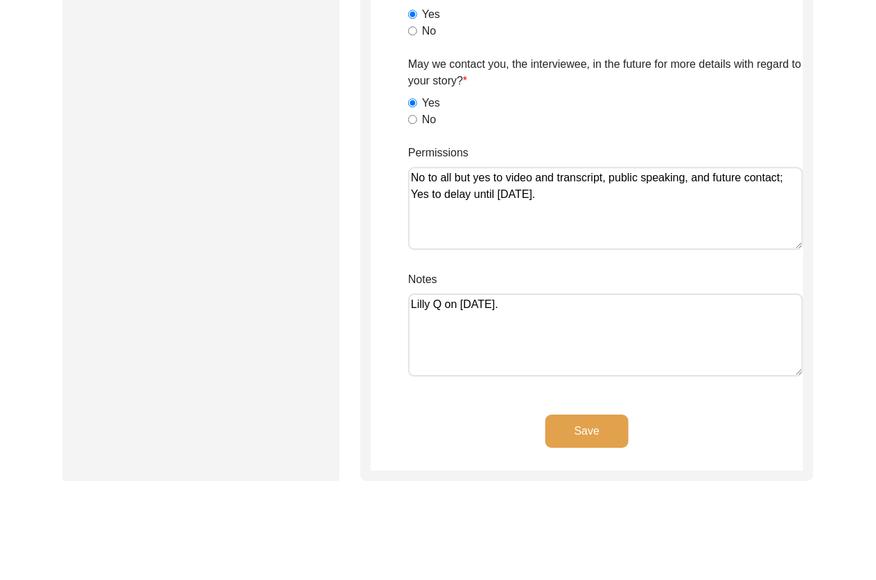
click at [574, 425] on button "Save" at bounding box center [586, 431] width 83 height 33
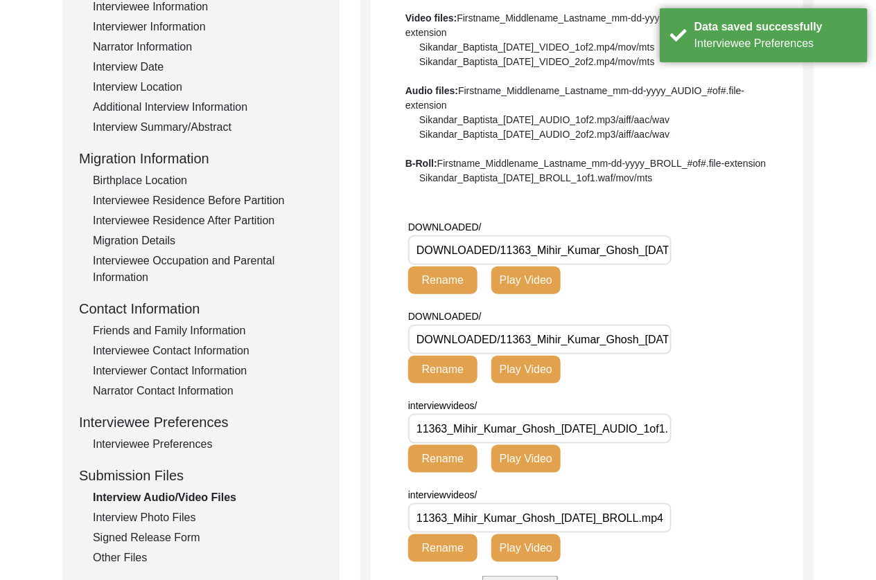
scroll to position [170, 0]
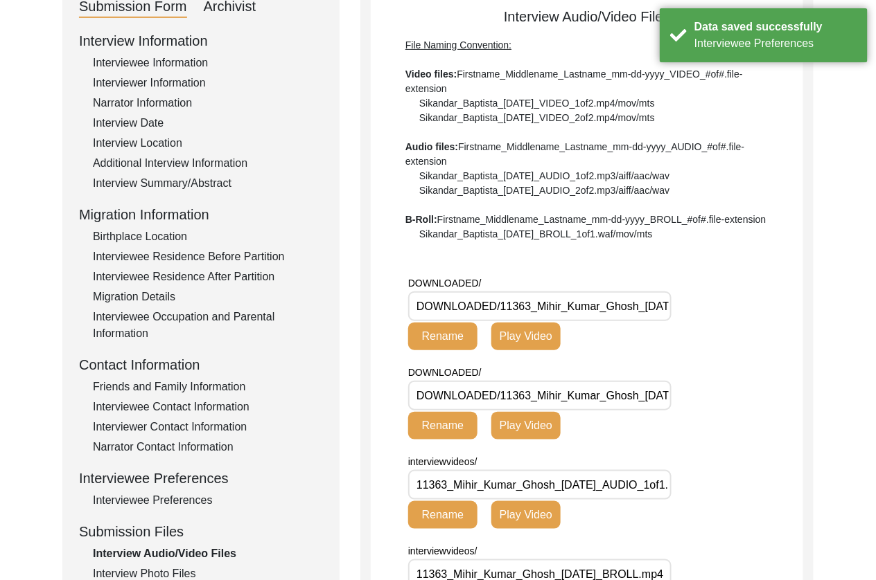
click at [605, 303] on input "DOWNLOADED/11363_Mihir_Kumar_Ghosh_[DATE]_AUDIO_1of1.mp3" at bounding box center [539, 307] width 263 height 30
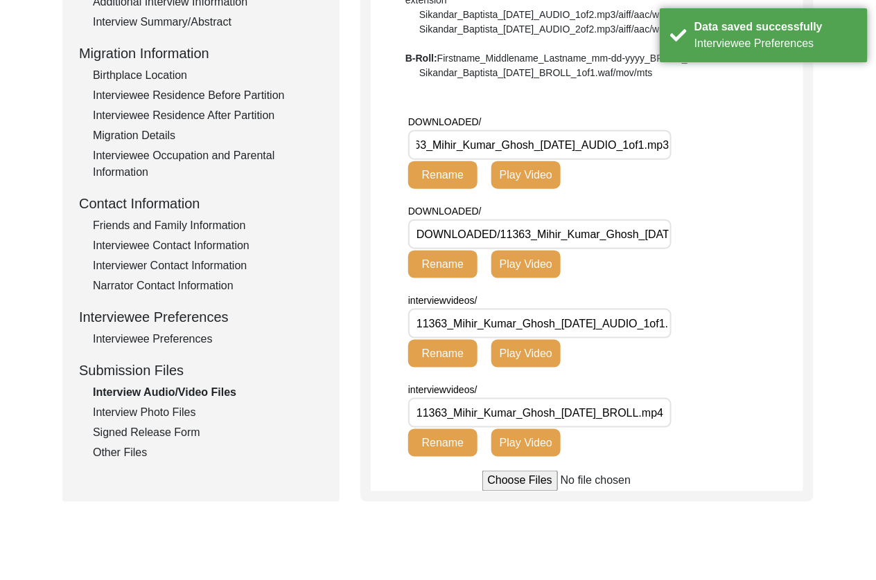
scroll to position [450, 0]
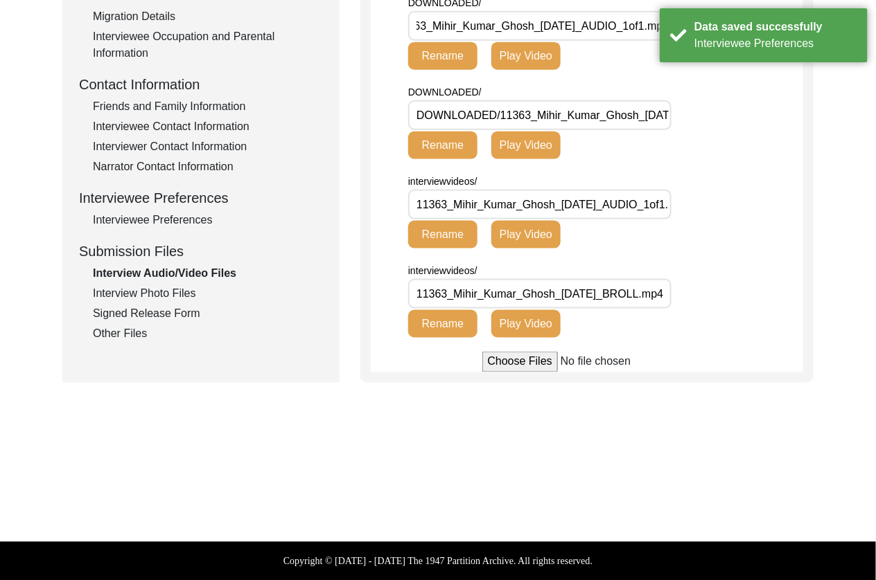
click at [133, 299] on div "Interview Photo Files" at bounding box center [208, 293] width 230 height 17
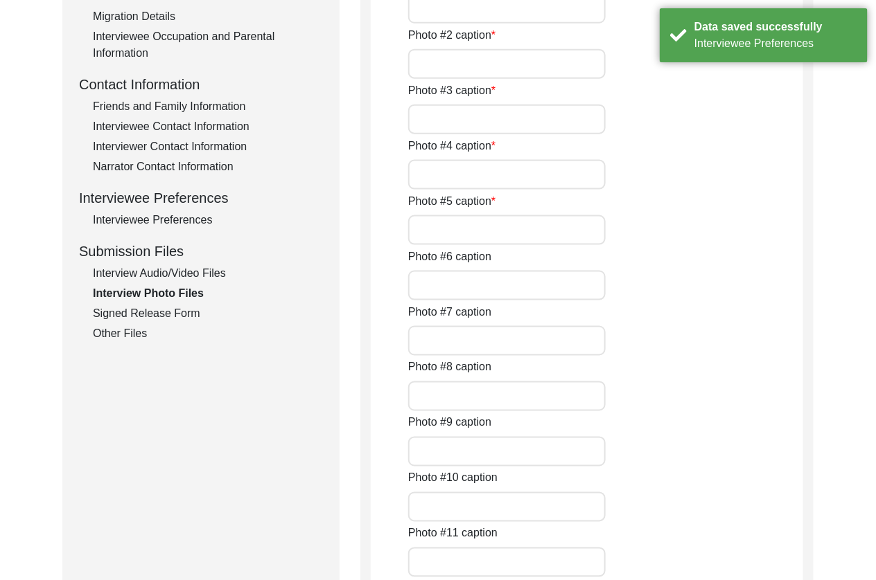
type input "[PERSON_NAME] posing after the interview"
type input "[PERSON_NAME] and his brother [PERSON_NAME]"
type input "[PERSON_NAME]'s son, daughter-in-law, and grandchildren"
type input "A family photograph of [PERSON_NAME] with his brother, sister-in-law, and [PERS…"
type input "[PERSON_NAME] and his granddaughter"
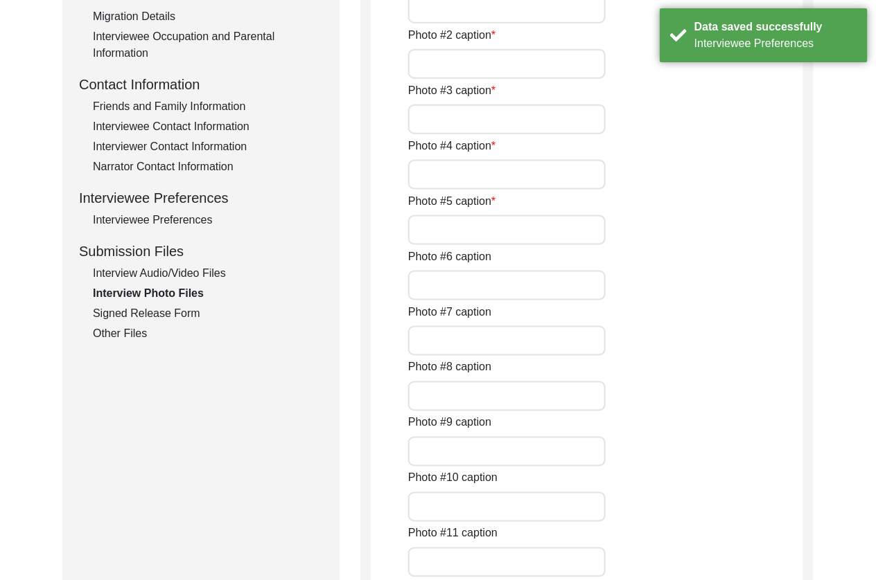
type input "0of5"
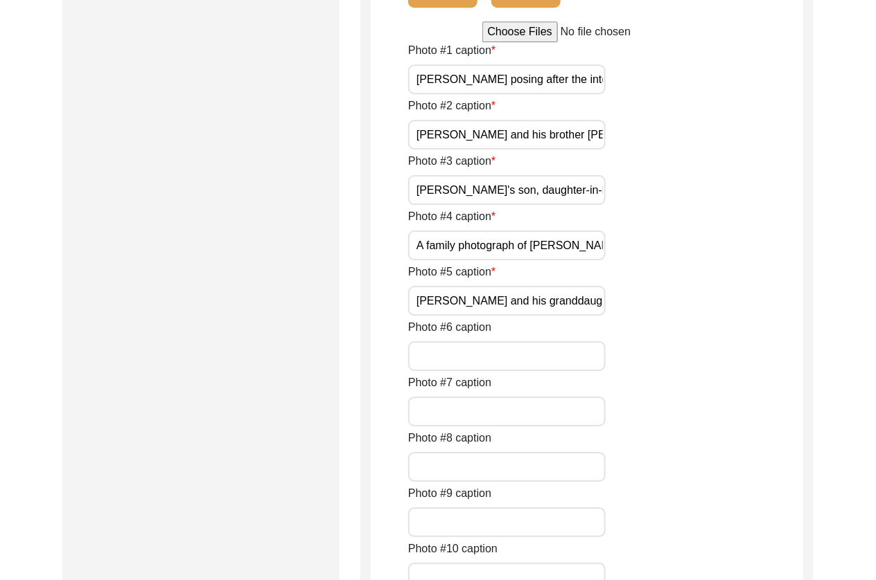
scroll to position [1264, 0]
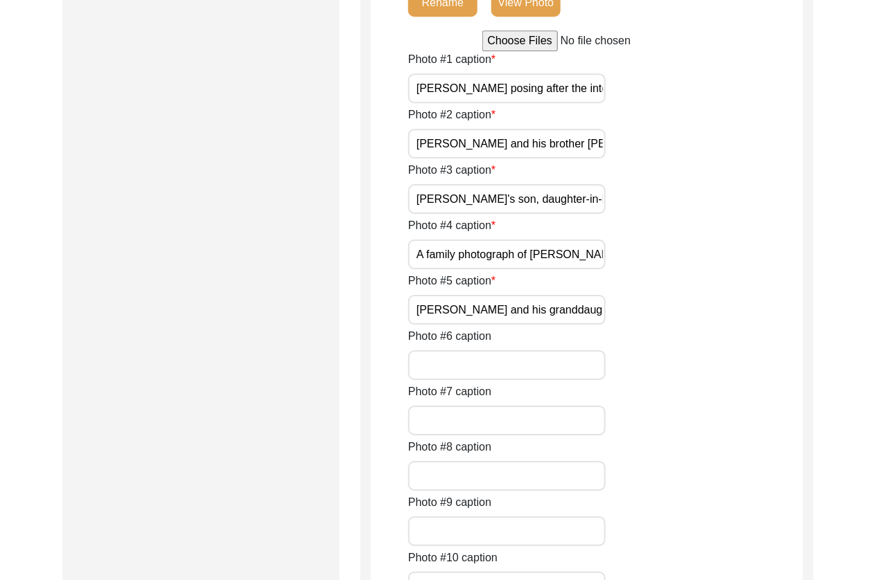
click at [589, 95] on input "[PERSON_NAME] posing after the interview" at bounding box center [506, 88] width 197 height 30
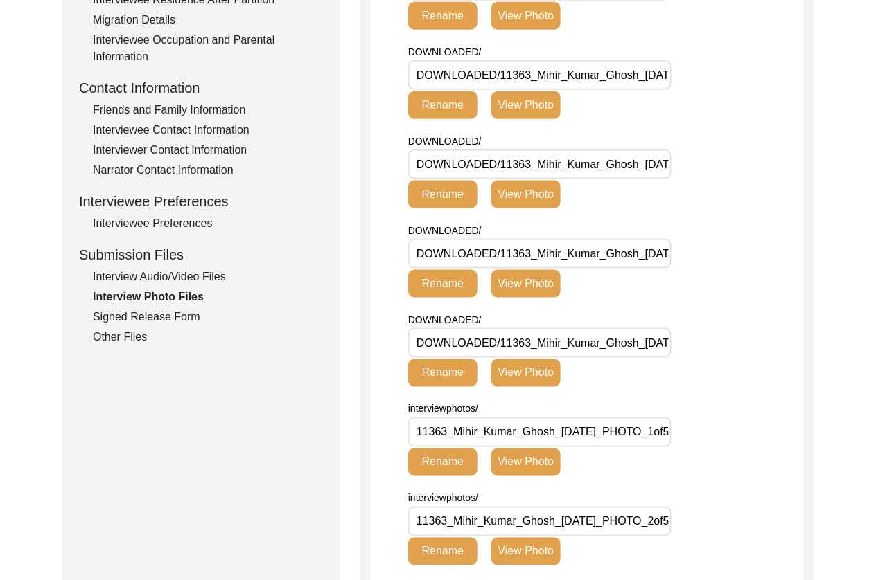
scroll to position [0, 0]
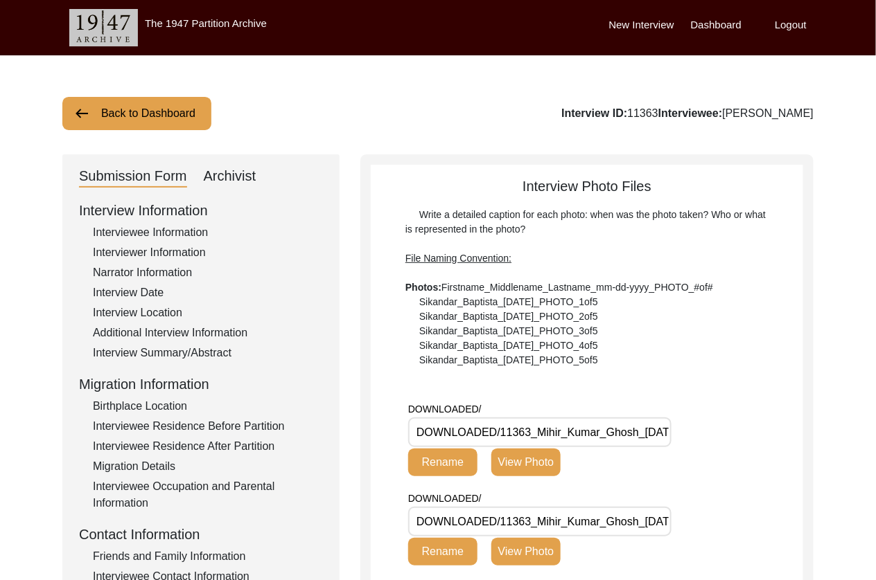
click at [536, 475] on button "View Photo" at bounding box center [525, 463] width 69 height 28
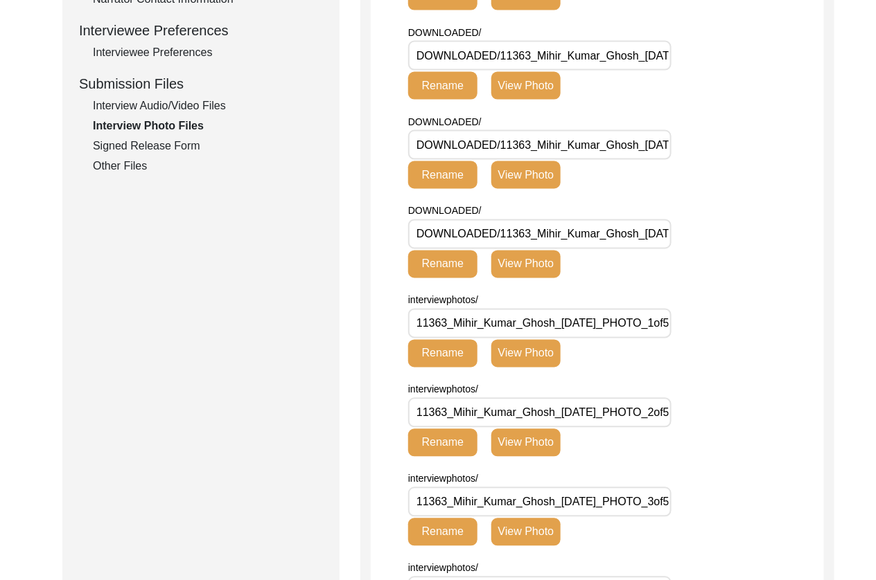
scroll to position [648, 0]
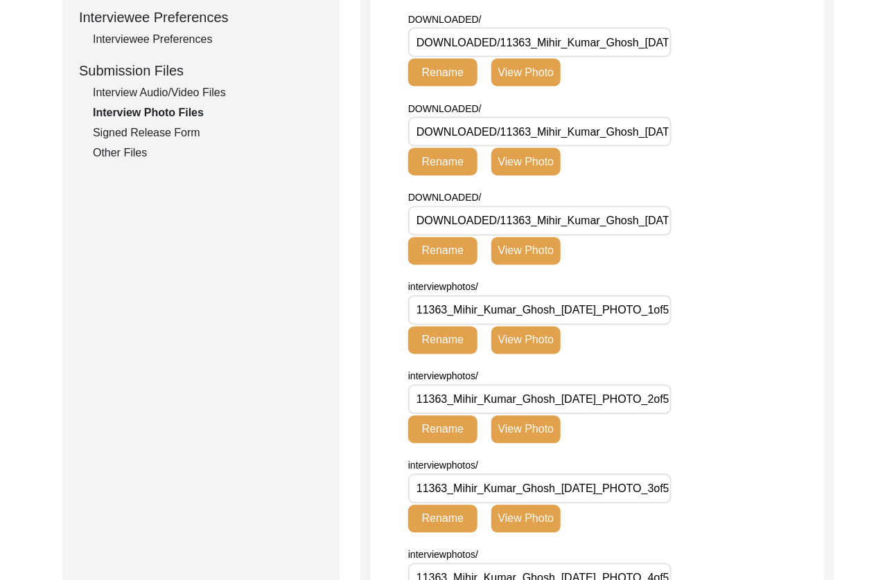
scroll to position [574, 0]
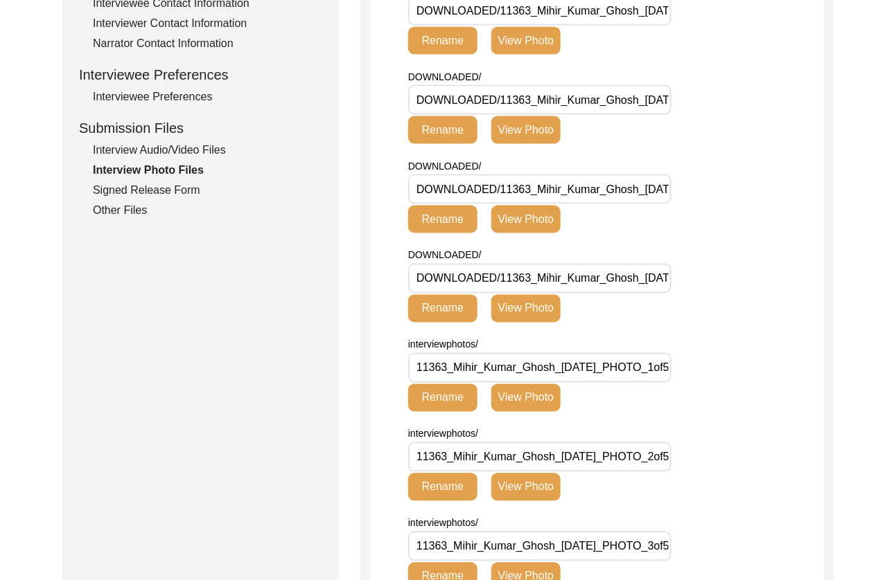
click at [542, 144] on button "View Photo" at bounding box center [525, 130] width 69 height 28
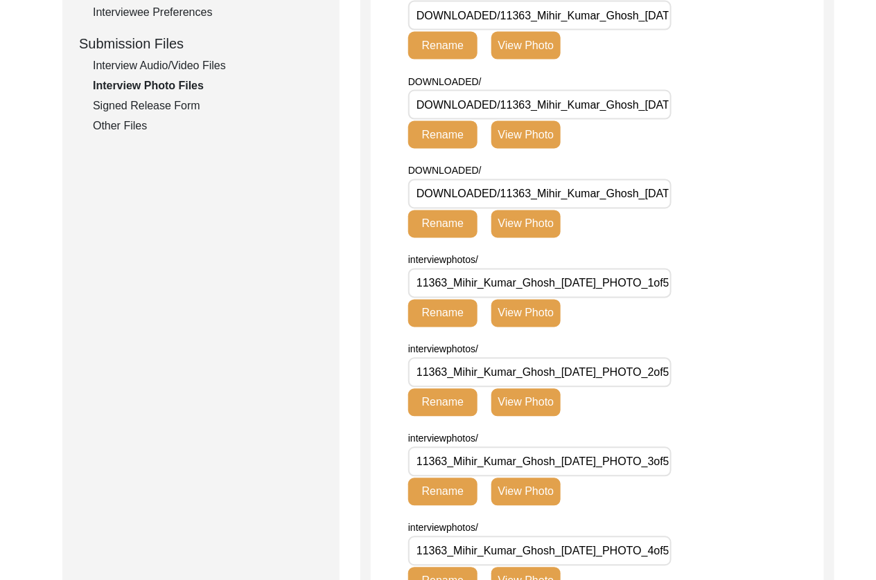
scroll to position [743, 0]
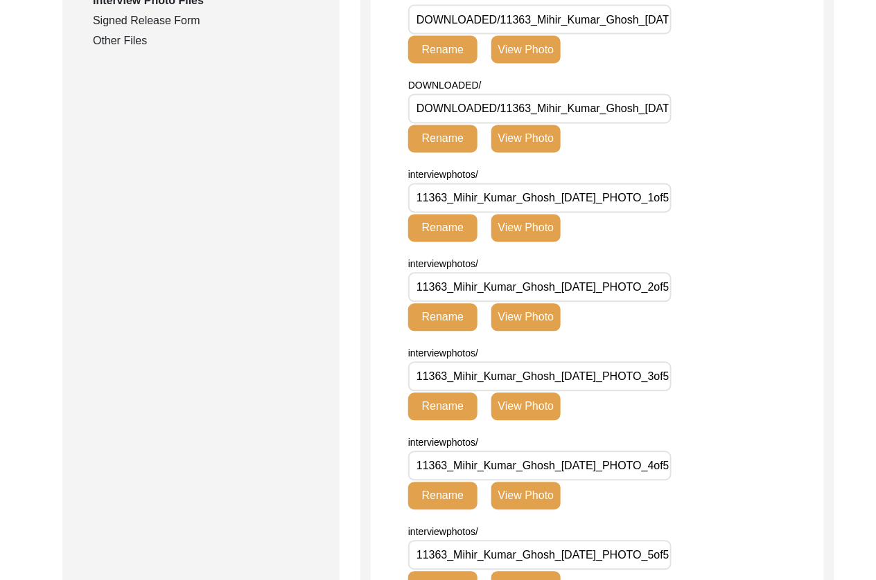
click at [533, 64] on button "View Photo" at bounding box center [525, 50] width 69 height 28
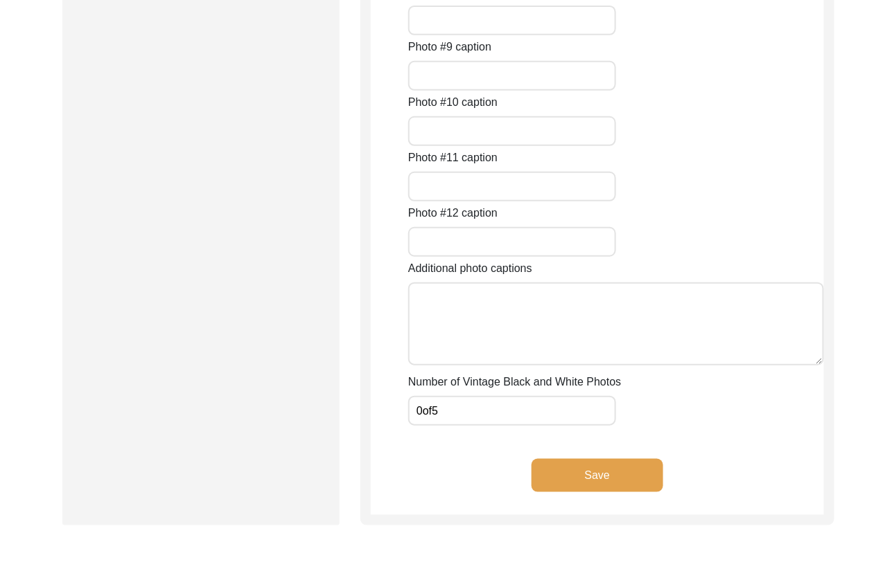
scroll to position [1517, 0]
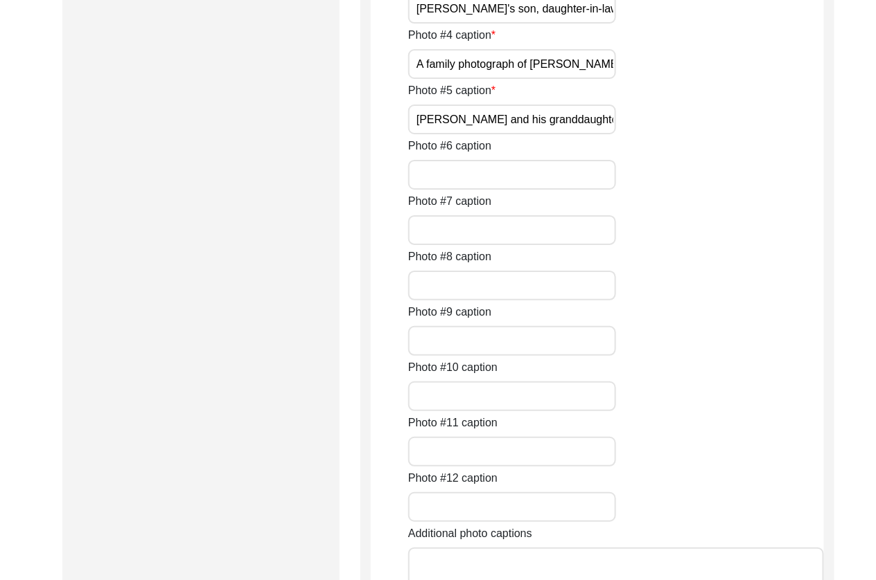
click at [584, 24] on input "[PERSON_NAME]'s son, daughter-in-law, and grandchildren" at bounding box center [512, 9] width 208 height 30
click at [578, 79] on input "A family photograph of [PERSON_NAME] with his brother, sister-in-law, and [PERS…" at bounding box center [512, 64] width 208 height 30
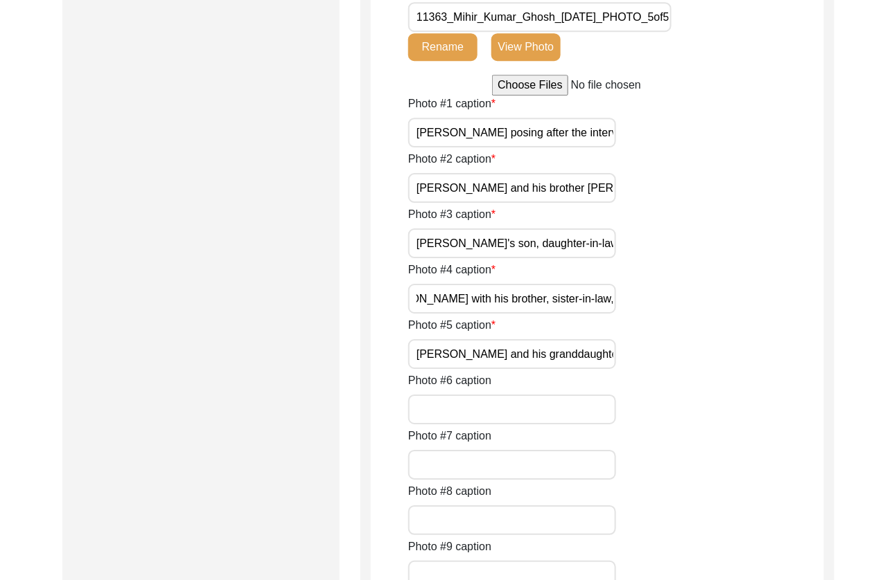
scroll to position [1246, 0]
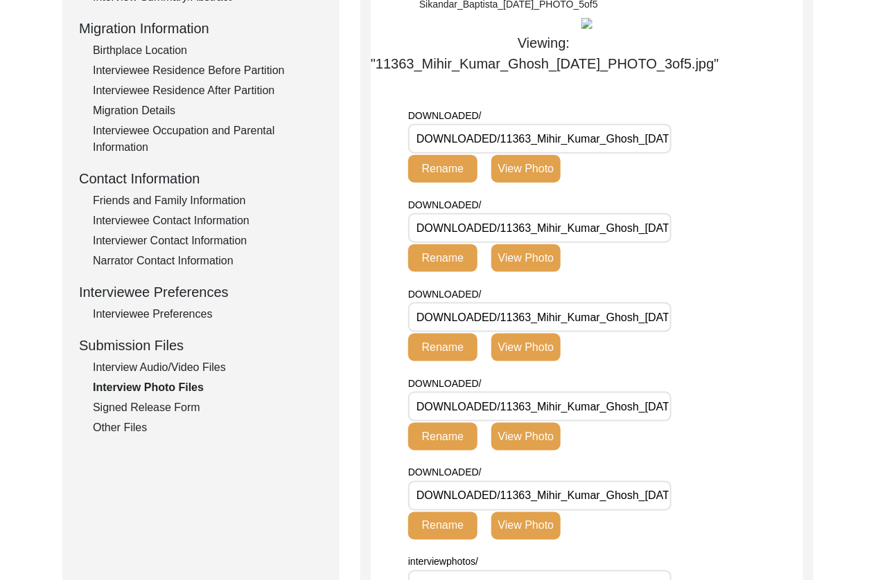
scroll to position [452, 0]
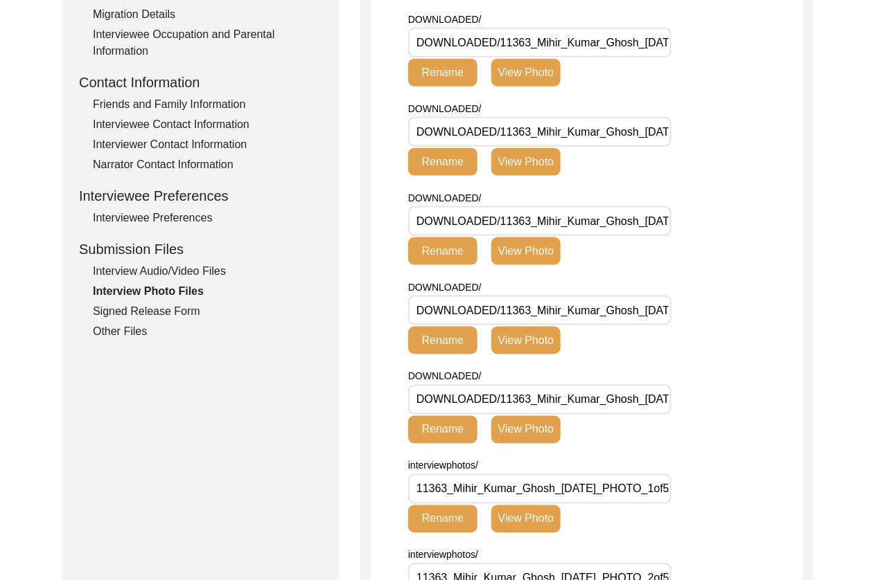
click at [537, 344] on button "View Photo" at bounding box center [525, 341] width 69 height 28
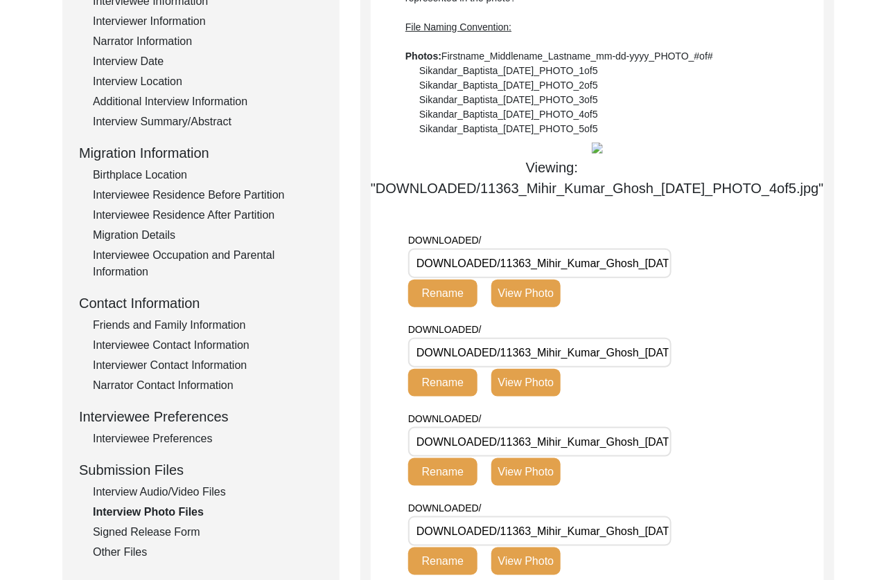
scroll to position [0, 0]
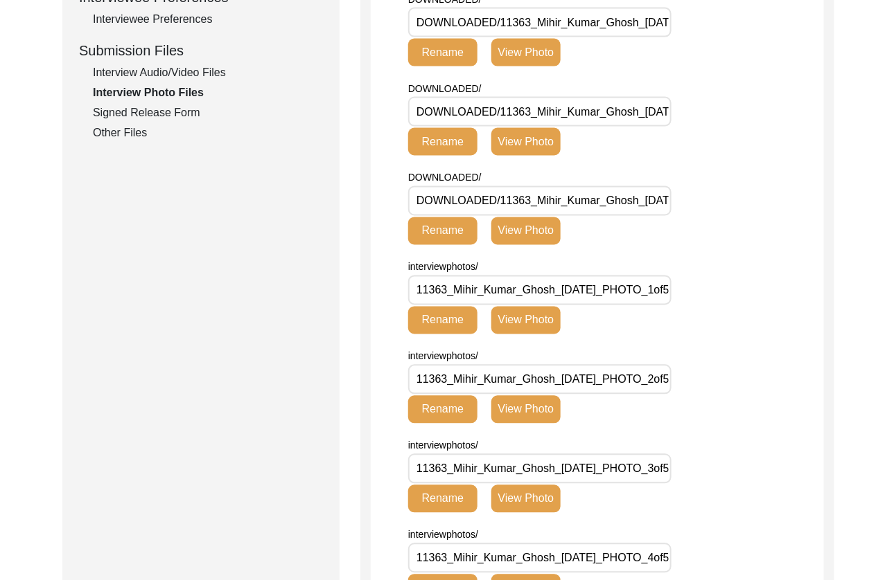
click at [555, 245] on button "View Photo" at bounding box center [525, 232] width 69 height 28
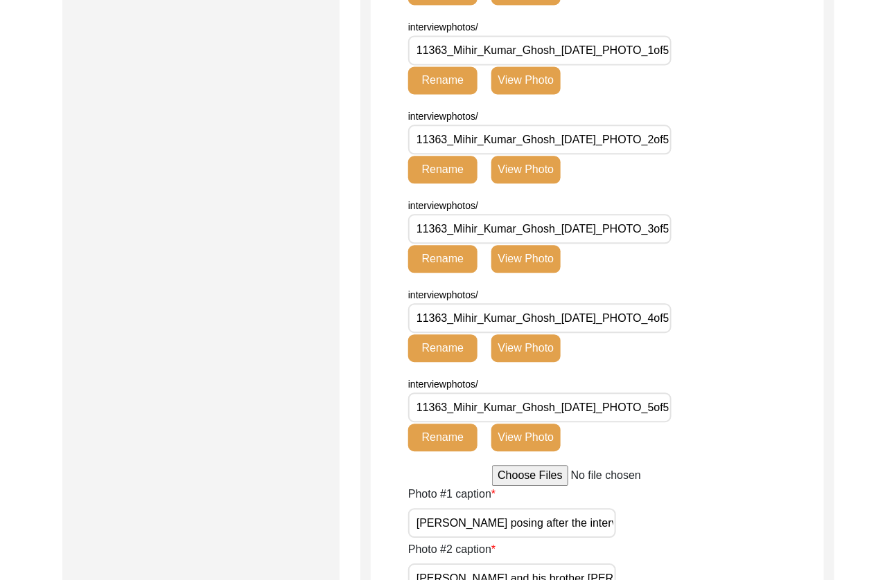
scroll to position [991, 0]
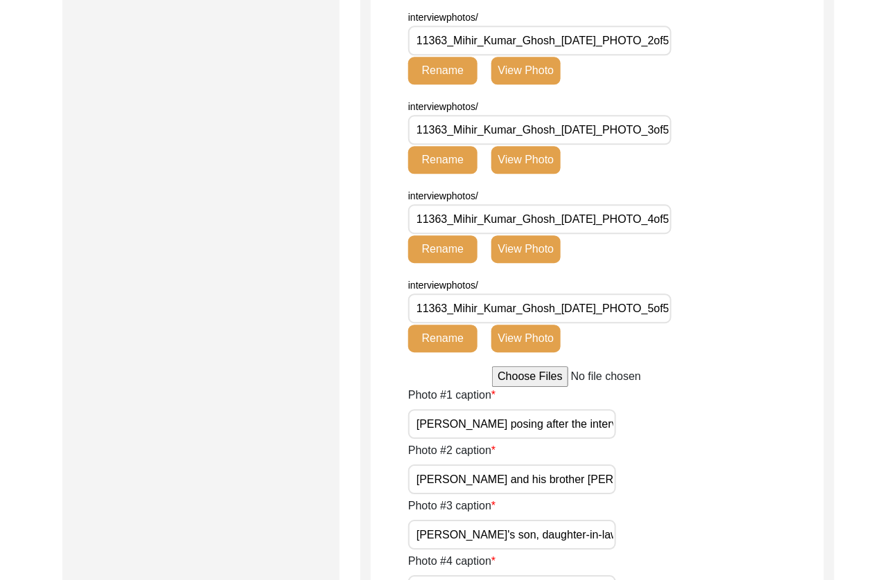
click at [537, 85] on button "View Photo" at bounding box center [525, 71] width 69 height 28
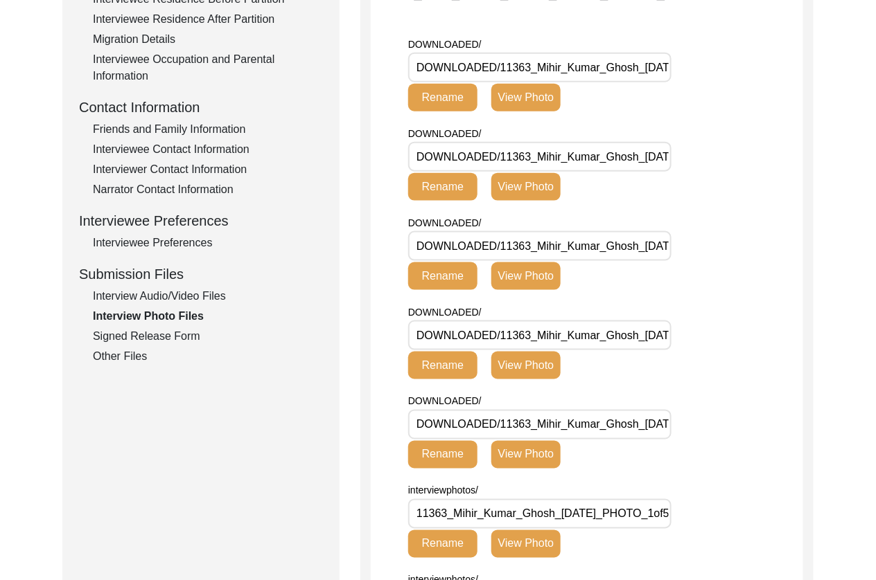
scroll to position [429, 0]
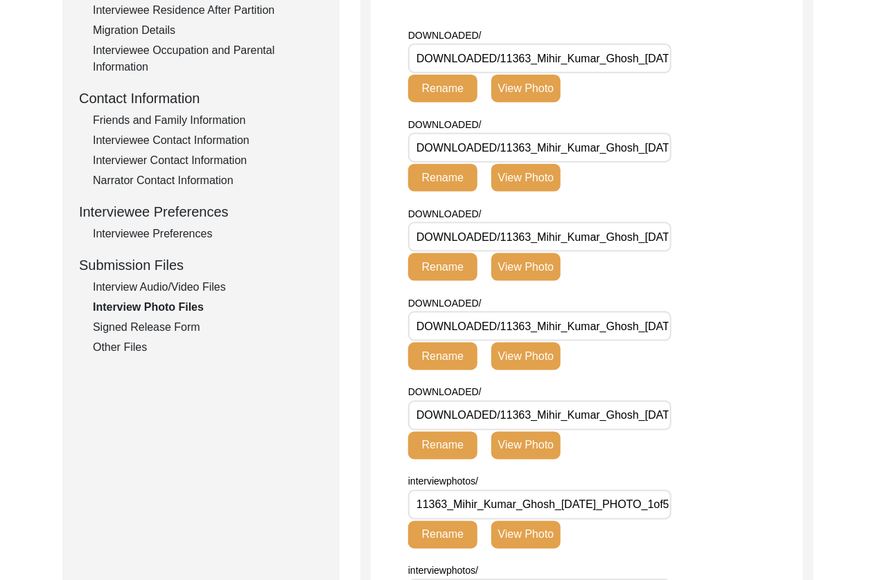
click at [549, 449] on button "View Photo" at bounding box center [525, 446] width 69 height 28
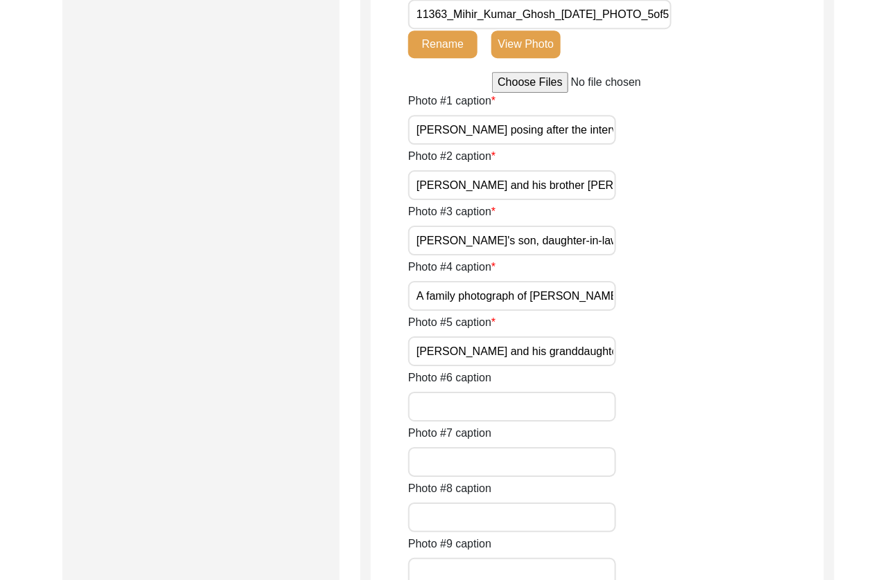
scroll to position [1412, 0]
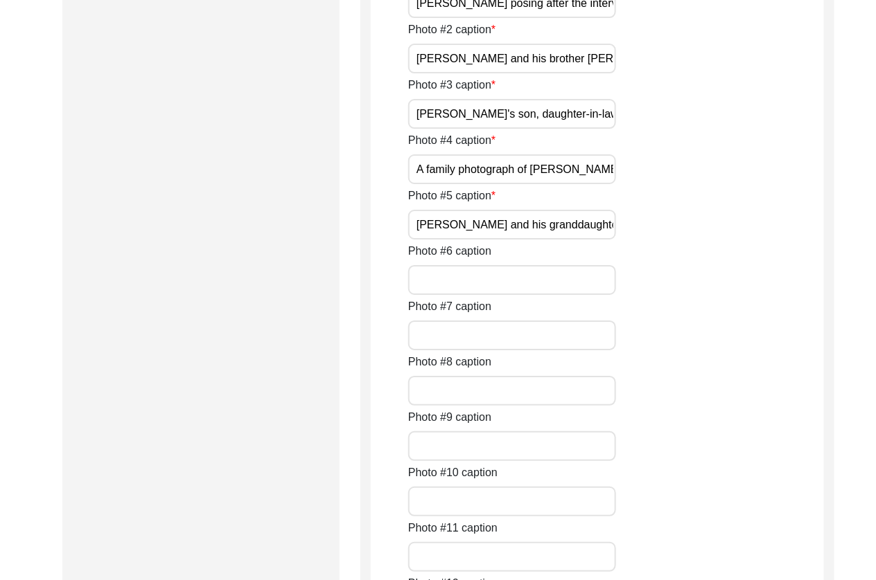
drag, startPoint x: 34, startPoint y: 401, endPoint x: 5, endPoint y: 408, distance: 29.9
click at [516, 73] on input "[PERSON_NAME] and his brother [PERSON_NAME]" at bounding box center [512, 59] width 208 height 30
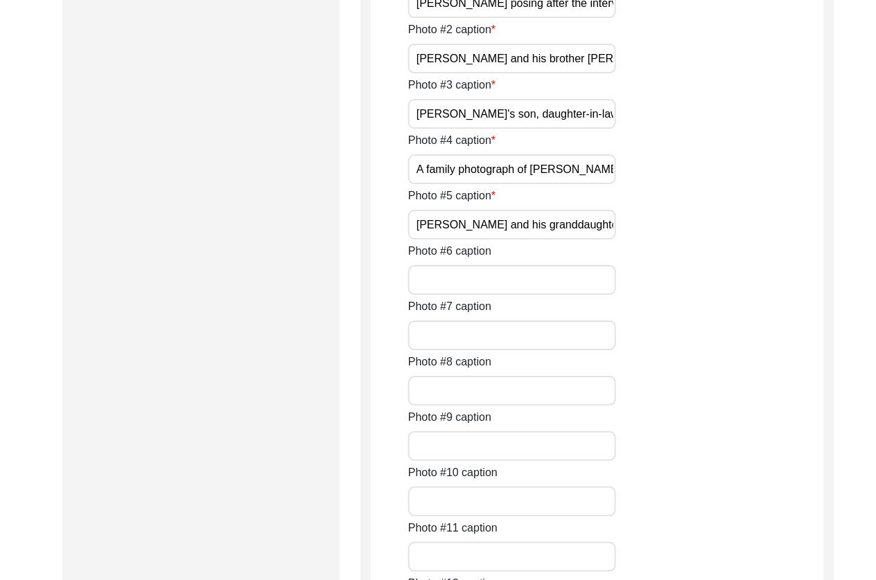
drag, startPoint x: 441, startPoint y: 301, endPoint x: 384, endPoint y: 301, distance: 56.1
click at [592, 18] on input "[PERSON_NAME] posing after the interview" at bounding box center [512, 3] width 208 height 30
type input "[PERSON_NAME] posing after the interview"
drag, startPoint x: 441, startPoint y: 359, endPoint x: 393, endPoint y: 357, distance: 48.5
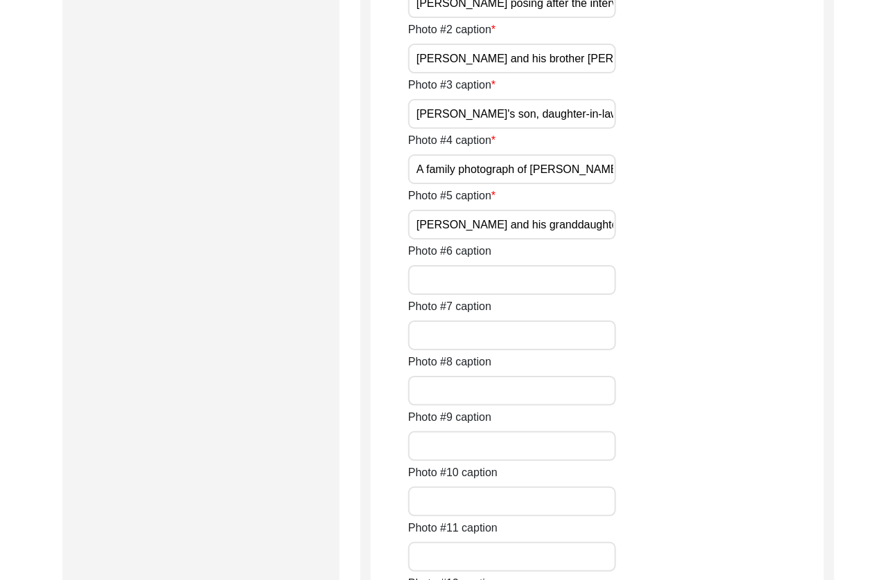
click at [542, 73] on input "[PERSON_NAME] and his brother [PERSON_NAME]" at bounding box center [512, 59] width 208 height 30
type input "[PERSON_NAME] and his brother [PERSON_NAME]"
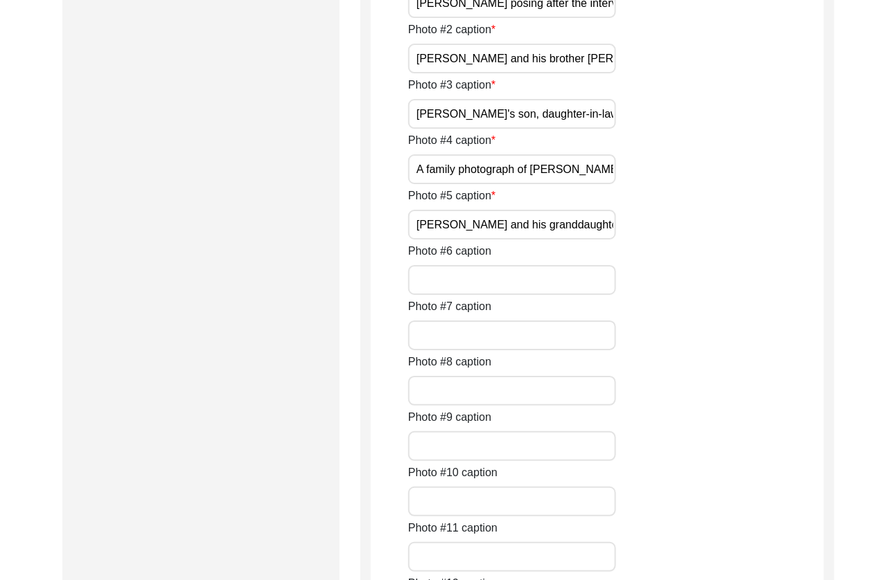
click at [487, 129] on input "[PERSON_NAME]'s son, daughter-in-law, and grandchildren" at bounding box center [512, 114] width 208 height 30
drag, startPoint x: 441, startPoint y: 415, endPoint x: 406, endPoint y: 414, distance: 34.7
click at [540, 129] on input "[PERSON_NAME] son, daughter-in-law, and grandchildren" at bounding box center [512, 114] width 208 height 30
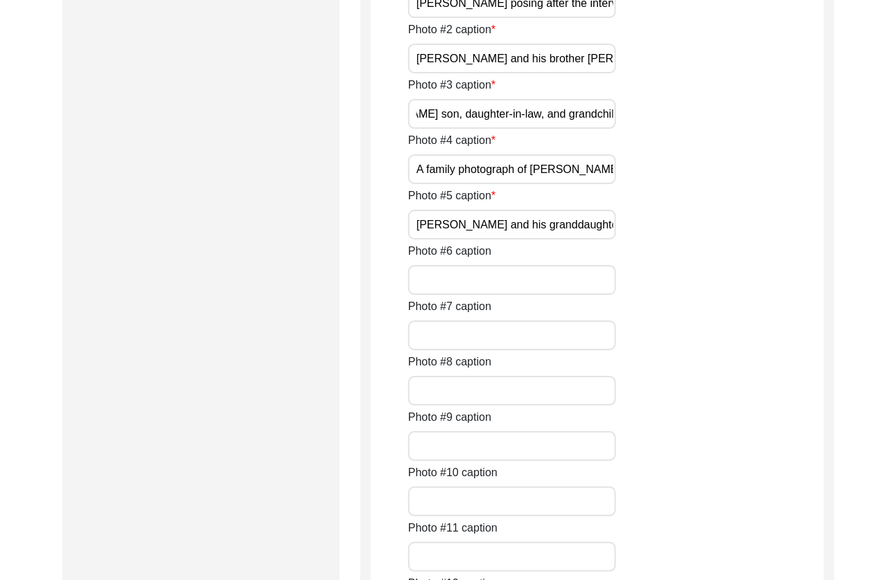
drag, startPoint x: 600, startPoint y: 412, endPoint x: 602, endPoint y: 421, distance: 9.2
click at [600, 129] on input "[PERSON_NAME] son, daughter-in-law, and grandchildren" at bounding box center [512, 114] width 208 height 30
type input "[PERSON_NAME] son, daughter-in-law, and grandchildren"
click at [462, 184] on input "A family photograph of [PERSON_NAME] with his brother, sister-in-law, and [PERS…" at bounding box center [512, 169] width 208 height 30
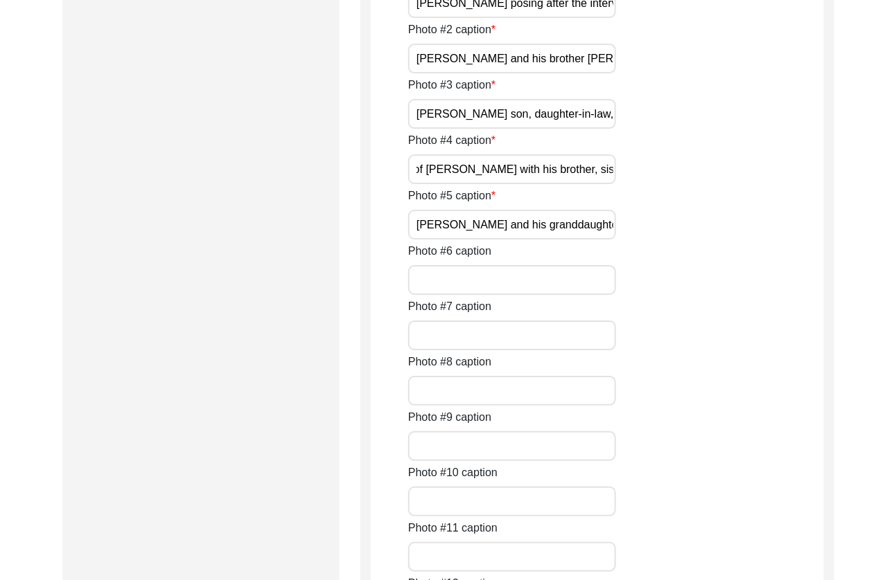
click at [449, 184] on input "A family photograph of [PERSON_NAME] with his brother, sister-in-law, and [PERS…" at bounding box center [512, 169] width 208 height 30
click at [603, 184] on input "A family photograph of [PERSON_NAME] with his brother, sister-in-law, and nieces" at bounding box center [512, 169] width 208 height 30
type input "A family photograph of [PERSON_NAME] with his brother, sister-in-law, and nieces"
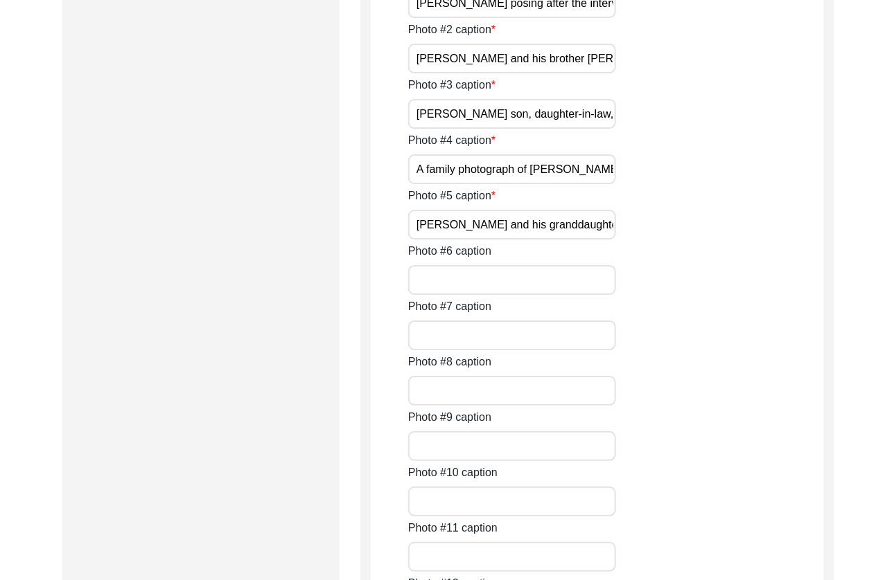
click at [434, 240] on input "[PERSON_NAME] and his granddaughter" at bounding box center [512, 225] width 208 height 30
click at [443, 240] on input "[PERSON_NAME] and his granddaughter" at bounding box center [512, 225] width 208 height 30
click at [590, 240] on input "[PERSON_NAME] and his granddaughter" at bounding box center [512, 225] width 208 height 30
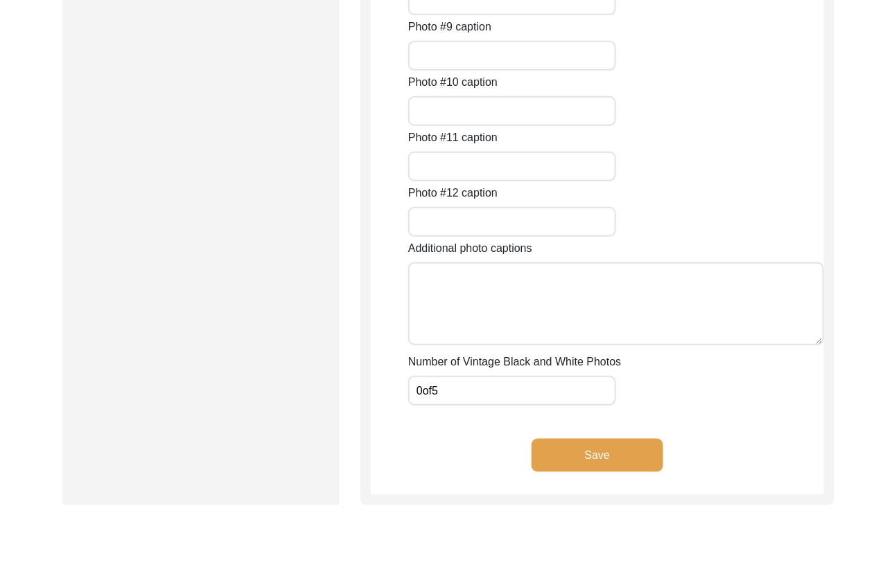
scroll to position [2224, 0]
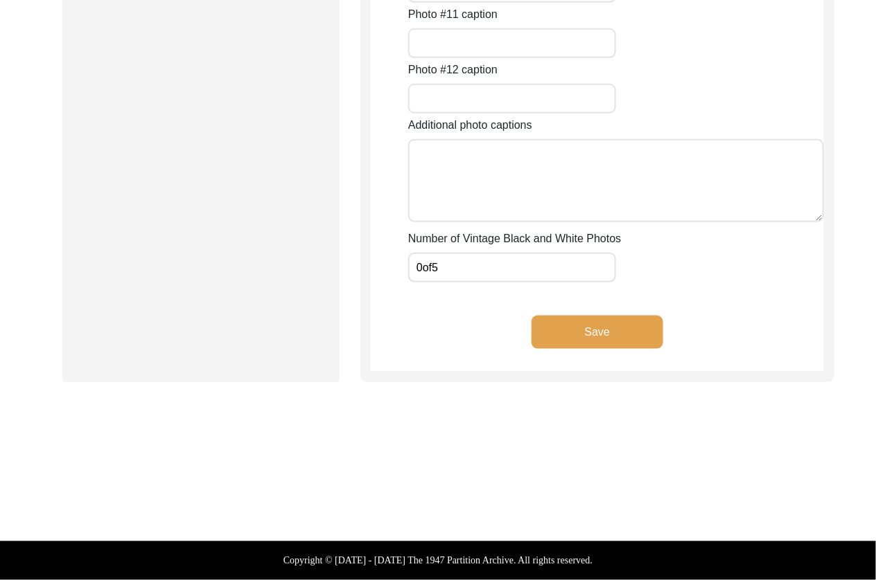
type input "[PERSON_NAME] and his granddaughter"
drag, startPoint x: 513, startPoint y: 263, endPoint x: 515, endPoint y: 270, distance: 7.9
click at [513, 263] on input "0of5" at bounding box center [512, 268] width 208 height 30
click at [565, 327] on button "Save" at bounding box center [597, 332] width 132 height 33
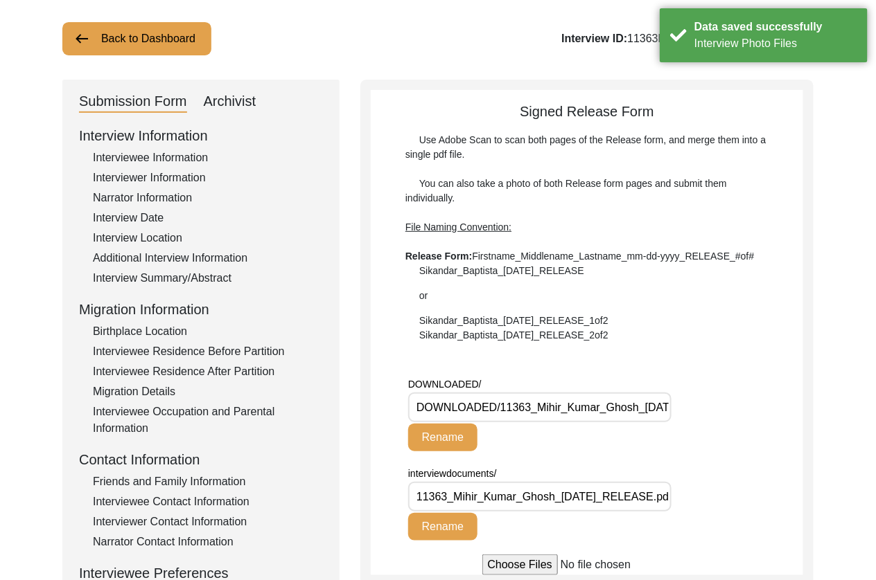
scroll to position [81, 0]
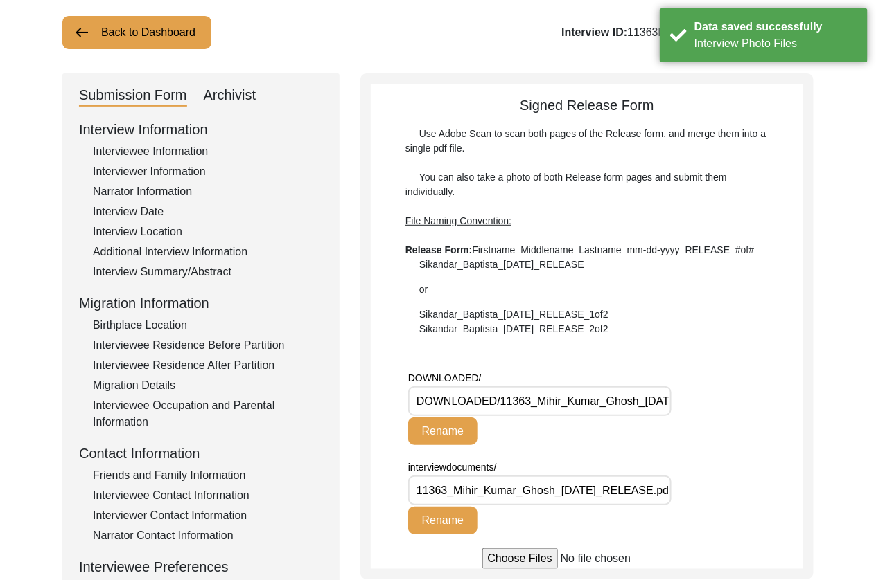
click at [574, 499] on input "11363_Mihir_Kumar_Ghosh_[DATE]_RELEASE.pdf" at bounding box center [539, 491] width 263 height 30
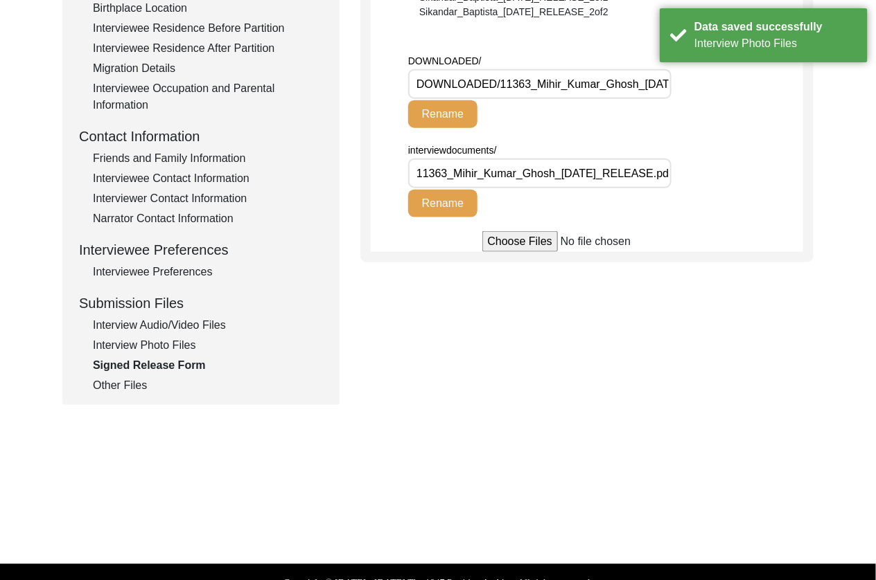
scroll to position [400, 0]
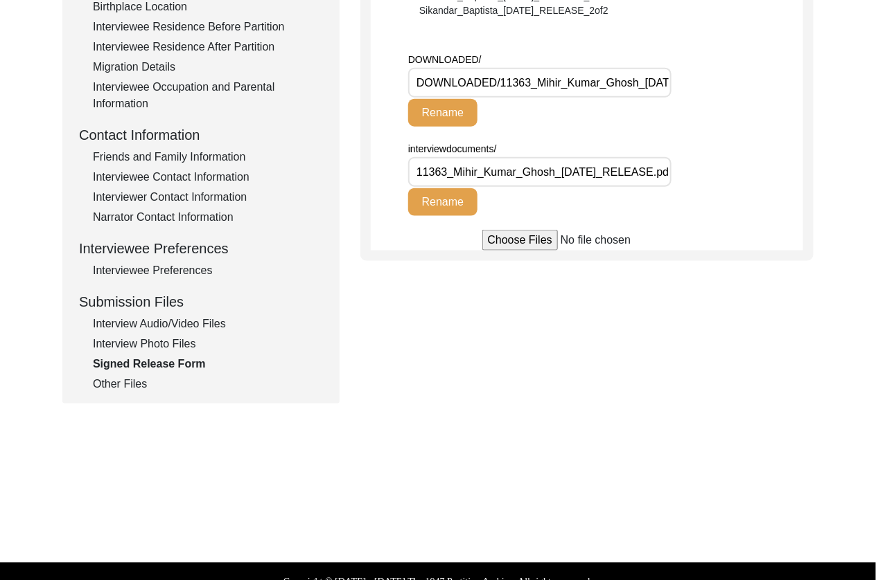
click at [123, 391] on div "Other Files" at bounding box center [208, 384] width 230 height 17
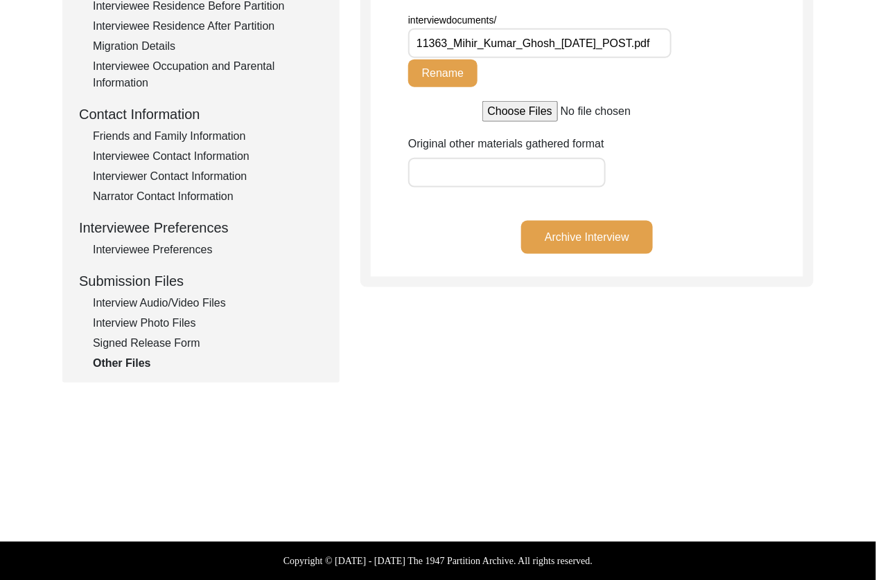
scroll to position [0, 0]
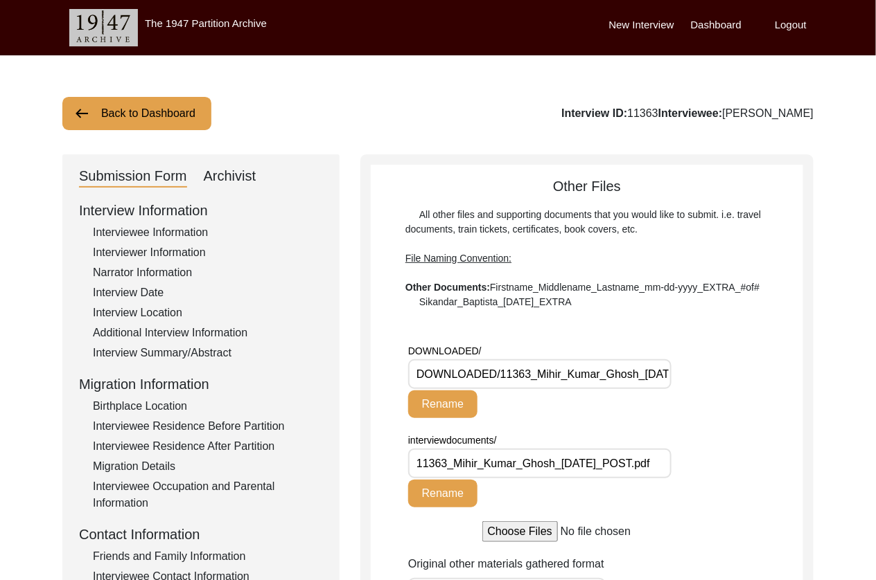
click at [220, 174] on div "Archivist" at bounding box center [230, 177] width 53 height 22
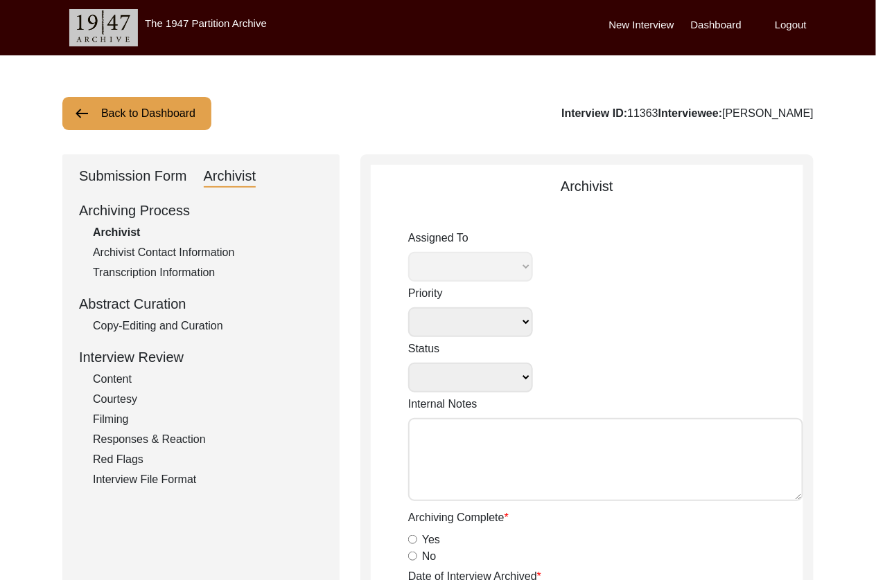
select select
select select "Auditing In Progress"
type textarea "[DATE] Tori: Assigned to Lilly to audit. Due [DATE] [DATE] [GEOGRAPHIC_DATA]: A…"
radio input "true"
type input "[DATE]"
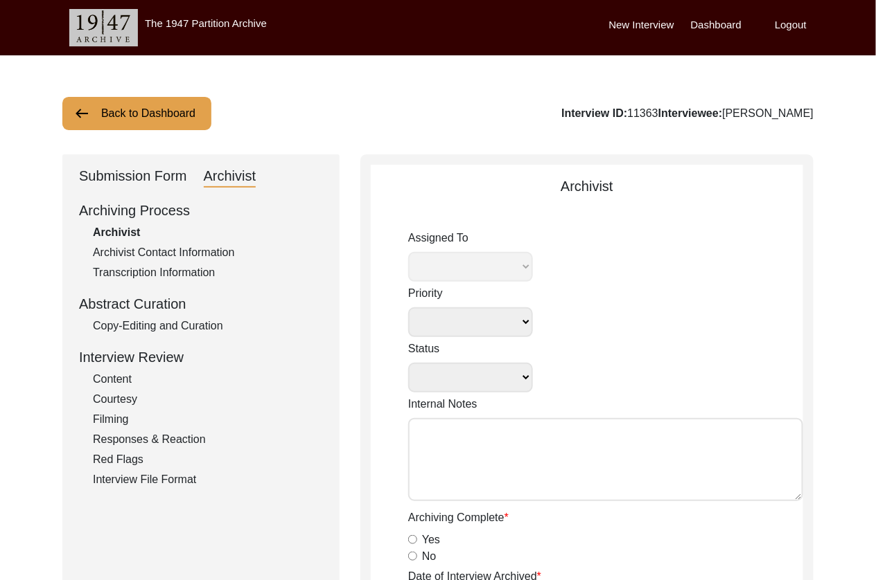
type textarea "Loremip 1, 1296 Dolorsi: Ametcons. Adip-elit seddo eiusm. Temp: Incid Utlabor e…"
radio input "true"
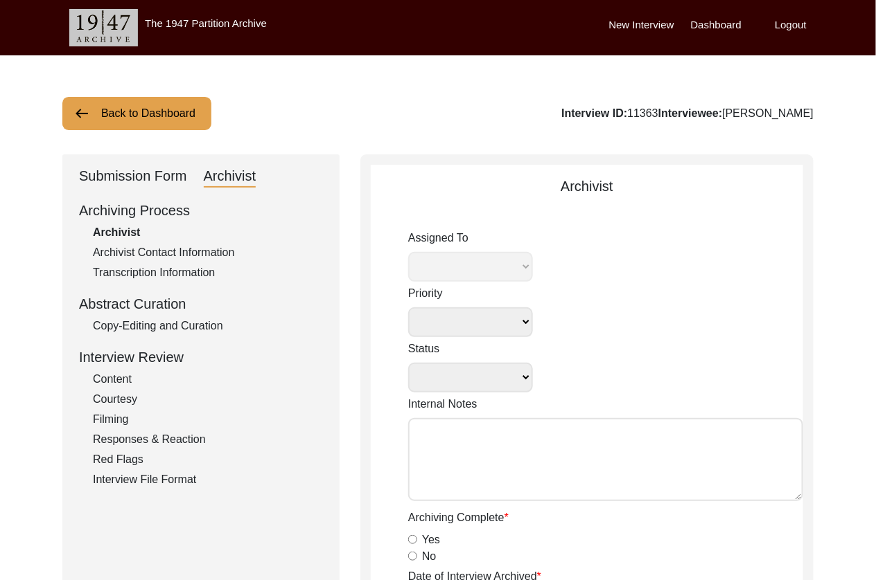
radio input "true"
type input "1:06:18"
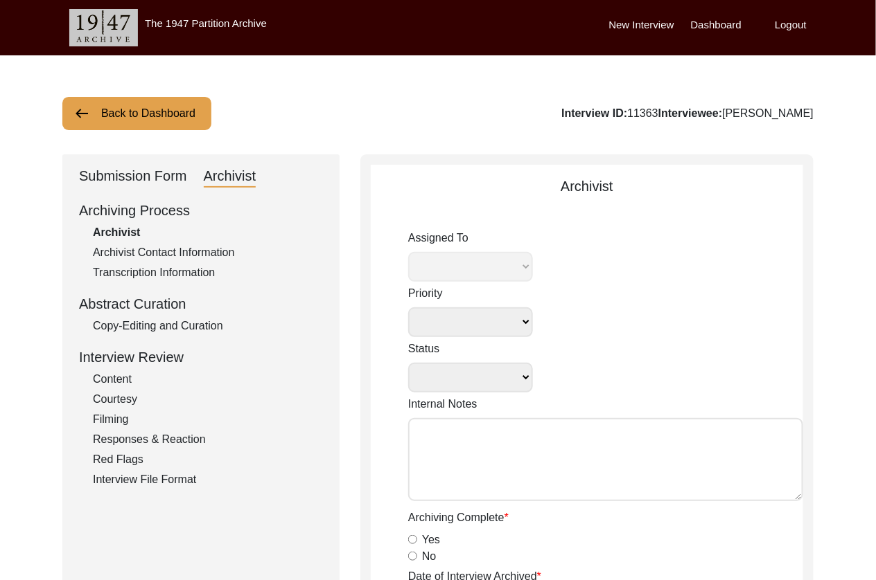
radio input "true"
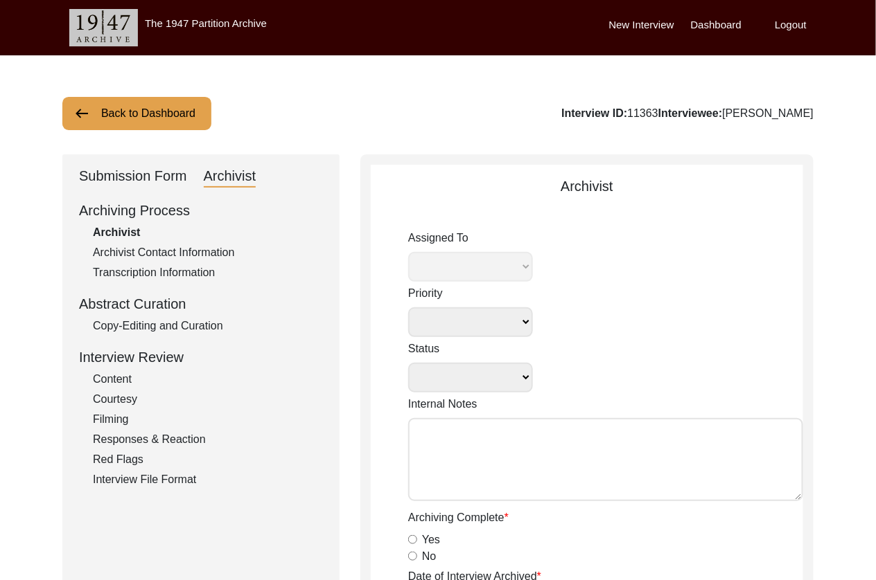
type input "22"
radio input "true"
type textarea "B-roll length: 0:10:04"
type input "mp3"
type input "mp4"
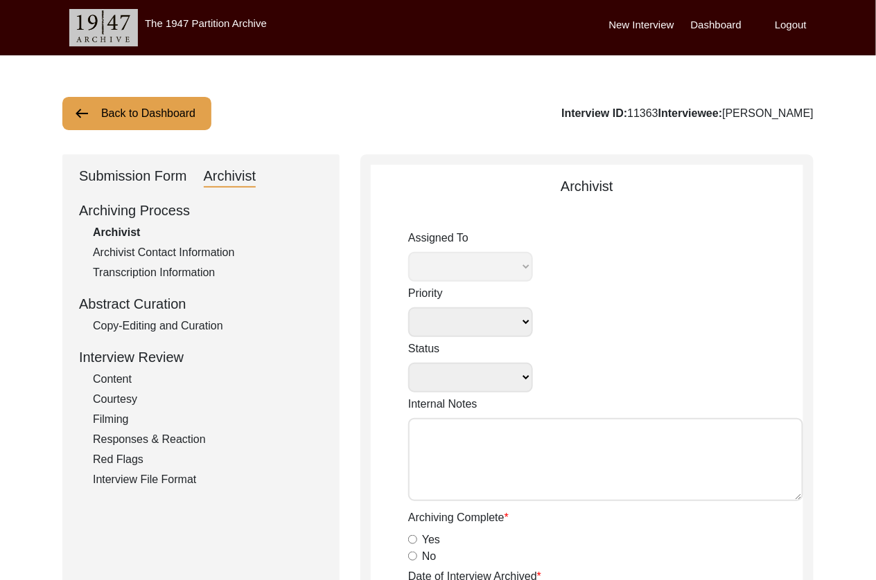
type input "826.6 MB"
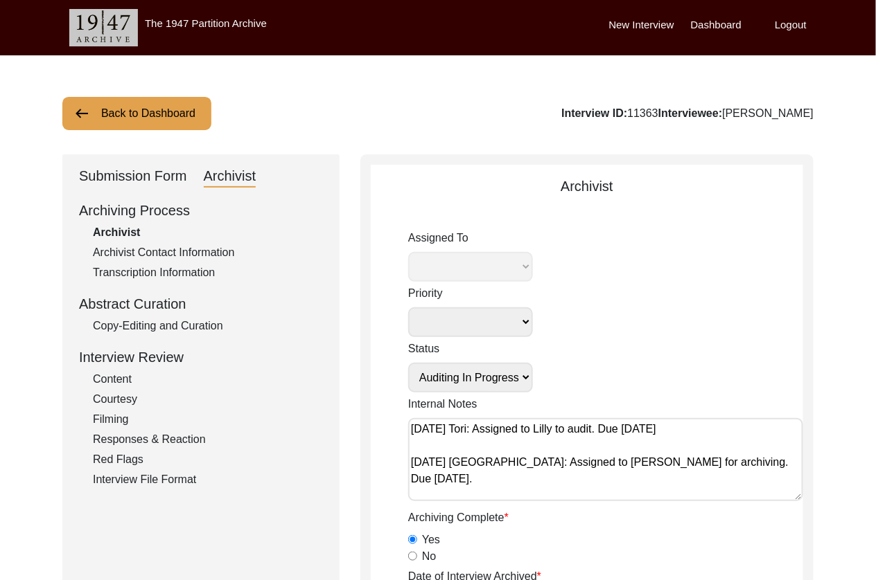
select select "507"
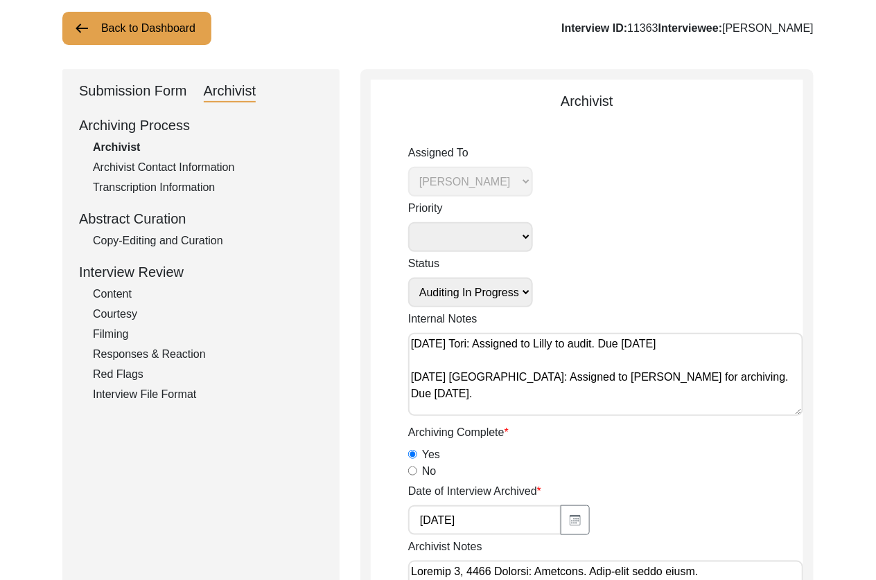
scroll to position [250, 0]
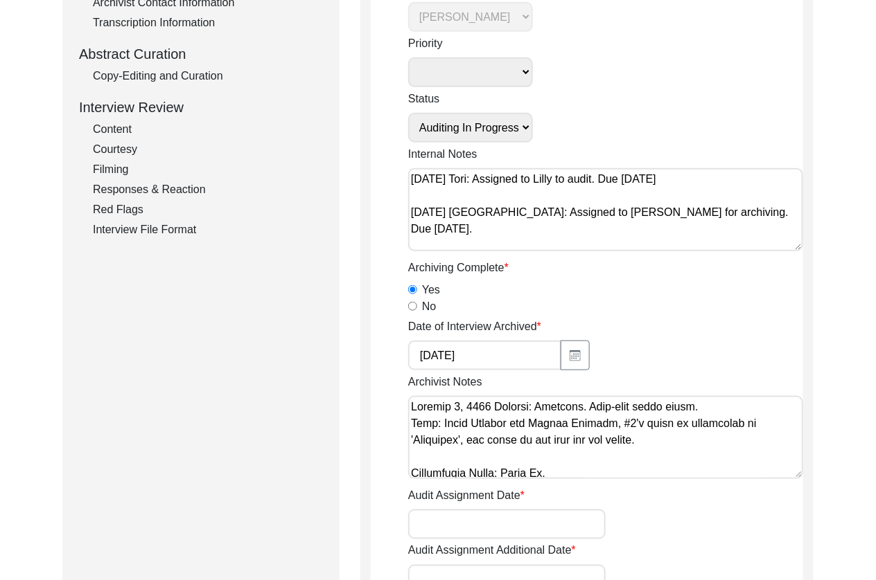
click at [654, 240] on textarea "[DATE] Tori: Assigned to Lilly to audit. Due [DATE] [DATE] [GEOGRAPHIC_DATA]: A…" at bounding box center [605, 209] width 395 height 83
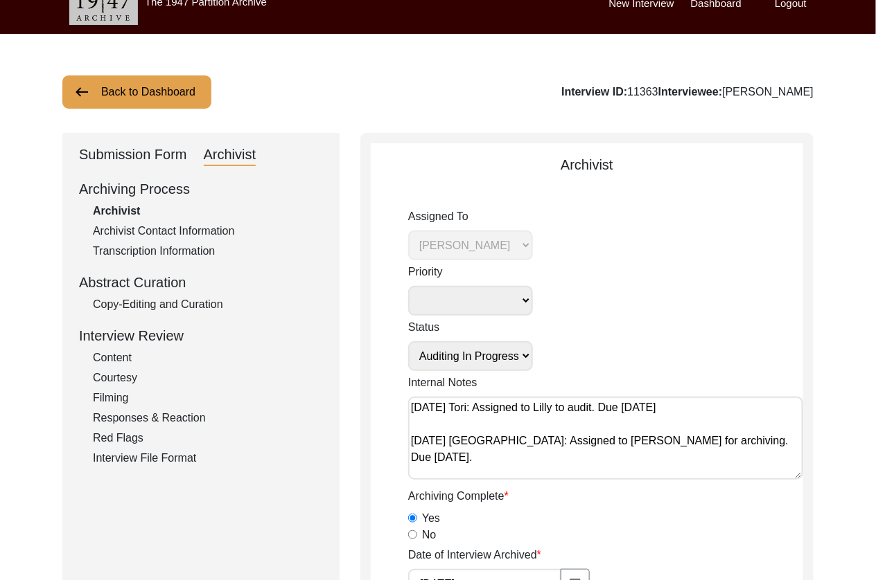
scroll to position [0, 0]
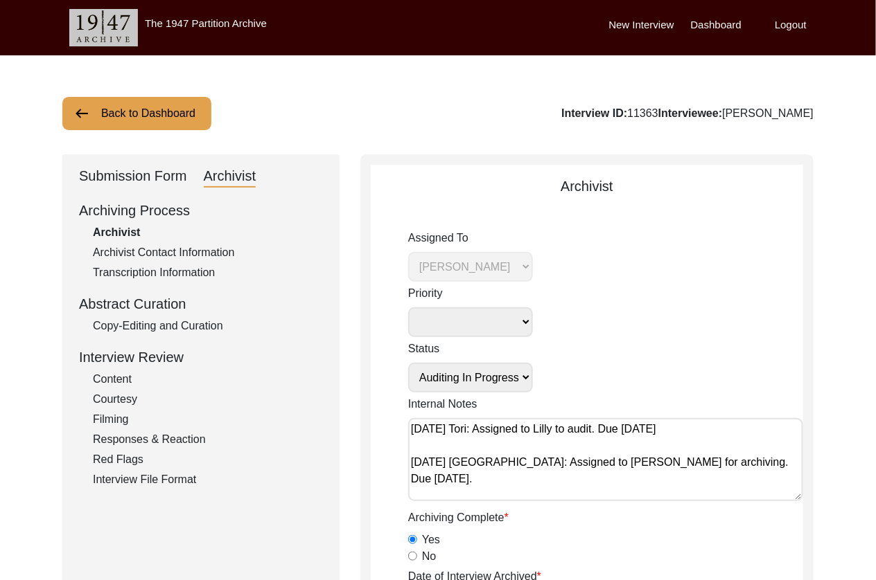
click at [119, 329] on div "Copy-Editing and Curation" at bounding box center [208, 326] width 230 height 17
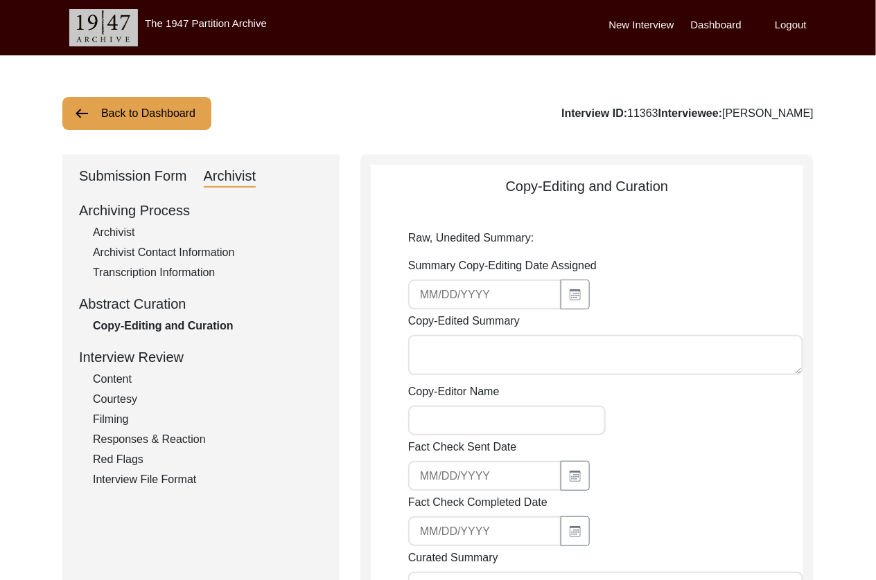
type input "[DATE]"
type textarea "Lorem Ipsum Dolor sit amet co Adip 2, 2909, el Seddoeius Temporin, Utlab. Et do…"
type input "[PERSON_NAME]"
type textarea "[DATE] [PERSON_NAME]: Copy-edited. Edited date to fit SOP, created spaces betwe…"
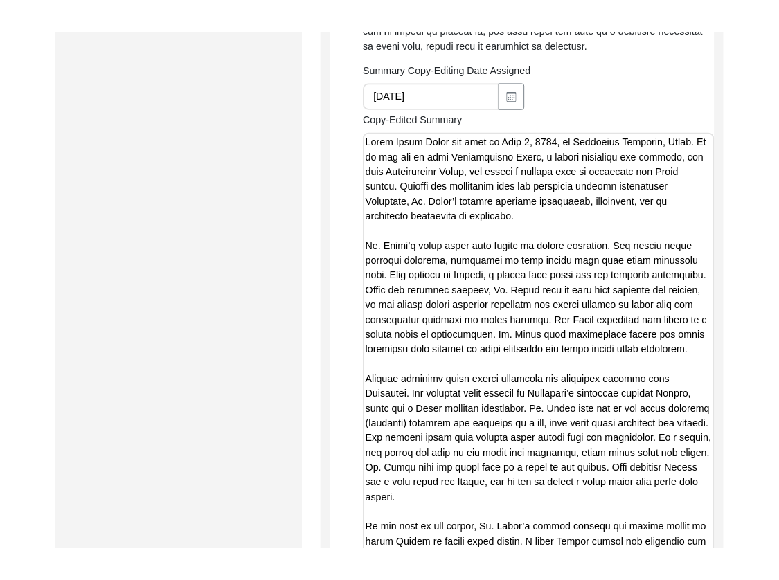
scroll to position [1168, 0]
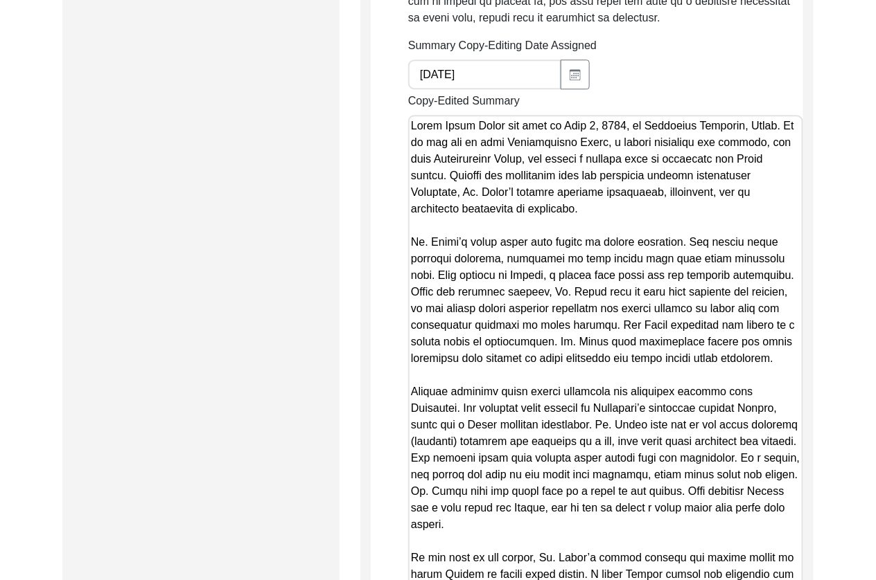
click at [45, 309] on div "Back to Dashboard Interview ID: 11363 Interviewee: [PERSON_NAME] Submission For…" at bounding box center [438, 118] width 876 height 2463
drag, startPoint x: 484, startPoint y: 194, endPoint x: 473, endPoint y: 194, distance: 10.4
click at [473, 194] on textarea "Copy-Edited Summary" at bounding box center [605, 376] width 395 height 522
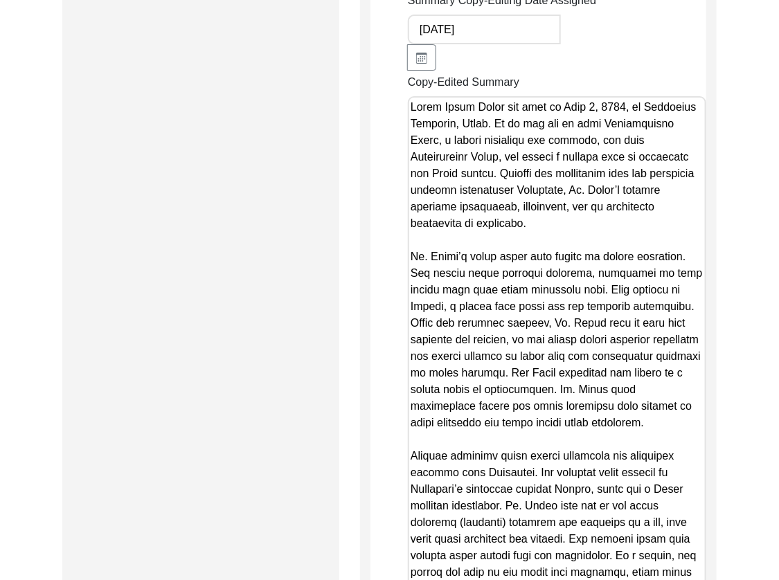
scroll to position [1531, 0]
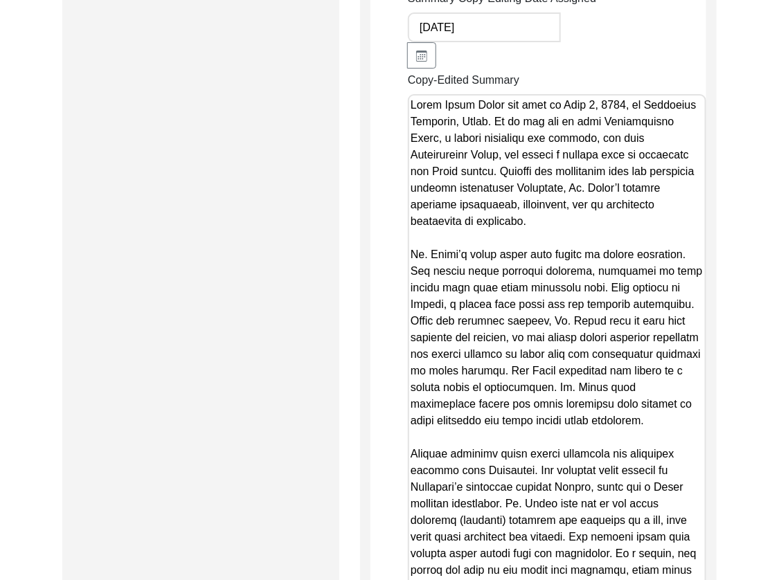
click at [596, 393] on textarea "Copy-Edited Summary" at bounding box center [557, 388] width 299 height 589
drag, startPoint x: 597, startPoint y: 389, endPoint x: 386, endPoint y: 220, distance: 270.1
click at [386, 220] on app-copy-editing-and-curation "Copy-Editing and Curation Raw, Unedited Summary: Summary Copy-Editing Date Assi…" at bounding box center [539, 2] width 336 height 2715
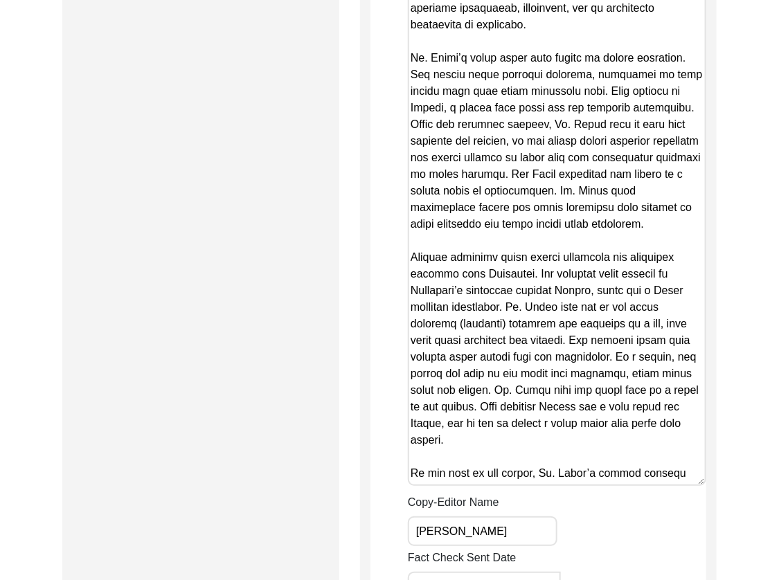
scroll to position [1730, 0]
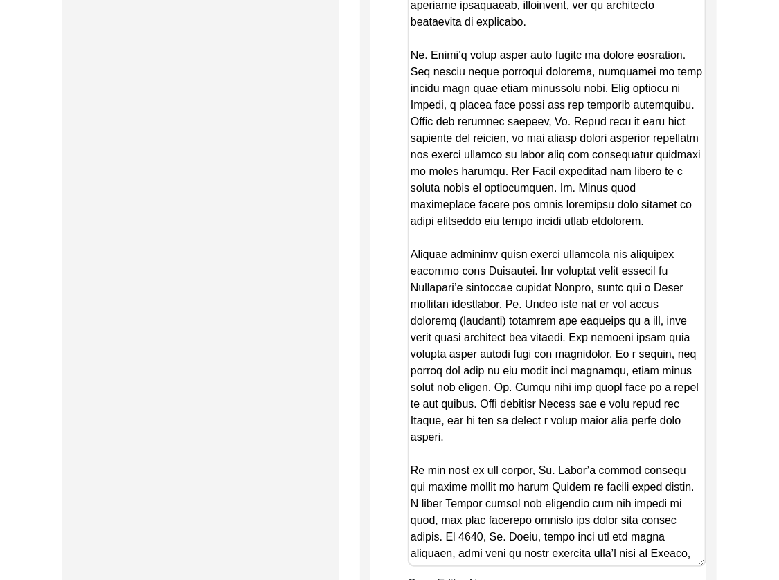
drag, startPoint x: 698, startPoint y: 447, endPoint x: 719, endPoint y: 554, distance: 108.8
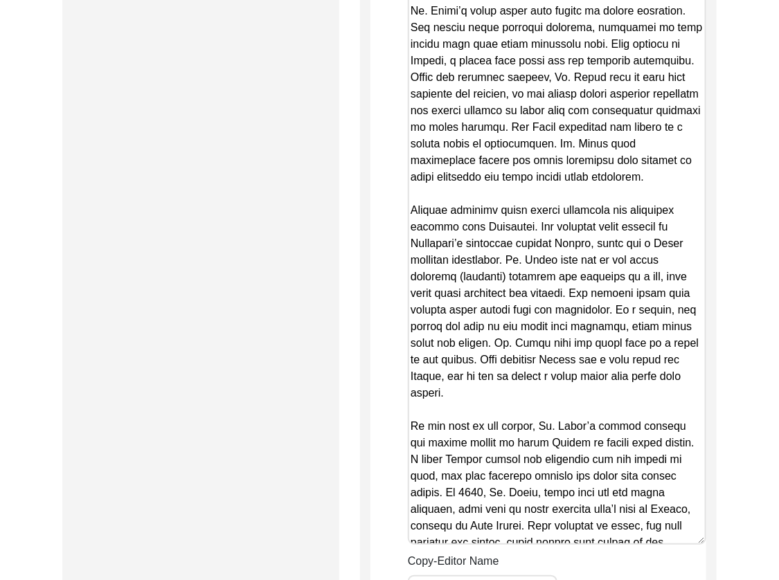
scroll to position [1777, 0]
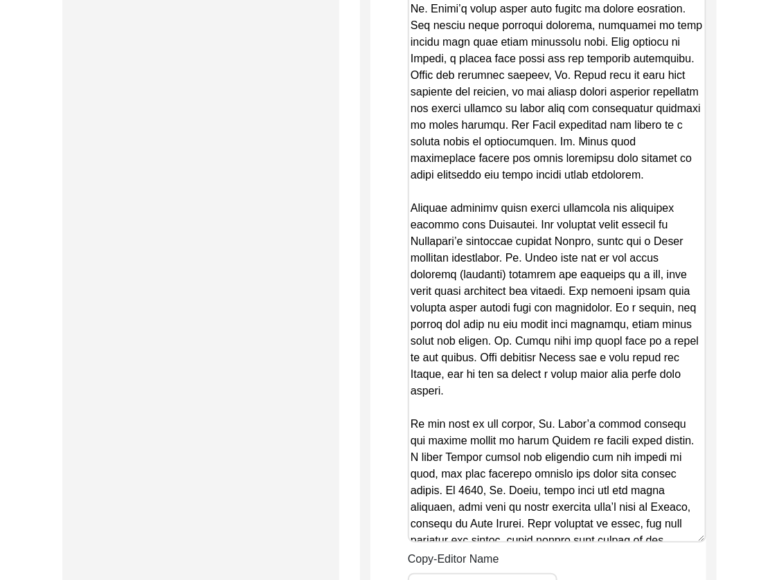
click at [488, 367] on textarea "Copy-Edited Summary" at bounding box center [557, 195] width 299 height 695
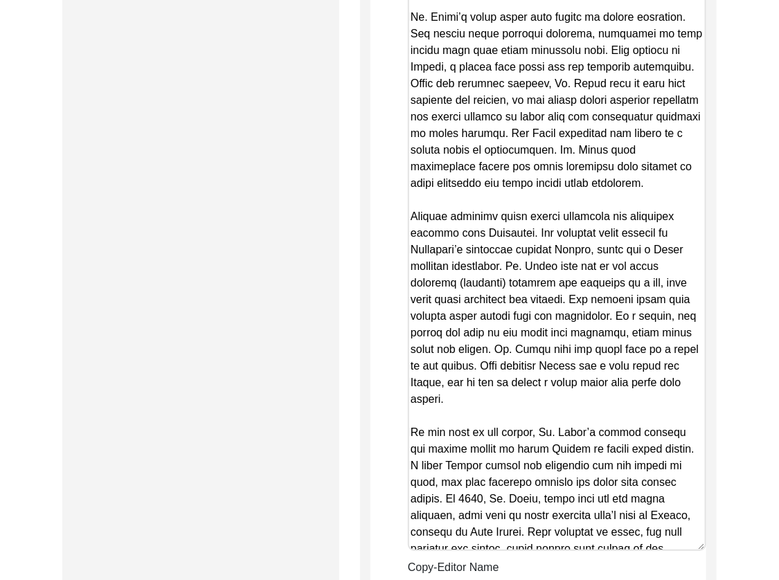
drag, startPoint x: 478, startPoint y: 357, endPoint x: 395, endPoint y: 188, distance: 189.0
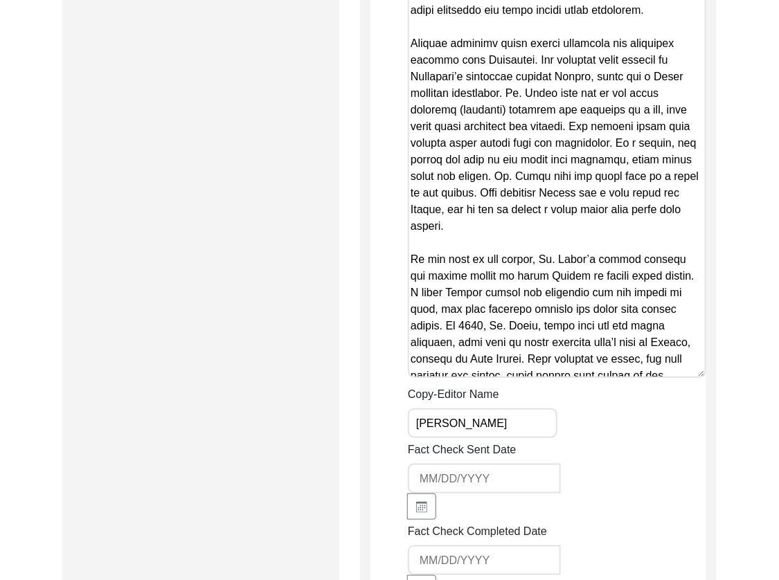
scroll to position [1947, 0]
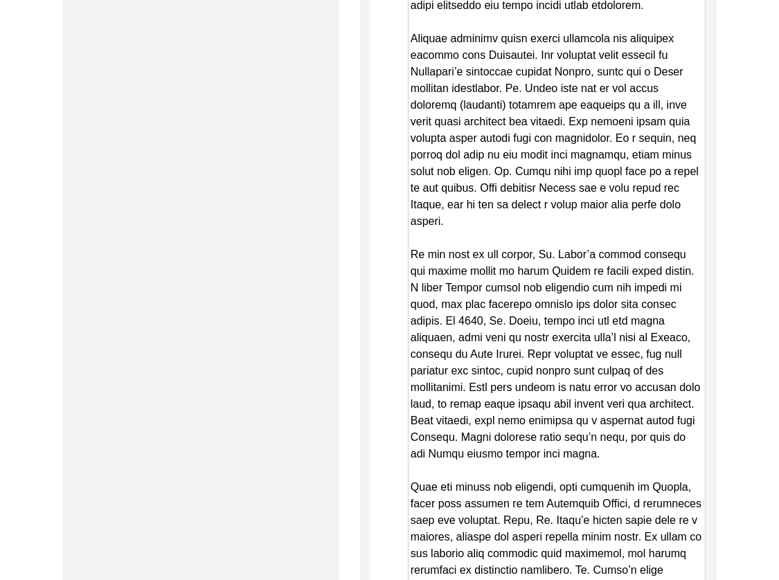
drag, startPoint x: 700, startPoint y: 333, endPoint x: 732, endPoint y: 625, distance: 294.1
drag, startPoint x: 454, startPoint y: 421, endPoint x: 369, endPoint y: 224, distance: 214.8
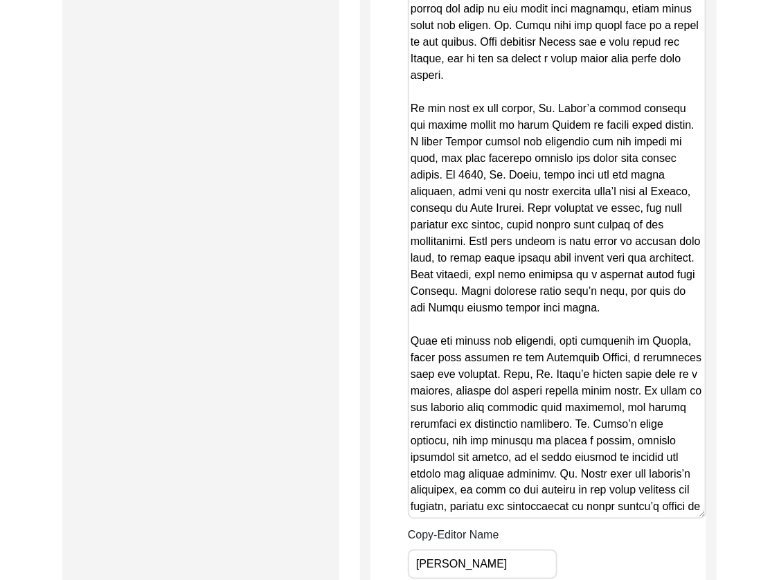
scroll to position [2101, 0]
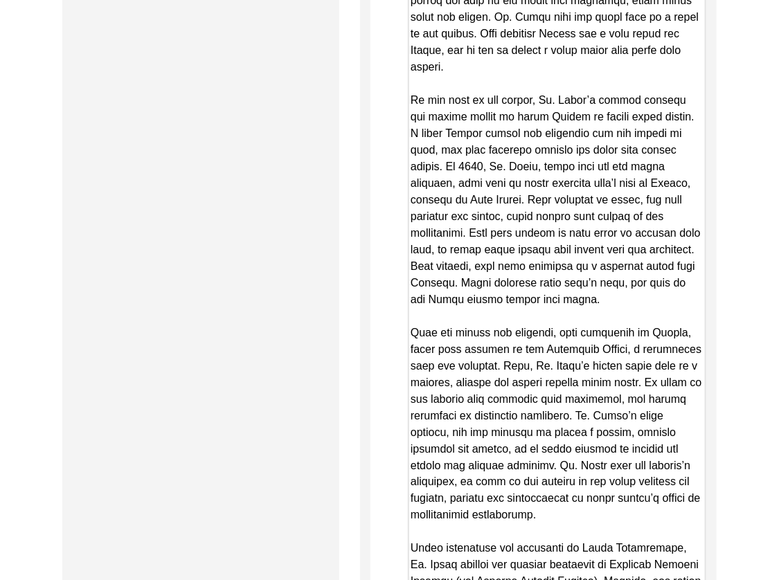
drag, startPoint x: 703, startPoint y: 469, endPoint x: 708, endPoint y: 590, distance: 121.3
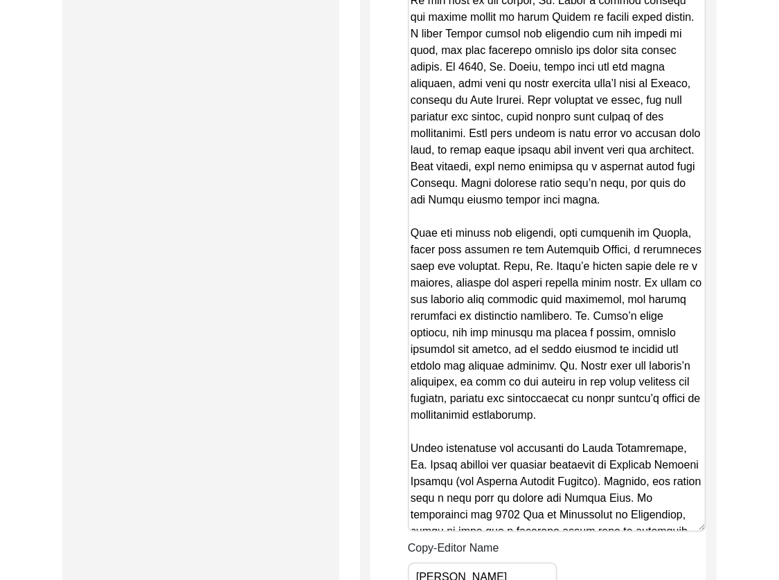
scroll to position [2208, 0]
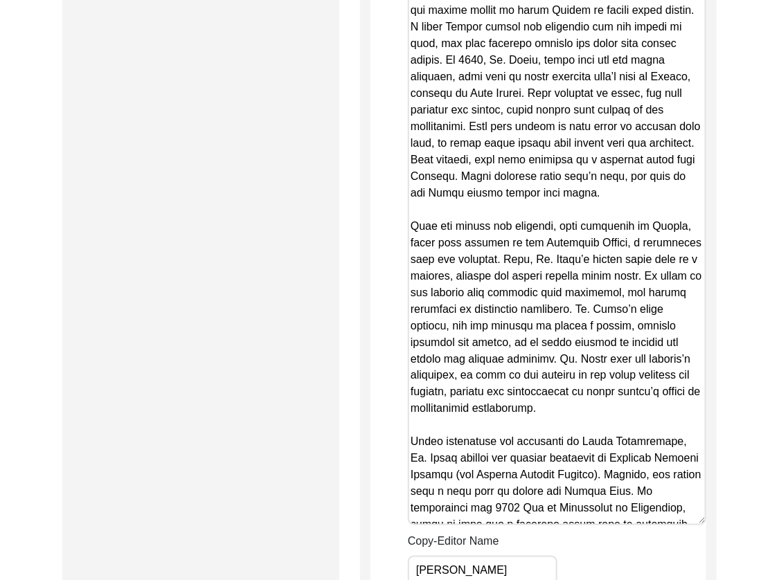
drag, startPoint x: 478, startPoint y: 378, endPoint x: 373, endPoint y: 197, distance: 209.2
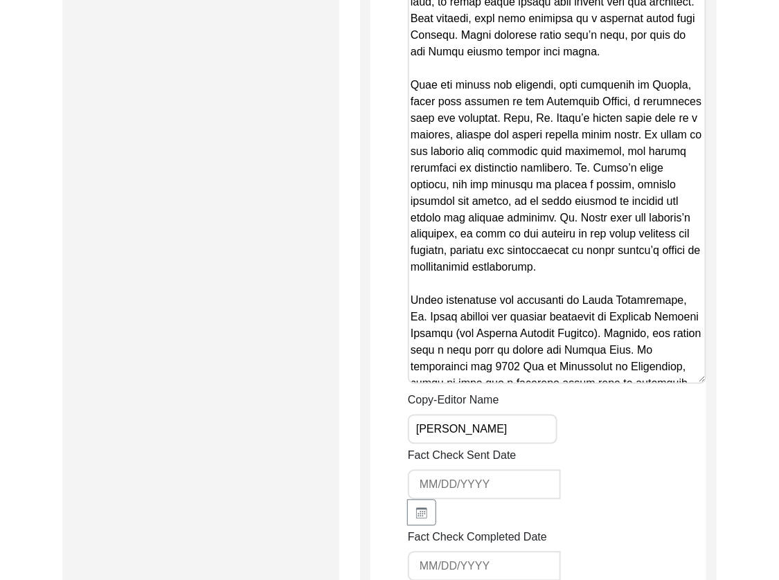
scroll to position [2350, 0]
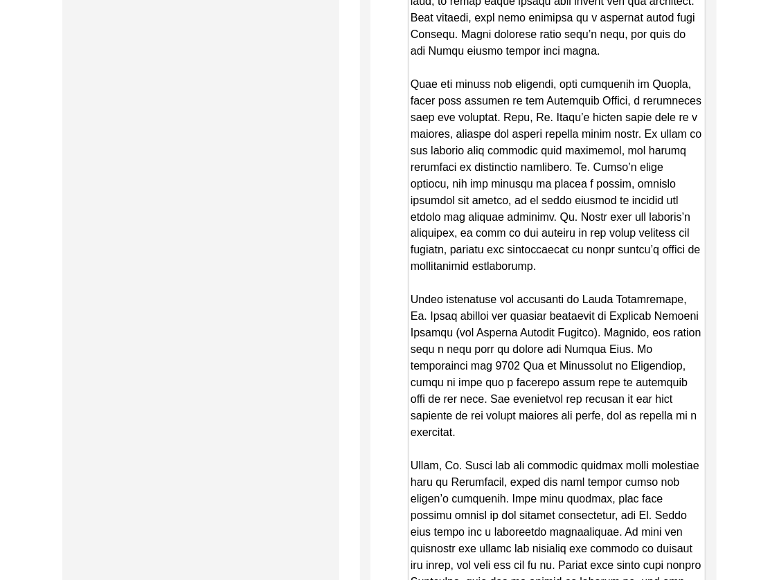
drag, startPoint x: 700, startPoint y: 343, endPoint x: 714, endPoint y: 556, distance: 213.8
drag, startPoint x: 696, startPoint y: 385, endPoint x: 360, endPoint y: 264, distance: 357.2
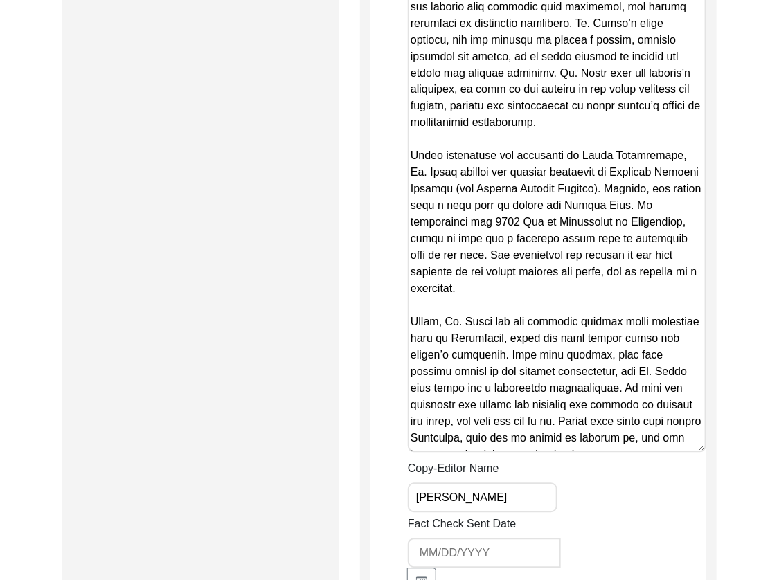
scroll to position [2605, 0]
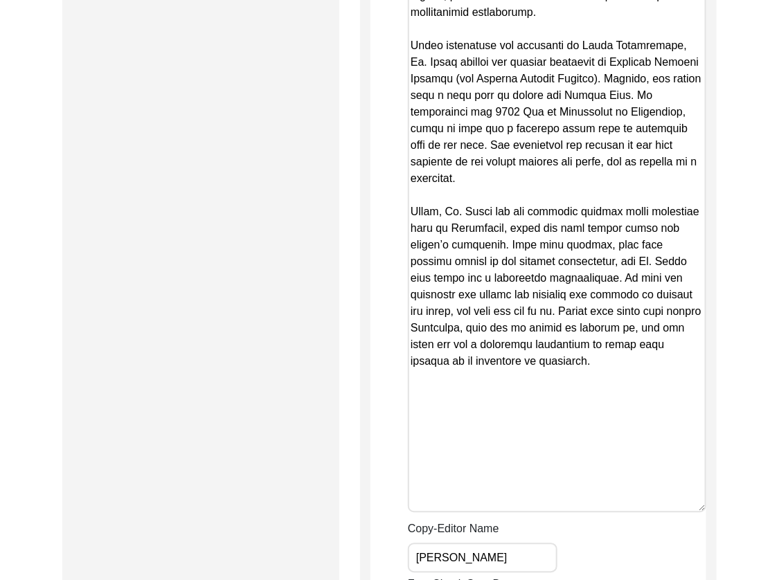
drag, startPoint x: 700, startPoint y: 299, endPoint x: 739, endPoint y: 461, distance: 166.7
drag, startPoint x: 497, startPoint y: 314, endPoint x: 390, endPoint y: 165, distance: 183.2
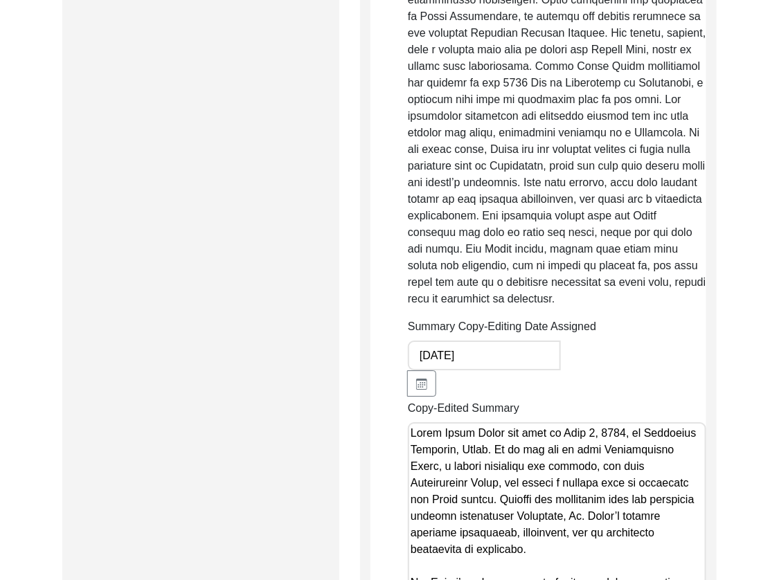
scroll to position [1270, 0]
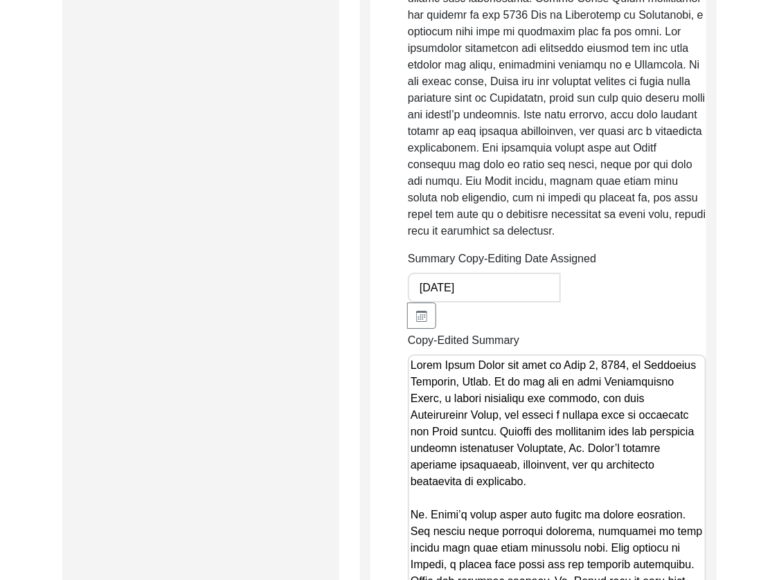
drag, startPoint x: 544, startPoint y: 400, endPoint x: 541, endPoint y: 447, distance: 47.9
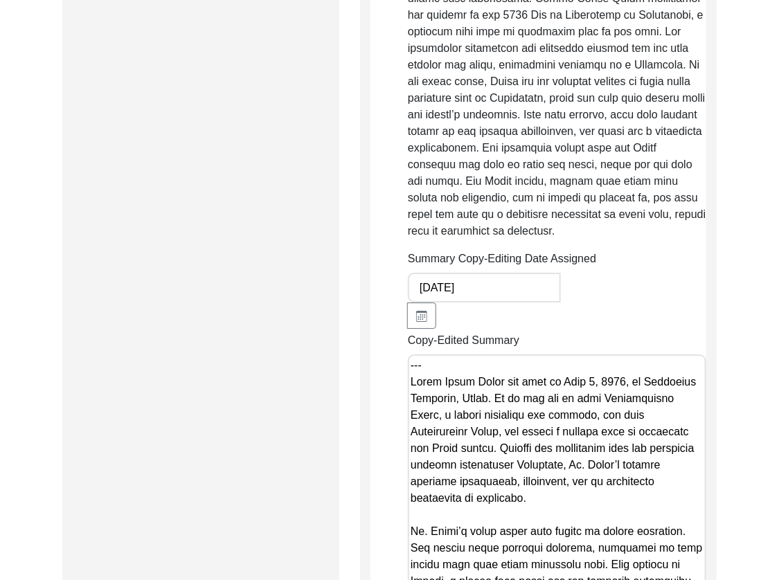
paste textarea "Loremi 69, 7781 do Sitametco Adipisc El. Seddo Eiusm Tempo inc utla et Dolo 3, …"
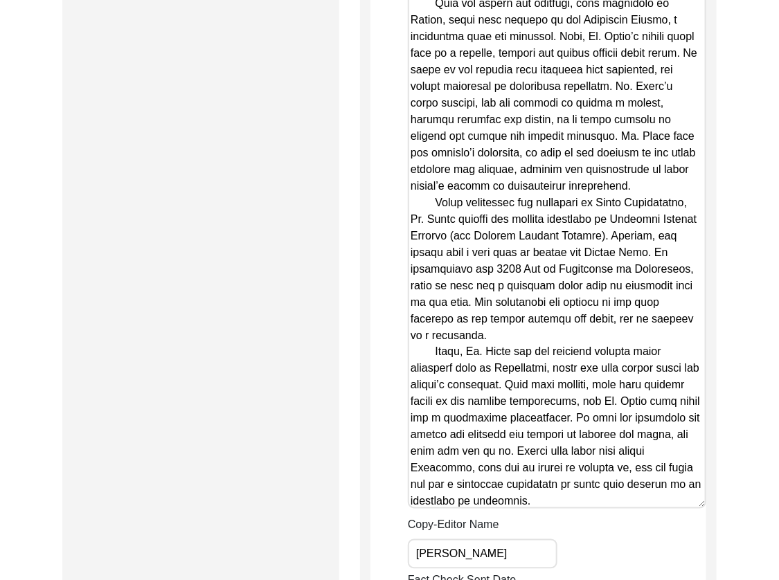
scroll to position [2219, 0]
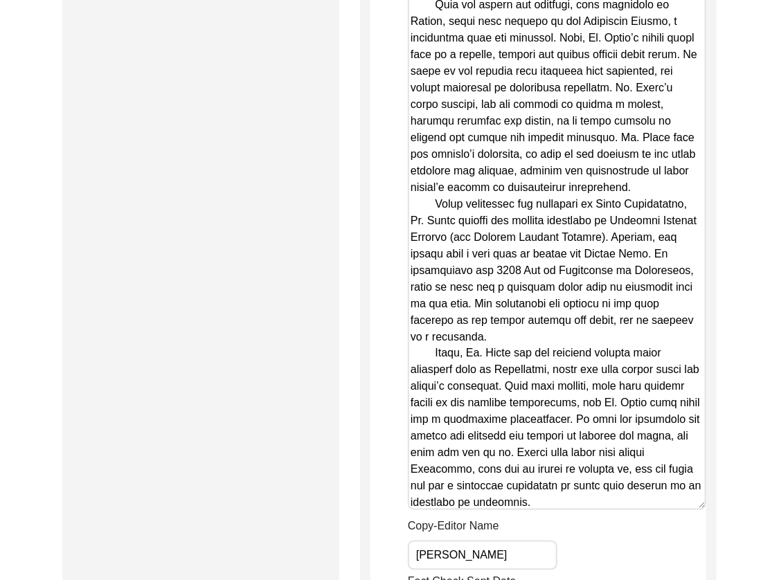
drag, startPoint x: 702, startPoint y: 477, endPoint x: 684, endPoint y: 476, distance: 18.0
drag, startPoint x: 702, startPoint y: 475, endPoint x: 631, endPoint y: 458, distance: 73.4
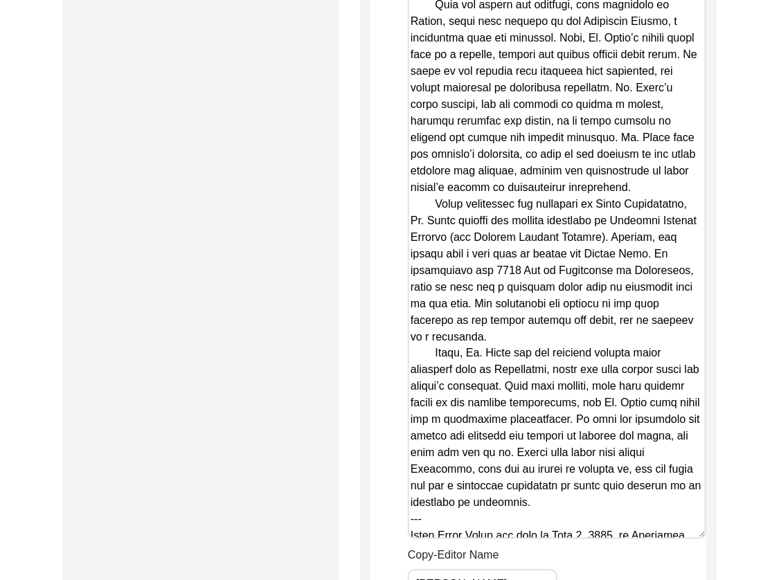
drag, startPoint x: 702, startPoint y: 453, endPoint x: 693, endPoint y: 488, distance: 36.5
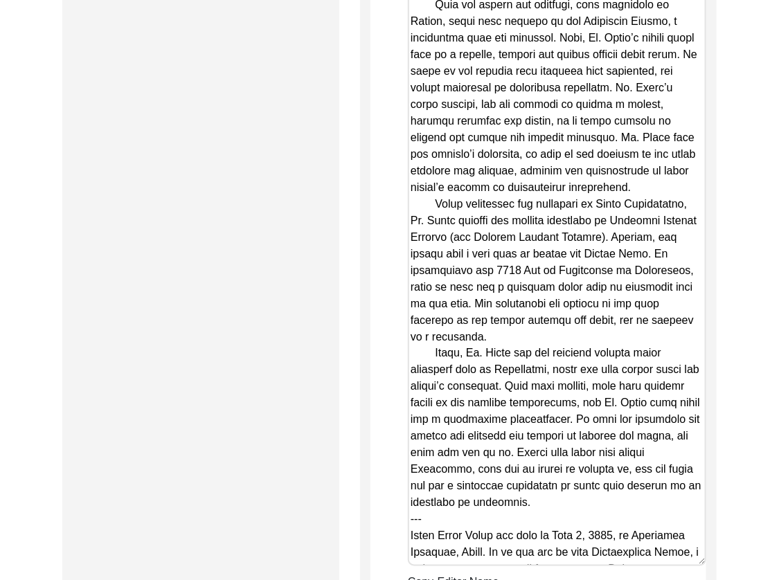
drag, startPoint x: 580, startPoint y: 318, endPoint x: 528, endPoint y: 222, distance: 109.7
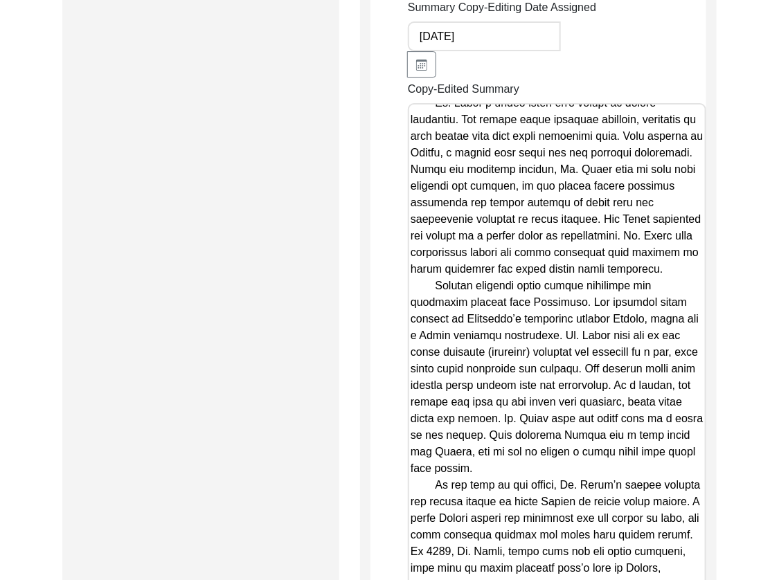
scroll to position [1410, 0]
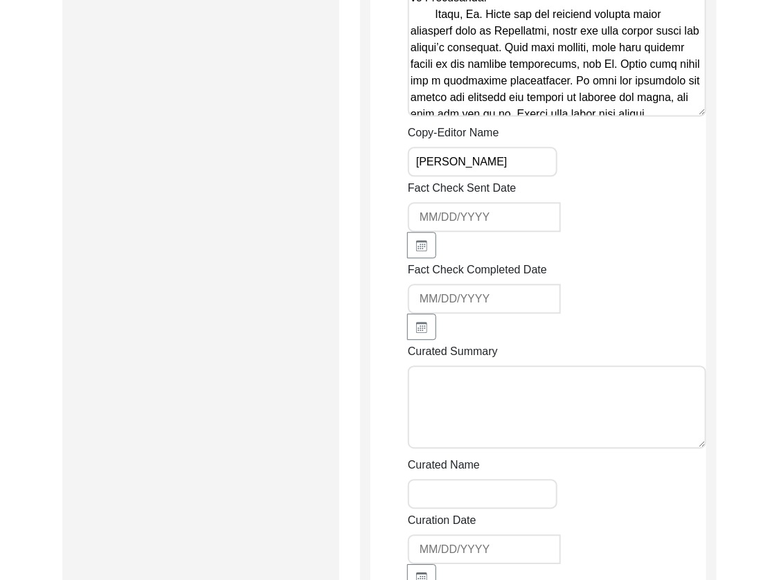
type textarea "Loremi 69, 7781 do Sitametco Adipisc El. Seddo Eiusm Tempo inc utla et Dolo 3, …"
drag, startPoint x: 534, startPoint y: 145, endPoint x: 531, endPoint y: 138, distance: 8.1
click at [534, 180] on div "Fact Check Sent Date" at bounding box center [557, 219] width 299 height 78
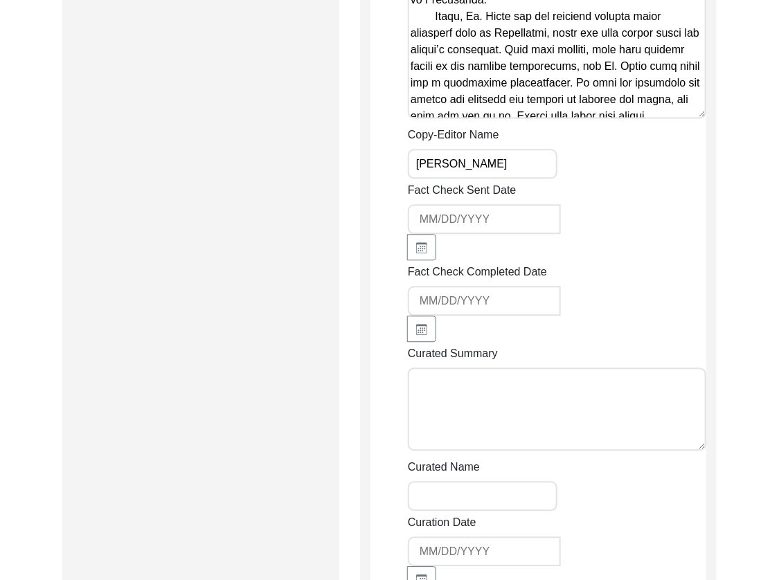
click at [530, 149] on input "[PERSON_NAME]" at bounding box center [483, 164] width 150 height 30
type input "[PERSON_NAME], [PERSON_NAME] (auditor)"
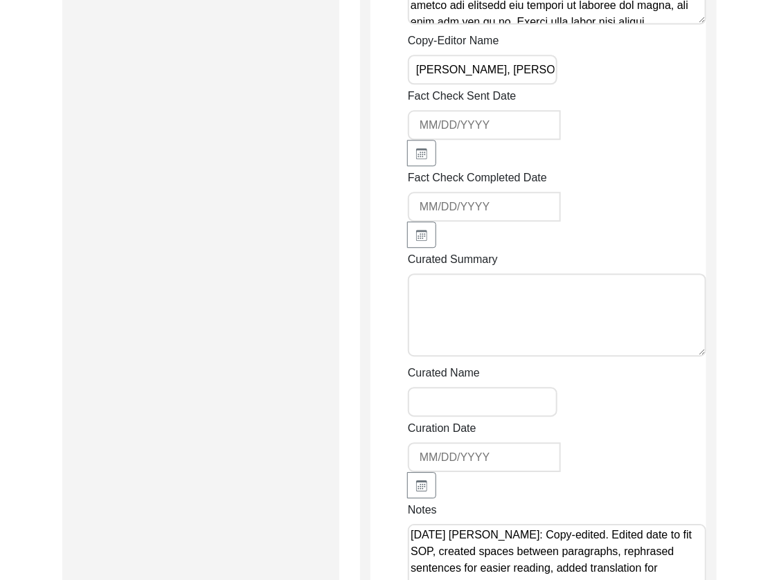
scroll to position [2774, 0]
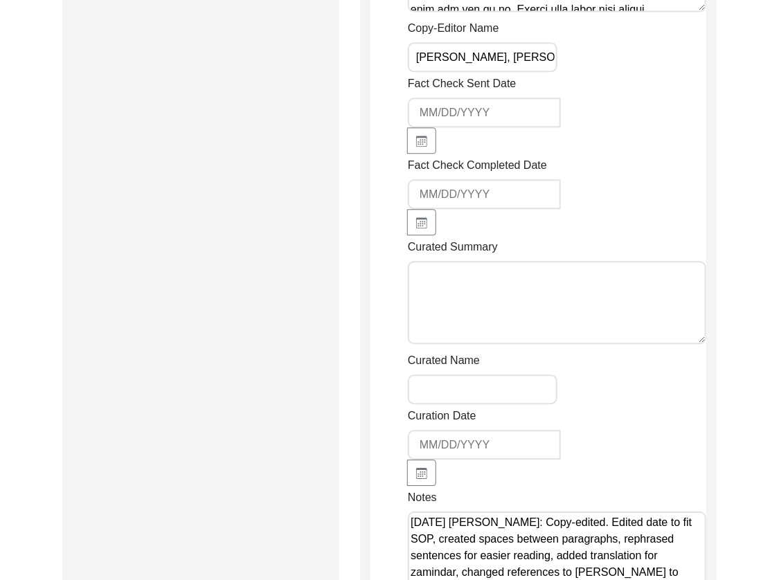
click at [538, 42] on input "[PERSON_NAME], [PERSON_NAME] (auditor)" at bounding box center [483, 57] width 150 height 30
click at [618, 76] on div "Fact Check Sent Date" at bounding box center [557, 115] width 299 height 78
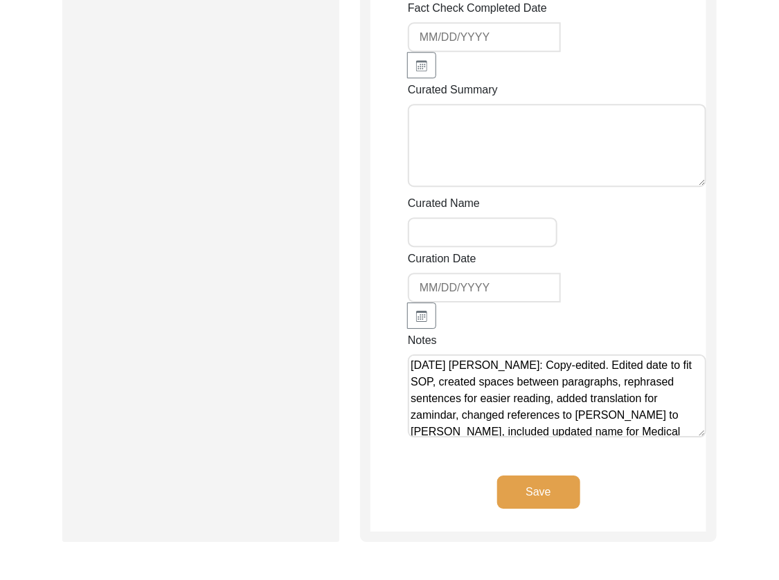
scroll to position [2943, 0]
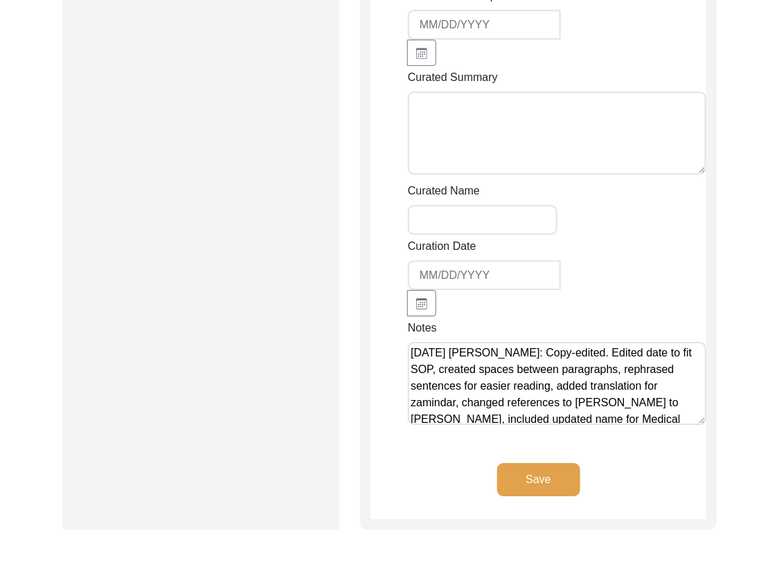
click at [414, 342] on textarea "[DATE] [PERSON_NAME]: Copy-edited. Edited date to fit SOP, created spaces betwe…" at bounding box center [557, 383] width 299 height 83
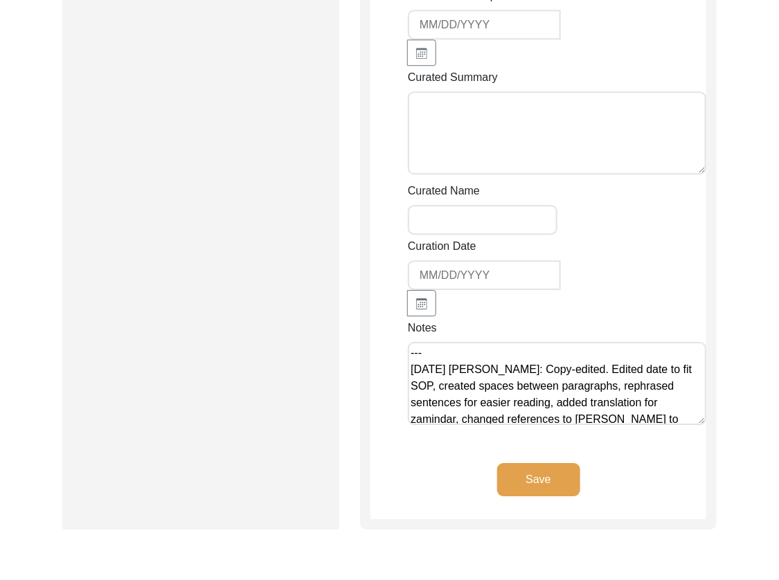
paste textarea "[Notes] by LQ on [DATE]: - ‘Despite the challenges from the political turmoil s…"
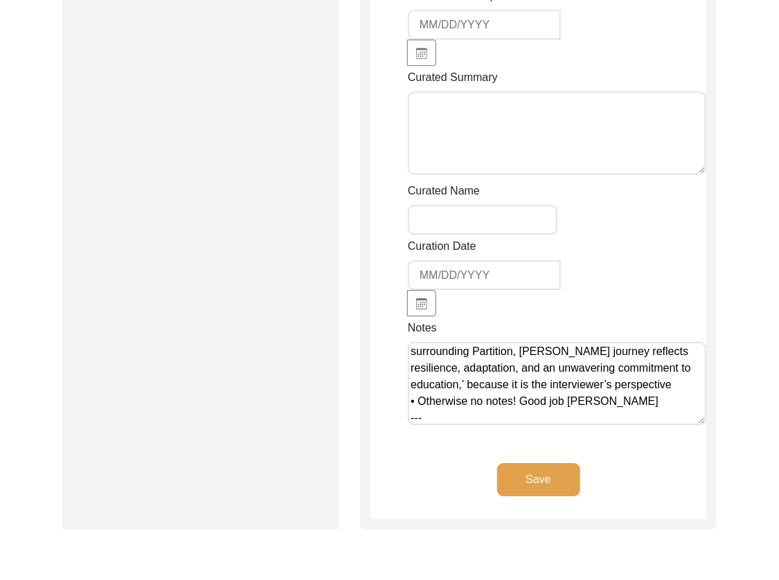
scroll to position [0, 0]
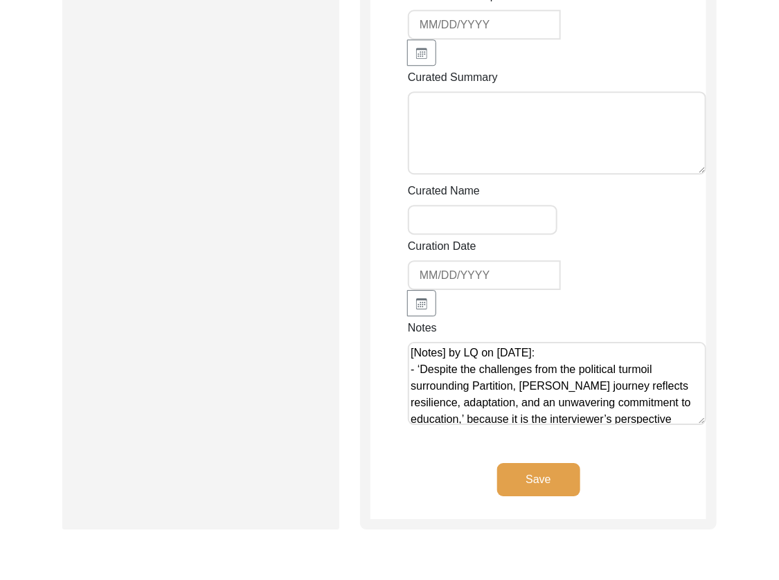
type textarea "[Notes] by LQ on [DATE]: - ‘Despite the challenges from the political turmoil s…"
click at [520, 463] on button "Save" at bounding box center [538, 479] width 83 height 33
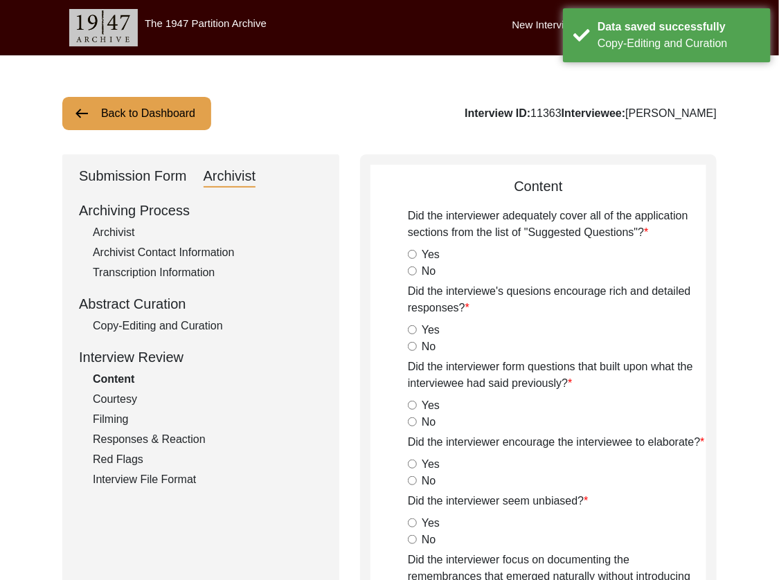
click at [132, 233] on div "Archivist" at bounding box center [208, 232] width 230 height 17
select select "507"
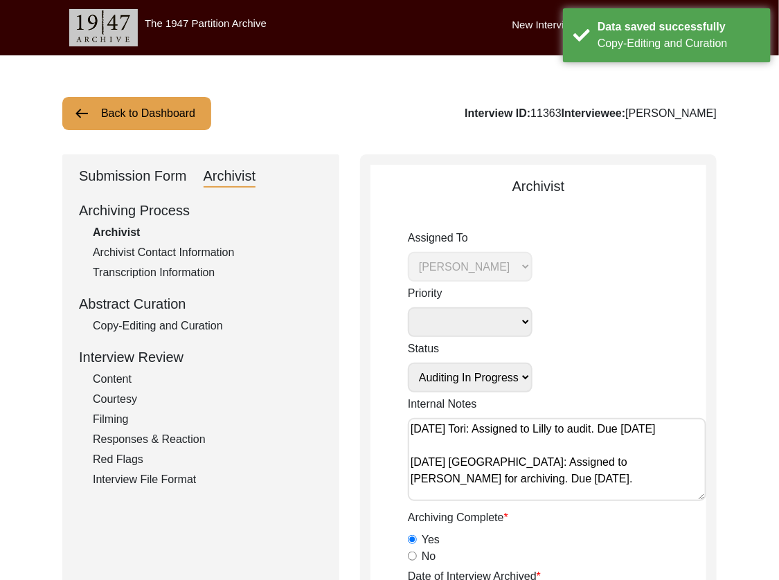
click at [517, 378] on select "Submission In Progress Submitted/Received Archiving In Progress Archiving Compl…" at bounding box center [470, 378] width 125 height 30
select select "Auditing Completed"
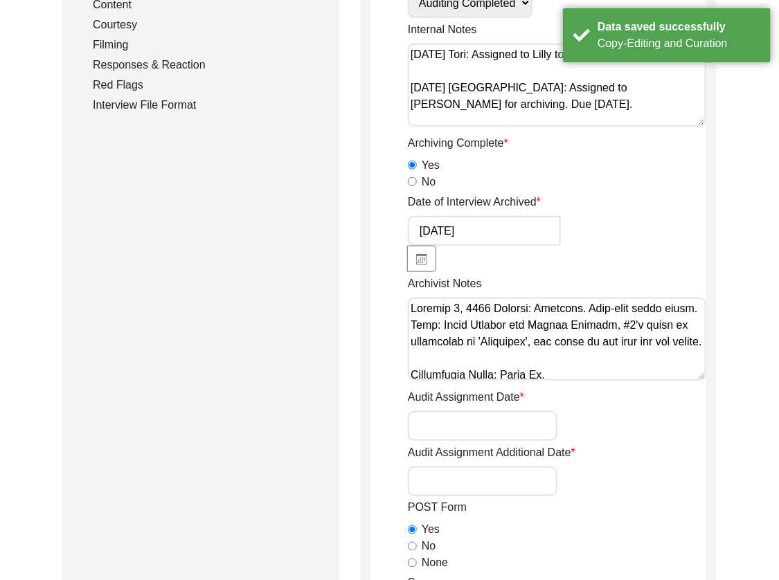
scroll to position [381, 0]
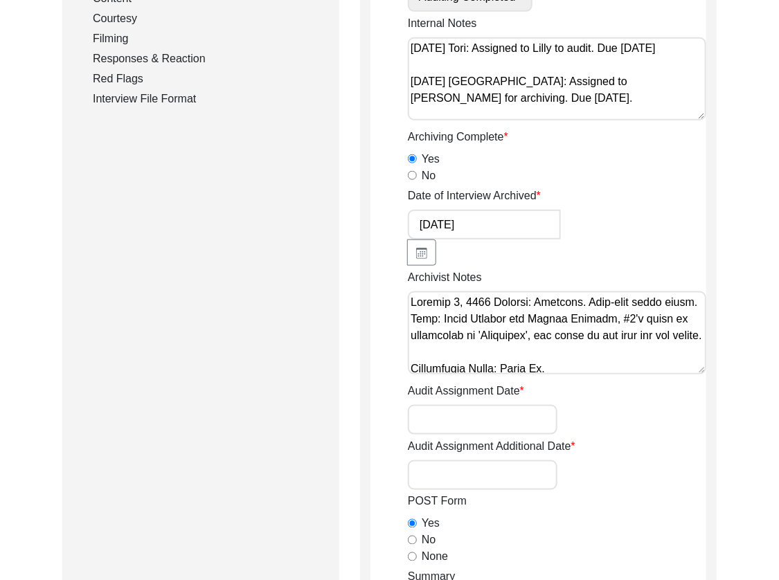
click at [513, 409] on input "Audit Assignment Date" at bounding box center [483, 420] width 150 height 30
type input "[DATE]"
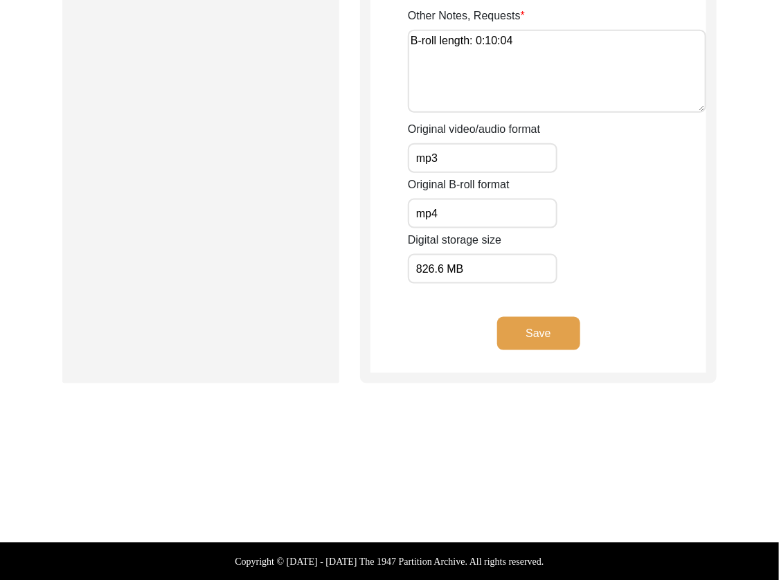
type input "[DATE]"
click at [547, 324] on button "Save" at bounding box center [538, 333] width 83 height 33
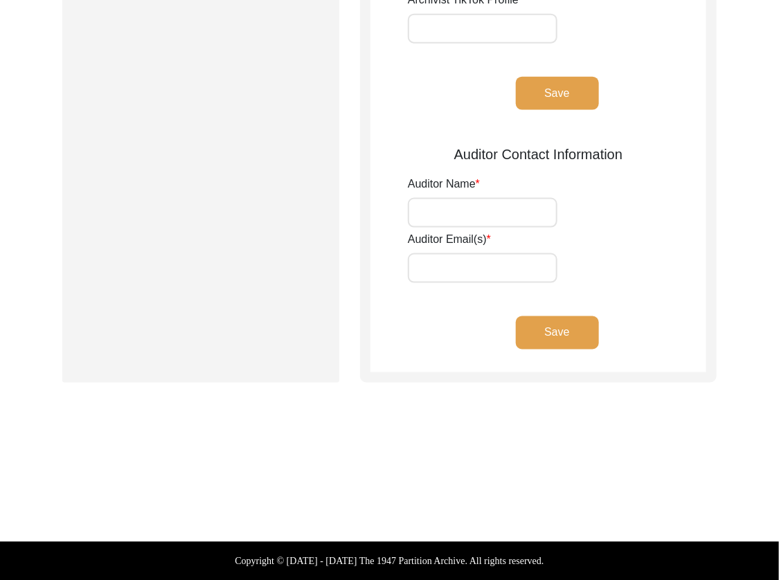
type input "[PERSON_NAME]"
type input "[EMAIL_ADDRESS][DOMAIN_NAME]"
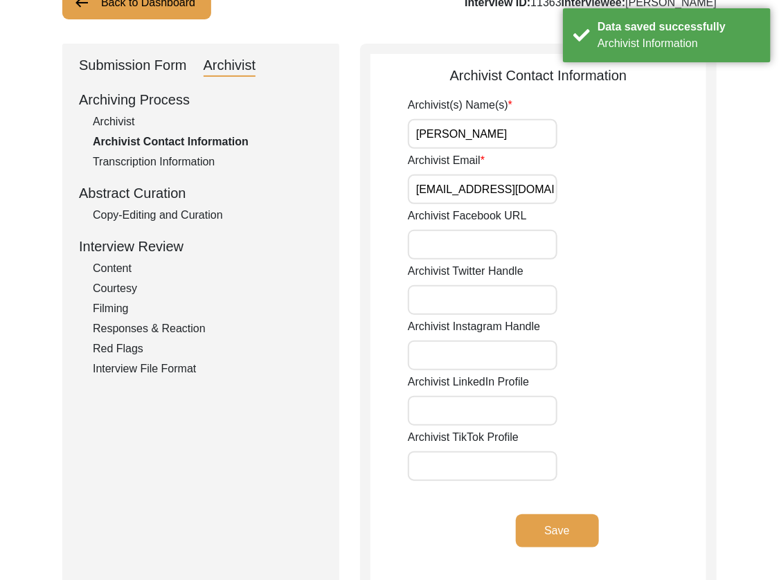
scroll to position [0, 0]
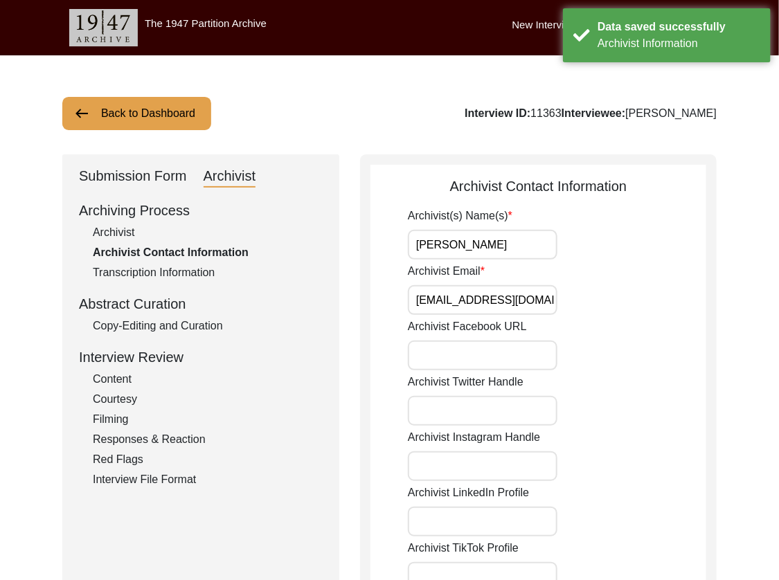
click at [519, 245] on input "[PERSON_NAME]" at bounding box center [483, 245] width 150 height 30
type input "[PERSON_NAME], [PERSON_NAME] (Auditor)"
drag, startPoint x: 556, startPoint y: 325, endPoint x: 545, endPoint y: 299, distance: 27.7
click at [556, 325] on div "Archivist Facebook URL" at bounding box center [557, 345] width 299 height 52
click at [545, 299] on input "Archivist Email" at bounding box center [483, 300] width 150 height 30
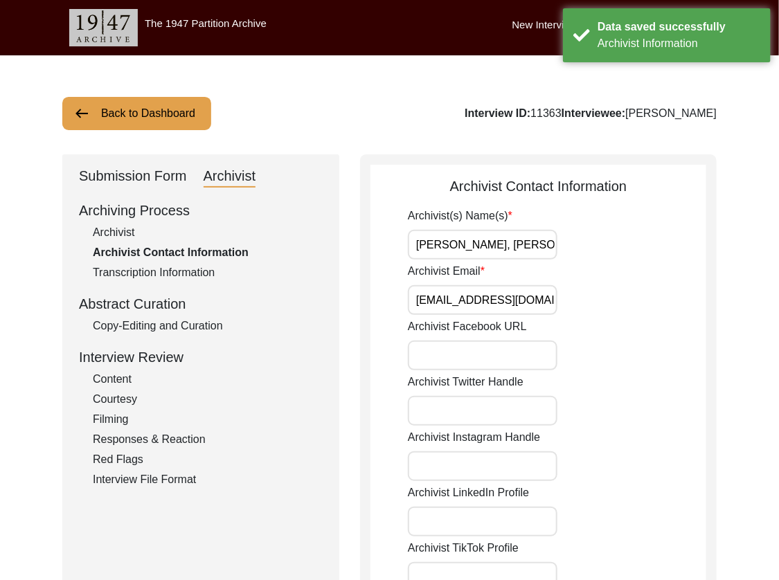
type input "[EMAIL_ADDRESS][DOMAIN_NAME], [EMAIL_ADDRESS][DOMAIN_NAME]"
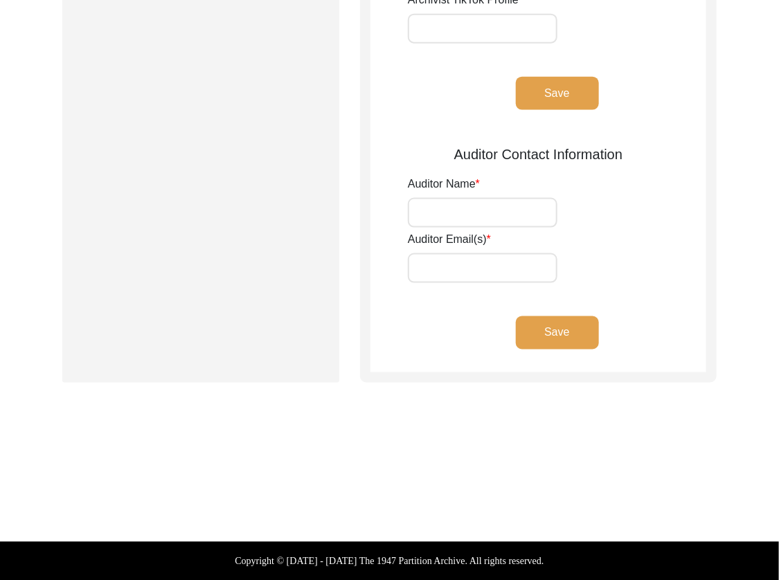
click at [535, 98] on button "Save" at bounding box center [557, 93] width 83 height 33
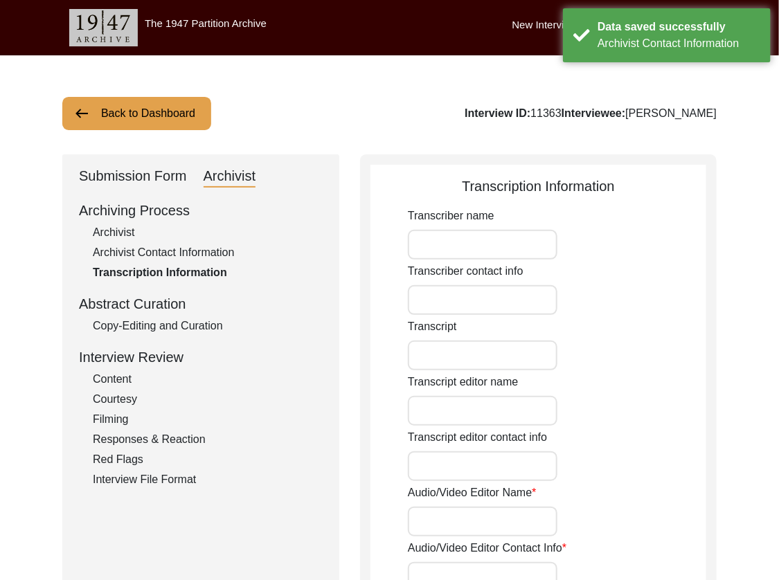
click at [130, 229] on div "Archivist" at bounding box center [208, 232] width 230 height 17
select select "507"
select select "Auditing Completed"
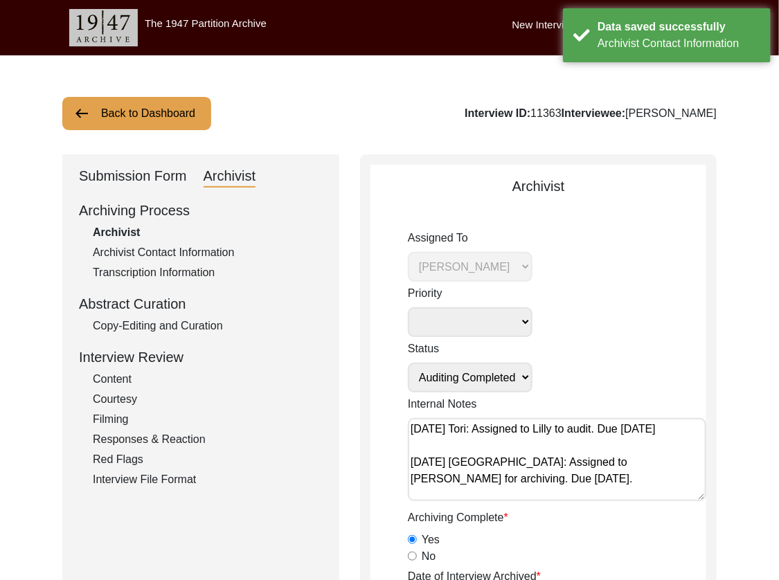
scroll to position [5, 0]
click at [159, 104] on button "Back to Dashboard" at bounding box center [136, 113] width 149 height 33
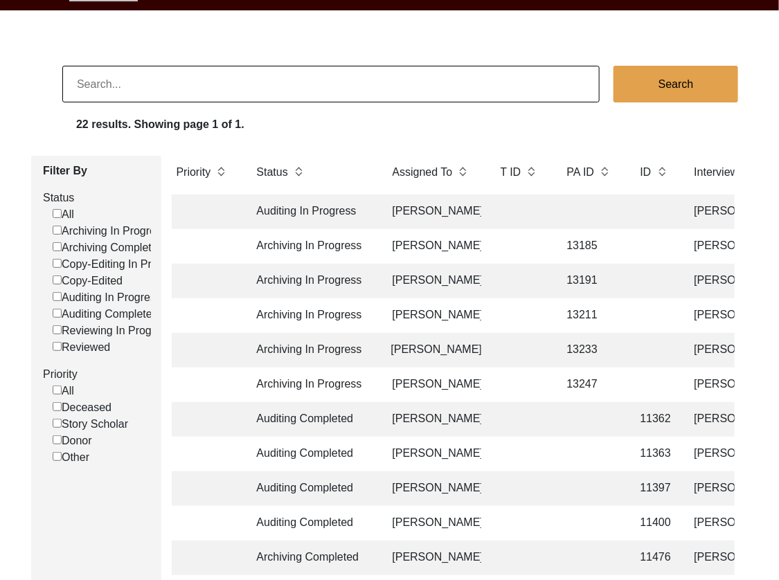
scroll to position [0, 5]
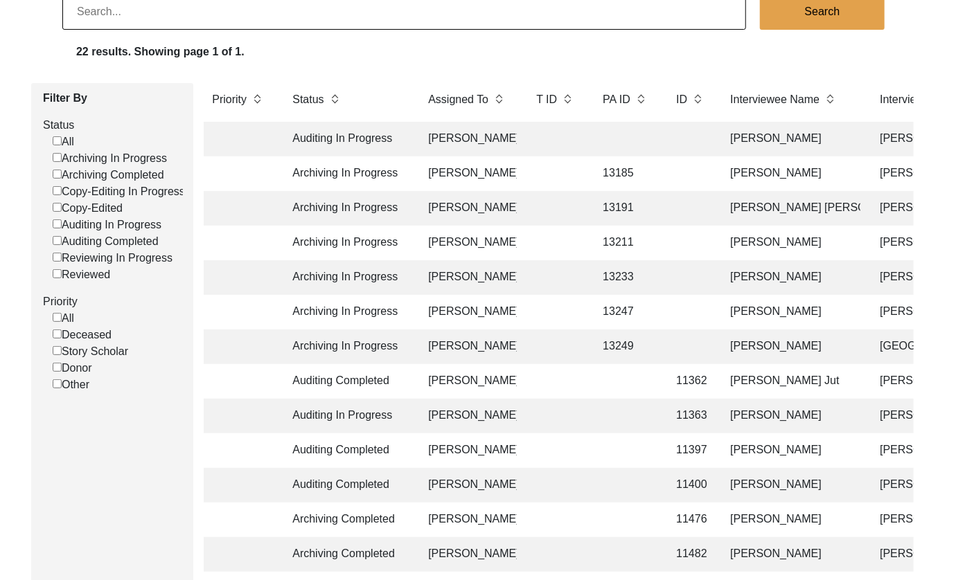
scroll to position [118, 0]
click at [776, 348] on td "[PERSON_NAME]" at bounding box center [791, 347] width 139 height 35
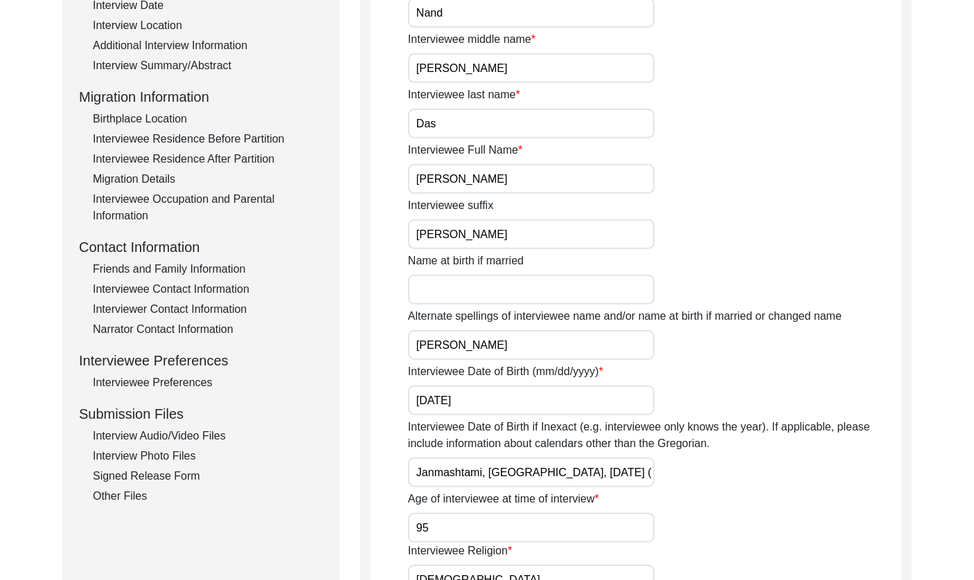
scroll to position [305, 0]
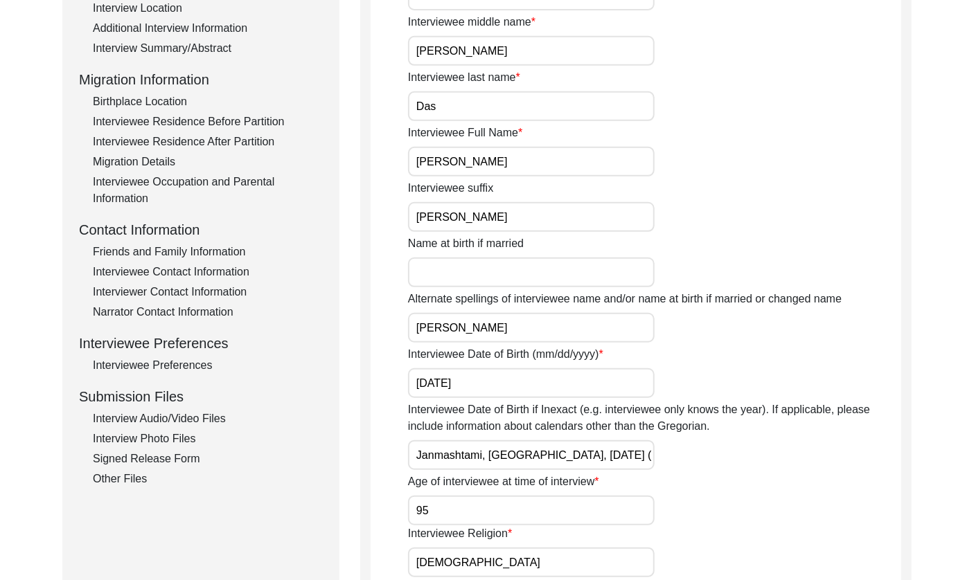
click at [196, 423] on div "Interview Audio/Video Files" at bounding box center [208, 419] width 230 height 17
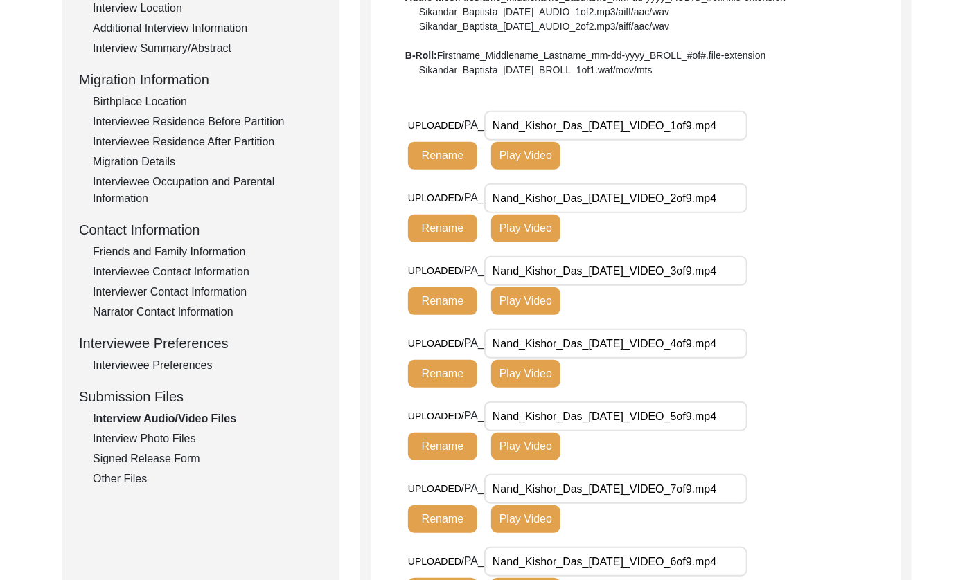
drag, startPoint x: 652, startPoint y: 128, endPoint x: 428, endPoint y: 125, distance: 223.8
click at [428, 125] on div "UPLOADED/ PA_ Nand_Kishor_Das_03-29-2025_VIDEO_1of9.mp4 Rename Play Video" at bounding box center [580, 140] width 345 height 59
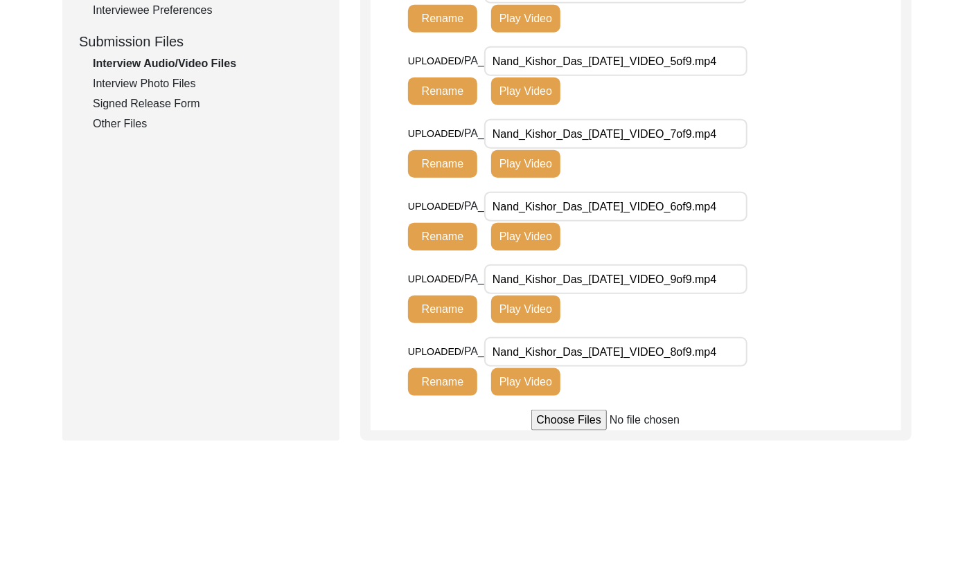
scroll to position [471, 0]
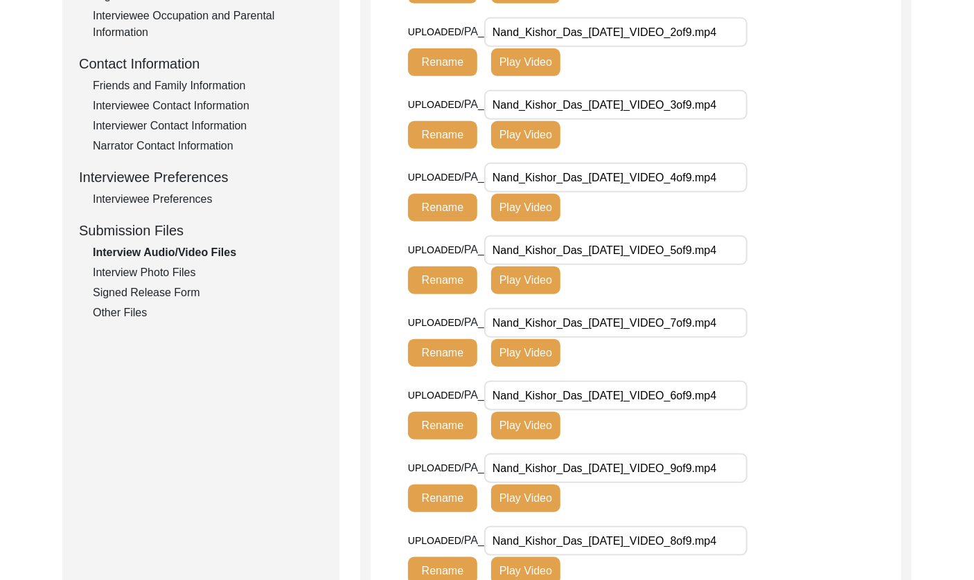
click at [166, 272] on div "Interview Photo Files" at bounding box center [208, 273] width 230 height 17
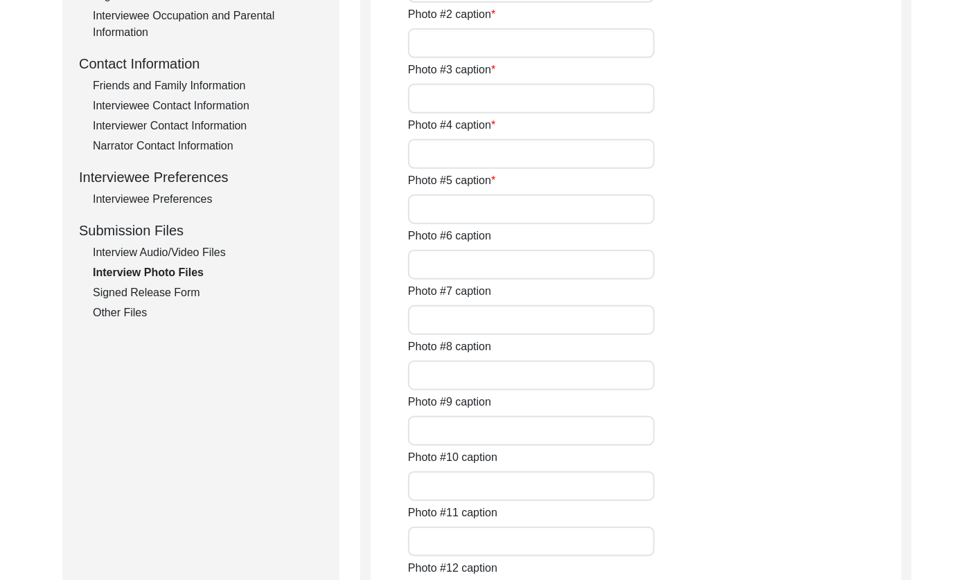
type input "First meeting at Tatambri Baba’s resting place"
type input "Introduction of Mr. Nas and Ms. Mall"
type input "Camera setup with Ms. Komal"
type input "Lunch break with narrators"
type input "Tea gathering at the temple premise"
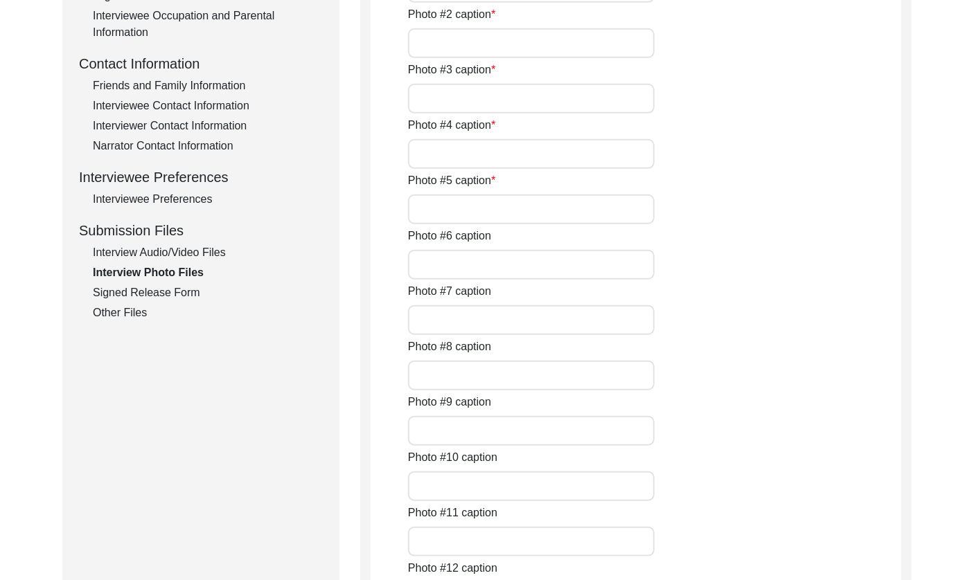
type input "Tatambri Baba’s disciple, Ram Parvesh"
type input "Tatambri Baba and Ram Parvesh"
type input "Setting up with Ms. Komal"
type input "Preparing for the interview"
type input "Behind the scenes with Ms. Komal"
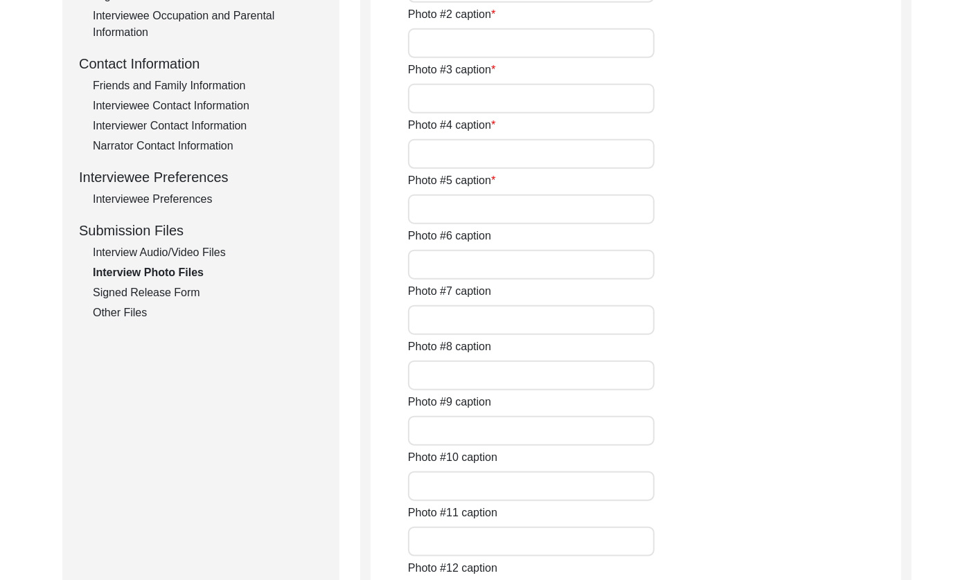
type input "During lunchtime"
type input "Lunchtime with disciples and followers"
type textarea "Photo #13: Short break during the interview Photo #14: Tatambri Baba and his di…"
type input "0of18"
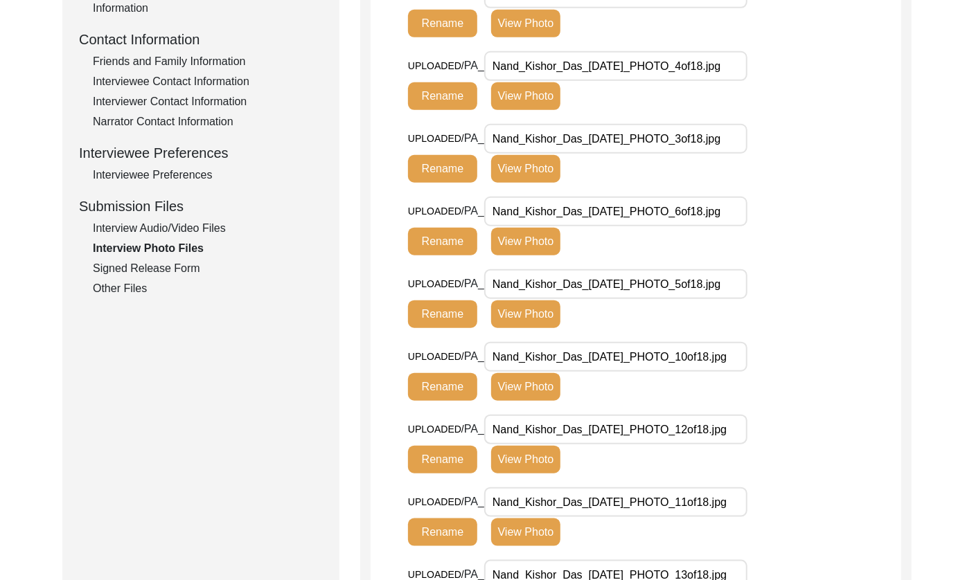
scroll to position [852, 0]
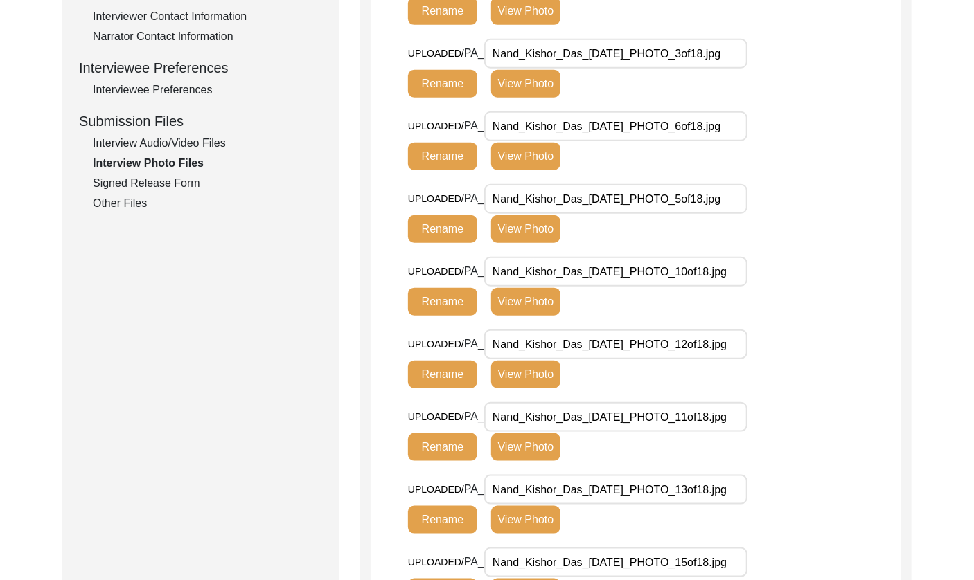
click at [160, 186] on div "Signed Release Form" at bounding box center [208, 183] width 230 height 17
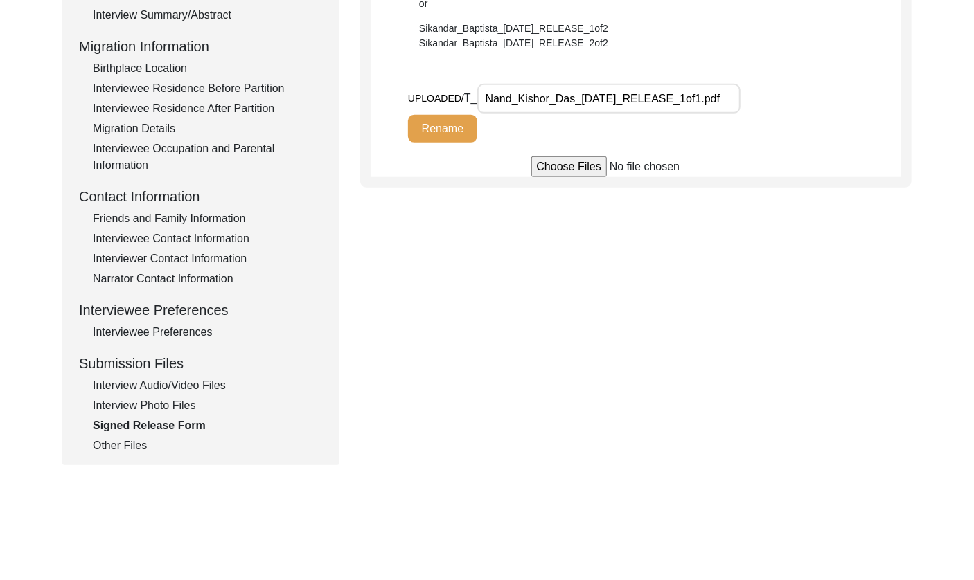
scroll to position [307, 0]
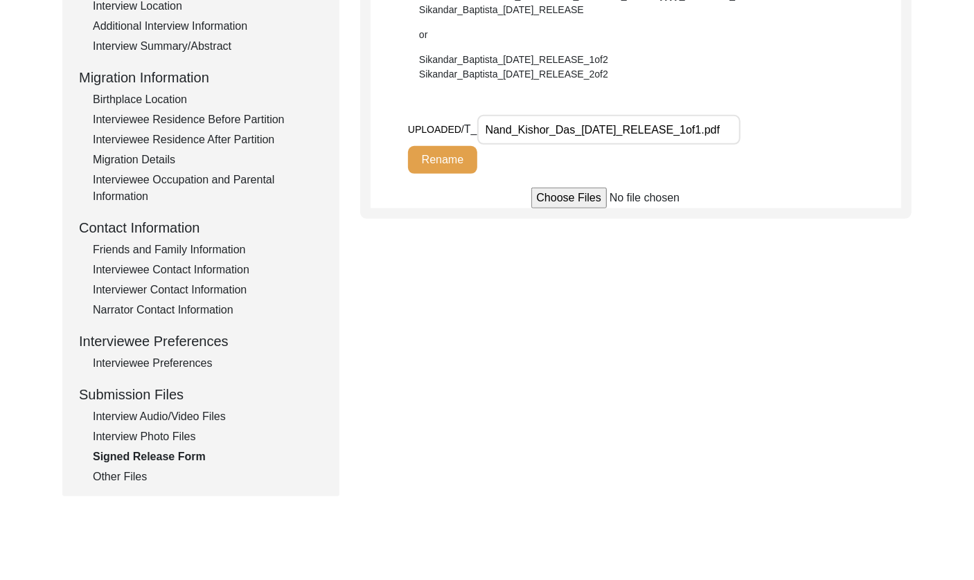
click at [644, 132] on input "Nand_Kishor_Das_03-29-2025_RELEASE_1of1.pdf" at bounding box center [608, 130] width 263 height 30
click at [125, 480] on div "Other Files" at bounding box center [208, 476] width 230 height 17
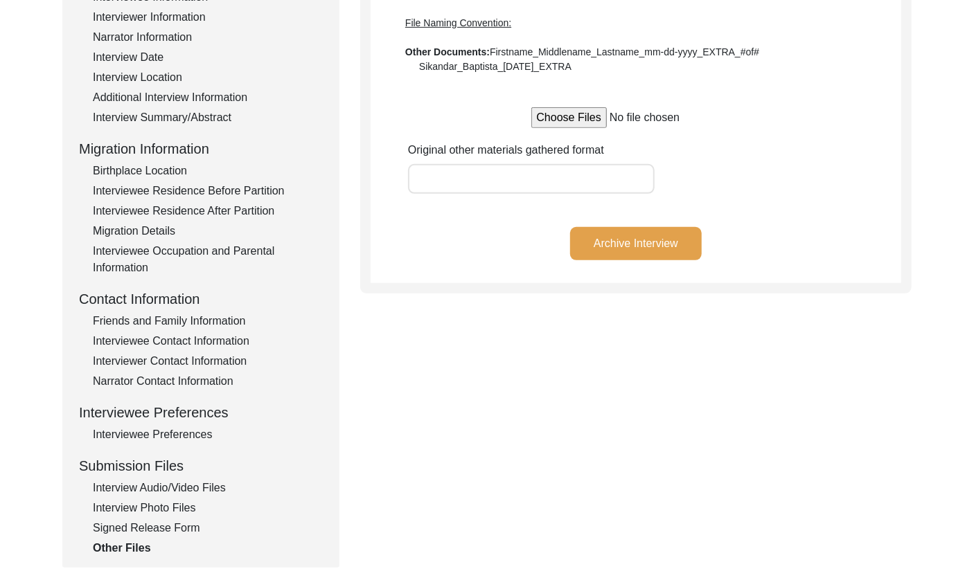
scroll to position [250, 0]
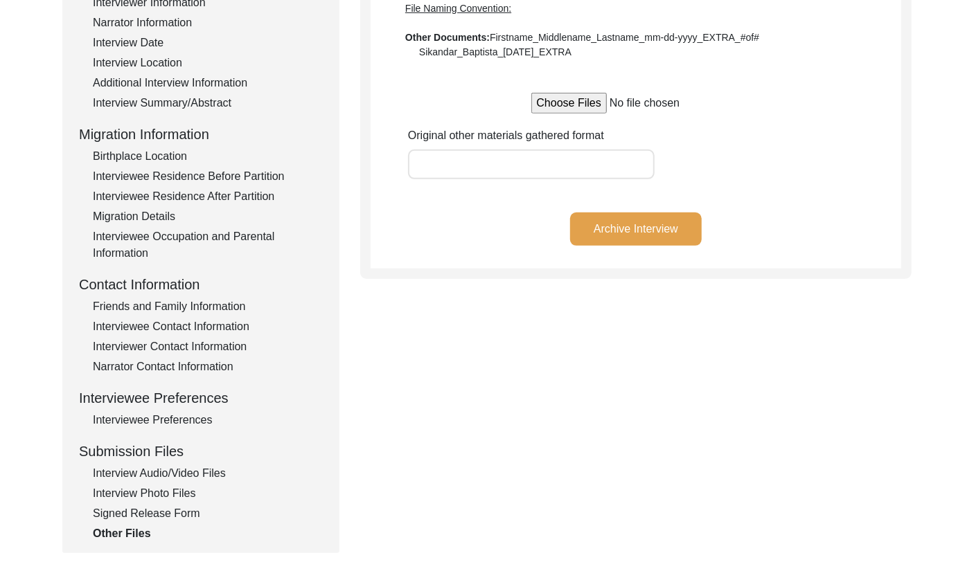
click at [124, 500] on div "Interview Photo Files" at bounding box center [208, 494] width 230 height 17
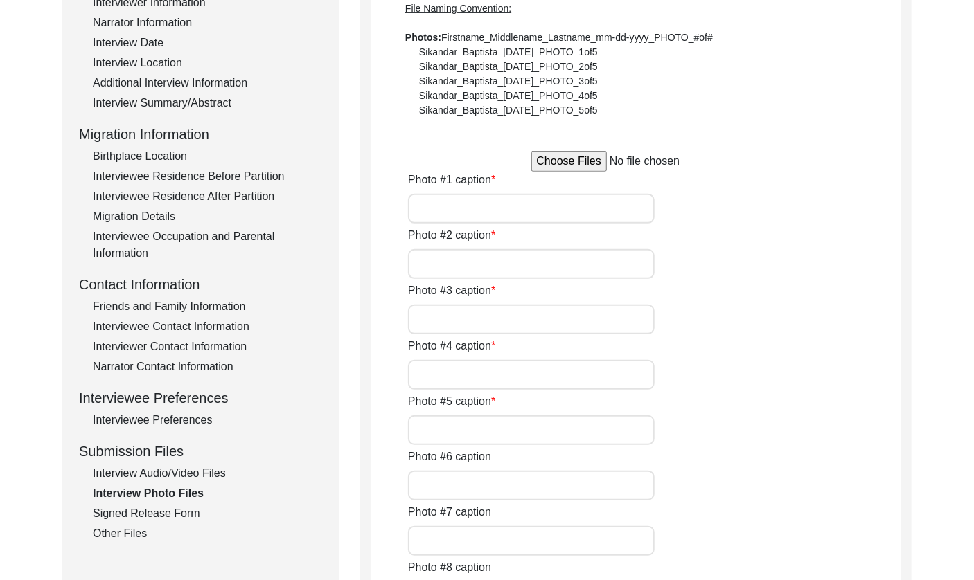
type input "First meeting at Tatambri Baba’s resting place"
type input "Introduction of Mr. Nas and Ms. Mall"
type input "Camera setup with Ms. Komal"
type input "Lunch break with narrators"
type input "Tea gathering at the temple premise"
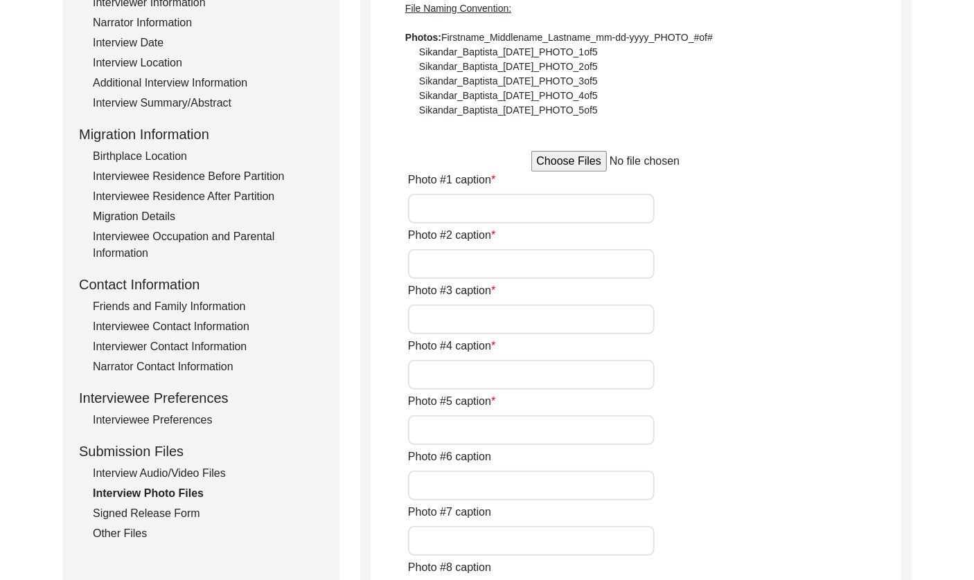
type input "Tatambri Baba’s disciple, Ram Parvesh"
type input "Tatambri Baba and Ram Parvesh"
type input "Setting up with Ms. Komal"
type input "Preparing for the interview"
type input "Behind the scenes with Ms. Komal"
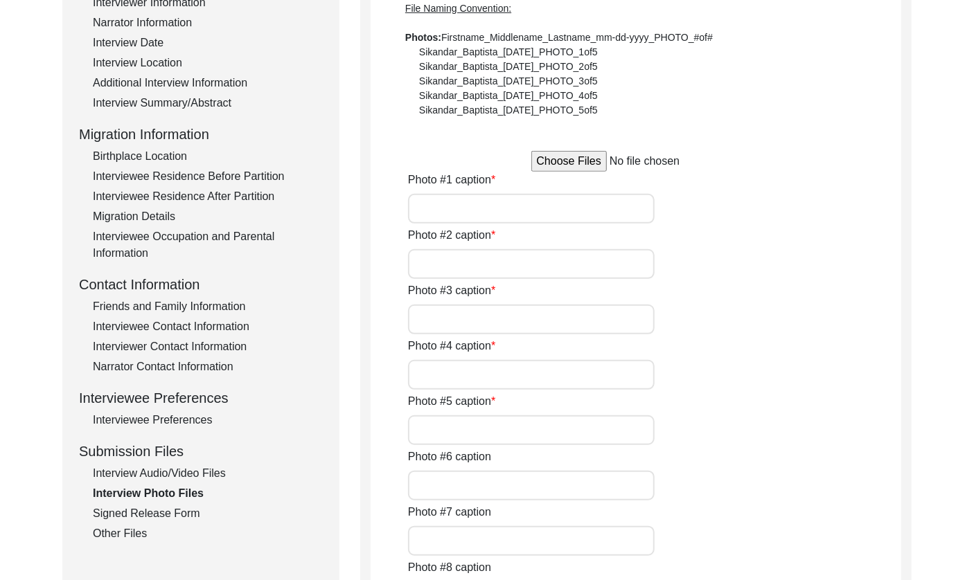
type input "During lunchtime"
type input "Lunchtime with disciples and followers"
type textarea "Photo #13: Short break during the interview Photo #14: Tatambri Baba and his di…"
type input "0of18"
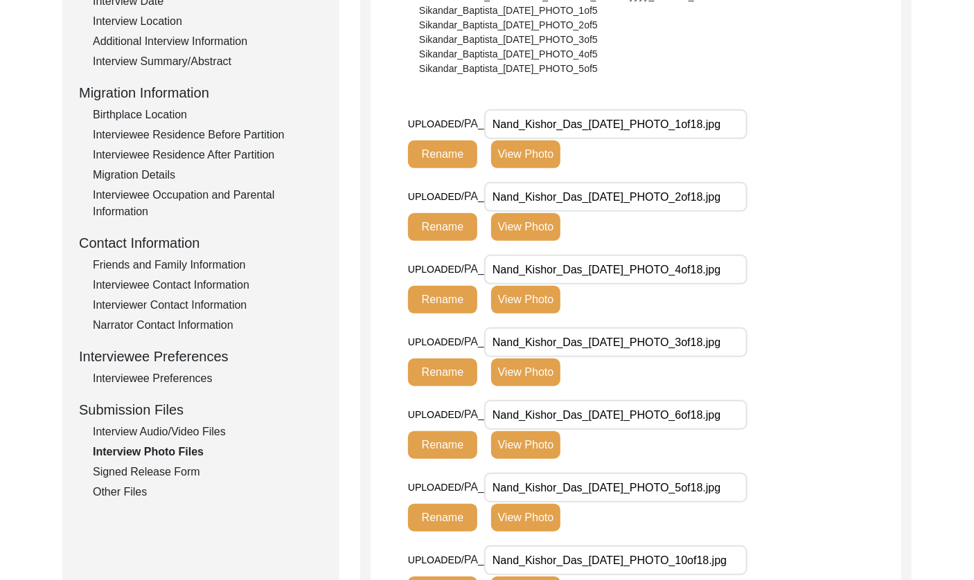
scroll to position [291, 0]
click at [175, 433] on div "Interview Audio/Video Files" at bounding box center [208, 433] width 230 height 17
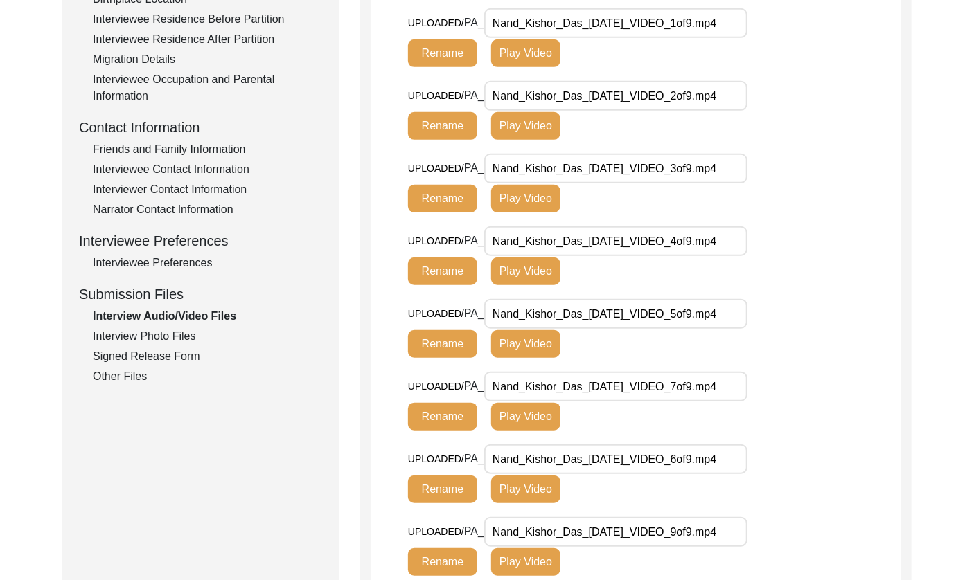
scroll to position [388, 0]
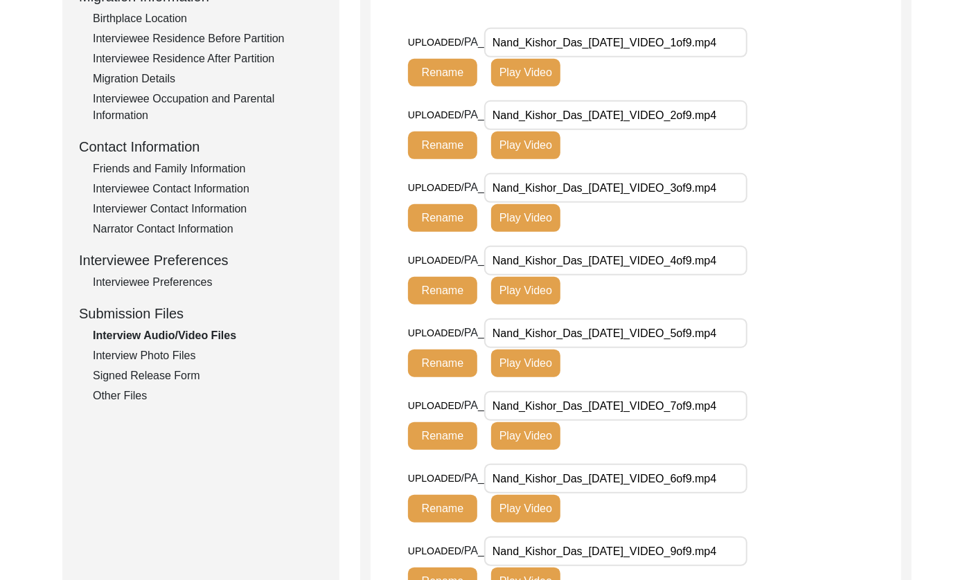
click at [121, 349] on div "Interview Photo Files" at bounding box center [208, 356] width 230 height 17
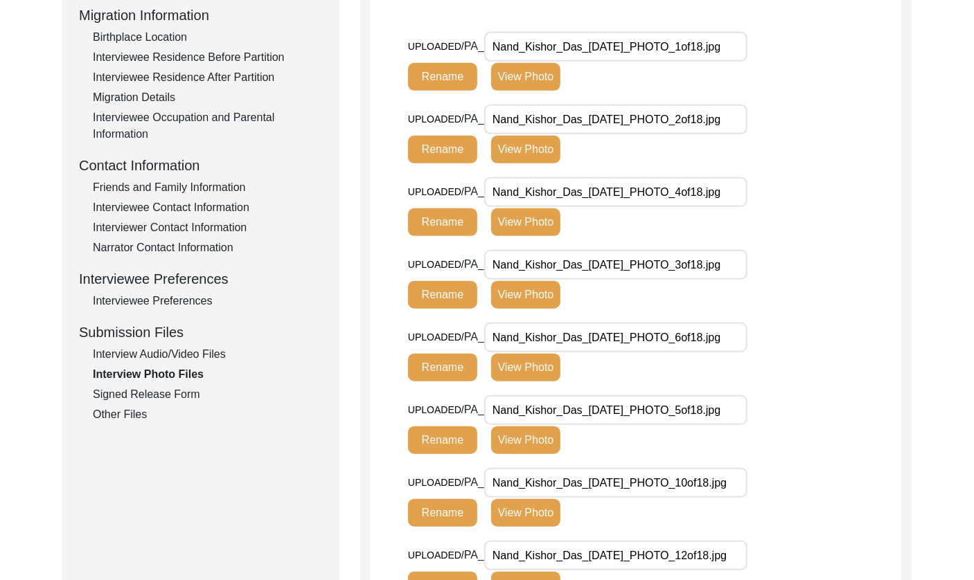
scroll to position [324, 0]
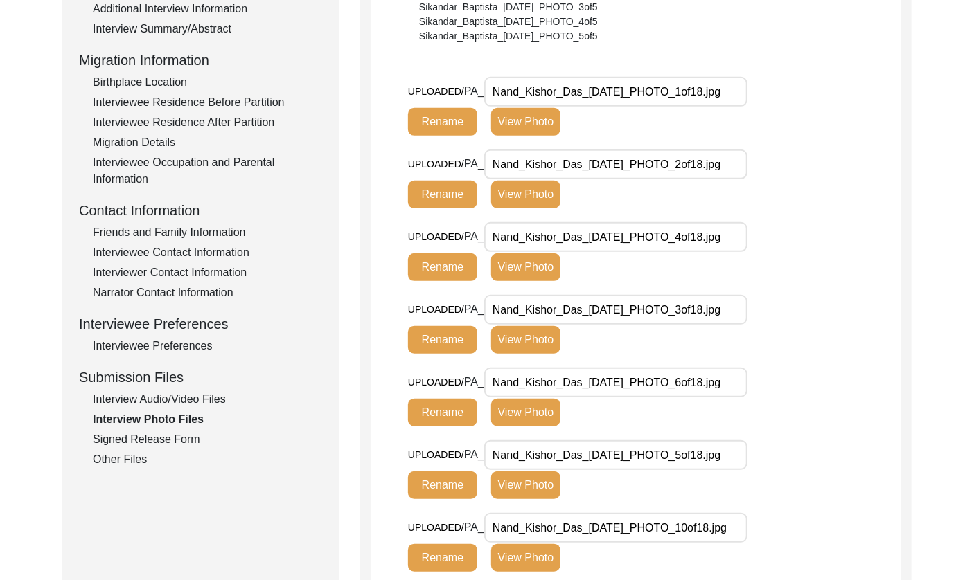
click at [135, 438] on div "Signed Release Form" at bounding box center [208, 440] width 230 height 17
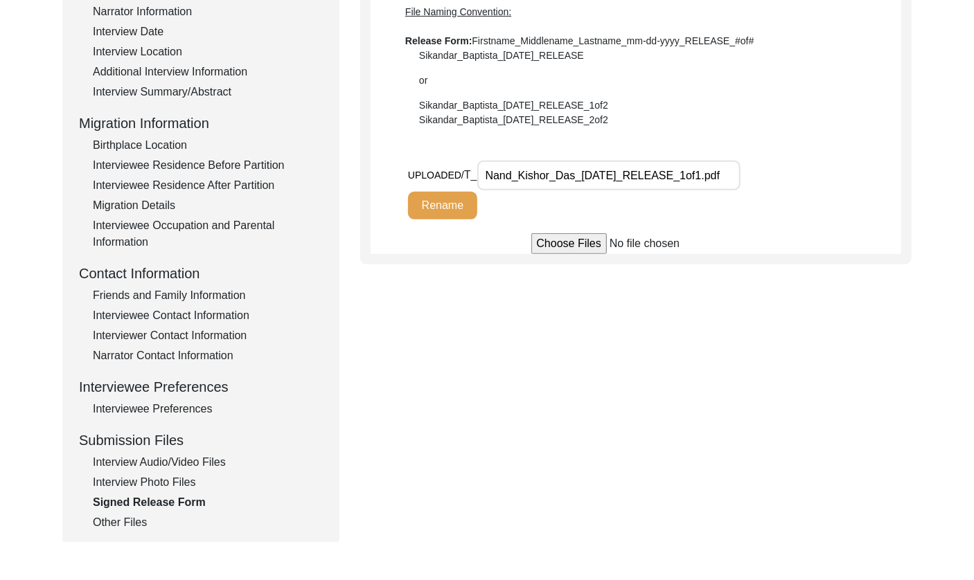
scroll to position [260, 0]
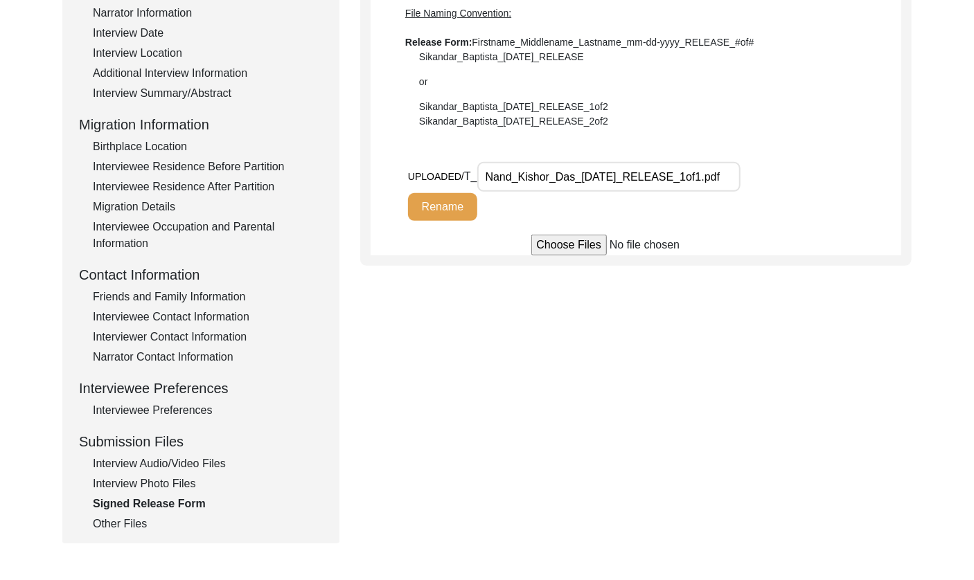
click at [695, 172] on input "Nand_Kishor_Das_03-29-2025_RELEASE_1of1.pdf" at bounding box center [608, 177] width 263 height 30
click at [111, 517] on div "Other Files" at bounding box center [208, 524] width 230 height 17
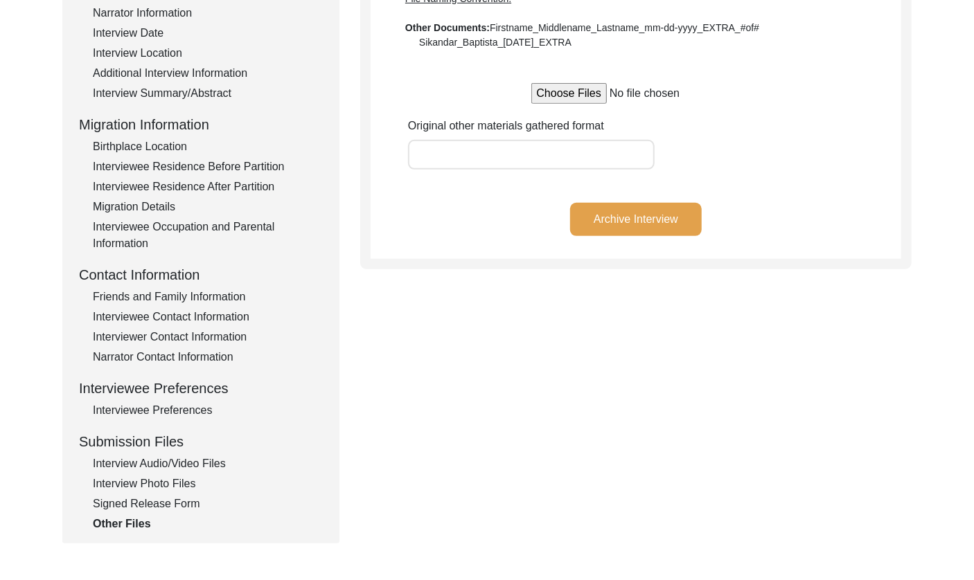
click at [671, 224] on button "Archive Interview" at bounding box center [636, 219] width 132 height 33
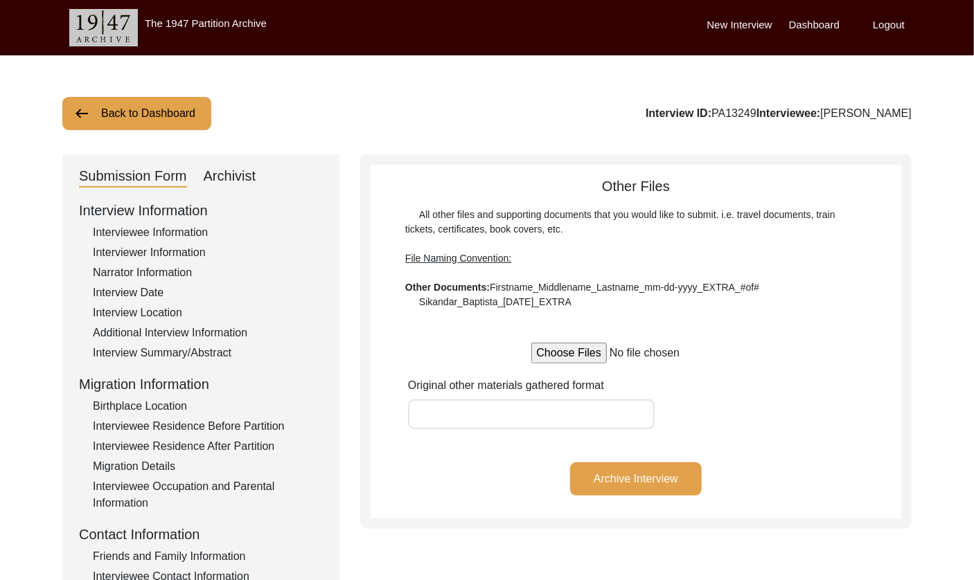
click at [181, 111] on button "Back to Dashboard" at bounding box center [136, 113] width 149 height 33
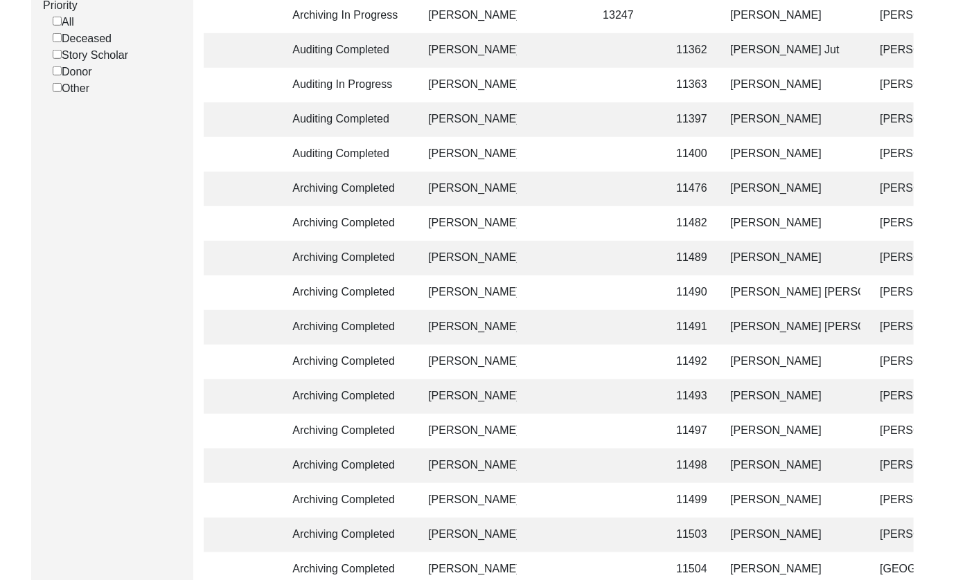
scroll to position [537, 0]
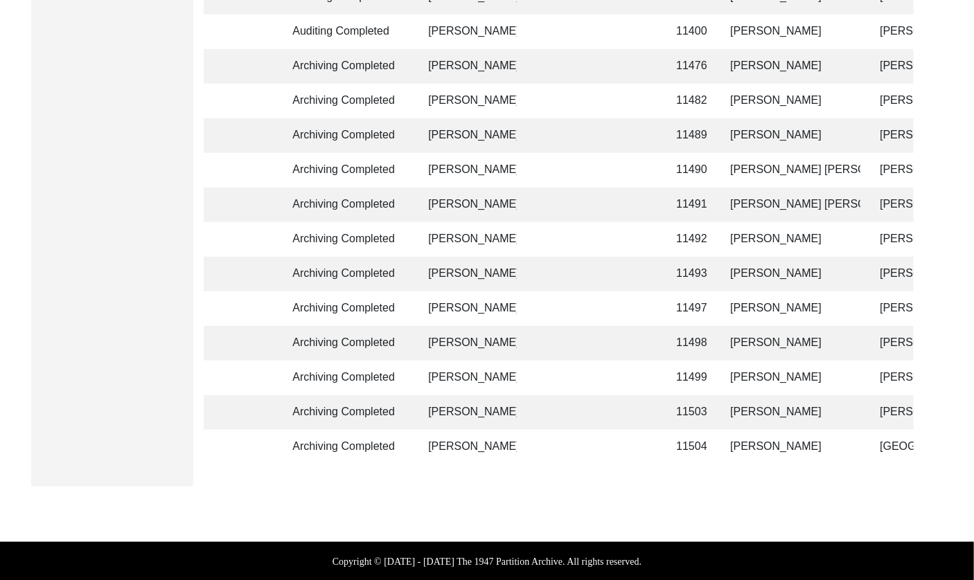
click at [778, 444] on td "[PERSON_NAME]" at bounding box center [791, 447] width 139 height 35
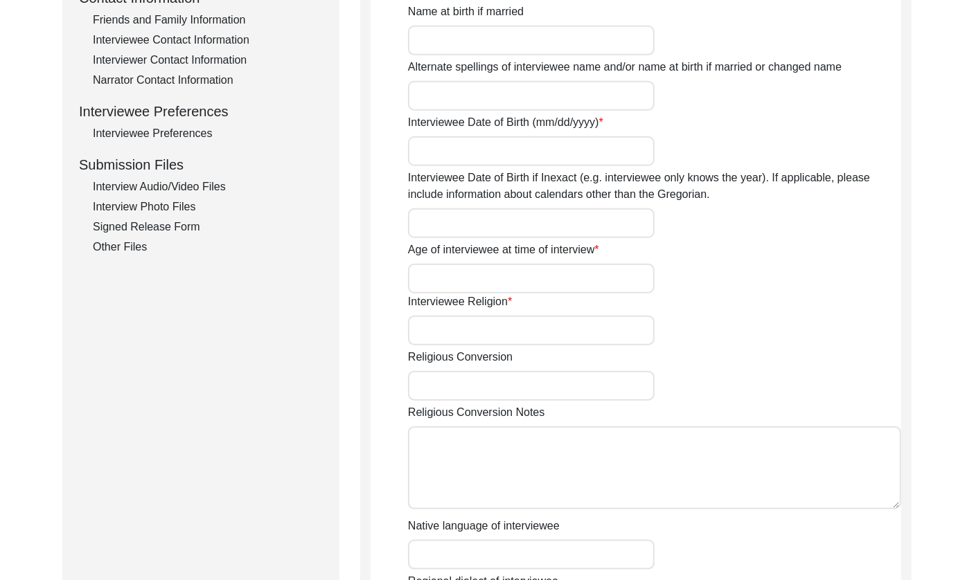
scroll to position [990, 0]
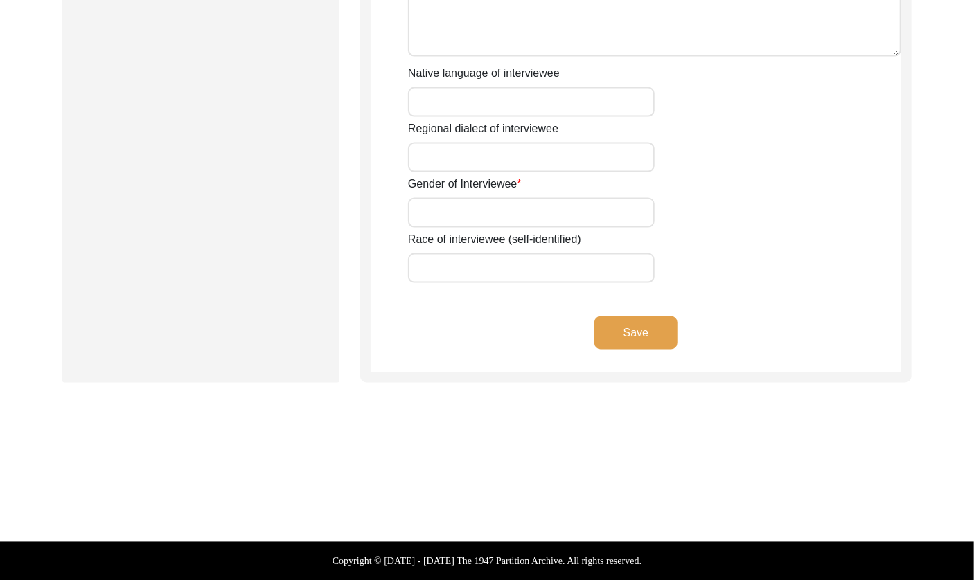
type input "Mr."
type input "Nand"
type input "Kishor"
type input "Das"
type input "[PERSON_NAME]"
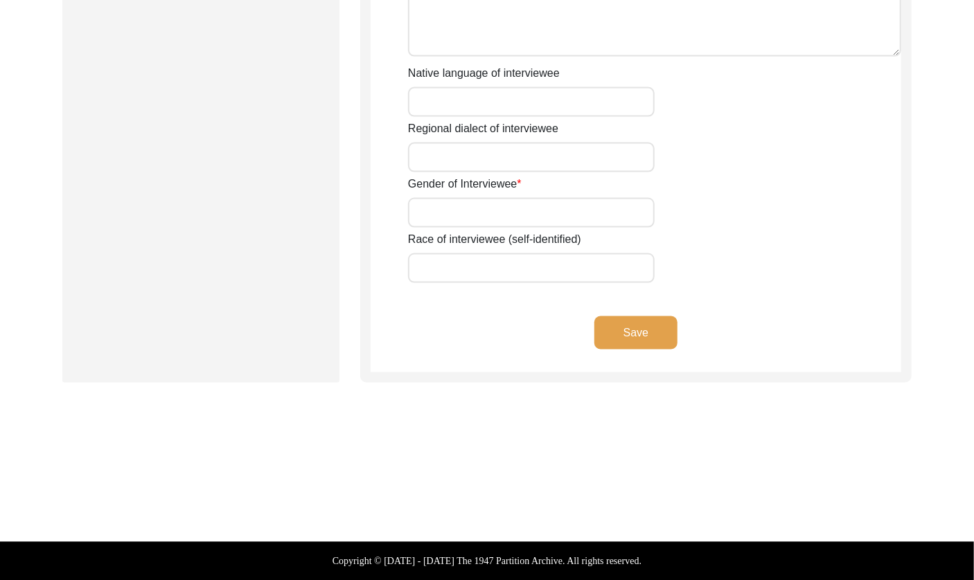
type input "Baba"
type input "Ram Singh"
type input "[DATE]"
type input "Janmashtami, Ashtami, Wednesday (08/28/1917)"
type input "95"
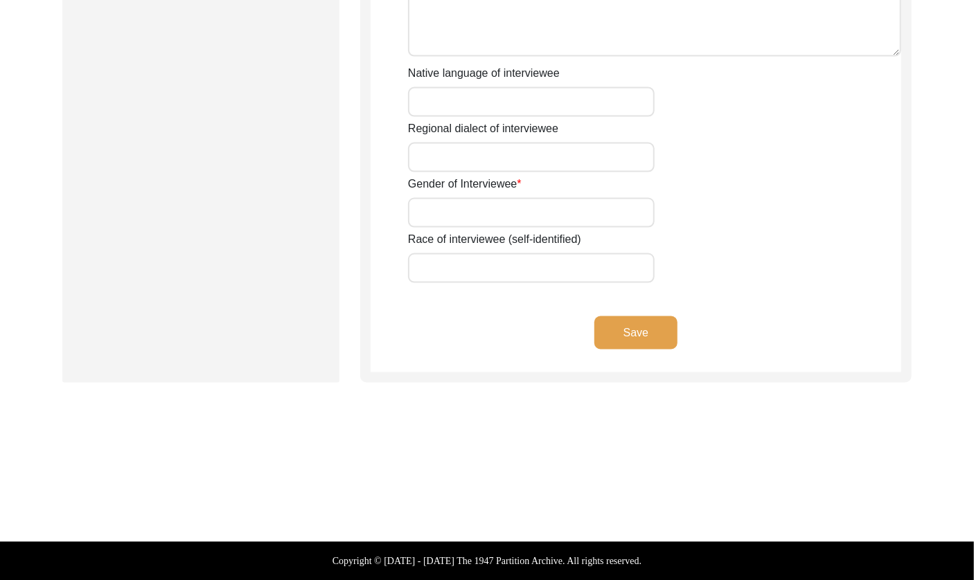
type input "[DEMOGRAPHIC_DATA]"
type textarea "Renounced home at a young age and became a Mahant."
type input "Hindi"
type input "Avadhi"
type input "[DEMOGRAPHIC_DATA]"
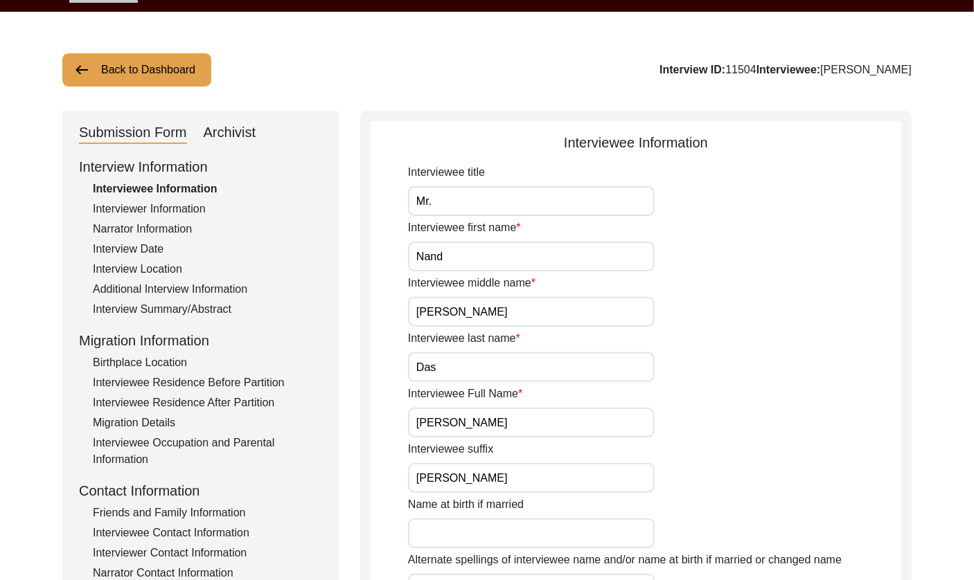
scroll to position [0, 0]
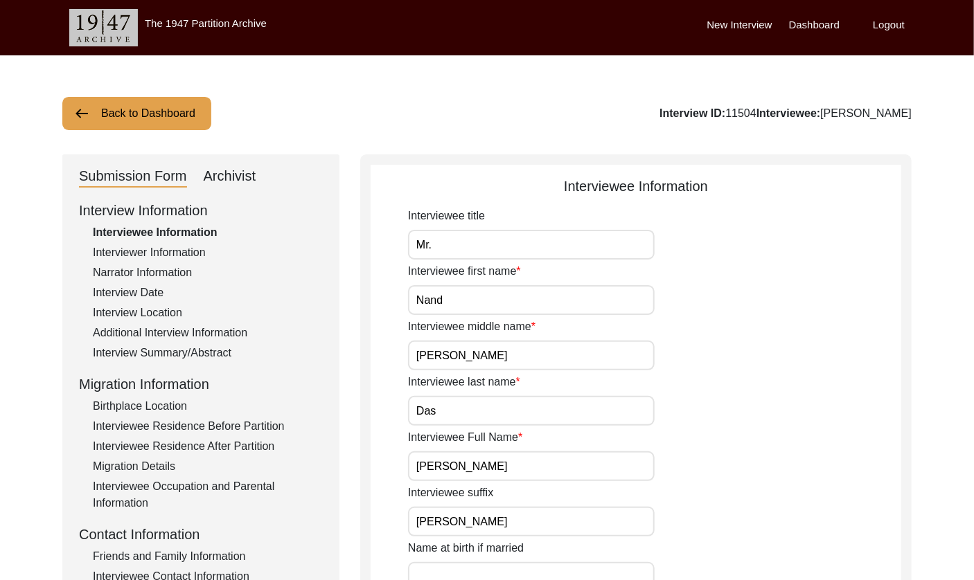
click at [179, 112] on button "Back to Dashboard" at bounding box center [136, 113] width 149 height 33
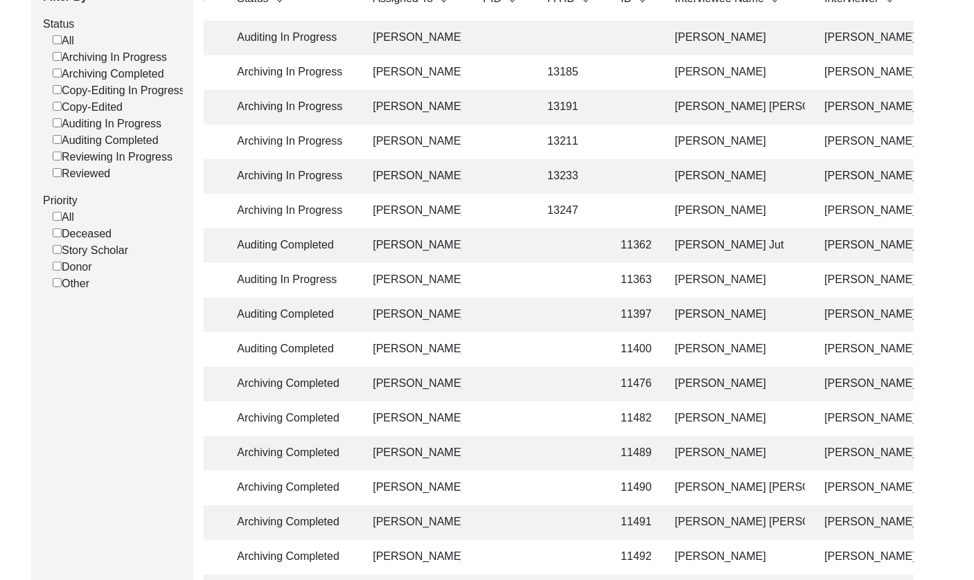
scroll to position [220, 0]
click at [710, 281] on td "[PERSON_NAME]" at bounding box center [735, 280] width 139 height 35
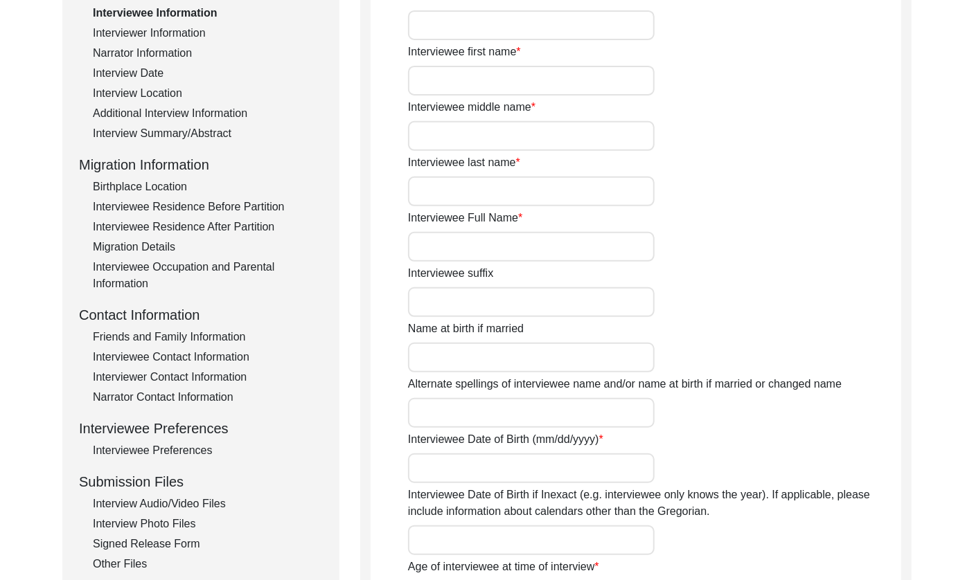
type input "Mr."
type input "[PERSON_NAME]"
type input "Ghosh"
type input "[PERSON_NAME]"
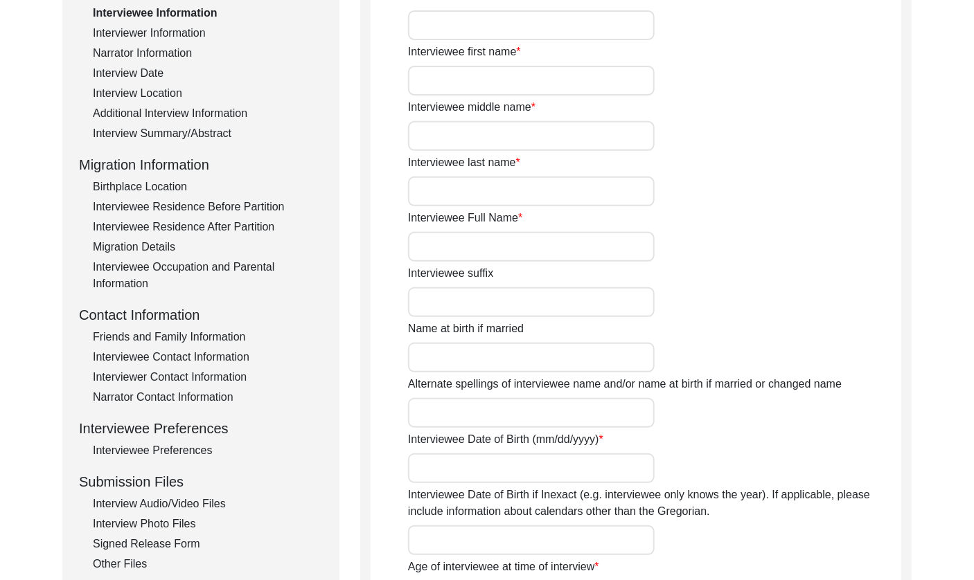
type input "[DATE]"
type input "82"
type input "[DEMOGRAPHIC_DATA]"
type input "Indian (Bengali)"
